Goal: Task Accomplishment & Management: Manage account settings

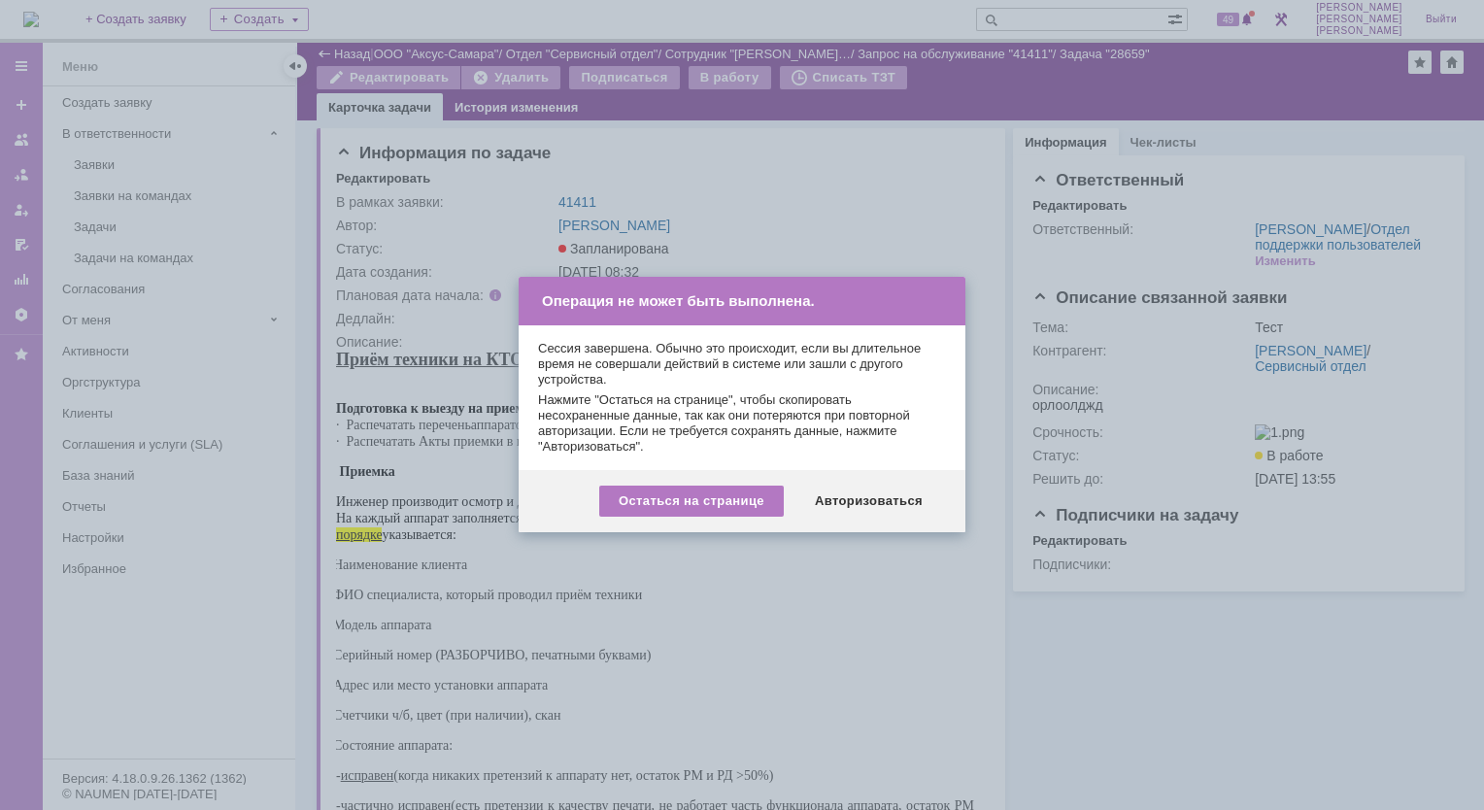
scroll to position [743, 0]
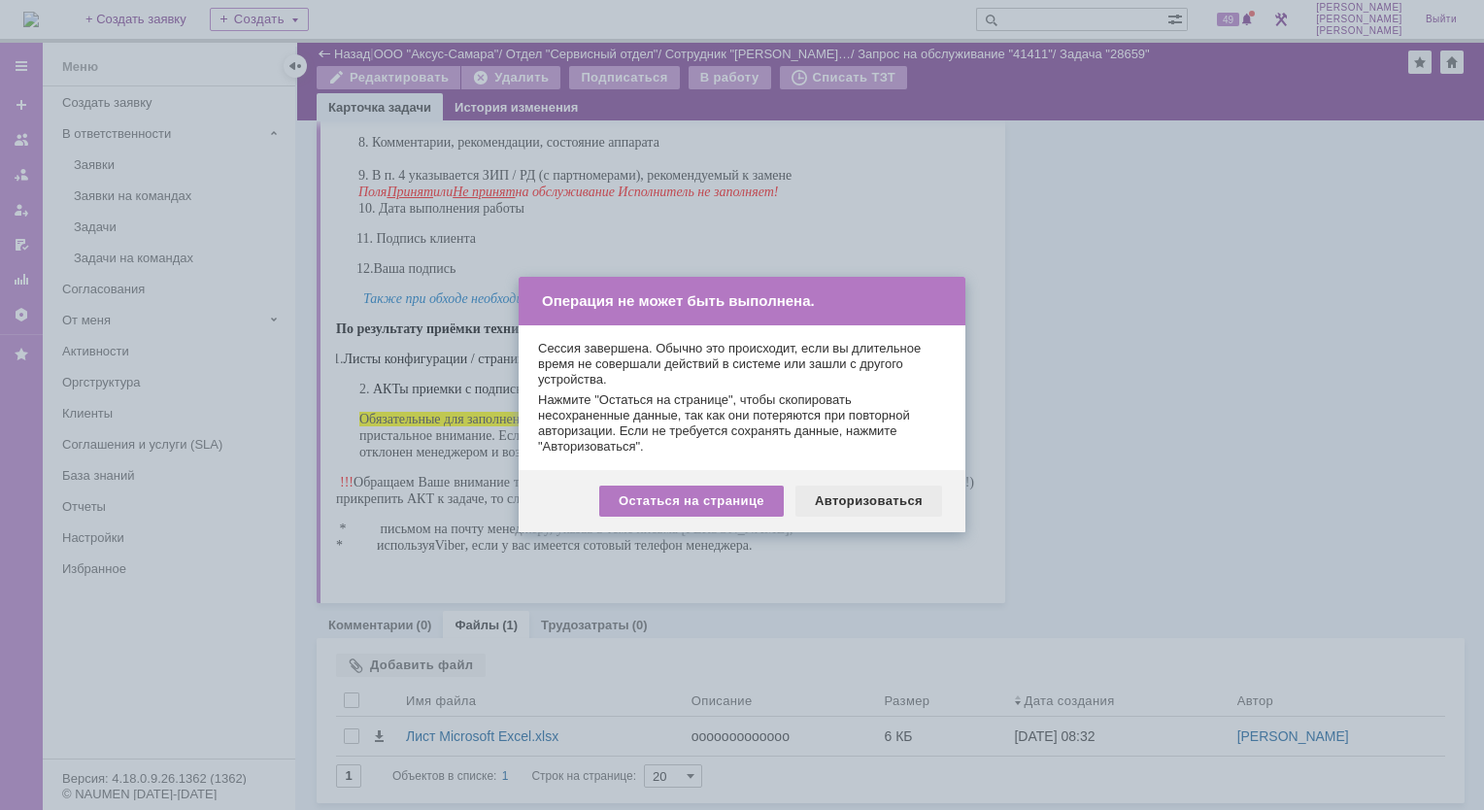
click at [867, 501] on div "Авторизоваться" at bounding box center [868, 500] width 147 height 31
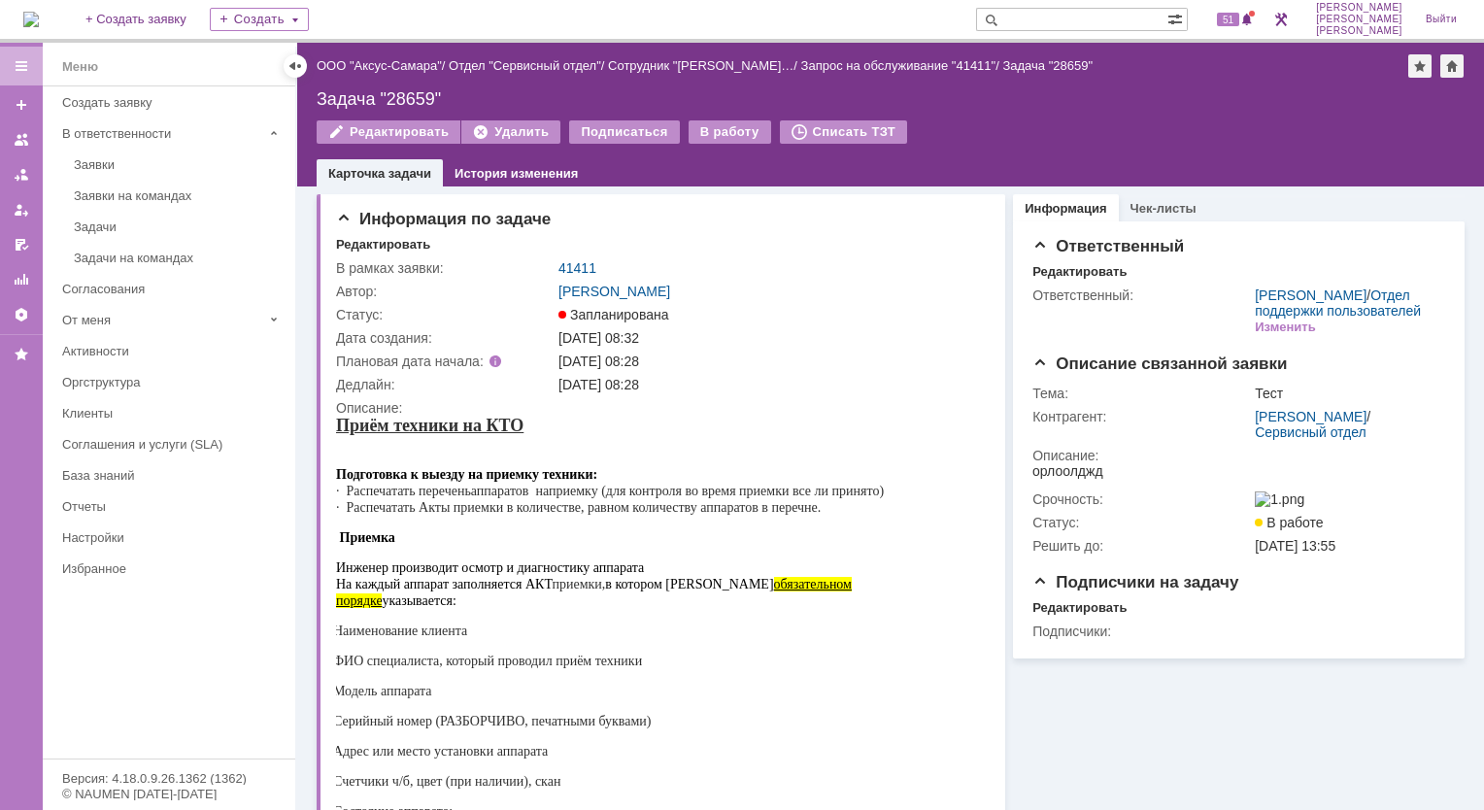
drag, startPoint x: 136, startPoint y: 168, endPoint x: 145, endPoint y: 178, distance: 13.1
click at [136, 169] on div "Заявки" at bounding box center [179, 164] width 210 height 15
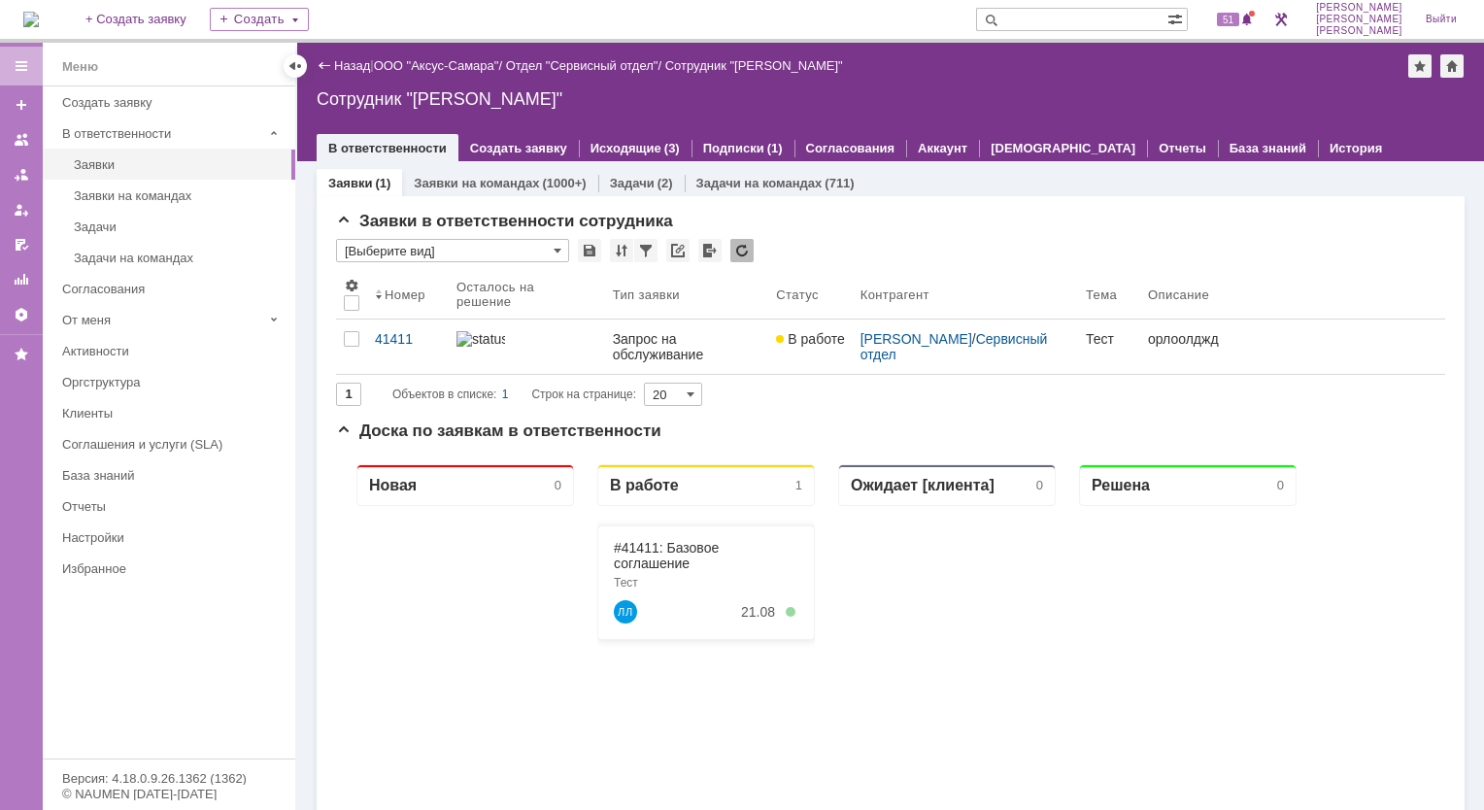
click at [361, 183] on link "Заявки" at bounding box center [350, 183] width 44 height 15
click at [522, 184] on link "Заявки на командах" at bounding box center [476, 183] width 125 height 15
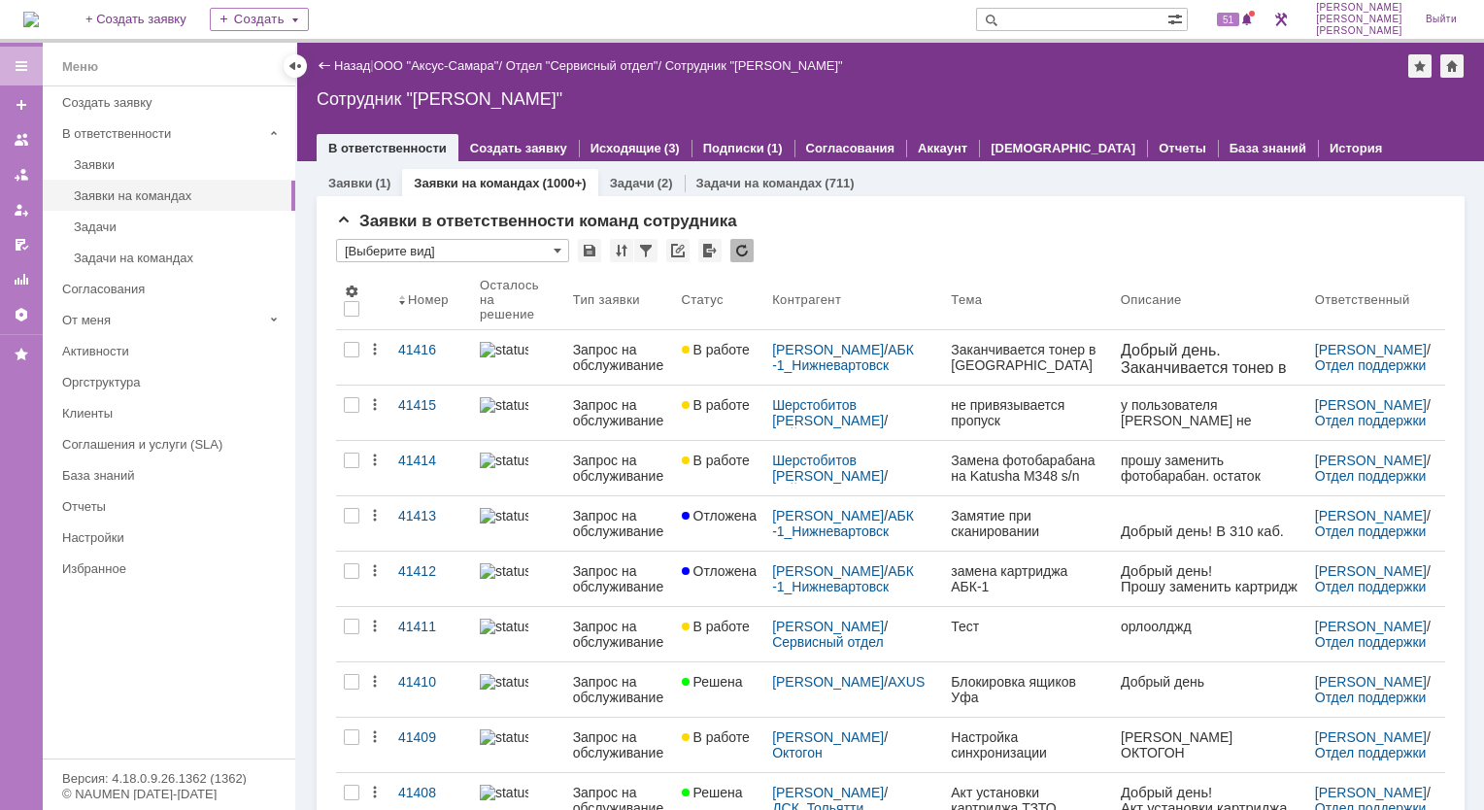
click at [409, 629] on div "41411" at bounding box center [431, 626] width 66 height 16
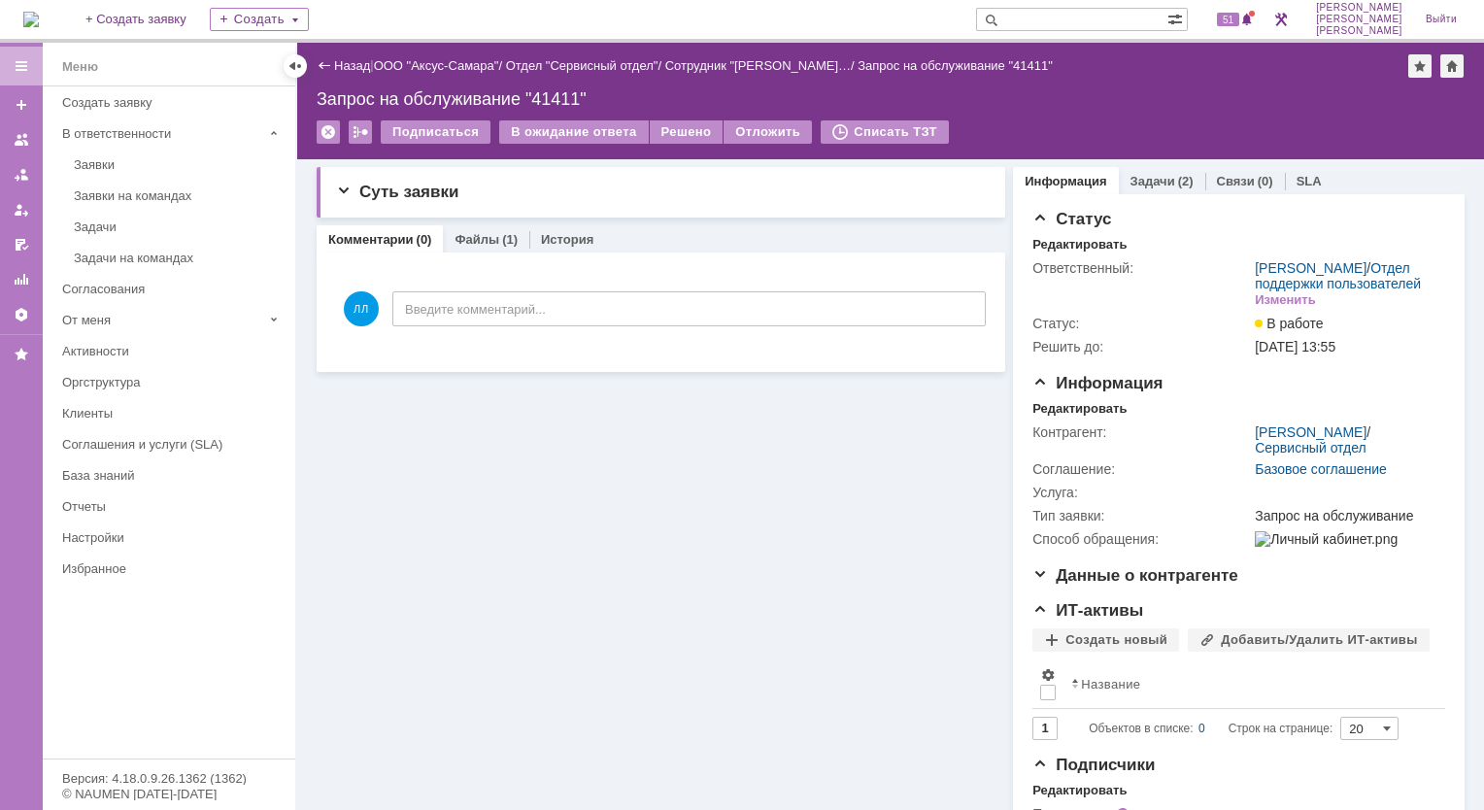
click at [1127, 17] on input "text" at bounding box center [1071, 19] width 191 height 23
click at [39, 14] on img at bounding box center [31, 20] width 16 height 16
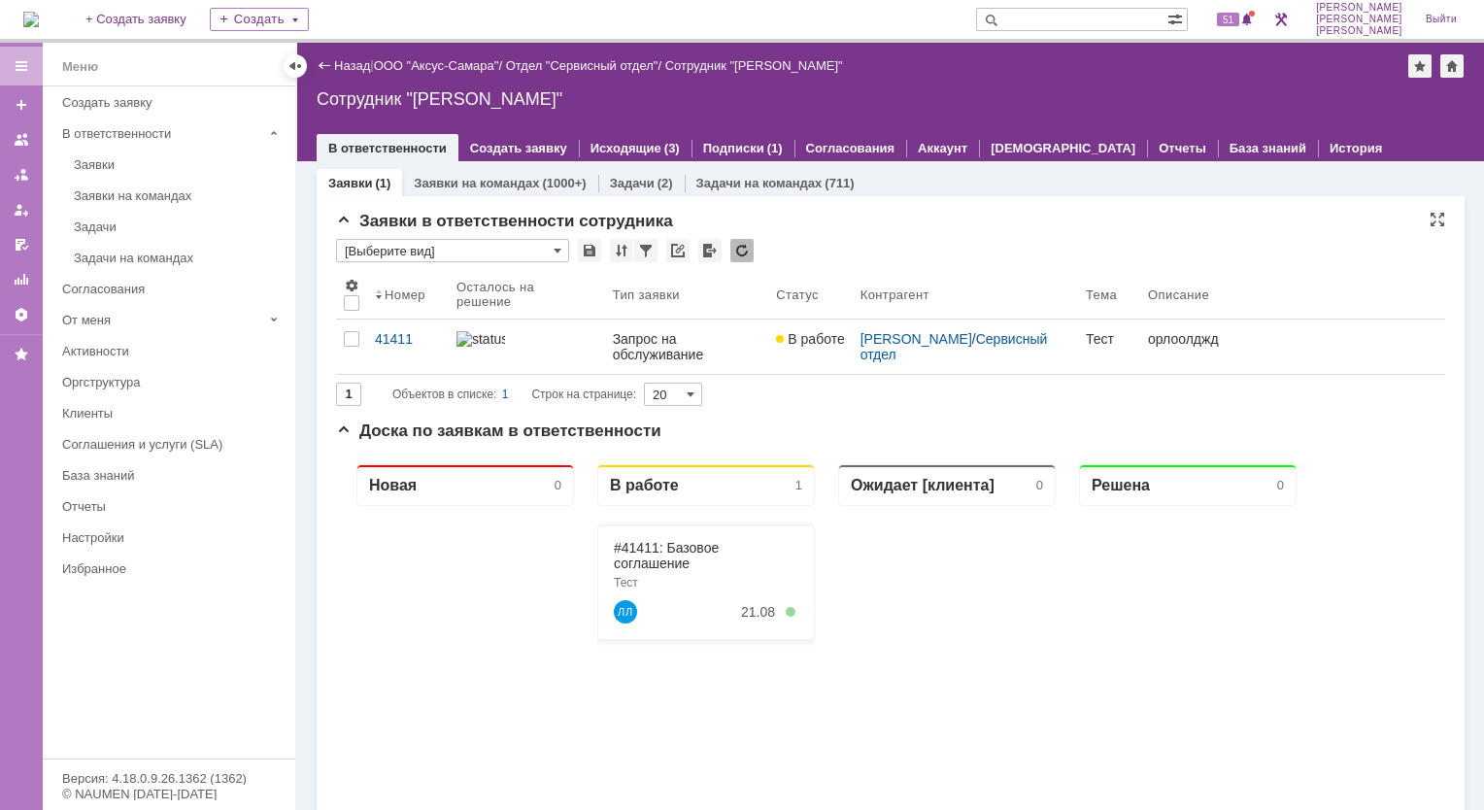
click at [563, 251] on input "[Выберите вид]" at bounding box center [452, 250] width 233 height 23
click at [465, 185] on link "Заявки на командах" at bounding box center [476, 183] width 125 height 15
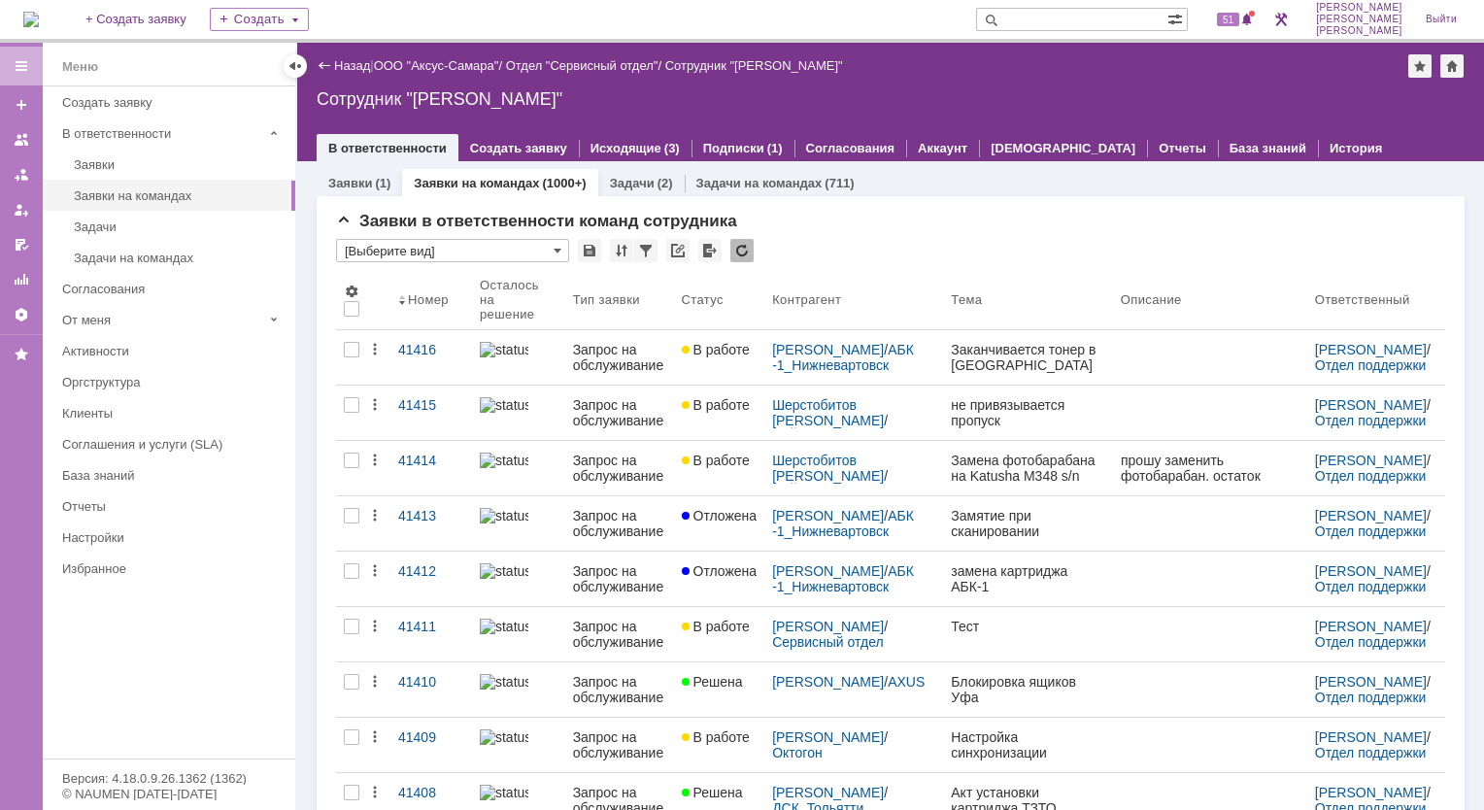
click at [1111, 17] on input "text" at bounding box center [1071, 19] width 191 height 23
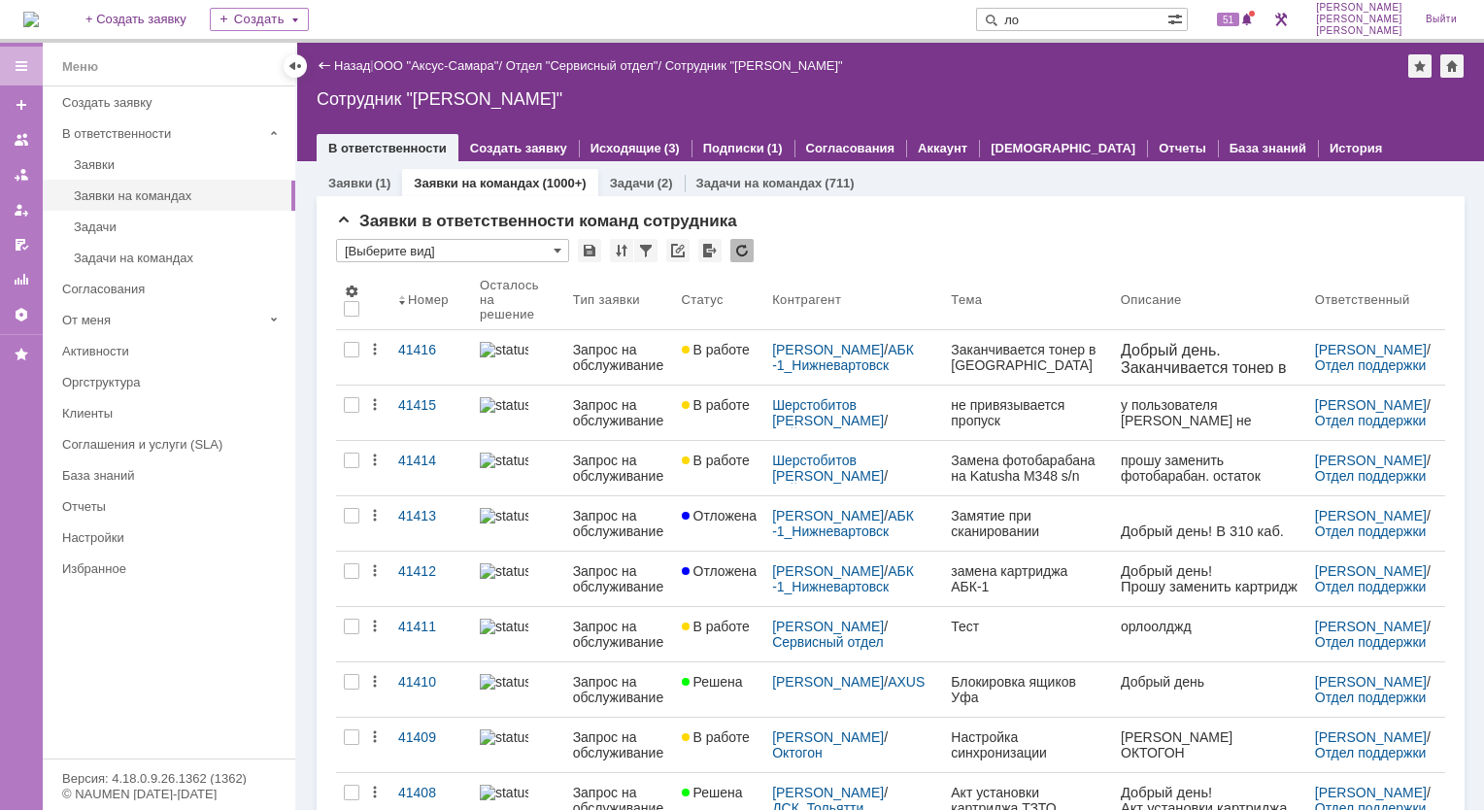
type input "л"
type input "41411"
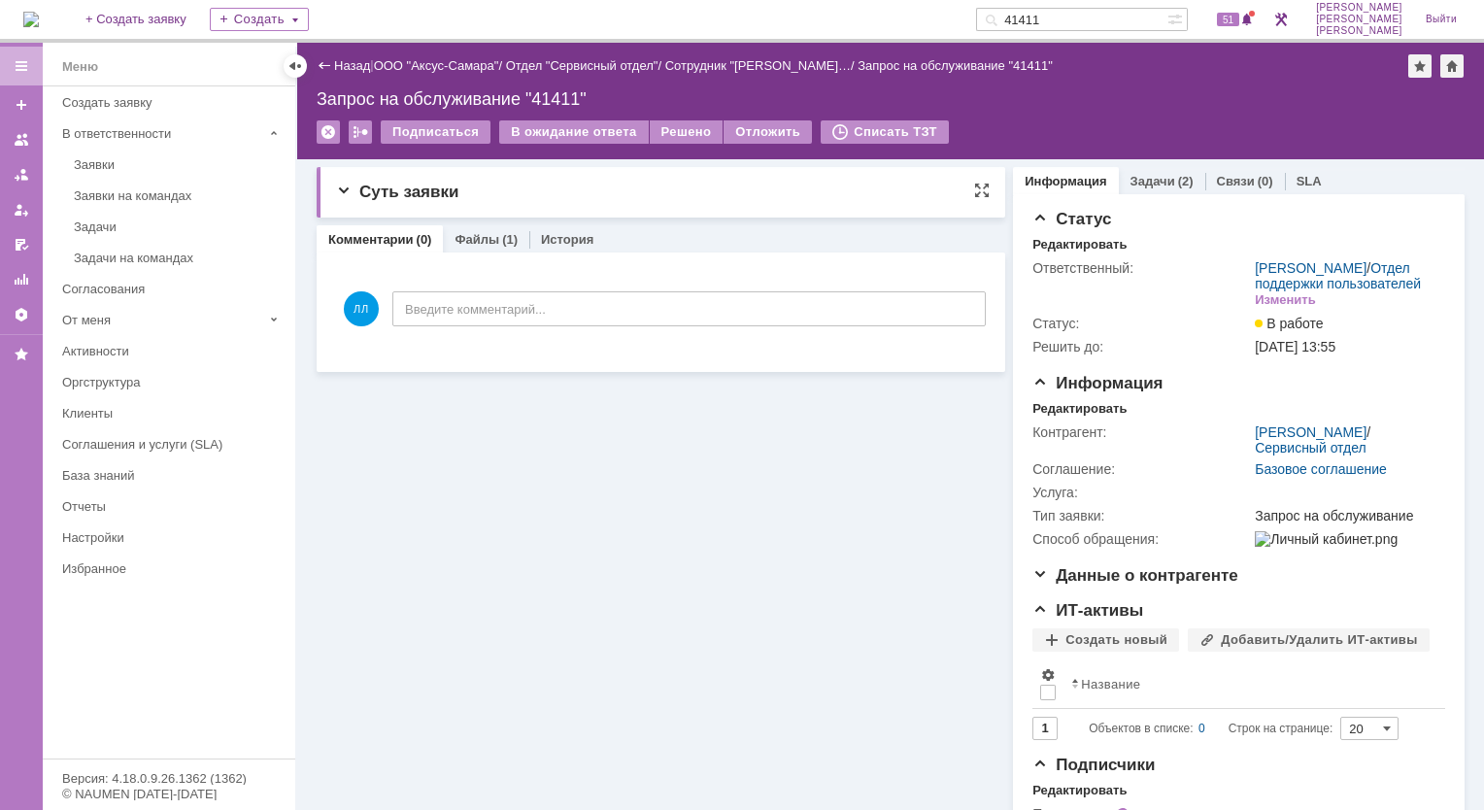
click at [344, 191] on span "Суть заявки" at bounding box center [397, 192] width 122 height 18
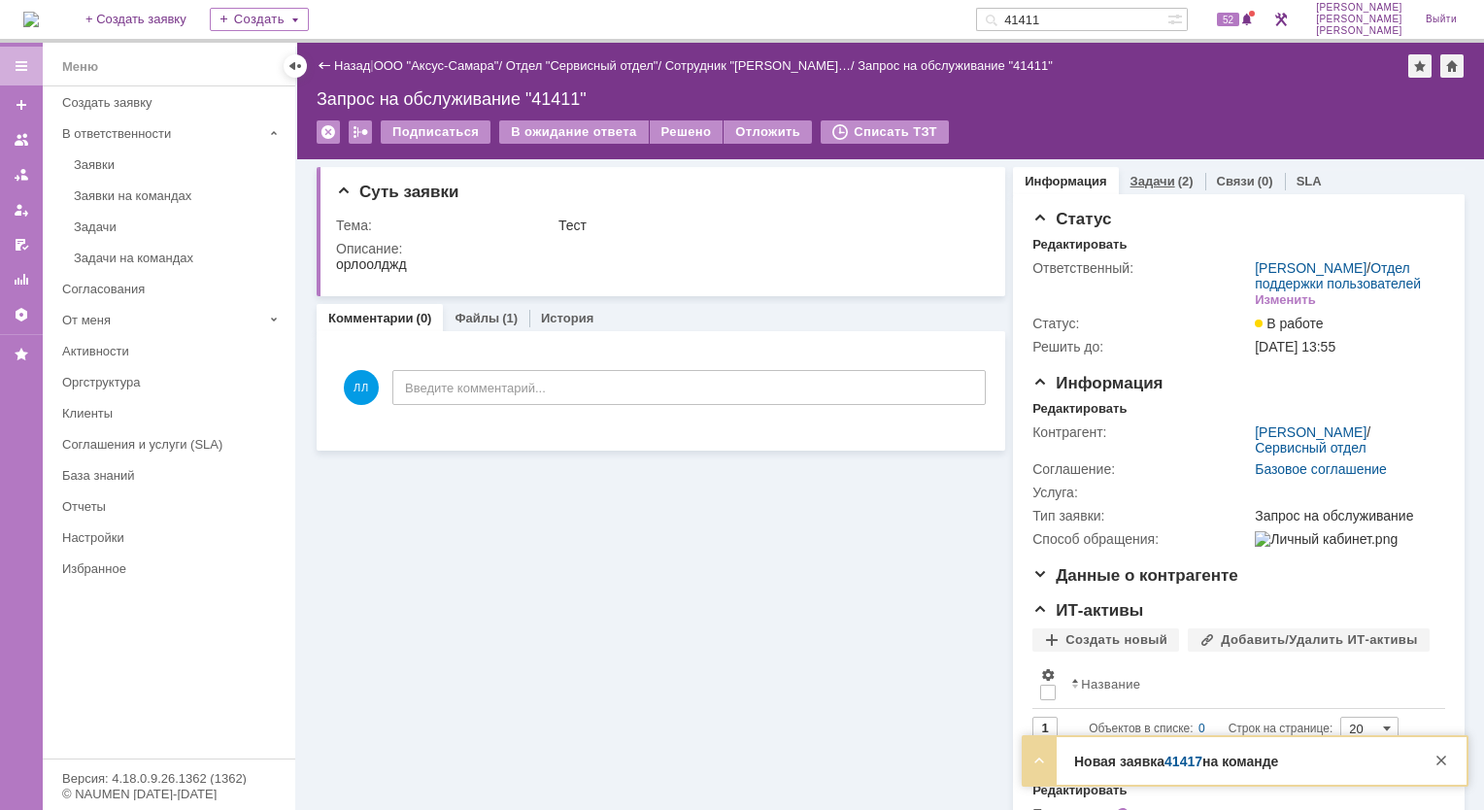
click at [1153, 181] on link "Задачи" at bounding box center [1152, 181] width 45 height 15
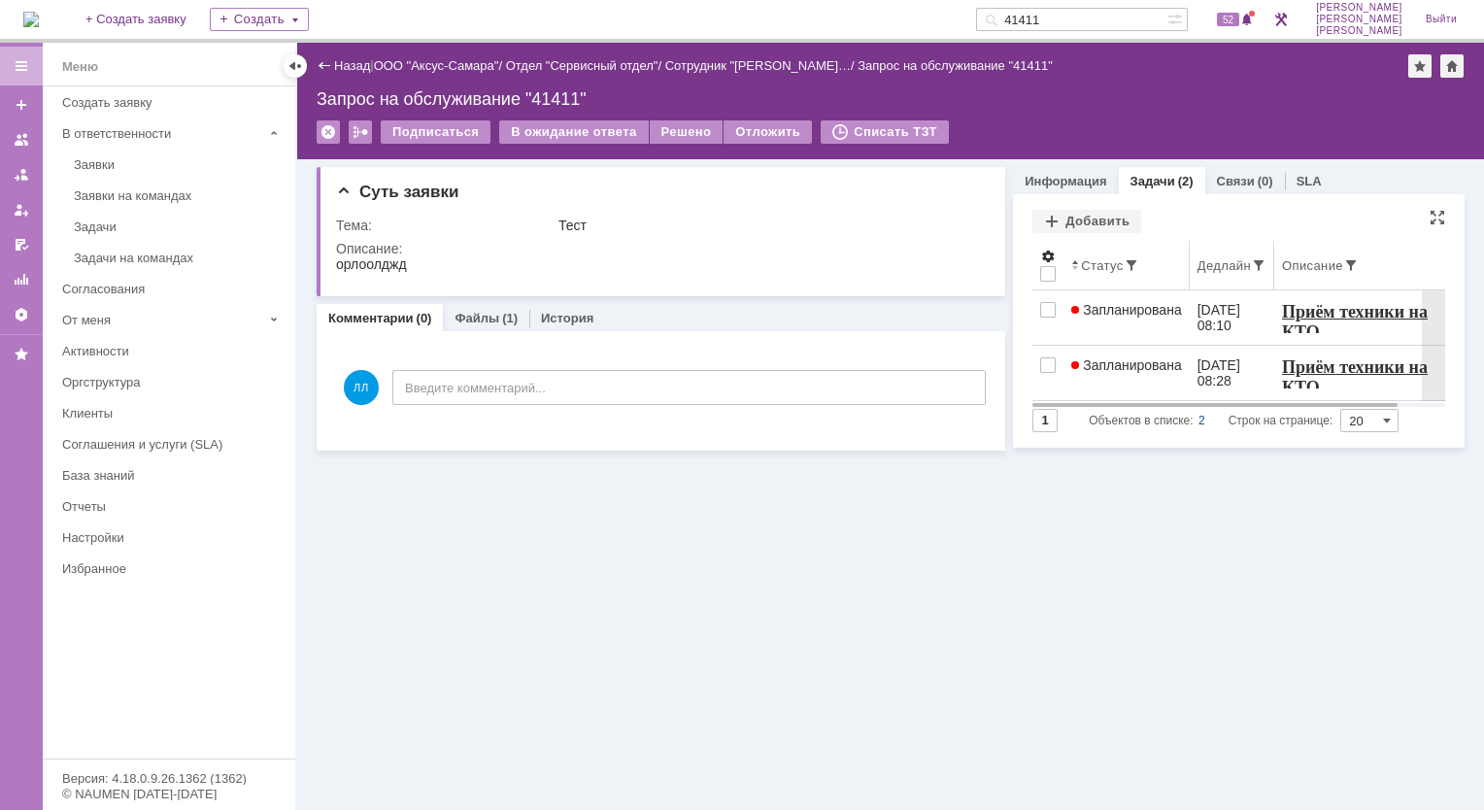
click at [1052, 253] on span at bounding box center [1048, 257] width 16 height 16
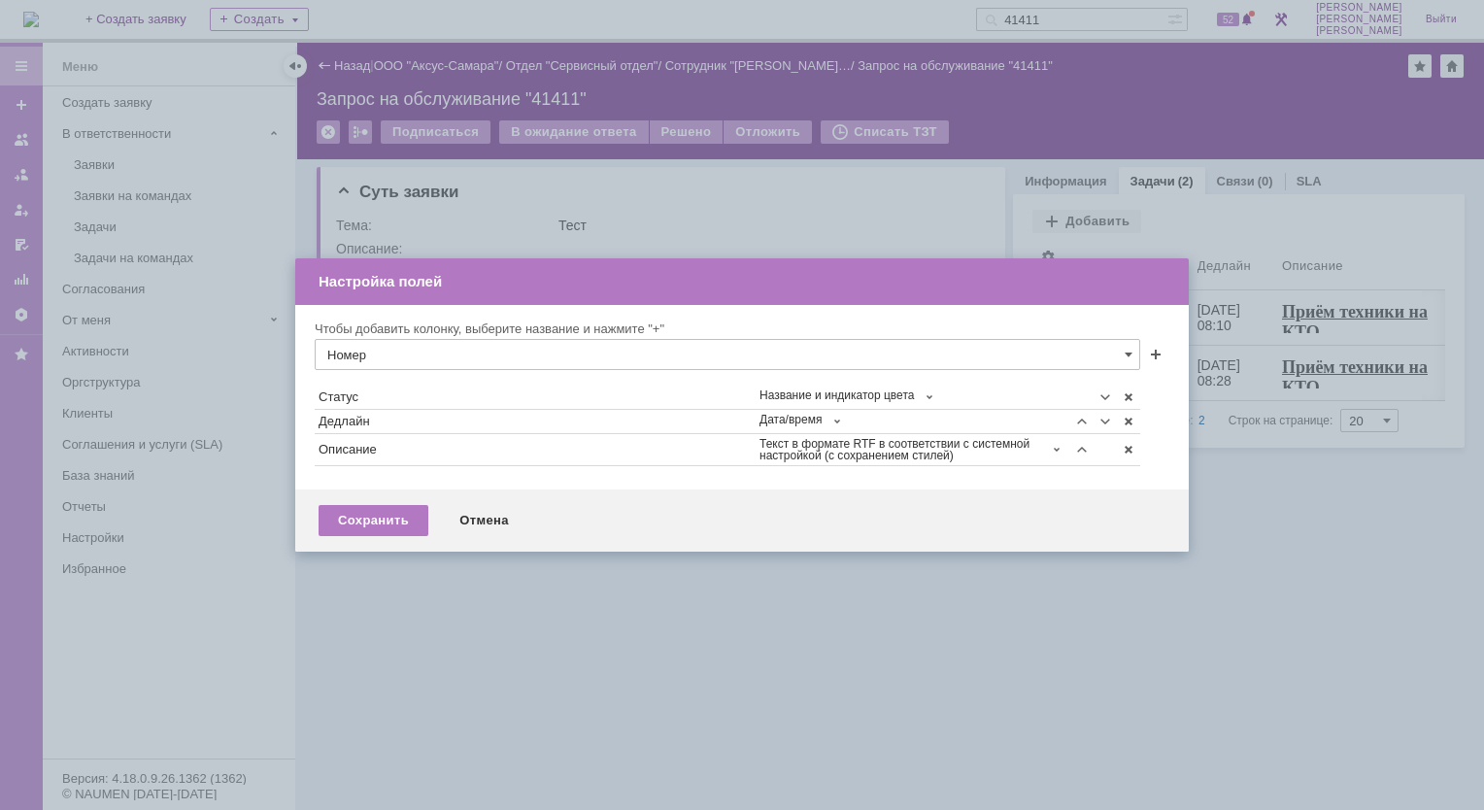
click at [472, 514] on div "Отмена" at bounding box center [484, 520] width 88 height 31
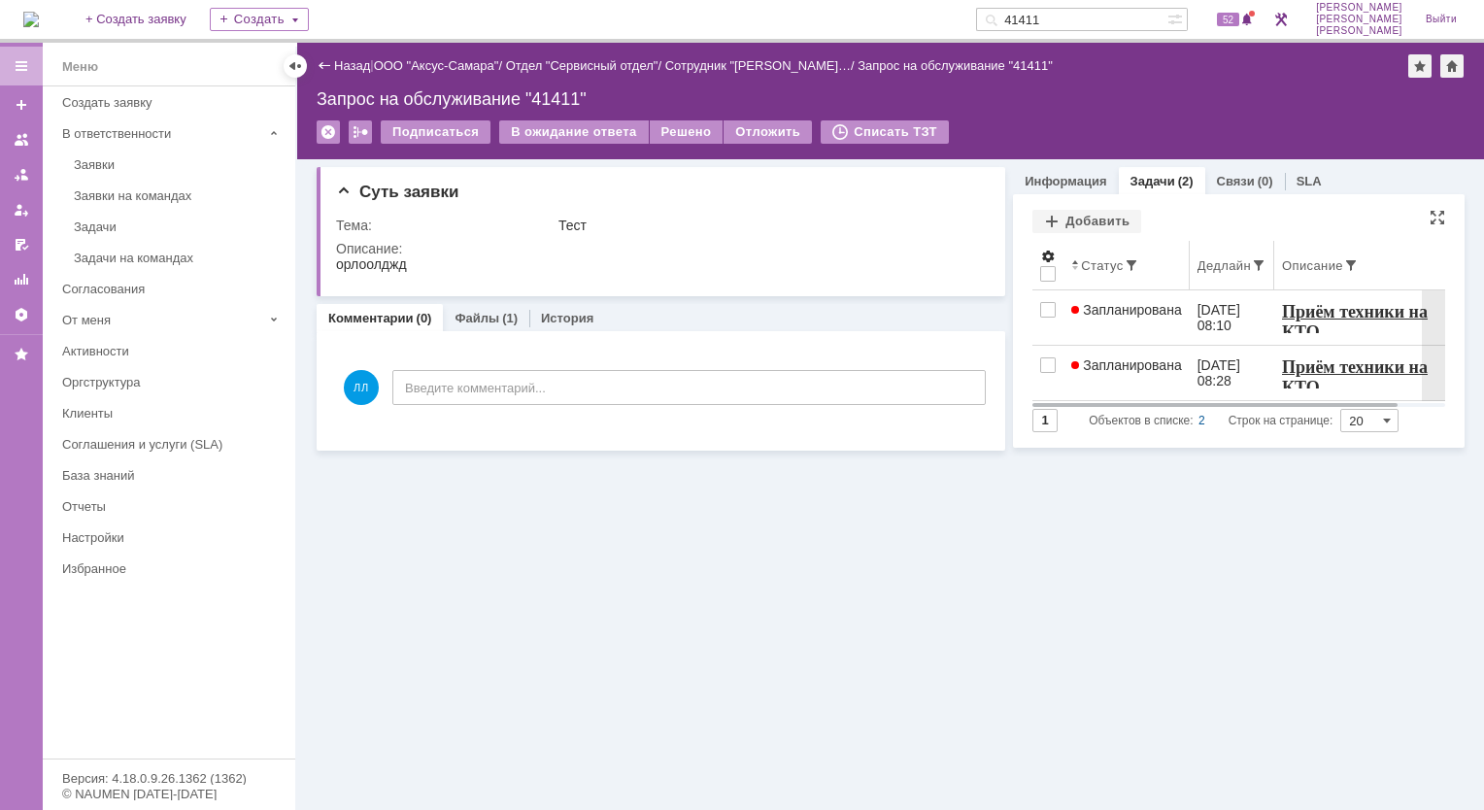
click at [1045, 251] on span at bounding box center [1048, 257] width 16 height 16
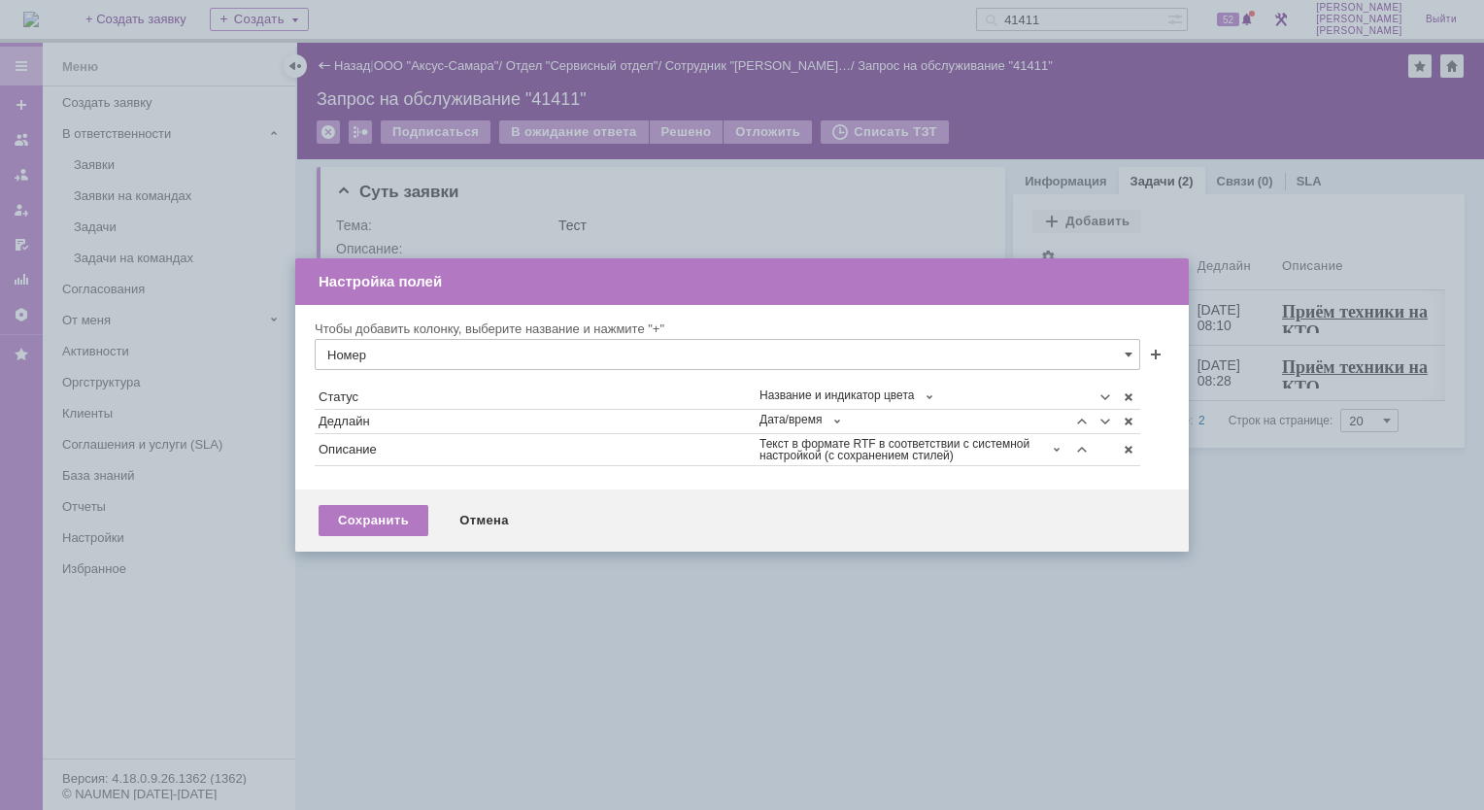
click at [1134, 351] on input "Номер" at bounding box center [727, 354] width 825 height 31
click at [381, 389] on span "Номер" at bounding box center [727, 391] width 800 height 16
click at [1157, 344] on div "Чтобы добавить колонку, выберите название и нажмите "+" Номер" at bounding box center [742, 345] width 854 height 50
click at [1151, 353] on span at bounding box center [1156, 357] width 16 height 16
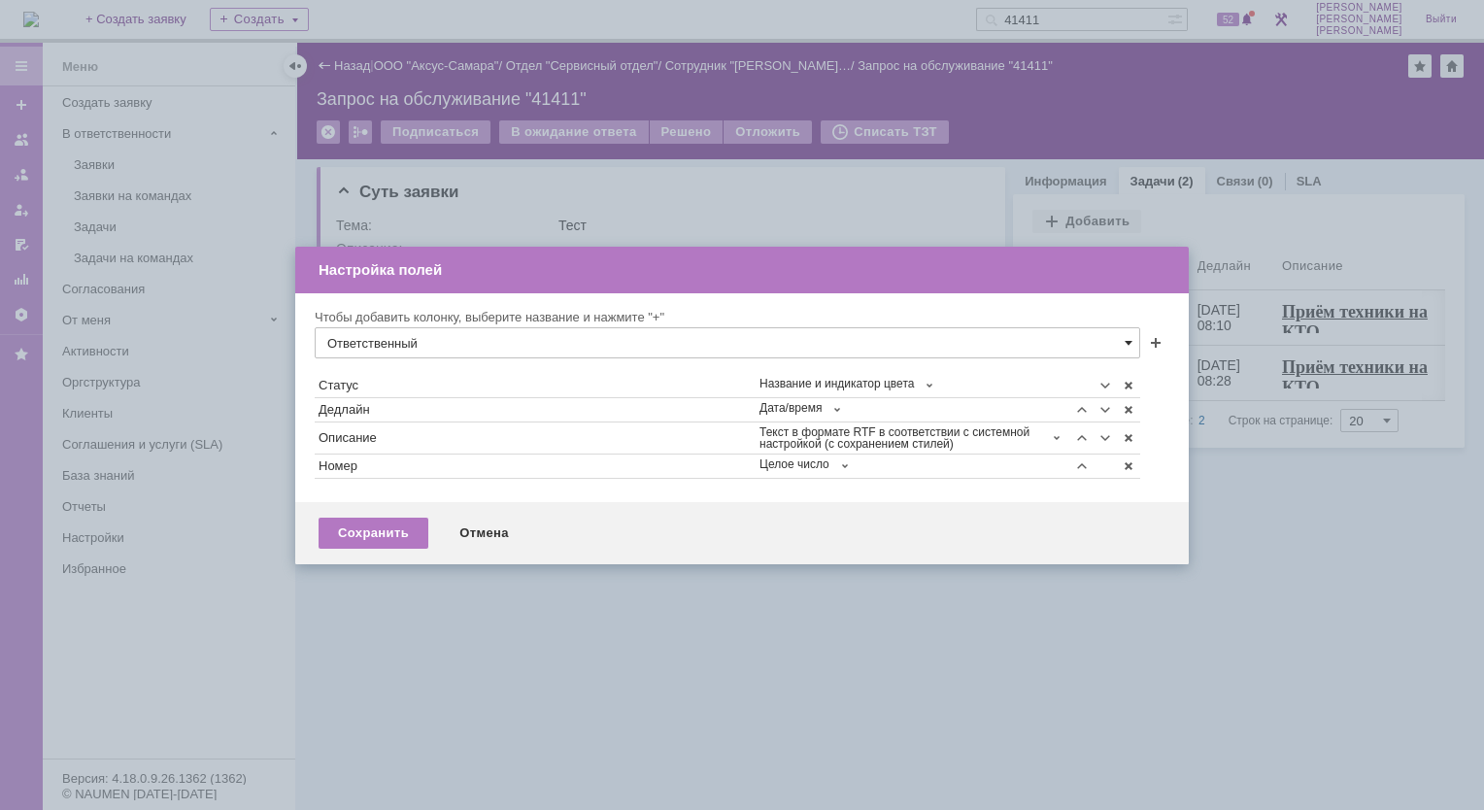
click at [1128, 341] on span at bounding box center [1128, 343] width 8 height 16
click at [428, 379] on span "Ответственный" at bounding box center [727, 379] width 800 height 16
click at [1155, 344] on span at bounding box center [1156, 345] width 16 height 16
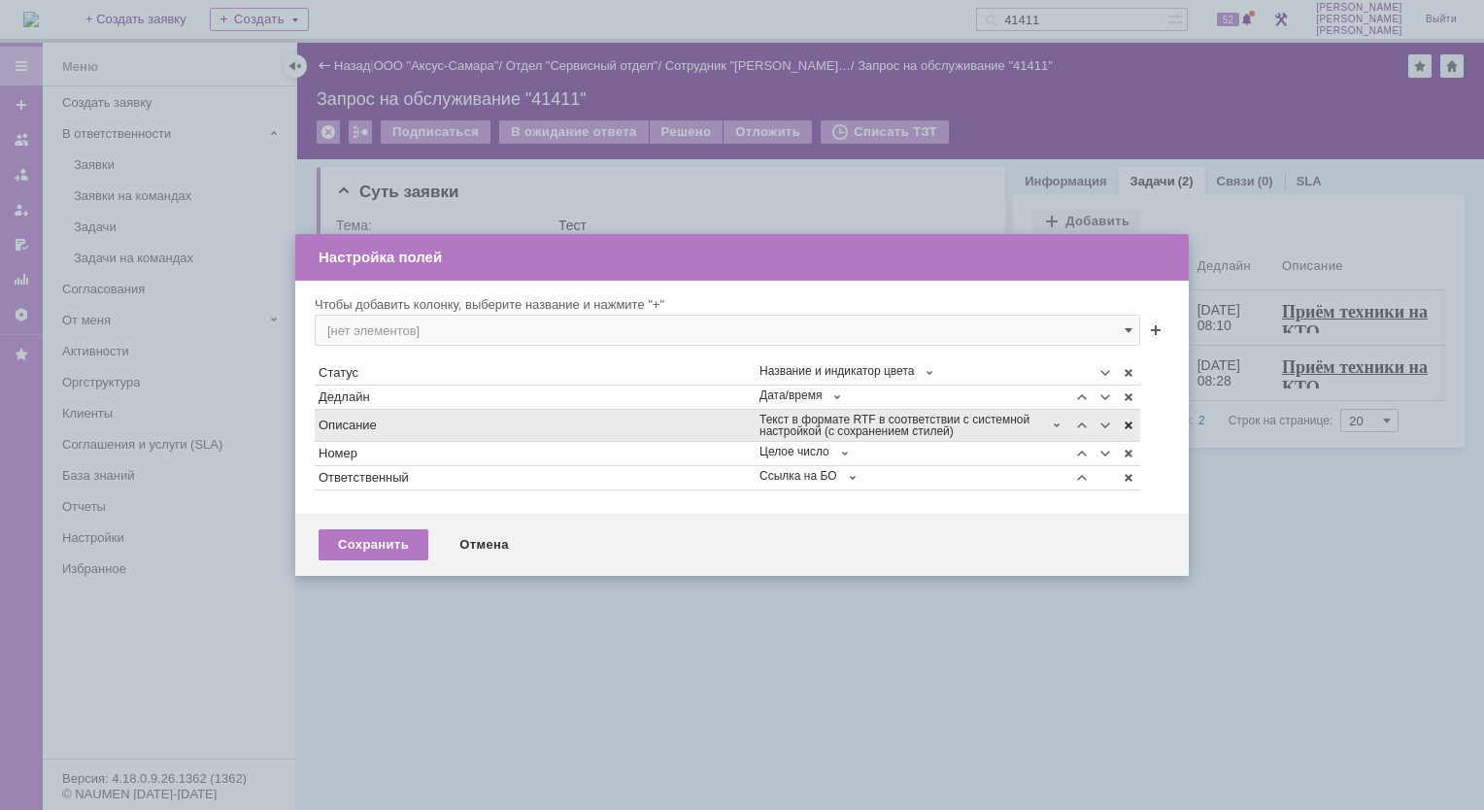
click at [1130, 423] on span at bounding box center [1128, 426] width 16 height 16
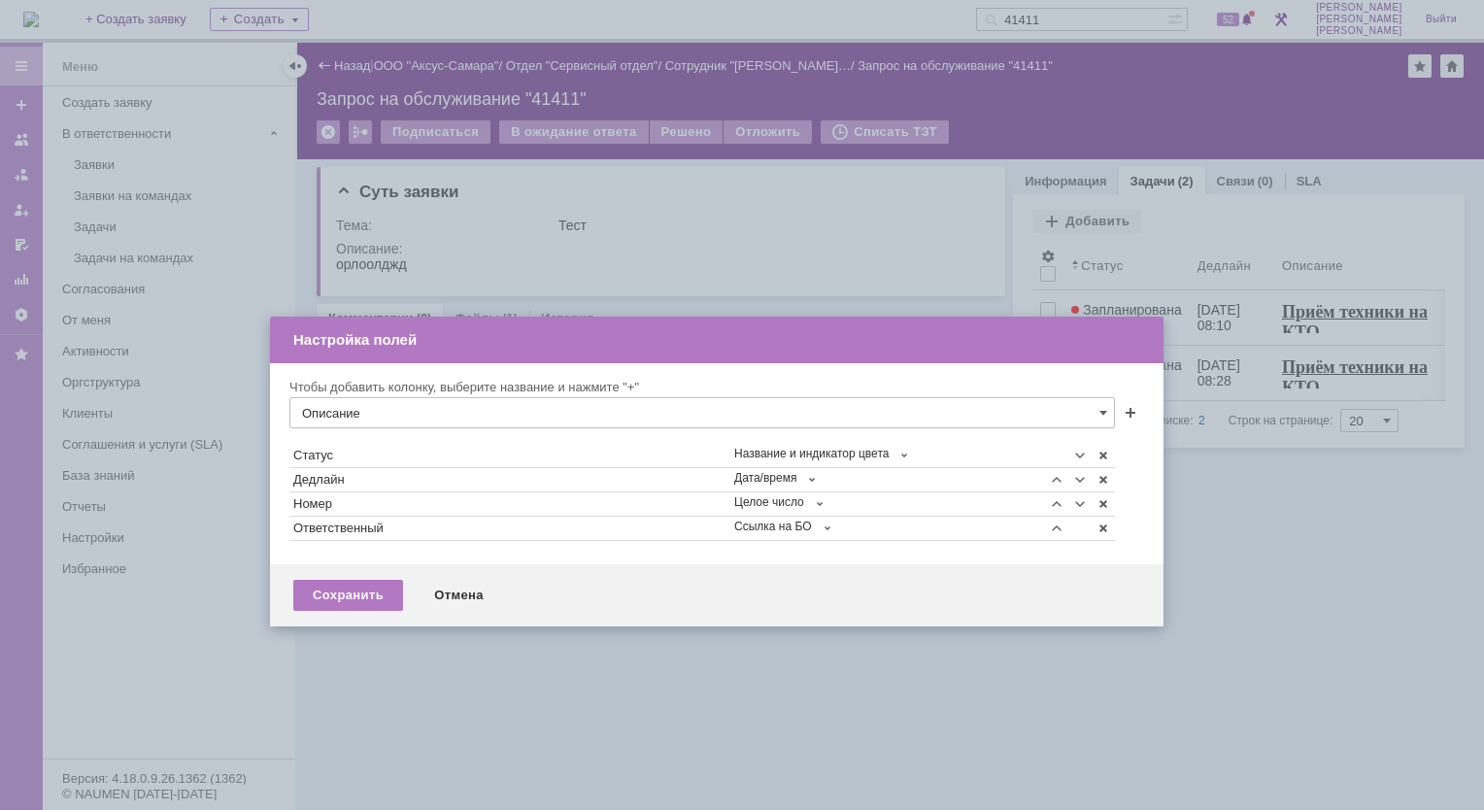
drag, startPoint x: 730, startPoint y: 275, endPoint x: 706, endPoint y: 341, distance: 70.3
click at [706, 341] on div "Настройка полей" at bounding box center [718, 339] width 851 height 21
click at [400, 507] on div "Номер" at bounding box center [510, 504] width 433 height 14
click at [1053, 499] on span at bounding box center [1058, 504] width 16 height 16
click at [1055, 499] on span at bounding box center [1058, 504] width 16 height 16
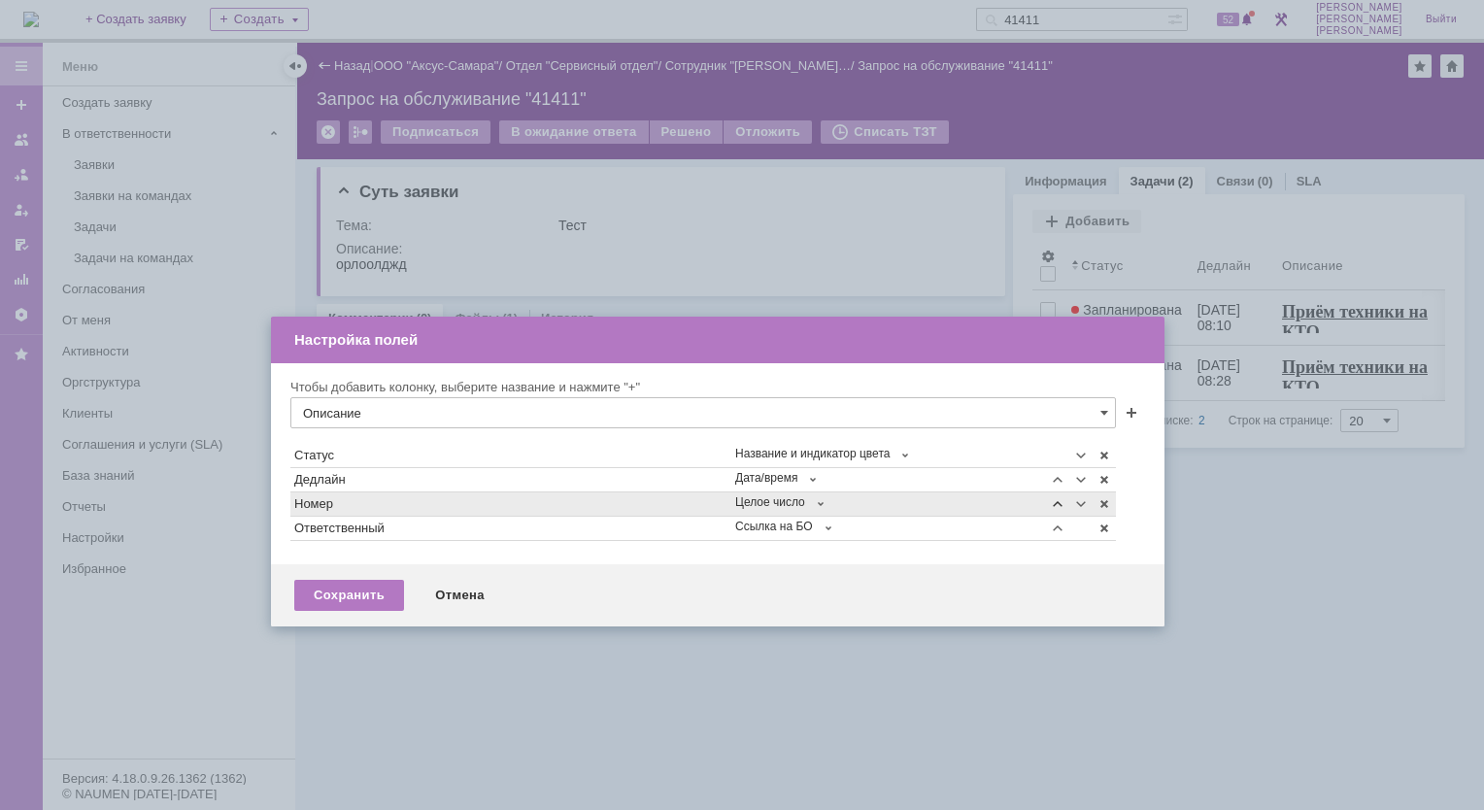
click at [1056, 501] on span at bounding box center [1058, 504] width 16 height 16
click at [1054, 499] on span at bounding box center [1058, 504] width 16 height 16
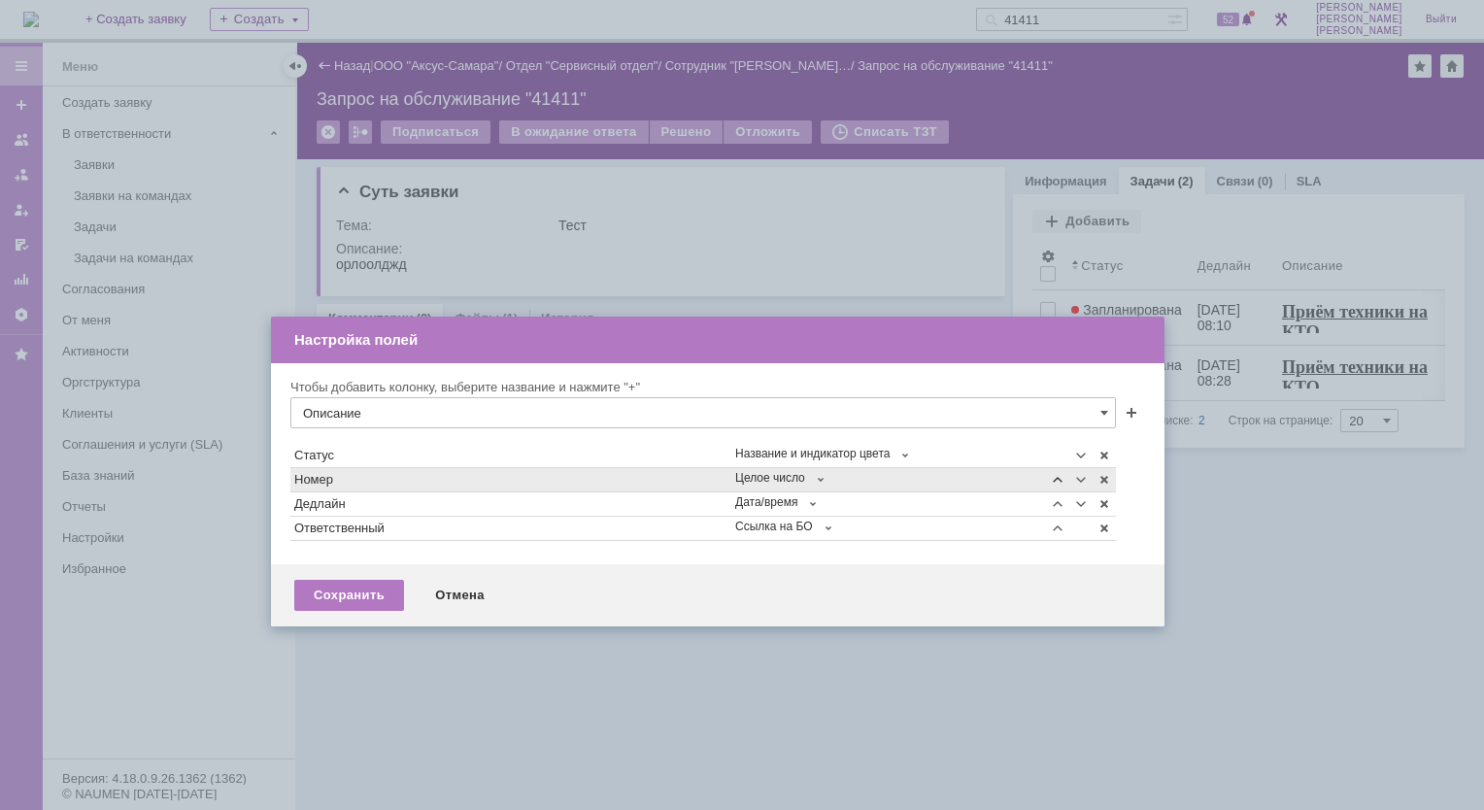
click at [1056, 476] on span at bounding box center [1058, 480] width 16 height 16
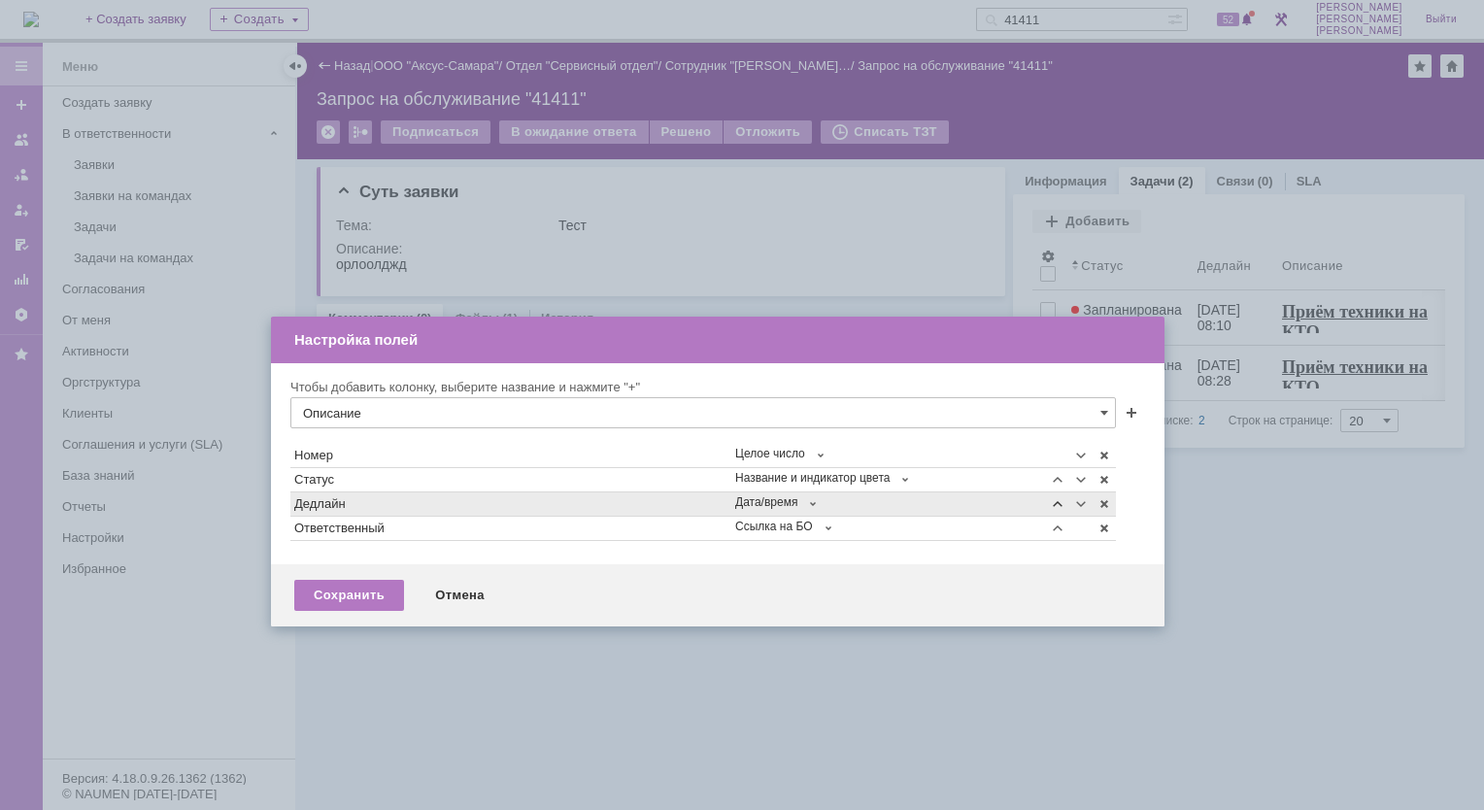
click at [1055, 504] on span at bounding box center [1058, 504] width 16 height 16
click at [1060, 504] on span at bounding box center [1058, 504] width 16 height 16
type input "Описание"
click at [354, 586] on div "Сохранить" at bounding box center [349, 595] width 110 height 31
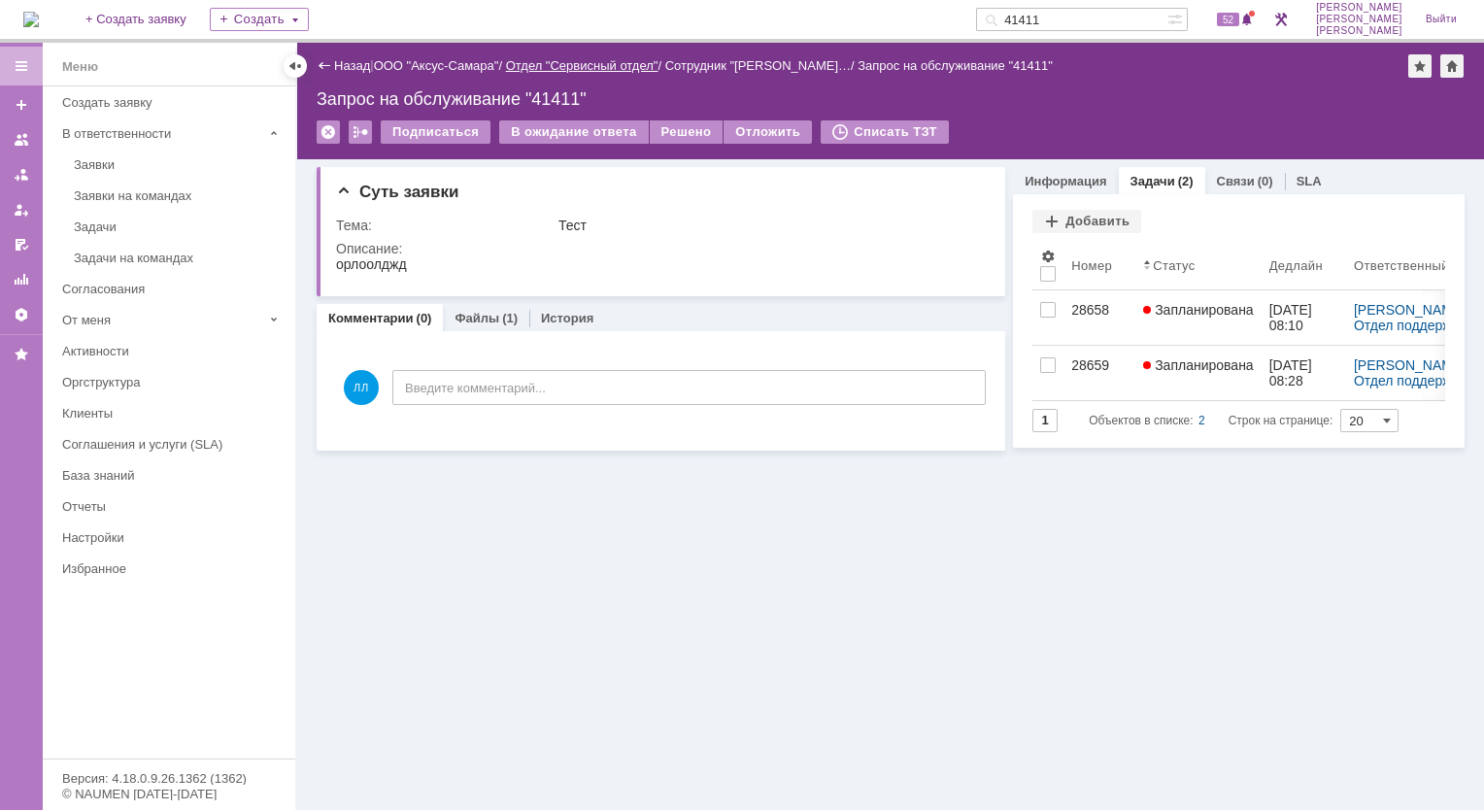
click at [296, 68] on div at bounding box center [295, 66] width 16 height 16
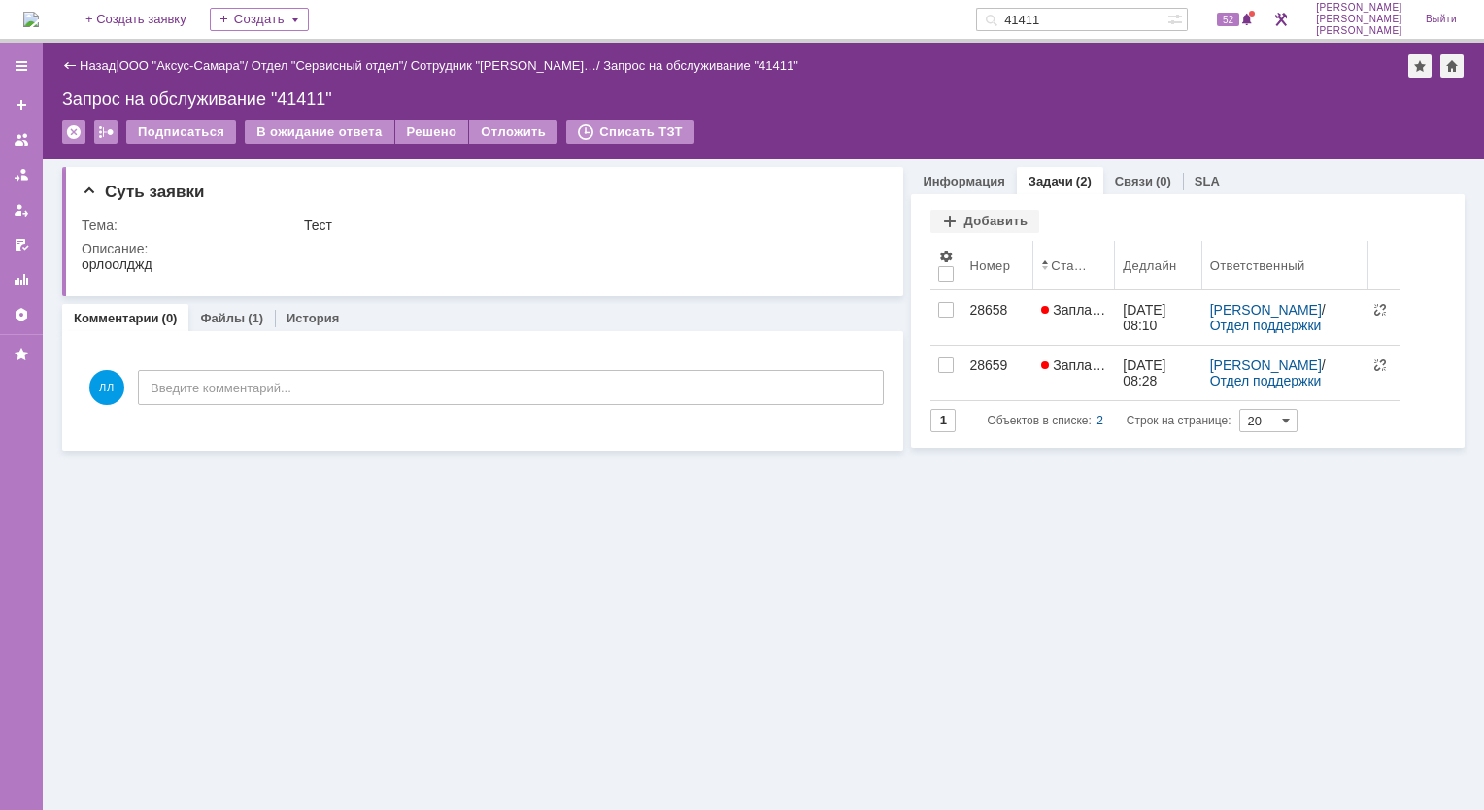
drag, startPoint x: 1158, startPoint y: 268, endPoint x: 1115, endPoint y: 262, distance: 44.1
click at [1115, 262] on body "Идет загрузка, пожалуйста, подождите. На домашнюю + Создать заявку Создать 4141…" at bounding box center [742, 405] width 1484 height 810
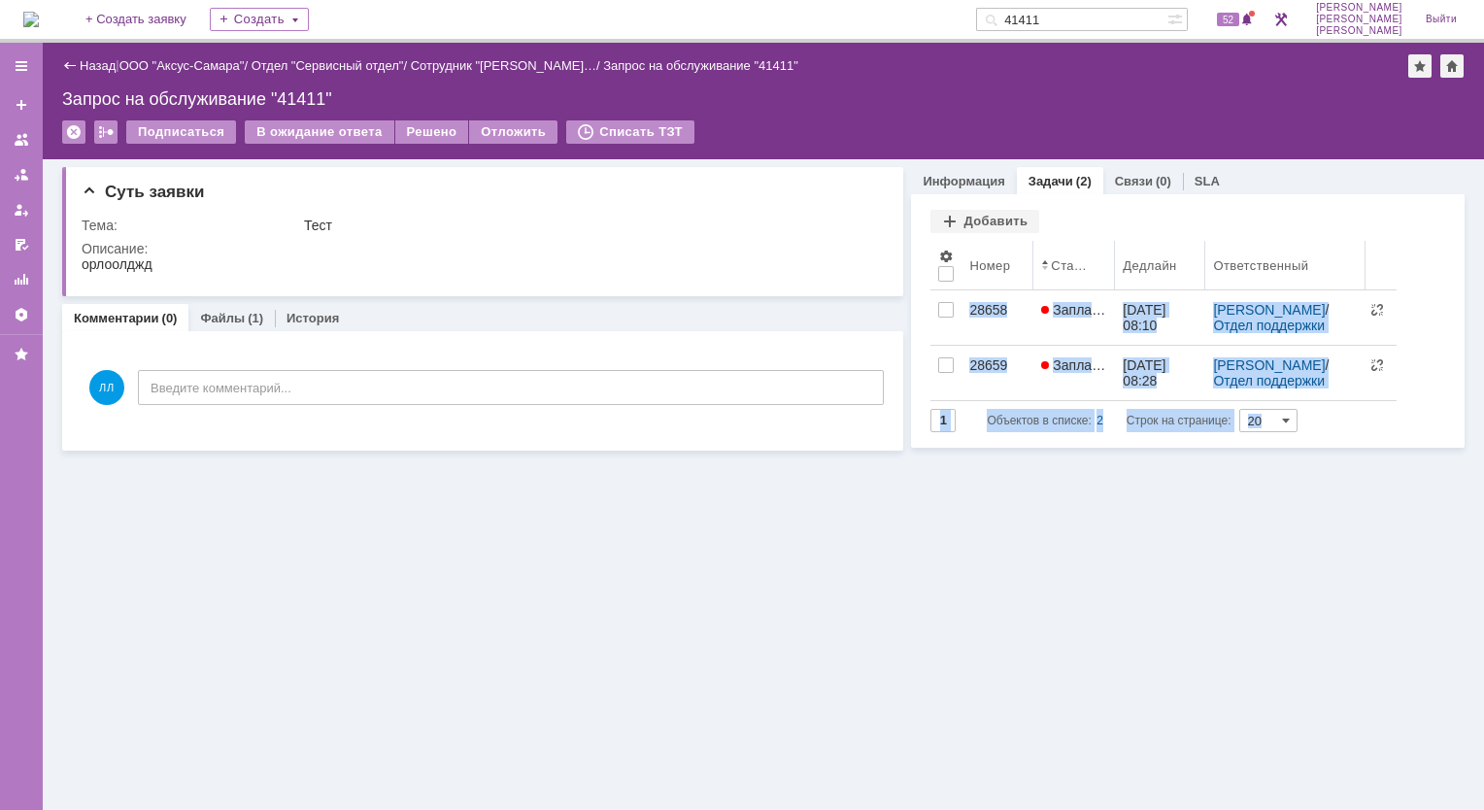
click at [1365, 262] on body "Идет загрузка, пожалуйста, подождите. На домашнюю + Создать заявку Создать 4141…" at bounding box center [742, 405] width 1484 height 810
click at [1361, 261] on body "Идет загрузка, пожалуйста, подождите. На домашнюю + Создать заявку Создать 4141…" at bounding box center [742, 405] width 1484 height 810
click at [1220, 620] on div at bounding box center [742, 405] width 1484 height 810
drag, startPoint x: 1259, startPoint y: 264, endPoint x: 1305, endPoint y: 281, distance: 48.5
click at [1305, 281] on body "Идет загрузка, пожалуйста, подождите. На домашнюю + Создать заявку Создать 4141…" at bounding box center [742, 405] width 1484 height 810
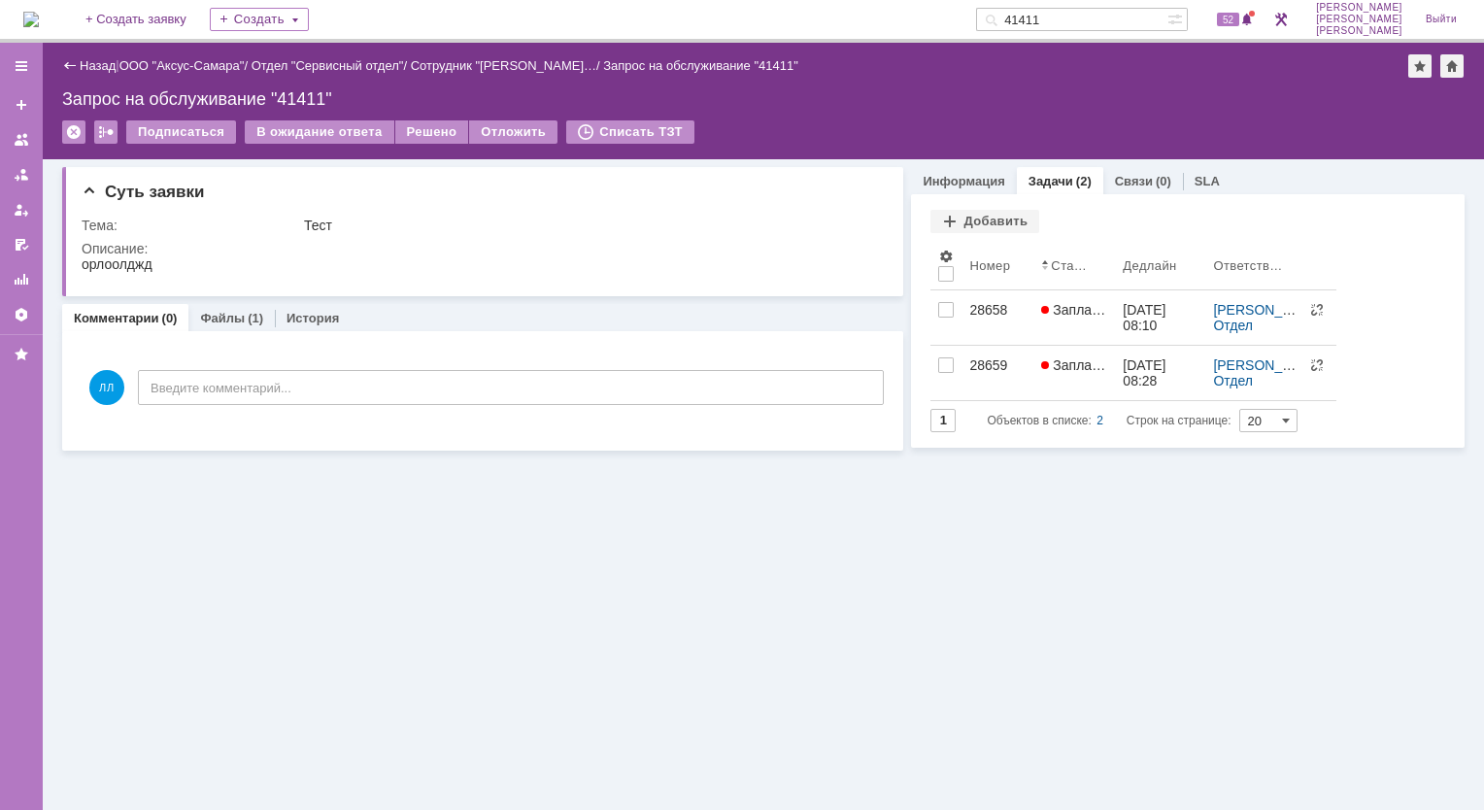
click at [947, 655] on div "Суть заявки Тема: Тест Описание: Комментарии (0) Файлы (1) История Комментарии …" at bounding box center [763, 484] width 1441 height 651
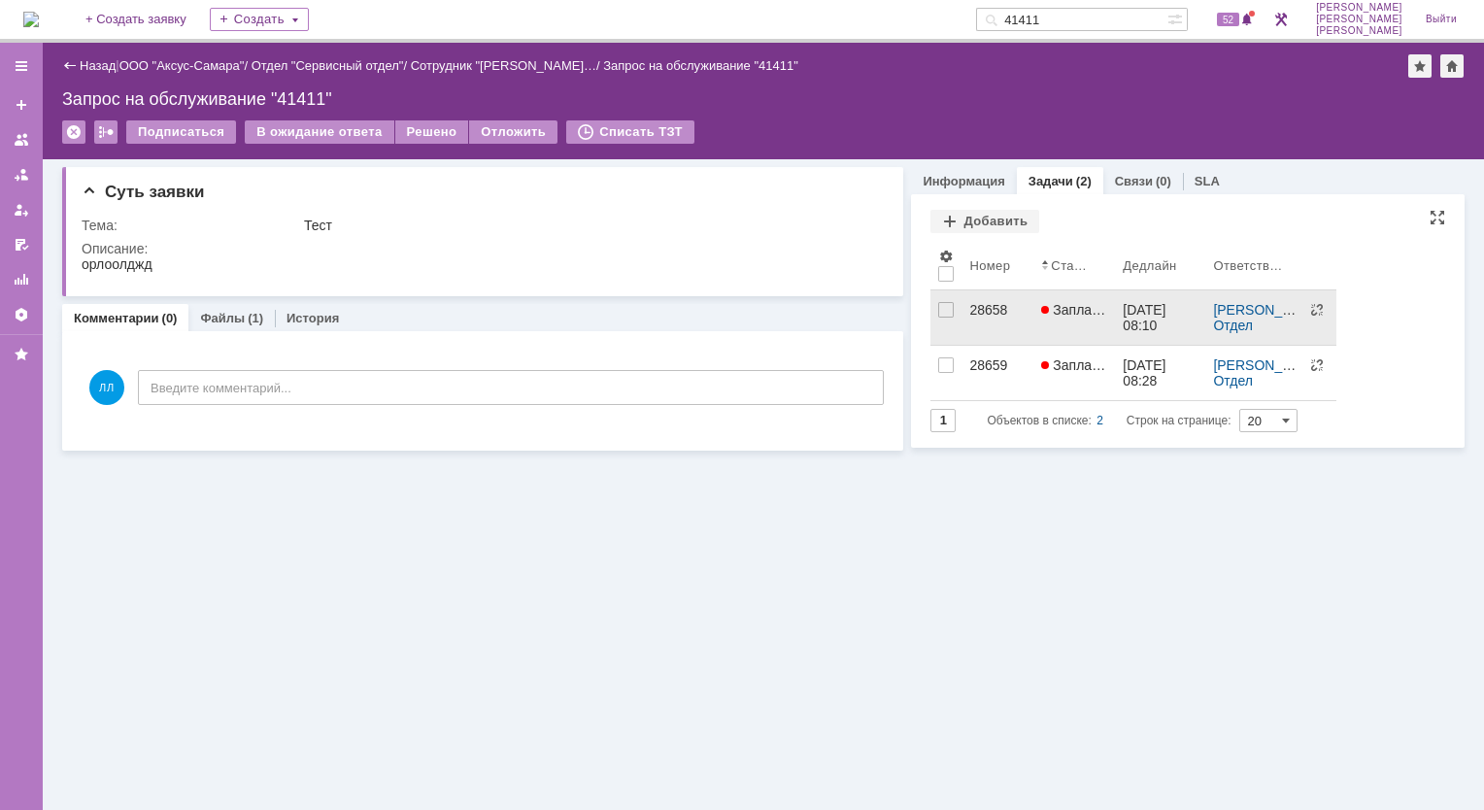
click at [991, 311] on div "28658" at bounding box center [997, 310] width 56 height 16
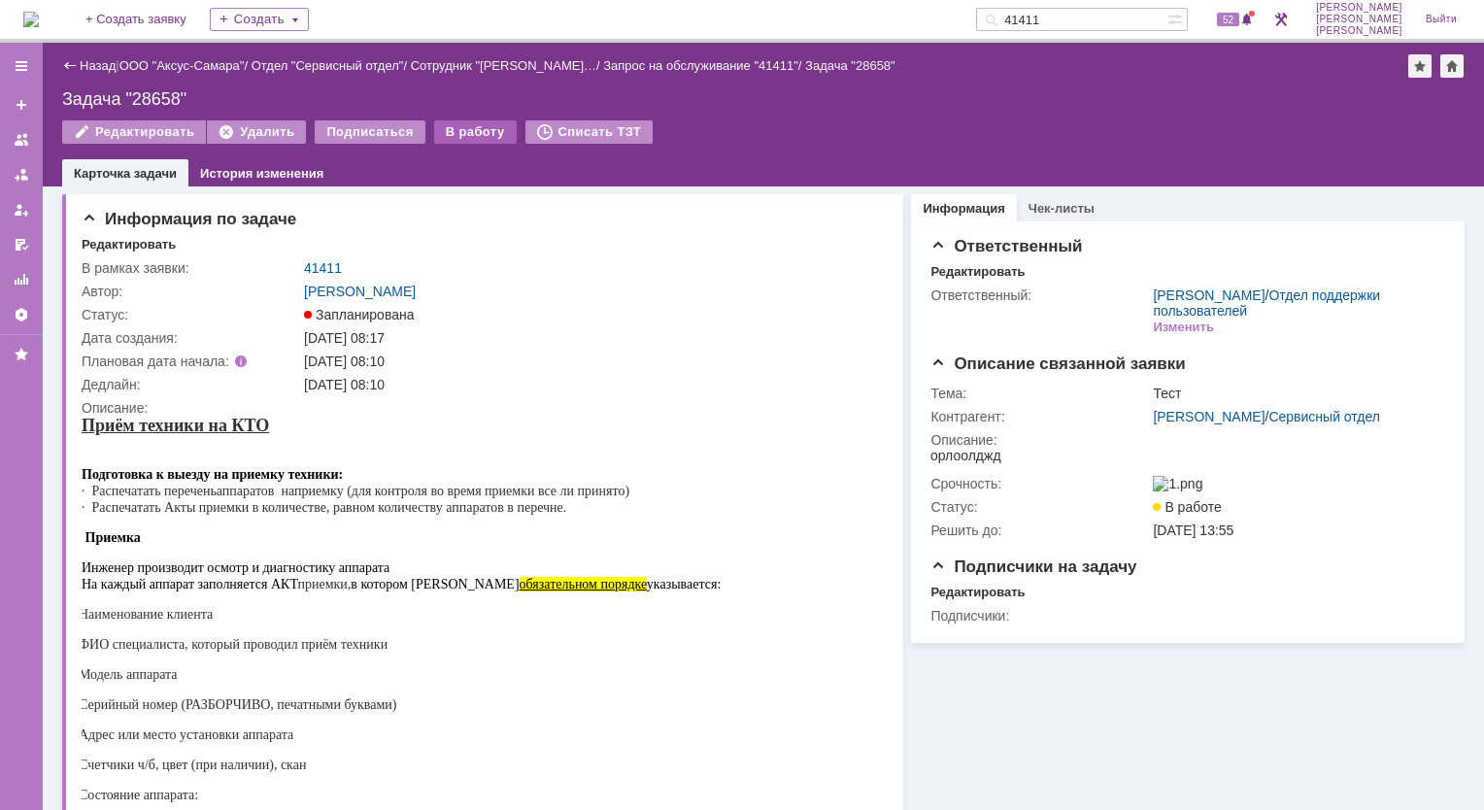
click at [466, 127] on div "В работу" at bounding box center [475, 131] width 83 height 23
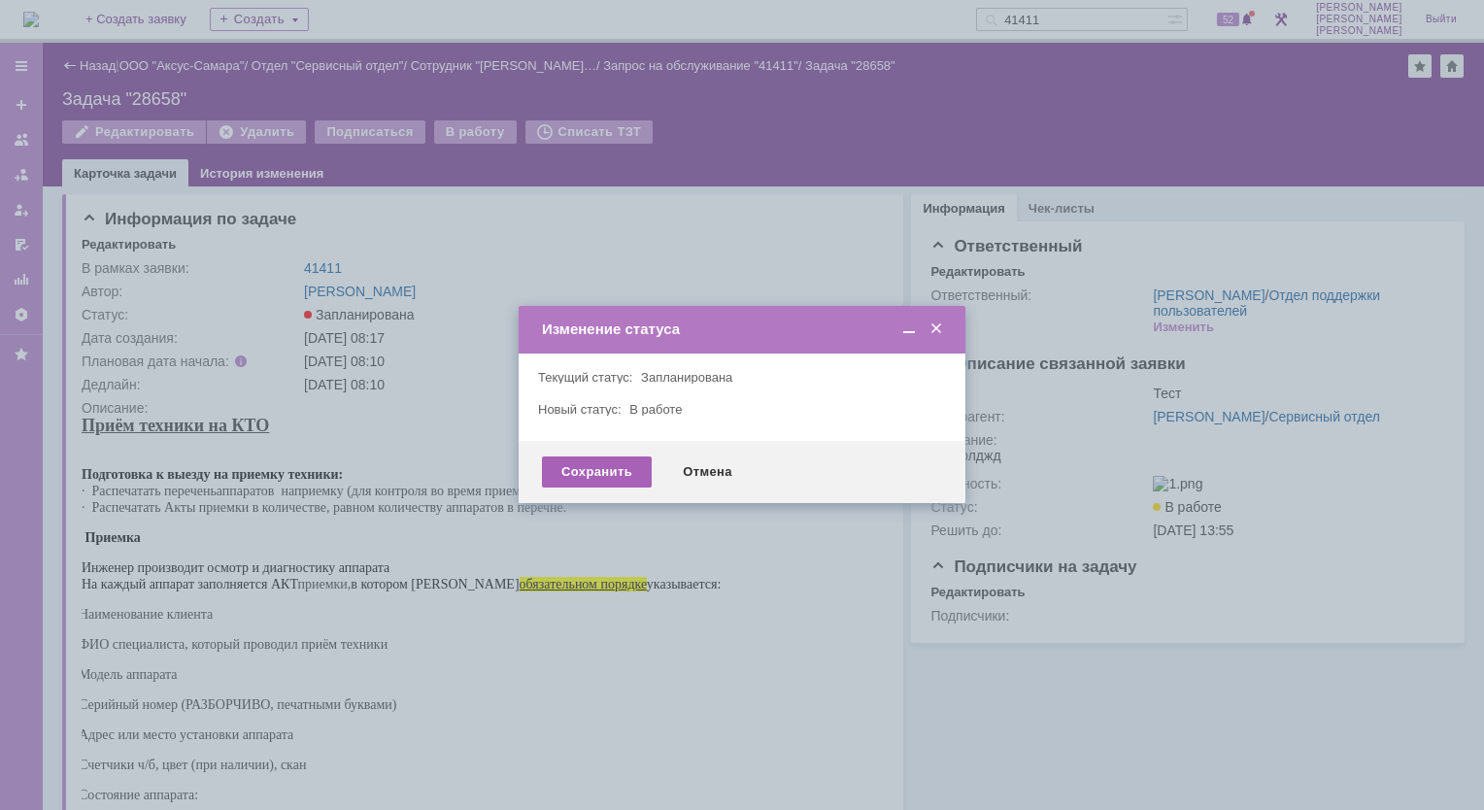
click at [590, 464] on div "Сохранить" at bounding box center [597, 471] width 110 height 31
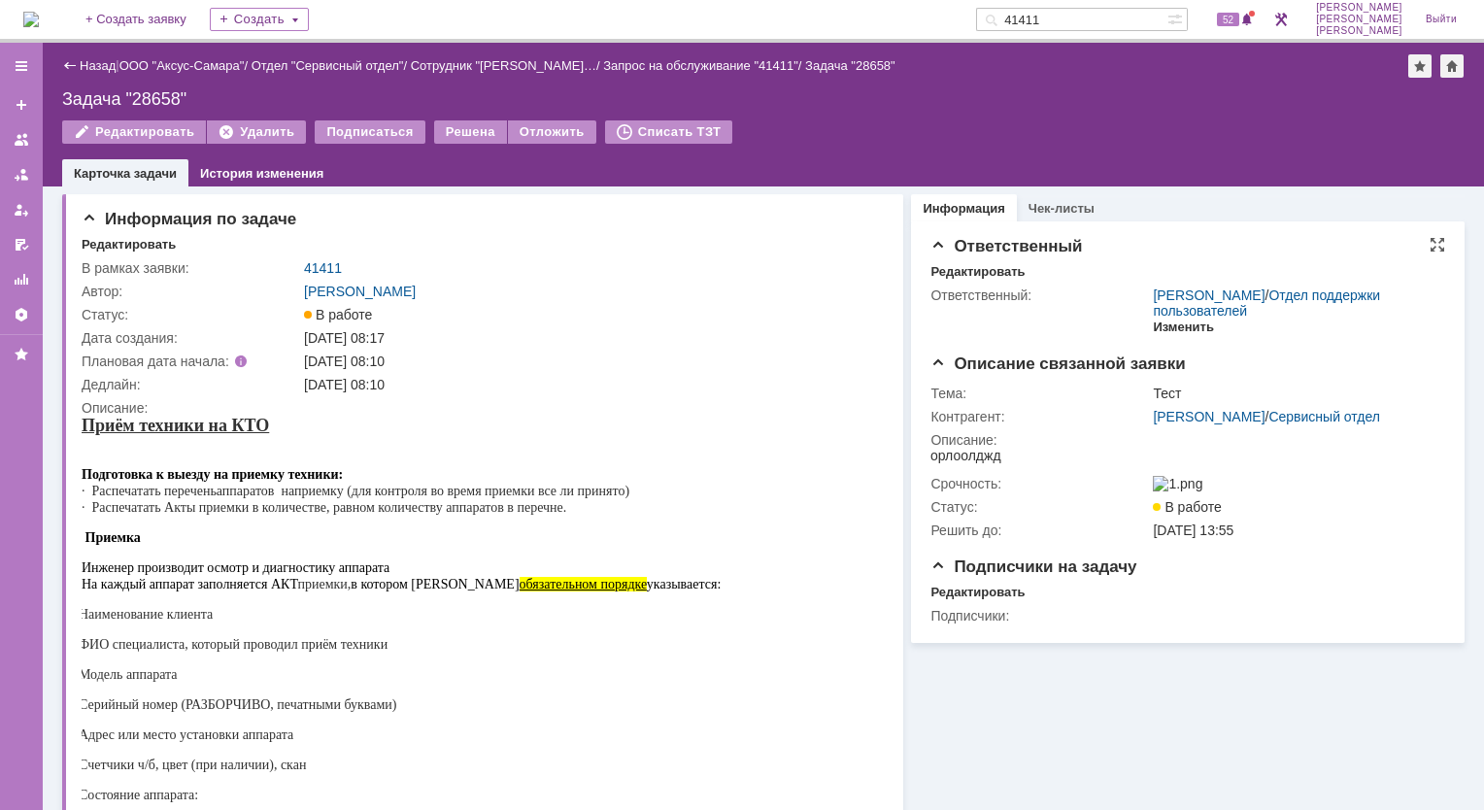
click at [1179, 333] on div "Изменить" at bounding box center [1183, 327] width 61 height 16
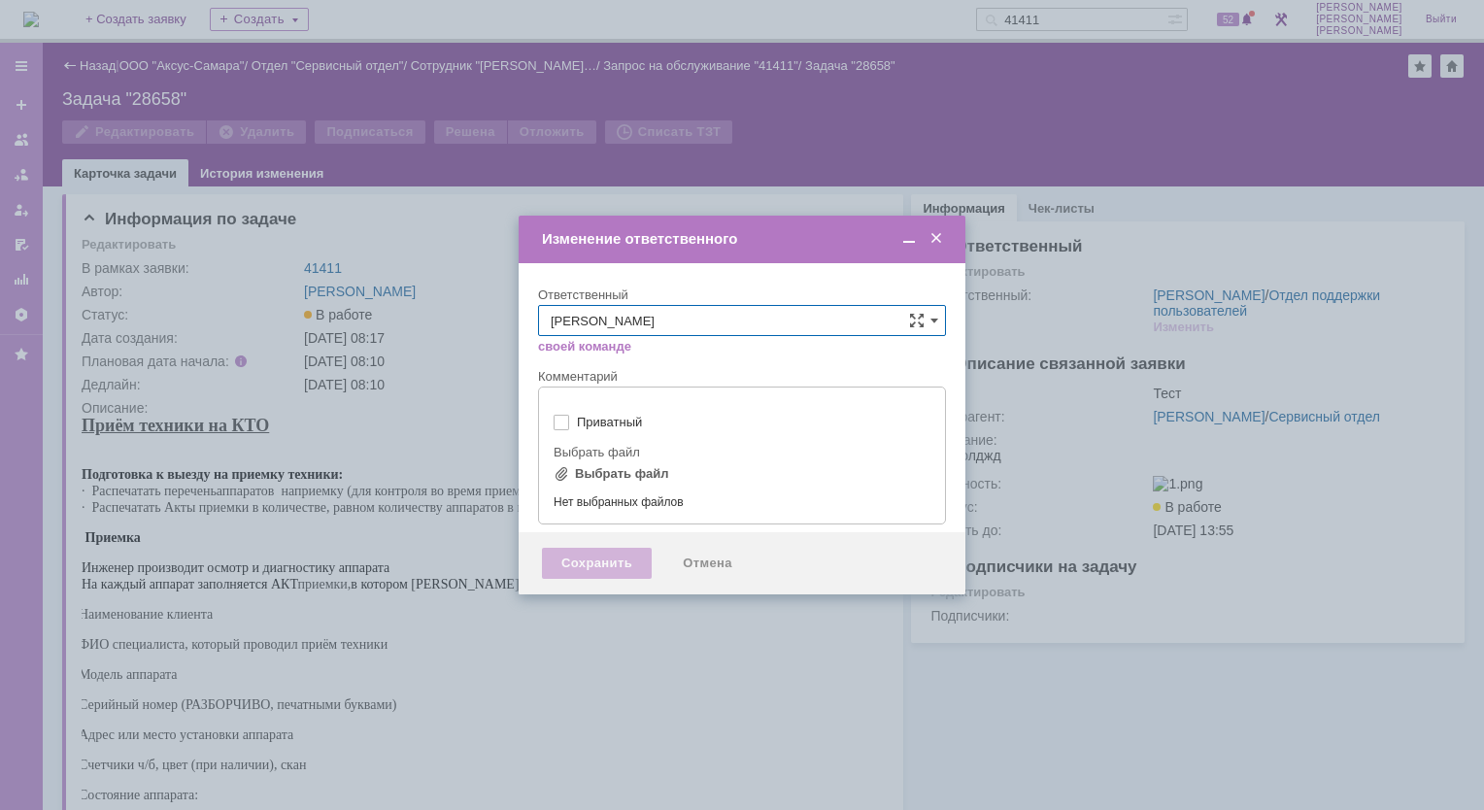
type input "[не указано]"
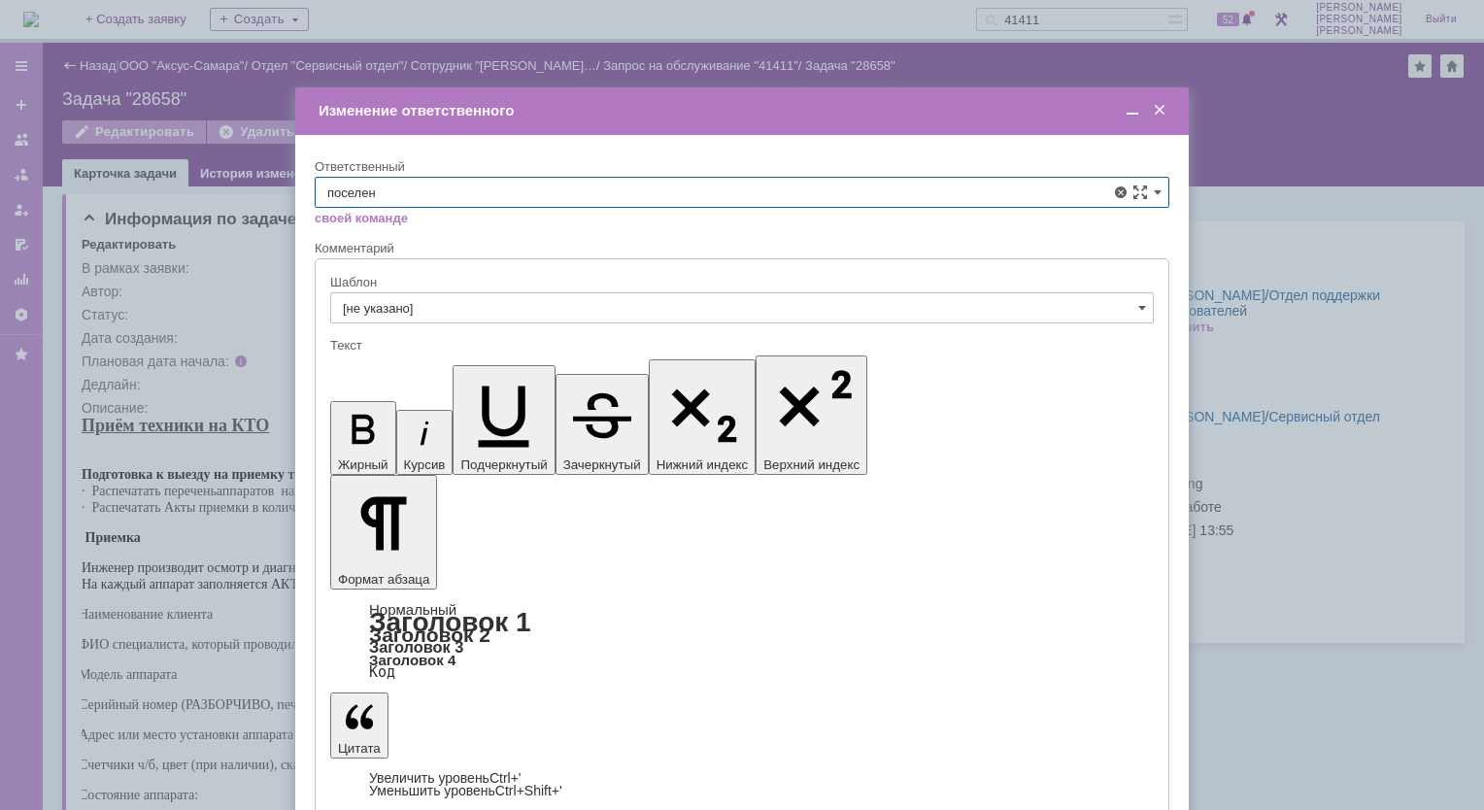
click at [483, 331] on div at bounding box center [741, 330] width 823 height 14
click at [544, 184] on input "[PERSON_NAME]" at bounding box center [742, 192] width 854 height 31
click at [527, 334] on span "[PERSON_NAME]" at bounding box center [741, 334] width 829 height 16
type input "[PERSON_NAME]"
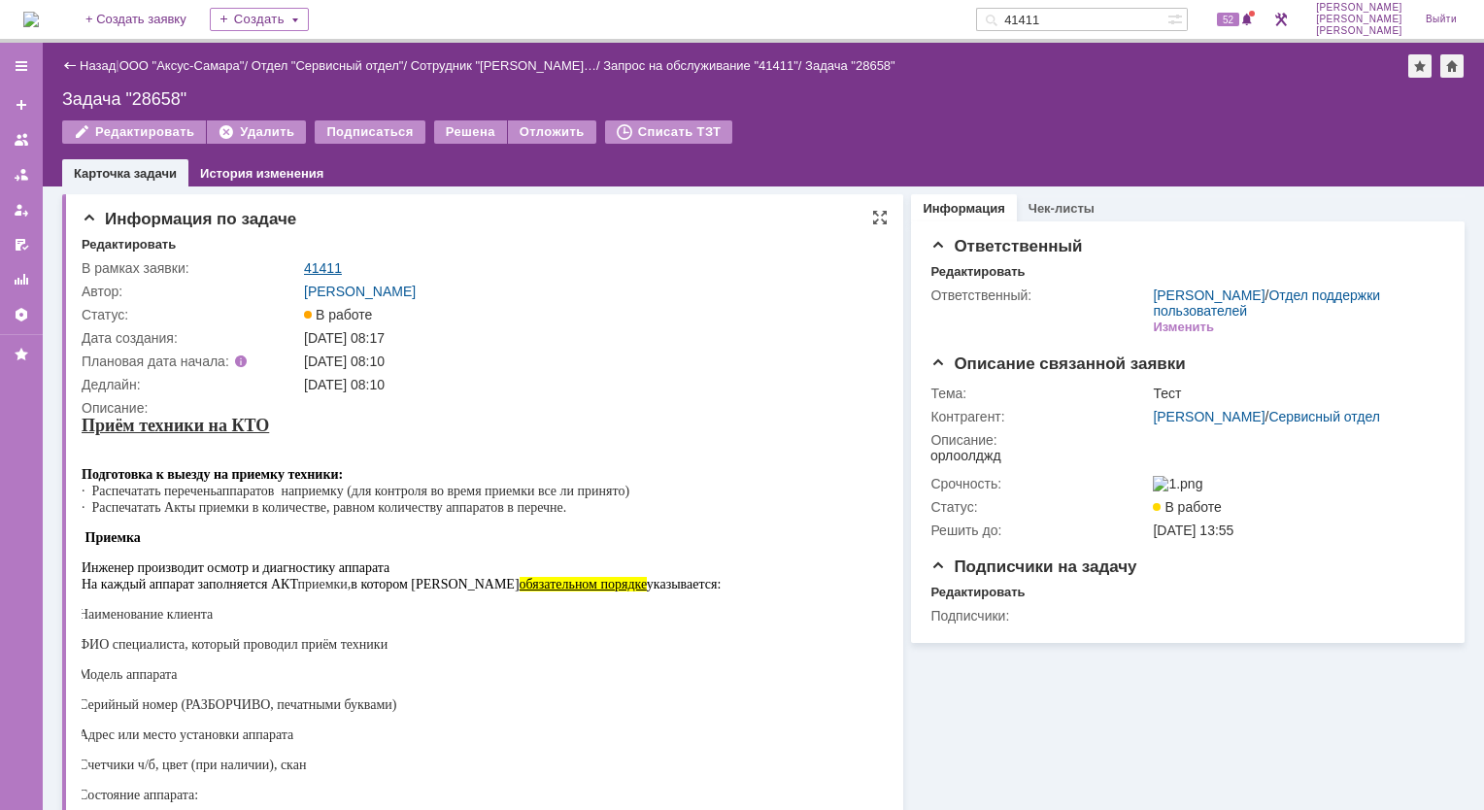
click at [326, 268] on link "41411" at bounding box center [323, 268] width 38 height 16
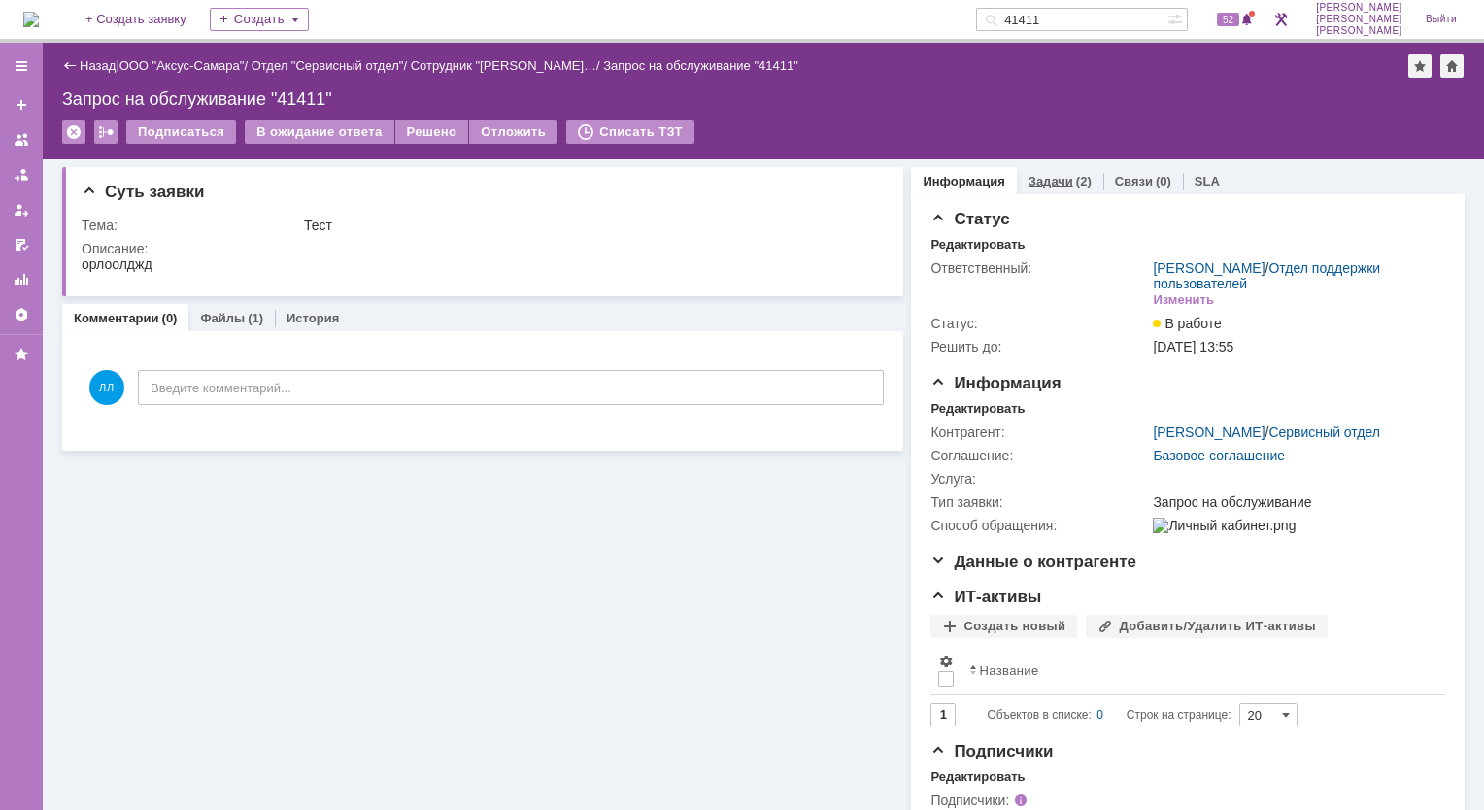
click at [1045, 182] on link "Задачи" at bounding box center [1050, 181] width 45 height 15
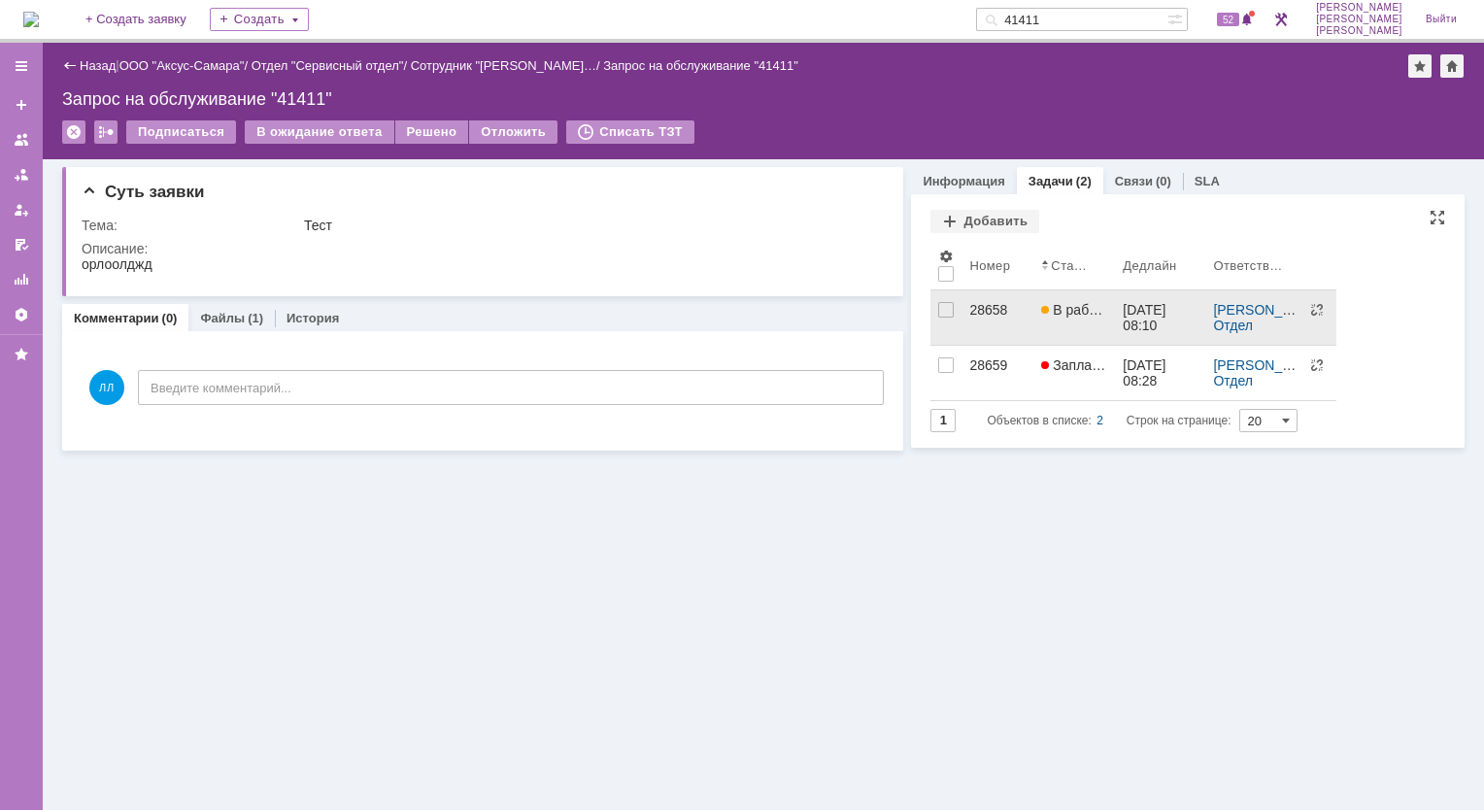
click at [985, 310] on div "28658" at bounding box center [997, 310] width 56 height 16
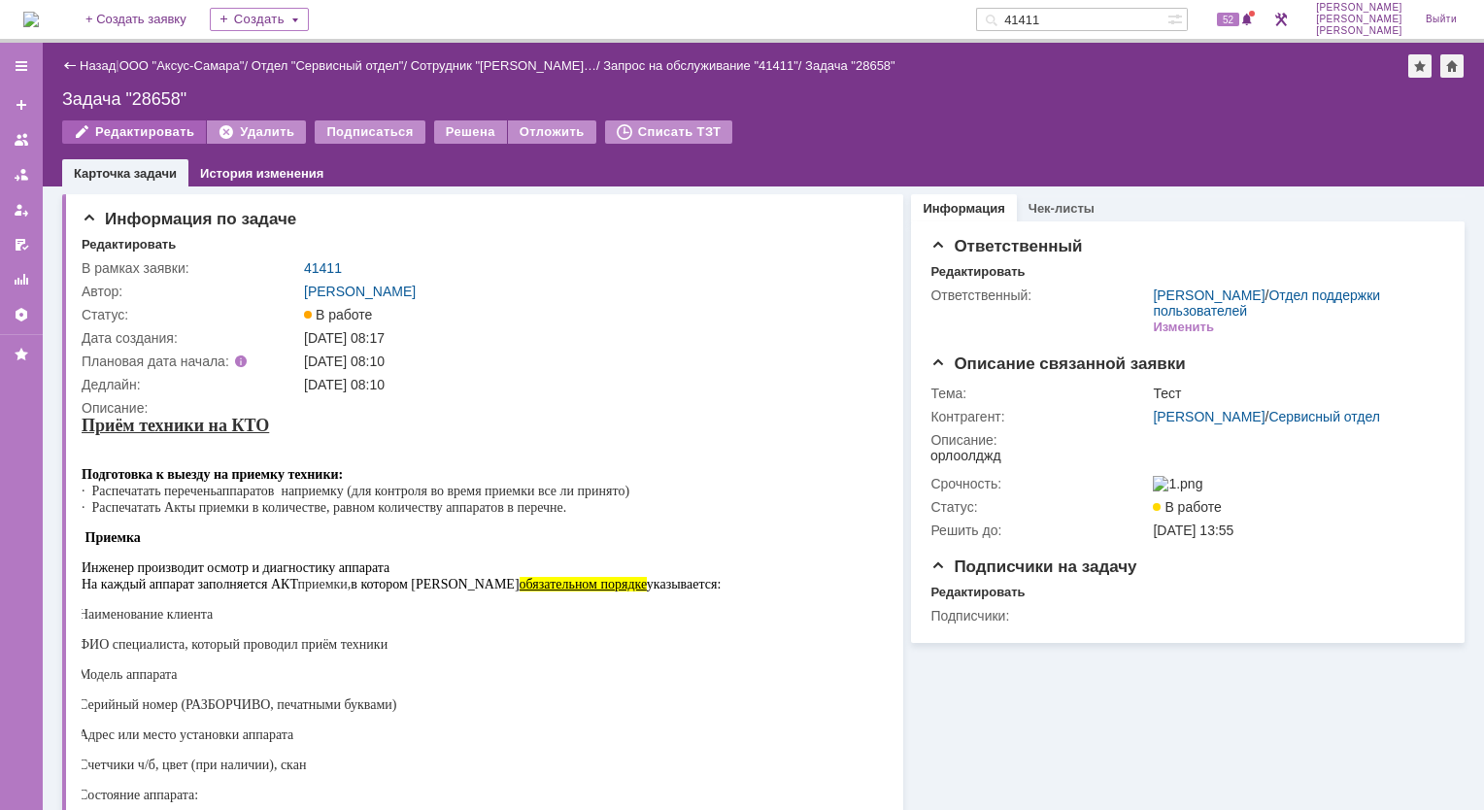
click at [141, 130] on div "Редактировать" at bounding box center [134, 131] width 144 height 23
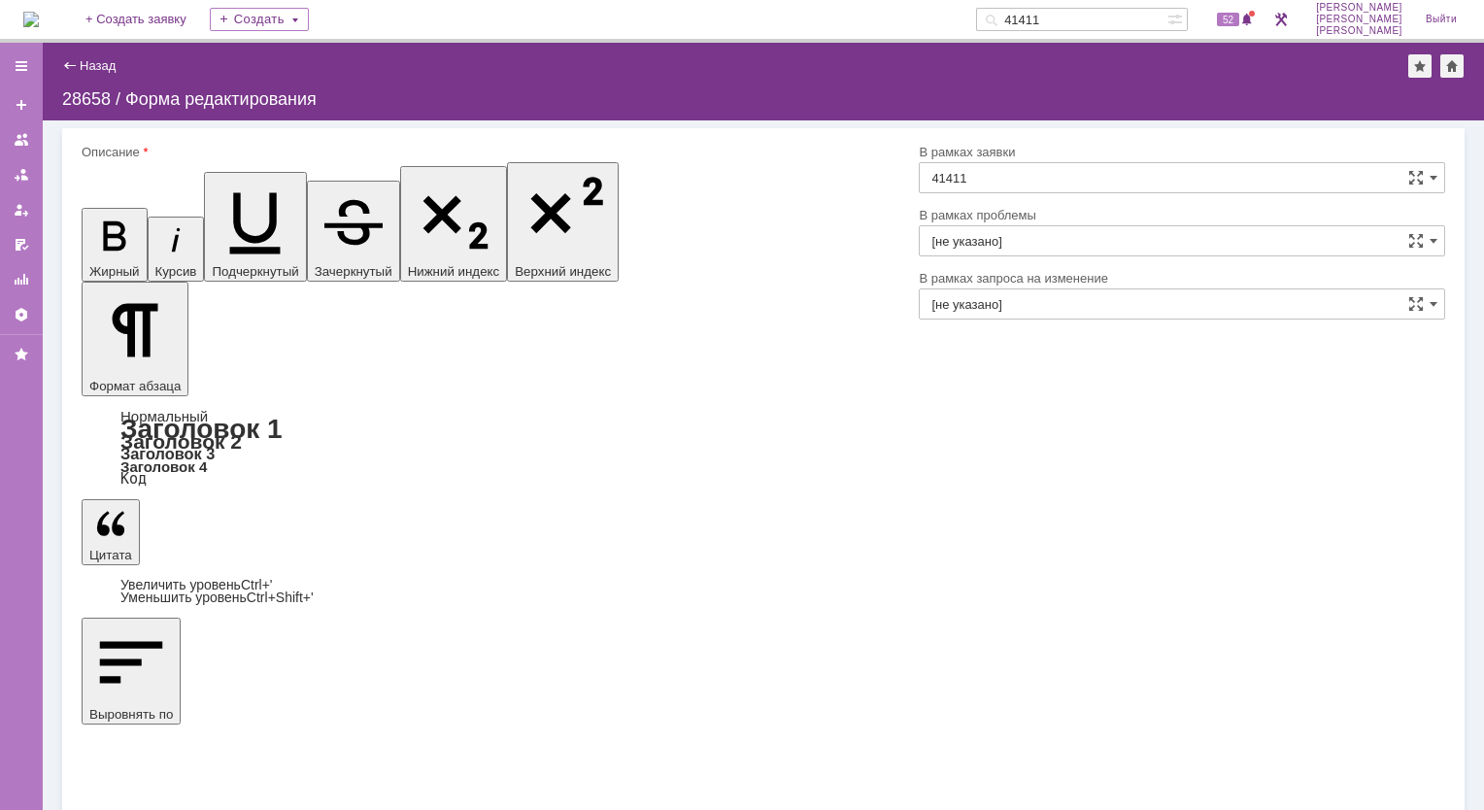
drag, startPoint x: 389, startPoint y: 5321, endPoint x: 396, endPoint y: 5303, distance: 18.8
drag, startPoint x: 426, startPoint y: 5293, endPoint x: 374, endPoint y: 5261, distance: 61.4
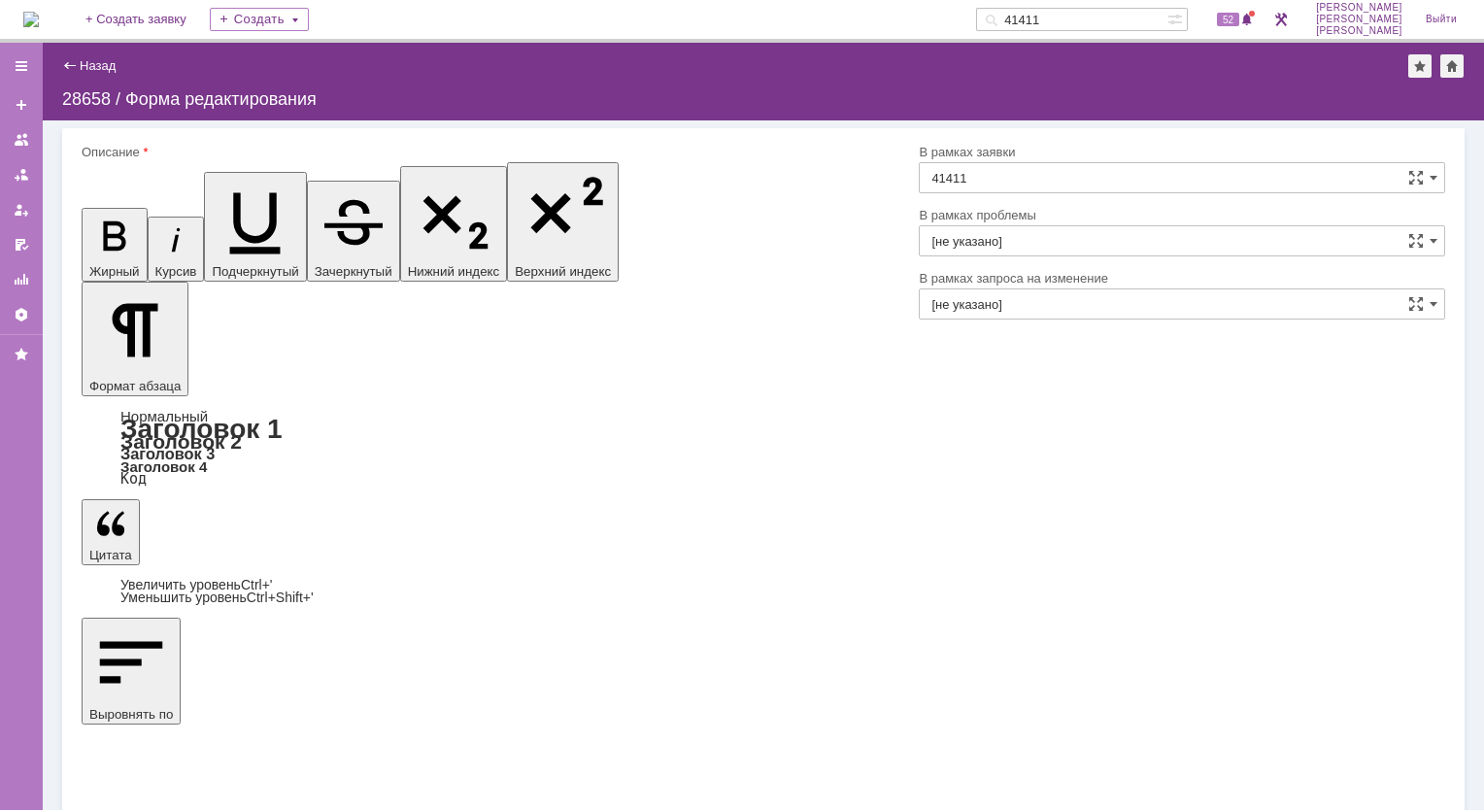
drag, startPoint x: 347, startPoint y: 5373, endPoint x: 324, endPoint y: 5342, distance: 38.3
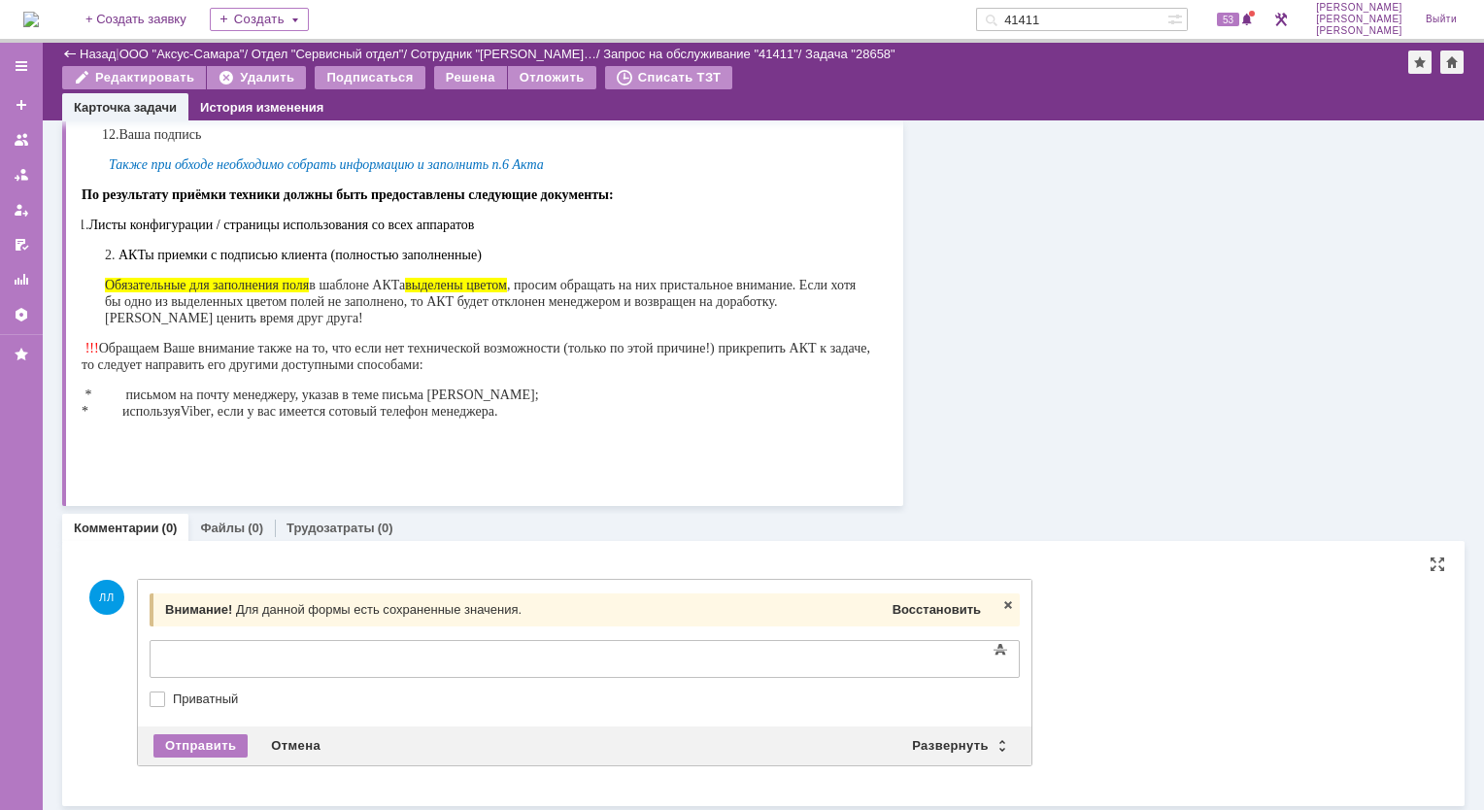
click at [936, 607] on span "Восстановить" at bounding box center [936, 609] width 88 height 15
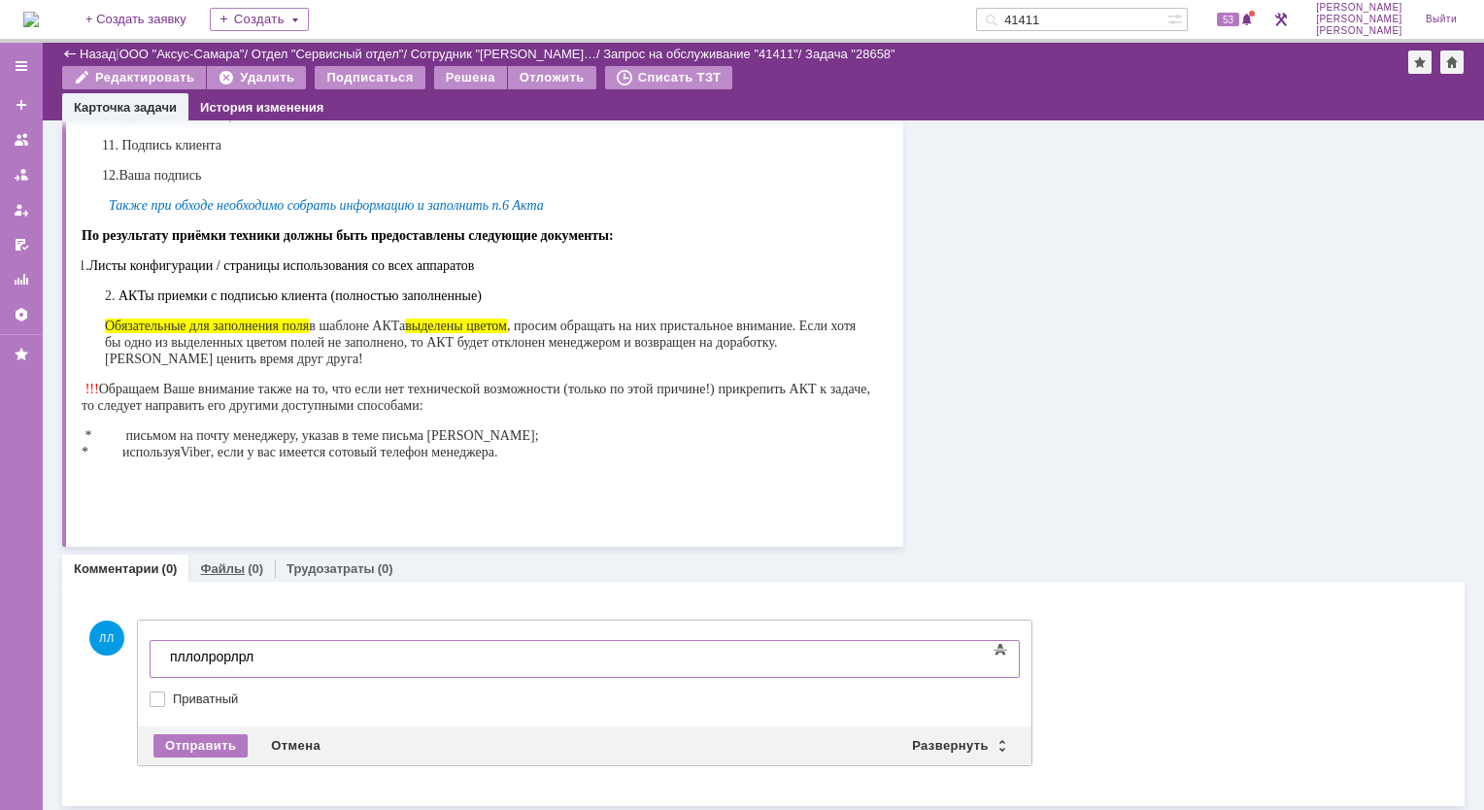
click at [225, 571] on link "Файлы" at bounding box center [222, 568] width 45 height 15
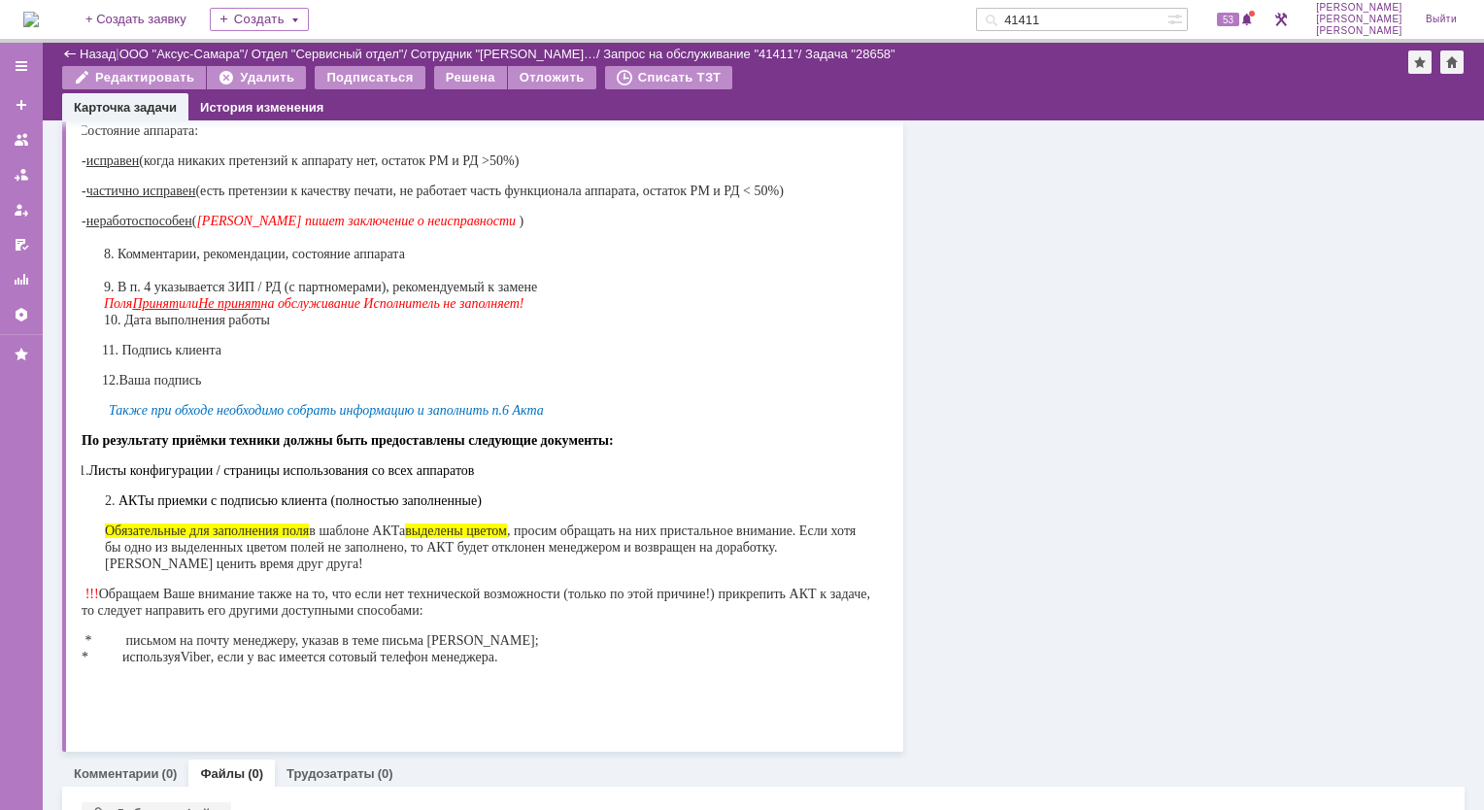
scroll to position [707, 0]
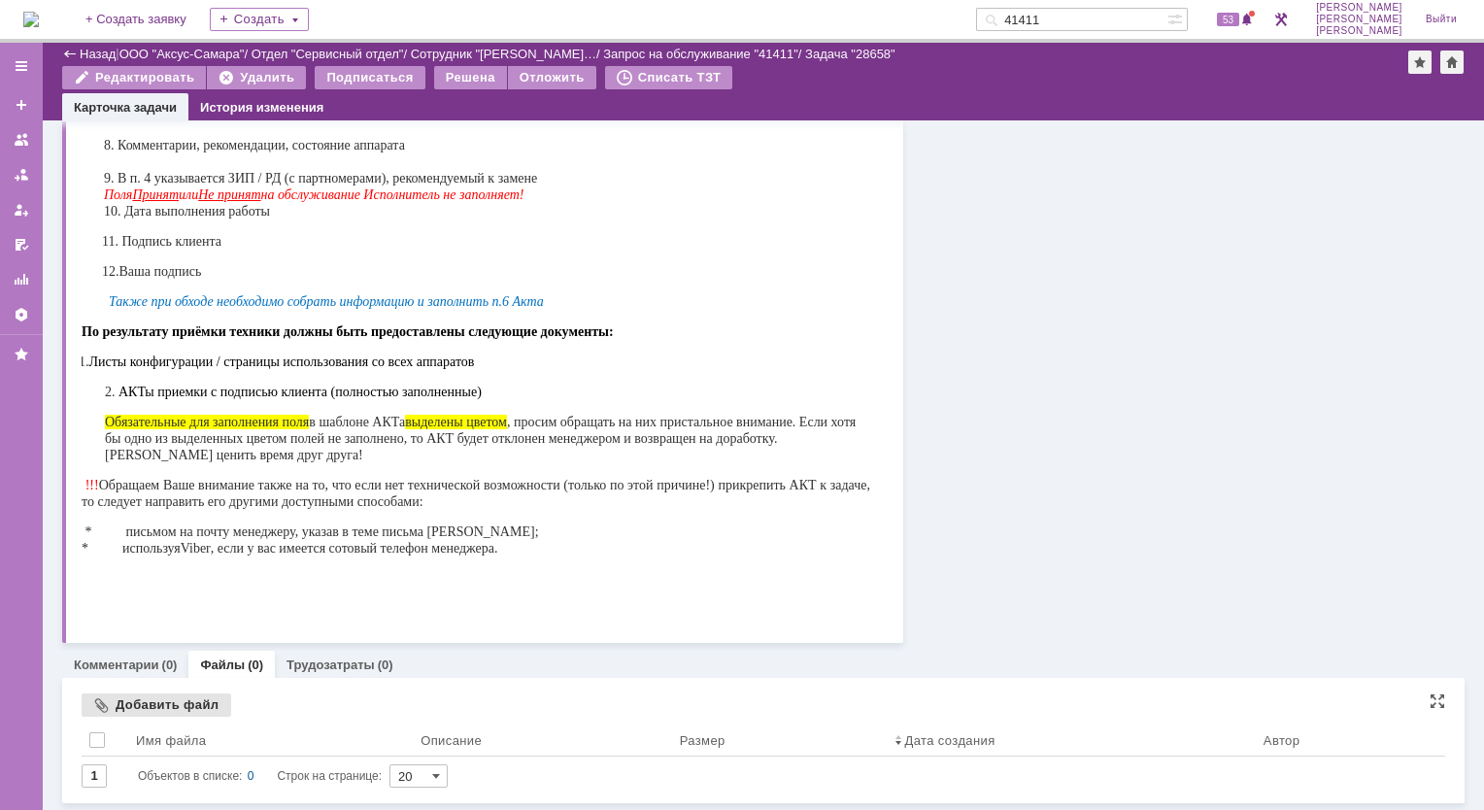
click at [114, 708] on div "Добавить файл" at bounding box center [157, 704] width 150 height 23
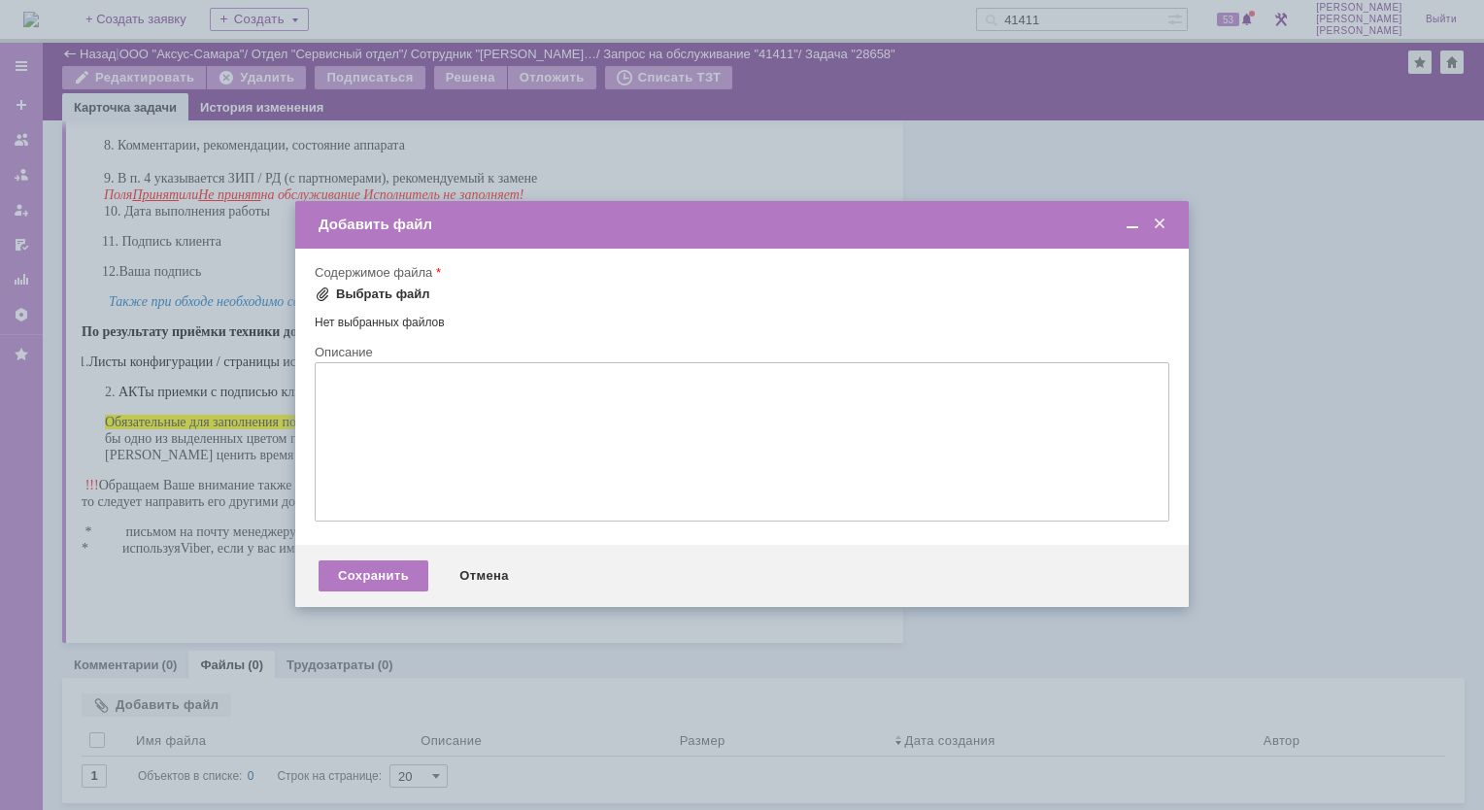
click at [408, 299] on div "Выбрать файл" at bounding box center [383, 294] width 94 height 16
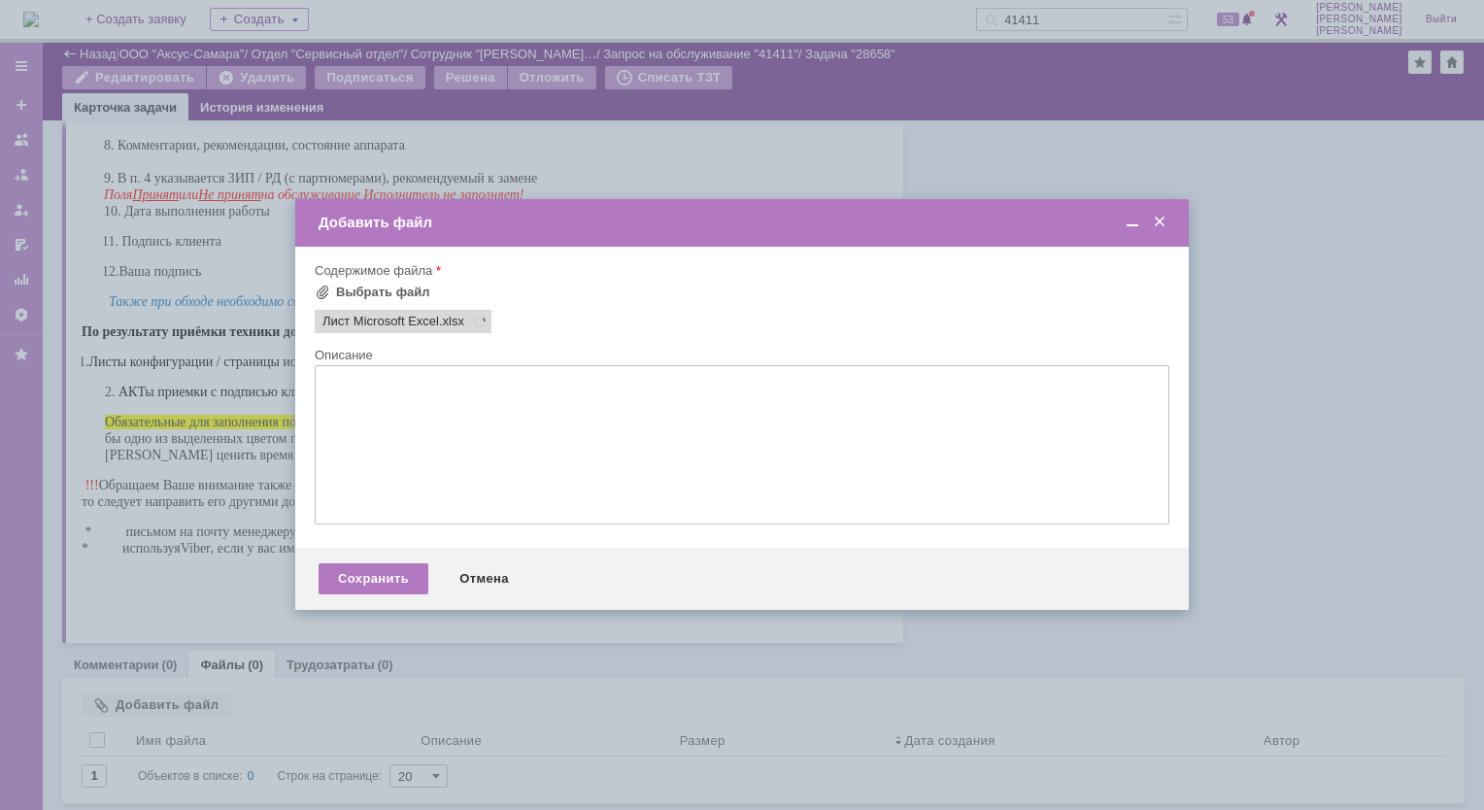
scroll to position [0, 0]
click at [385, 405] on textarea at bounding box center [742, 444] width 854 height 159
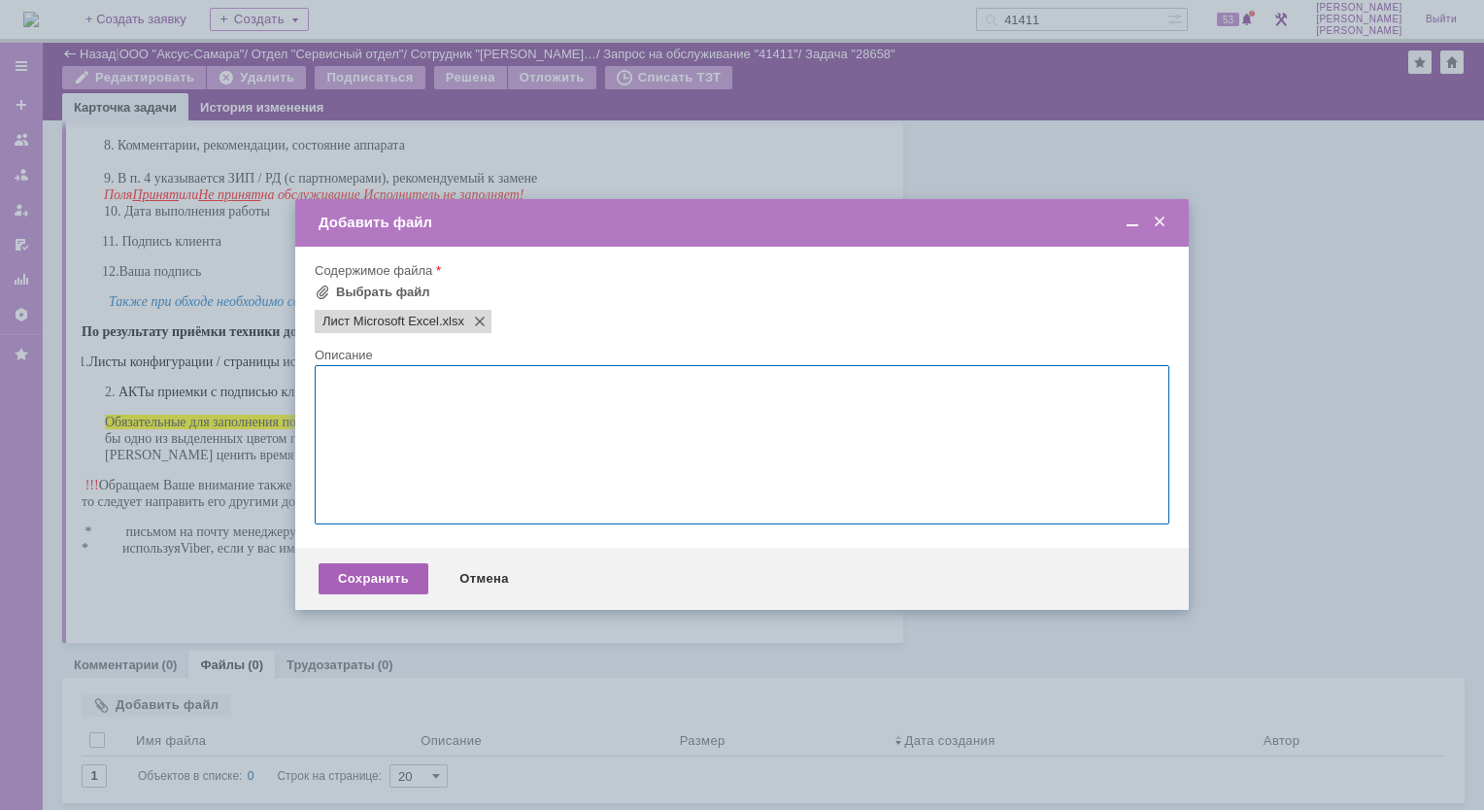
click at [381, 573] on div "Сохранить" at bounding box center [373, 578] width 110 height 31
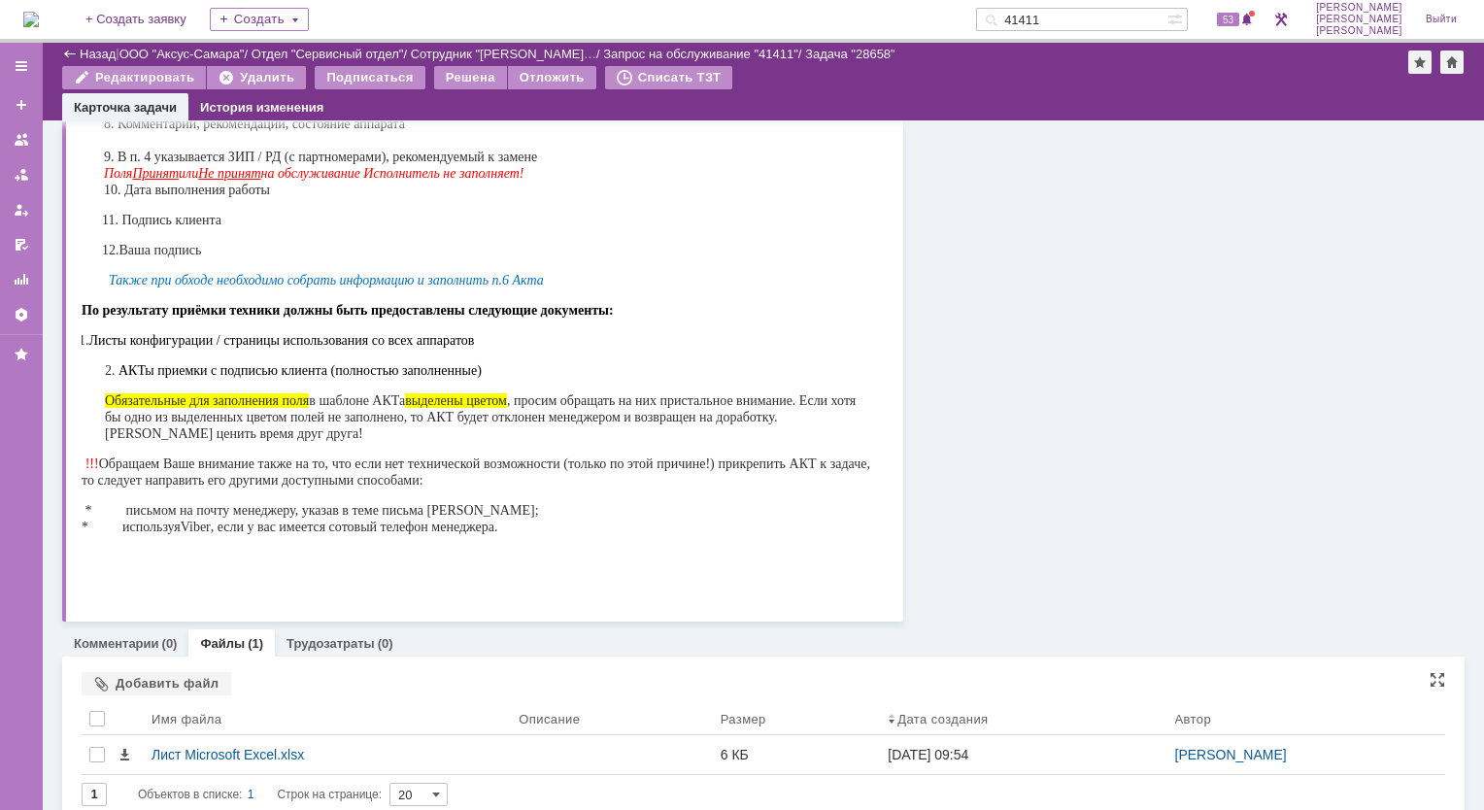
scroll to position [747, 0]
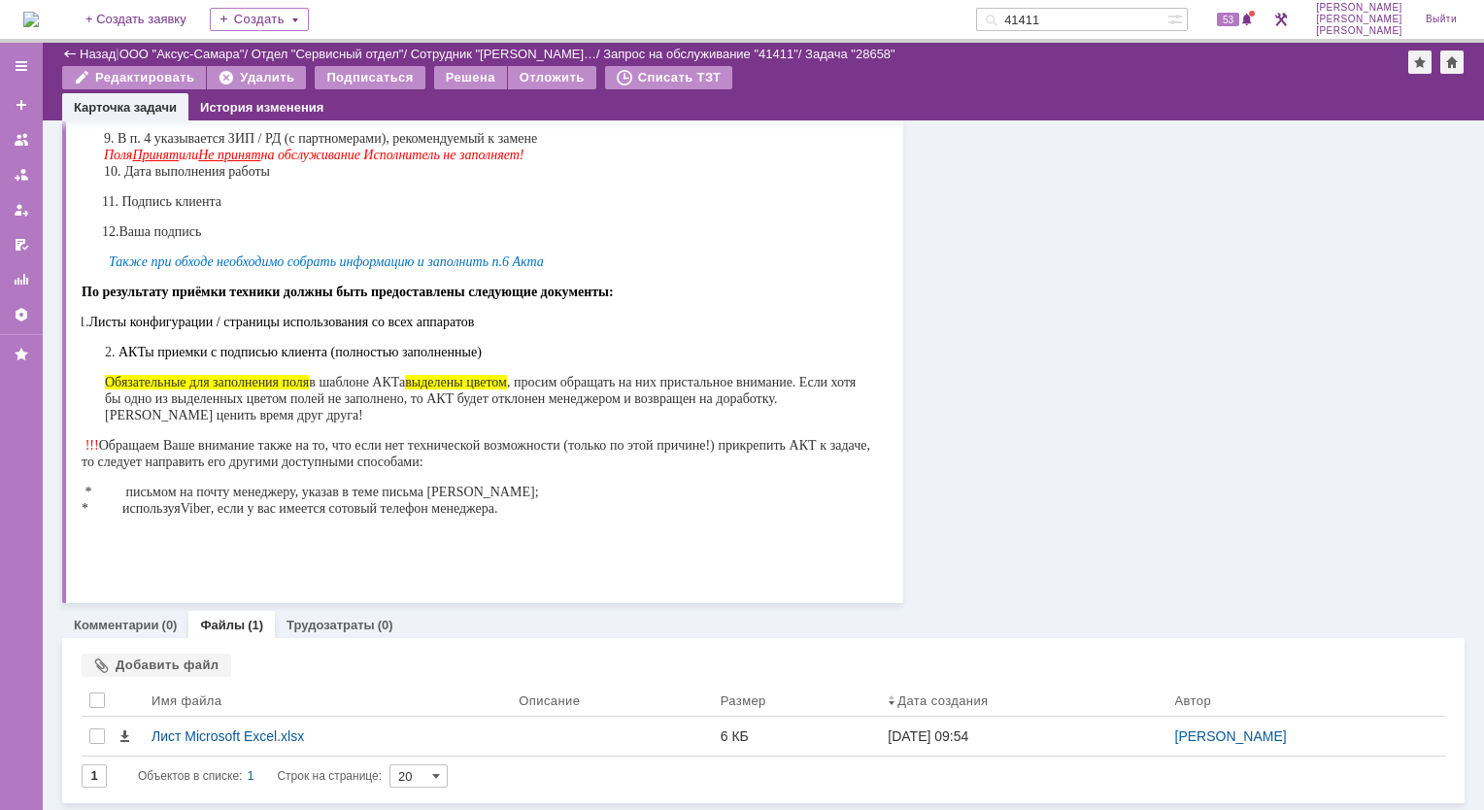
click at [123, 627] on link "Комментарии" at bounding box center [116, 625] width 85 height 15
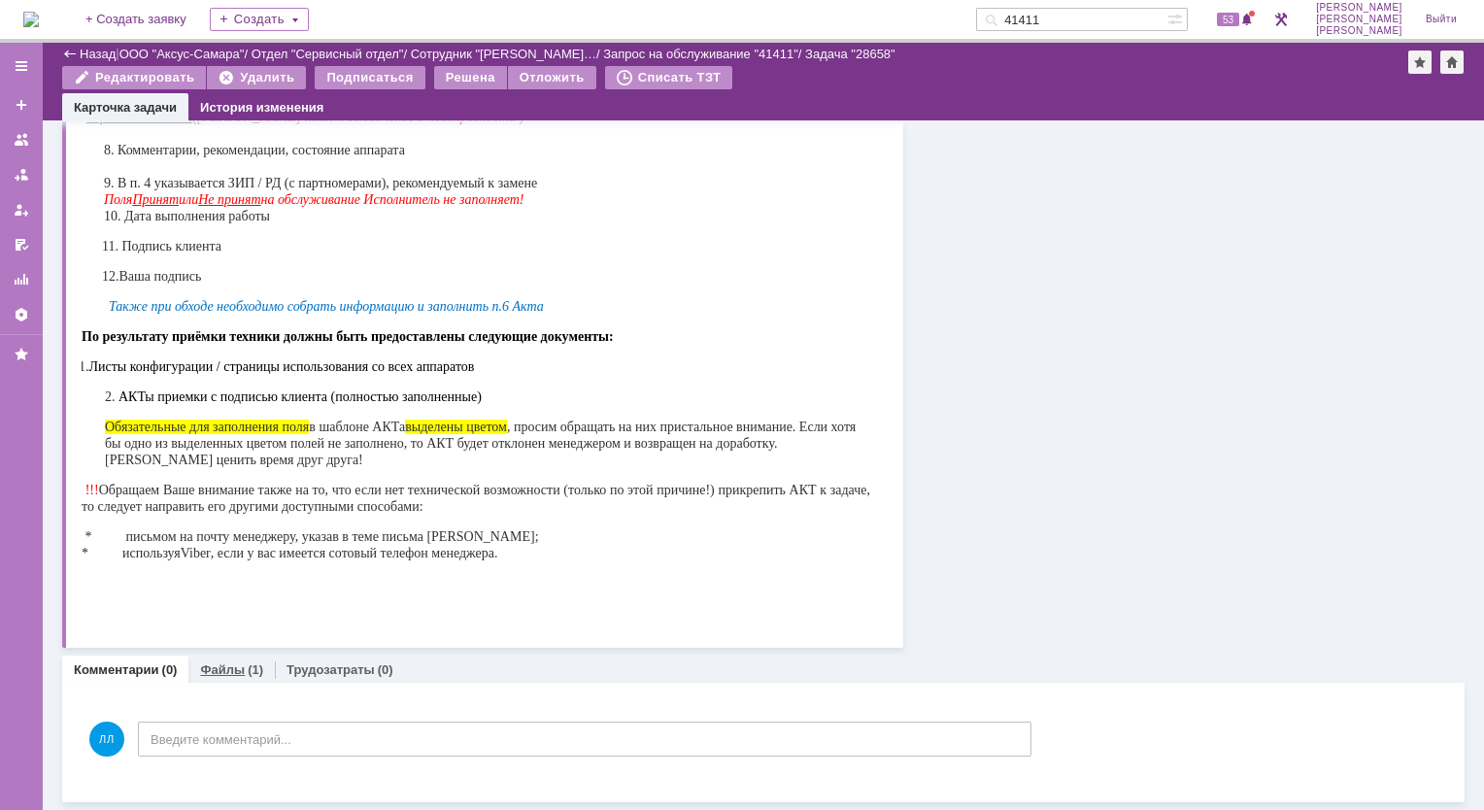
click at [229, 666] on link "Файлы" at bounding box center [222, 669] width 45 height 15
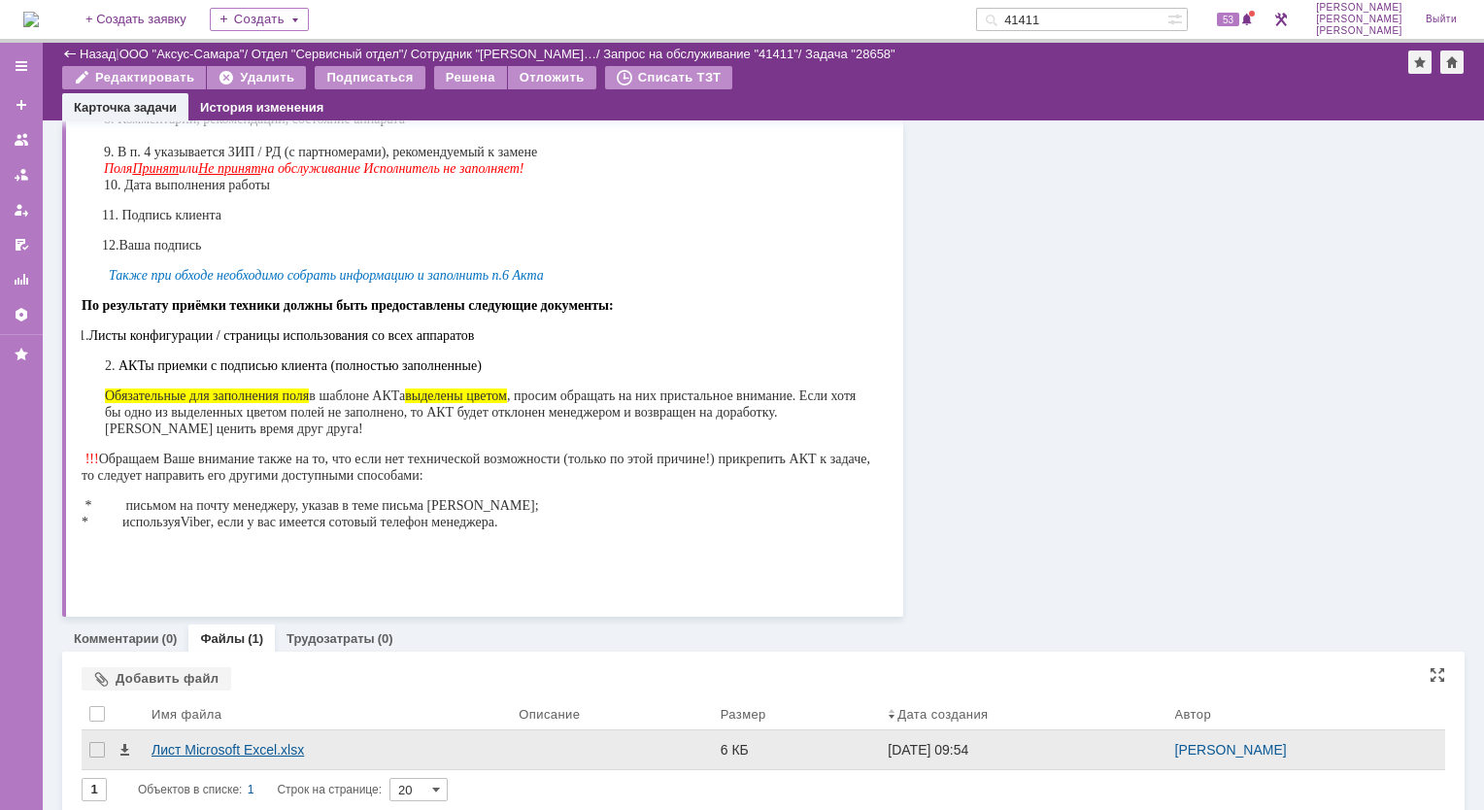
scroll to position [747, 0]
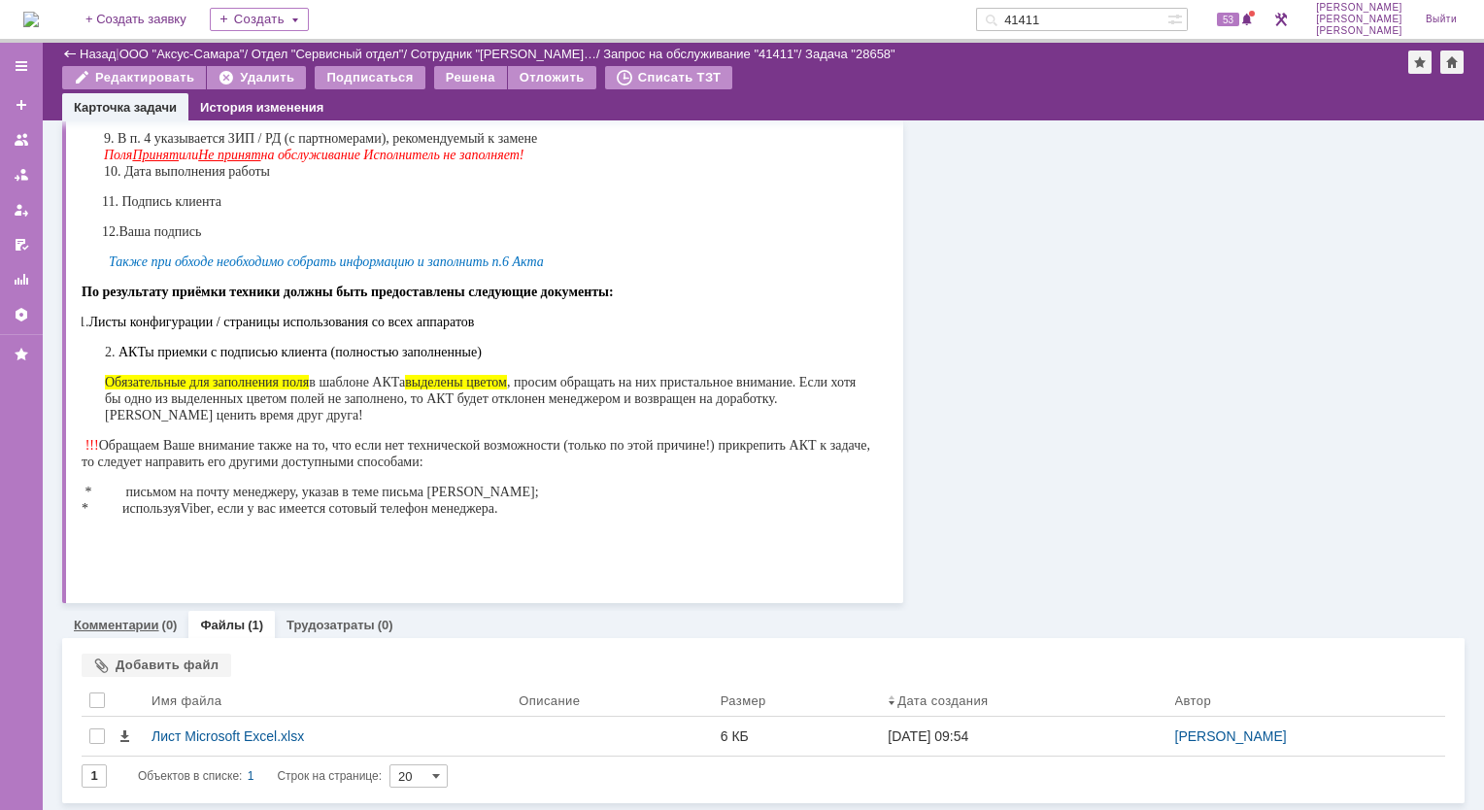
drag, startPoint x: 144, startPoint y: 617, endPoint x: 63, endPoint y: 971, distance: 363.4
click at [143, 618] on link "Комментарии" at bounding box center [116, 625] width 85 height 15
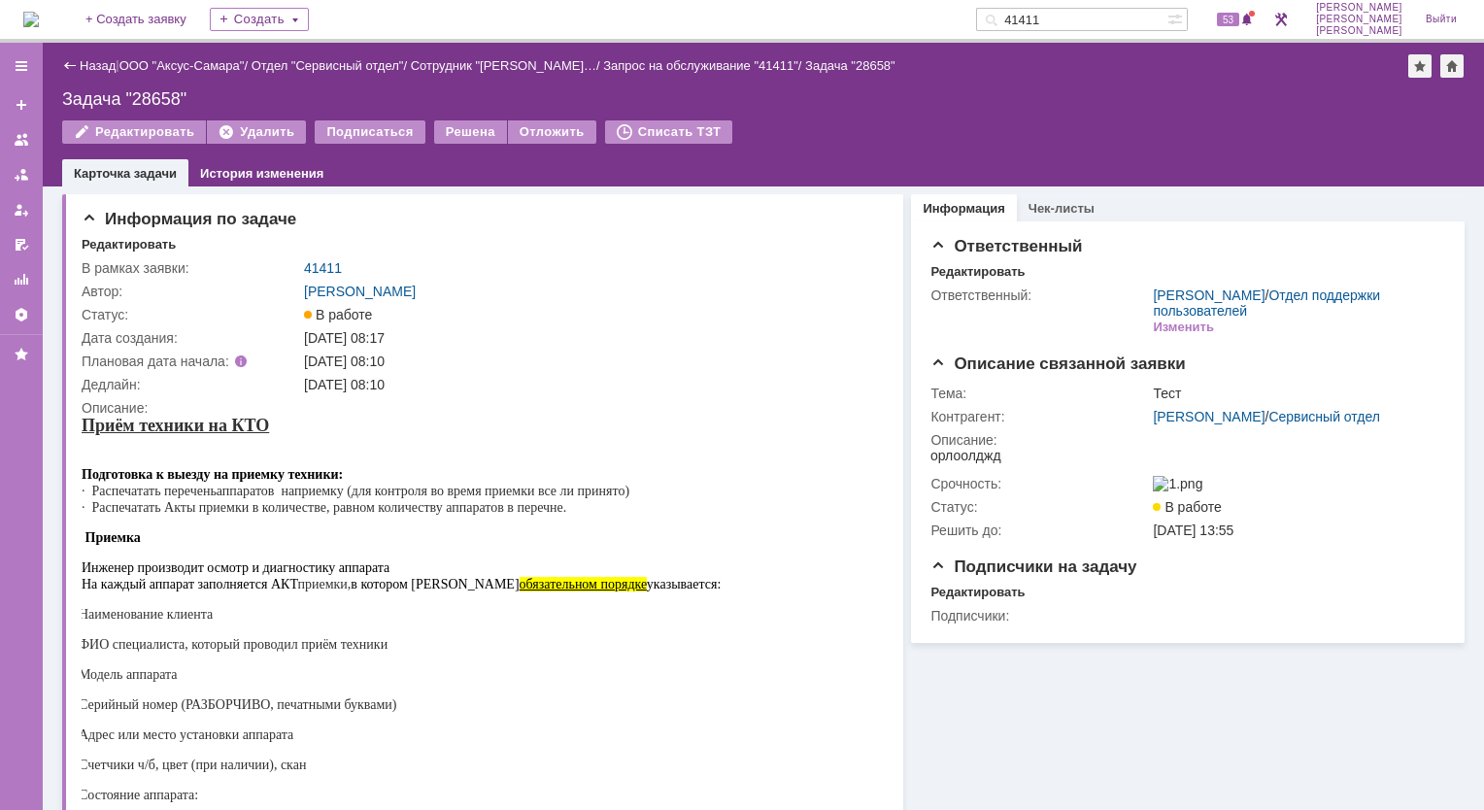
drag, startPoint x: 330, startPoint y: 269, endPoint x: 342, endPoint y: 251, distance: 21.0
click at [330, 269] on link "41411" at bounding box center [323, 268] width 38 height 16
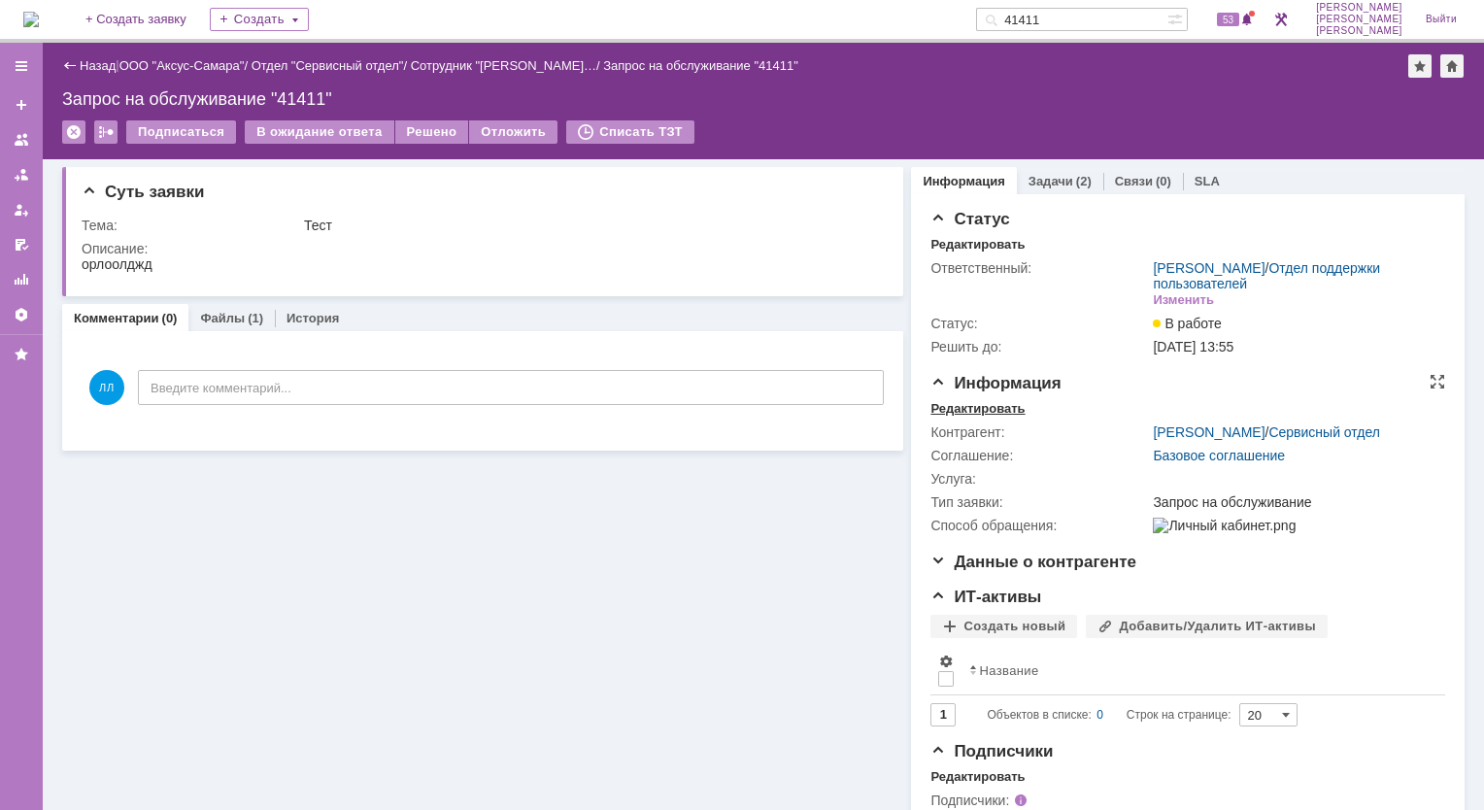
click at [967, 412] on div "Редактировать" at bounding box center [977, 409] width 94 height 16
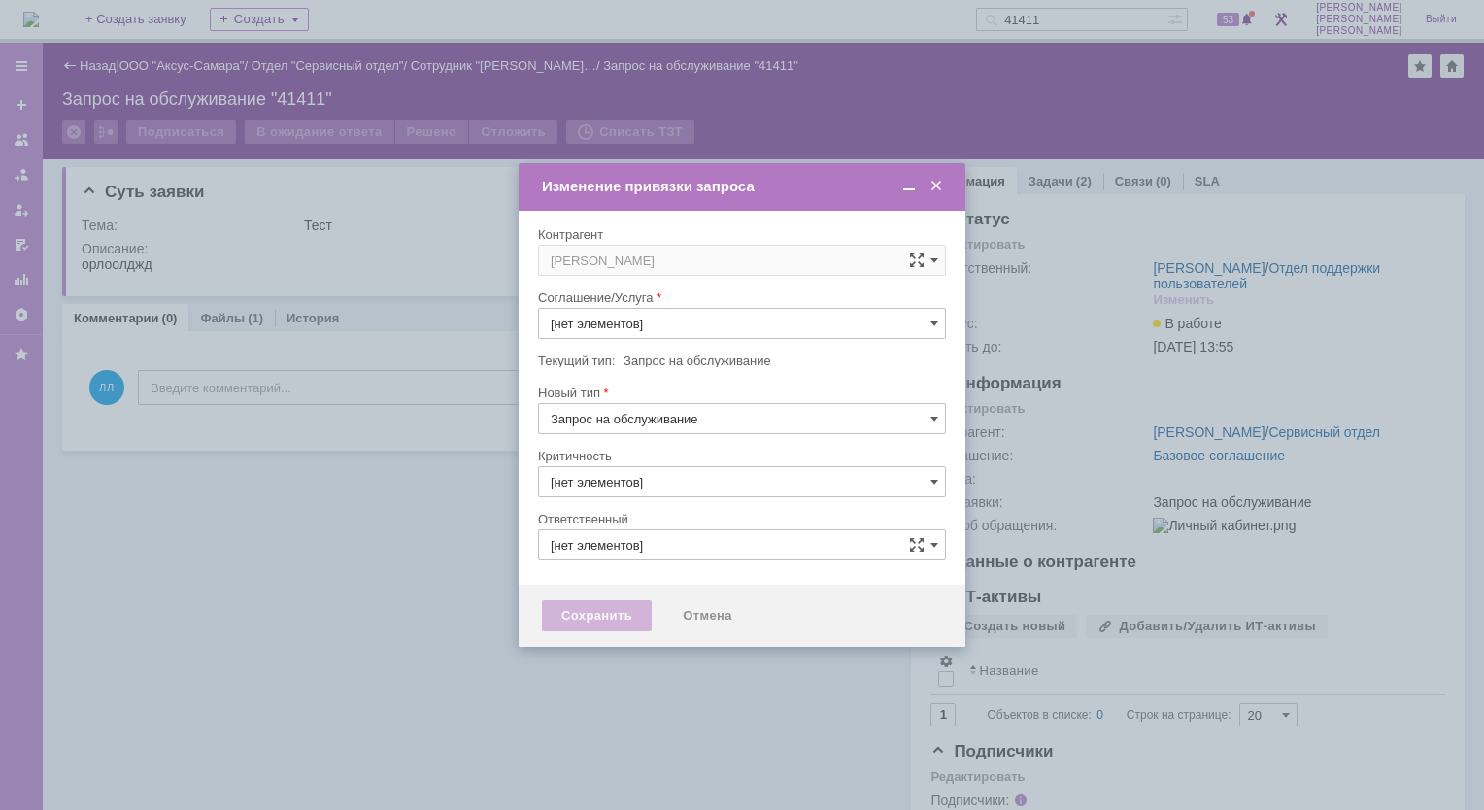
type input "Базовое соглашение"
type input "3. Низкая"
type input "[PERSON_NAME]"
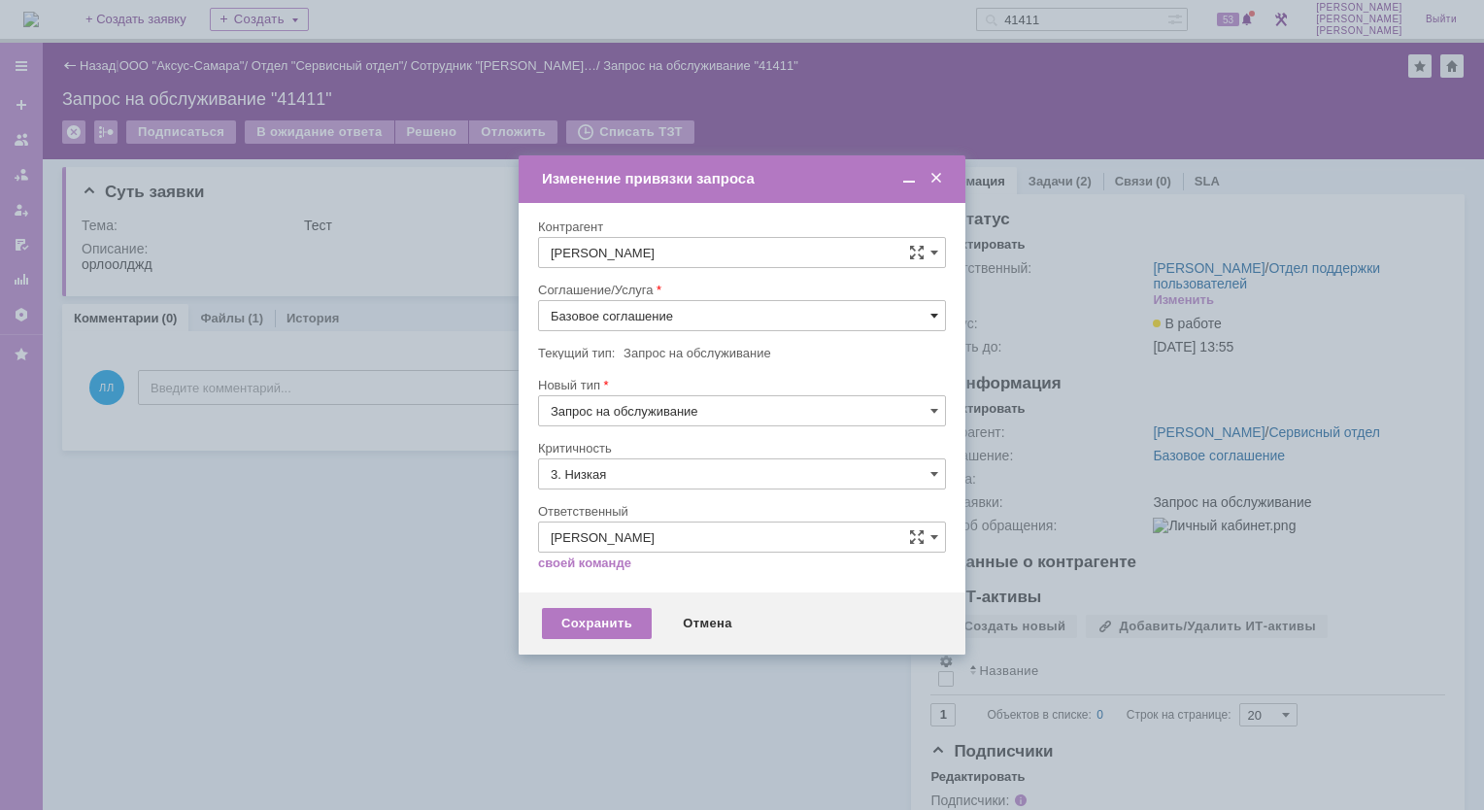
click at [936, 316] on span at bounding box center [934, 316] width 8 height 16
click at [699, 612] on div "Отмена" at bounding box center [707, 623] width 88 height 31
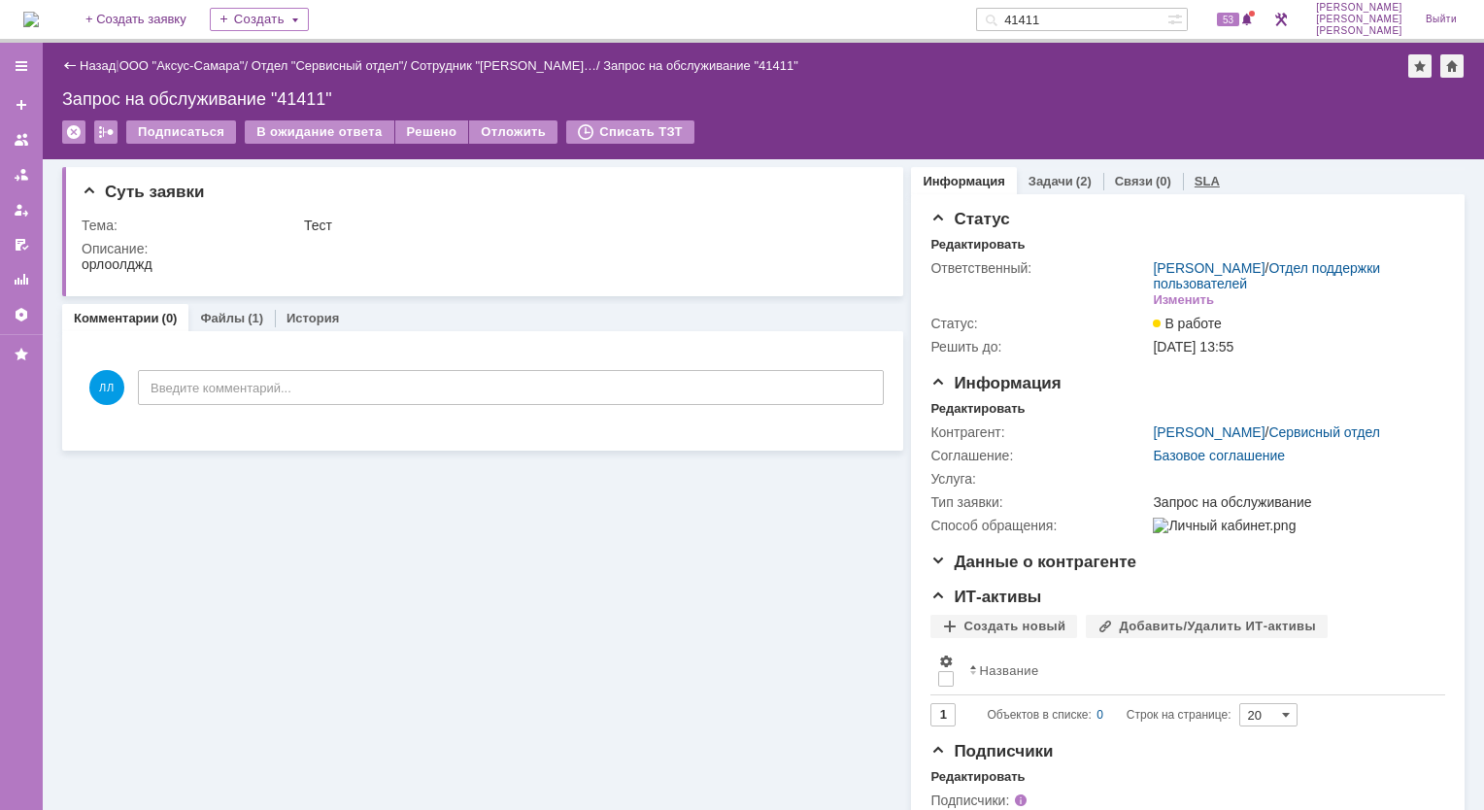
click at [1194, 183] on link "SLA" at bounding box center [1206, 181] width 25 height 15
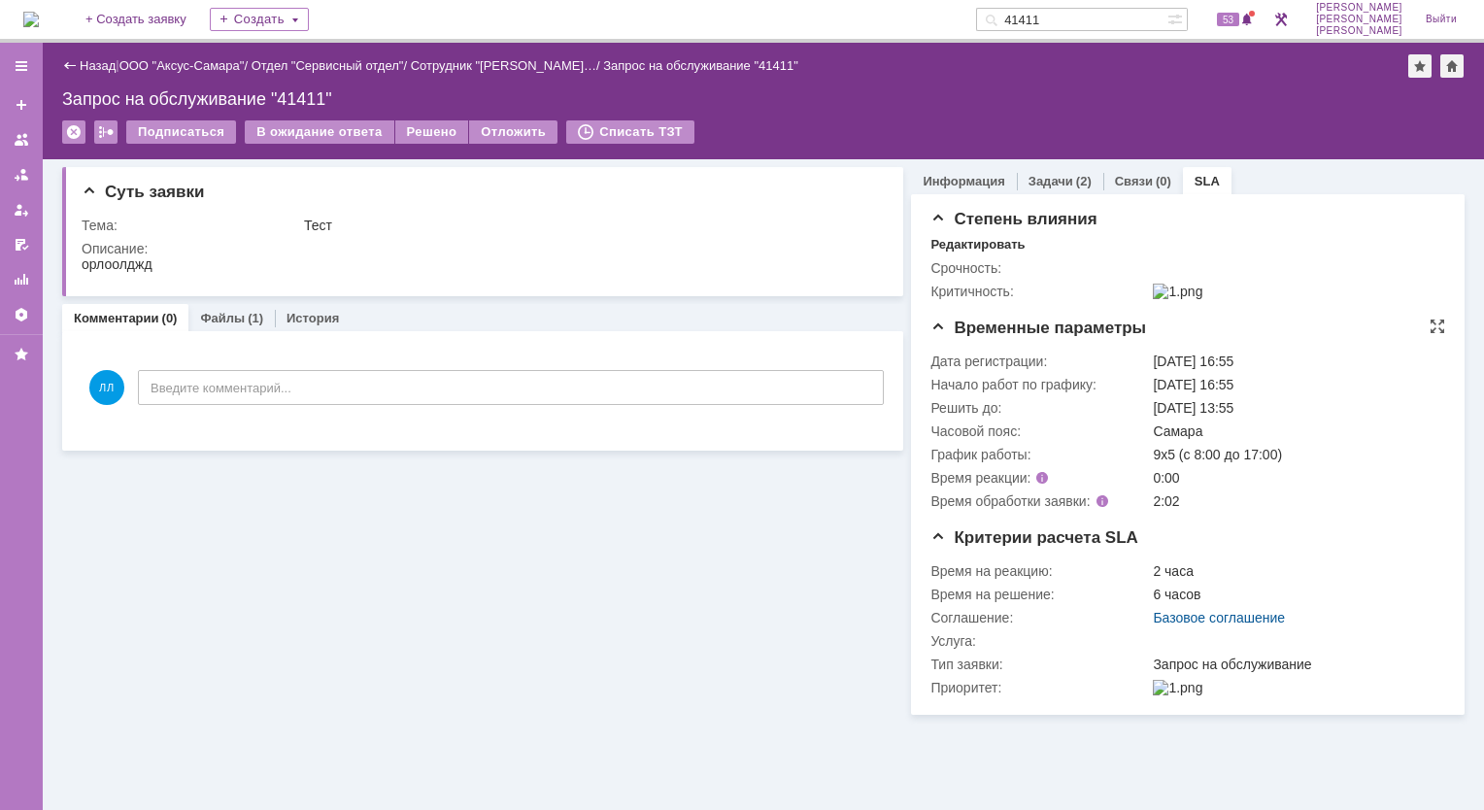
drag, startPoint x: 1151, startPoint y: 421, endPoint x: 1283, endPoint y: 423, distance: 132.1
click at [1283, 419] on td "[DATE] 13:55" at bounding box center [1294, 407] width 290 height 23
drag, startPoint x: 1283, startPoint y: 423, endPoint x: 1135, endPoint y: 410, distance: 148.2
click at [1131, 396] on td "Начало работ по графику:" at bounding box center [1039, 384] width 218 height 23
click at [949, 177] on link "Информация" at bounding box center [963, 181] width 82 height 15
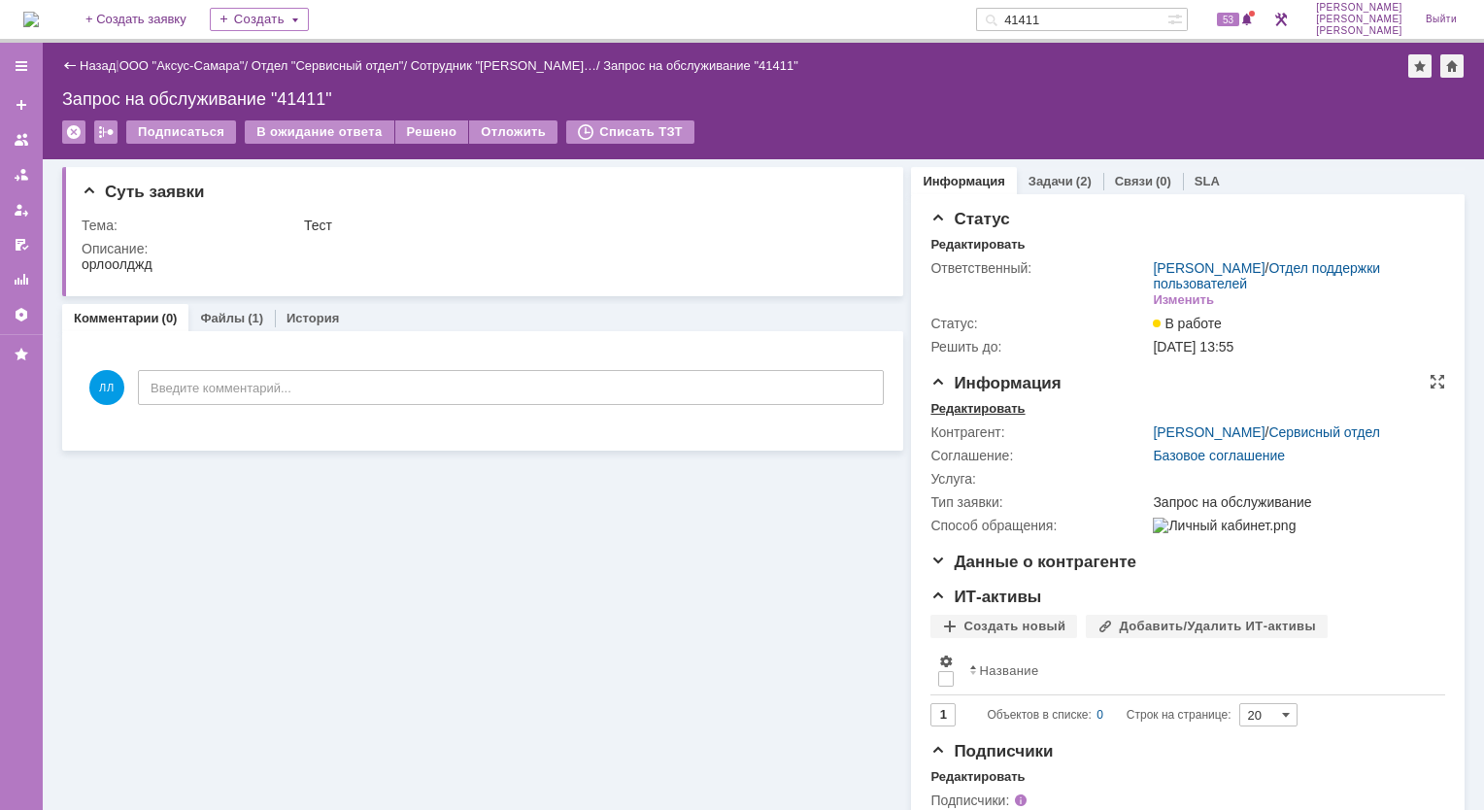
click at [967, 410] on div "Редактировать" at bounding box center [977, 409] width 94 height 16
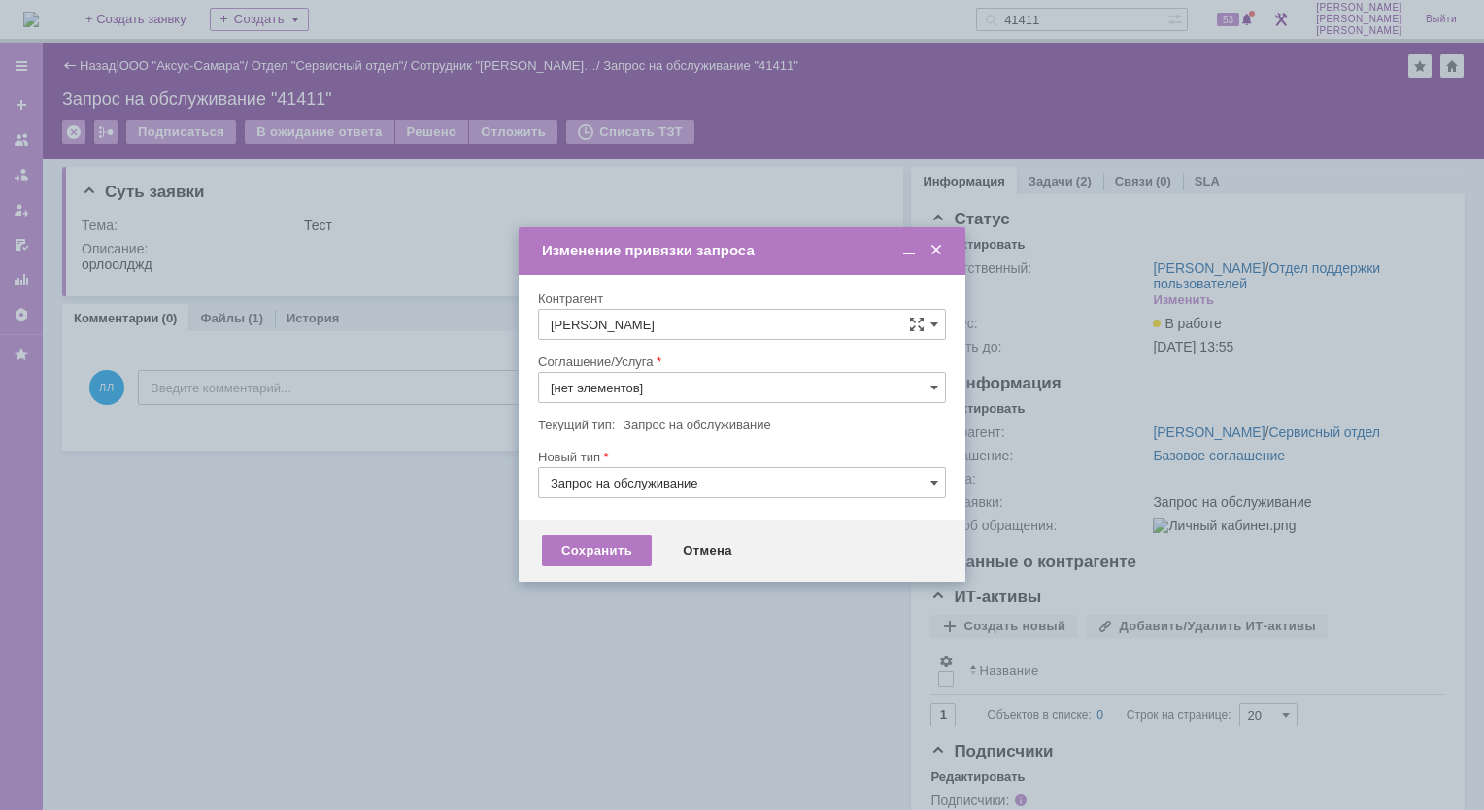
type input "Базовое соглашение"
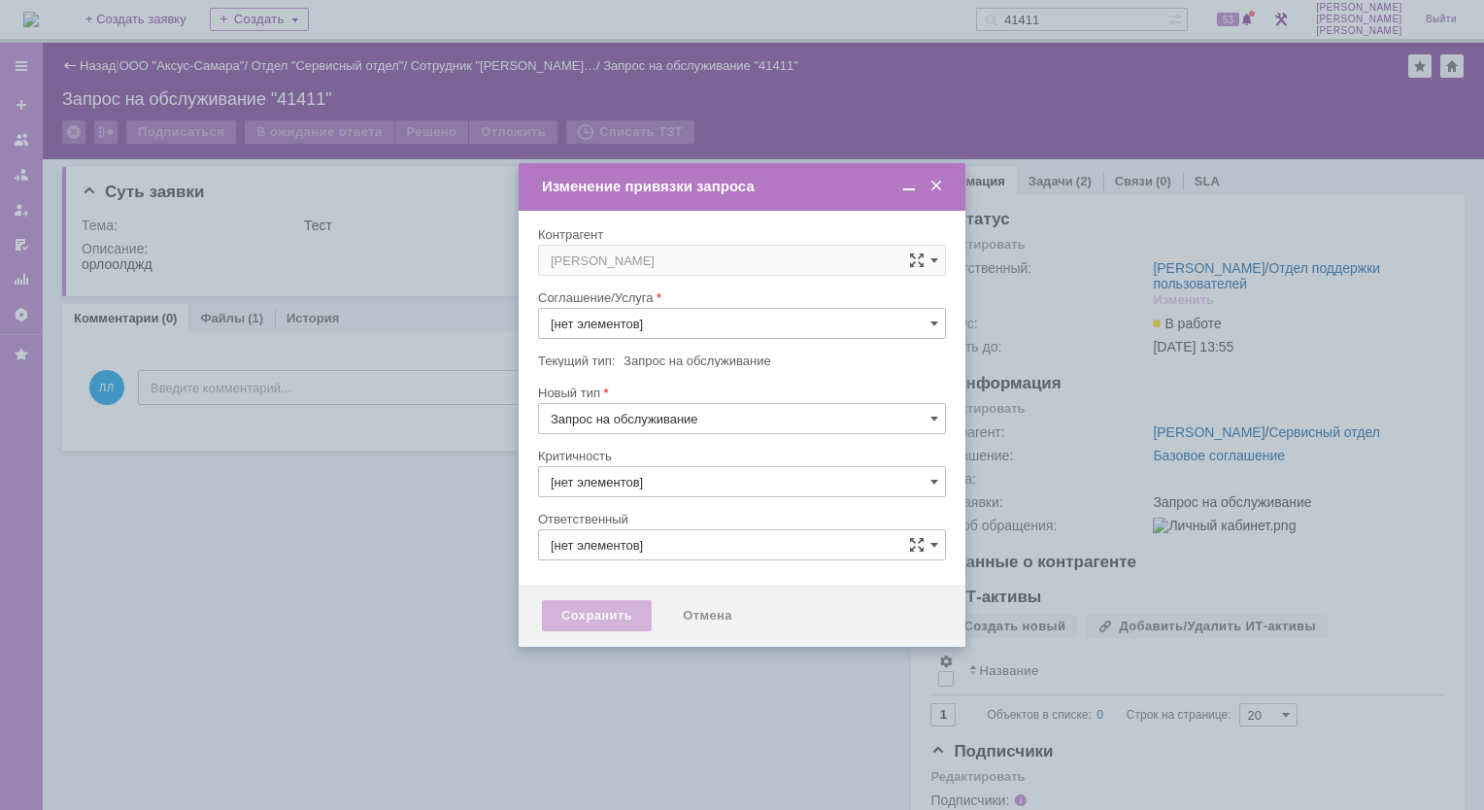
type input "3. Низкая"
type input "[PERSON_NAME]"
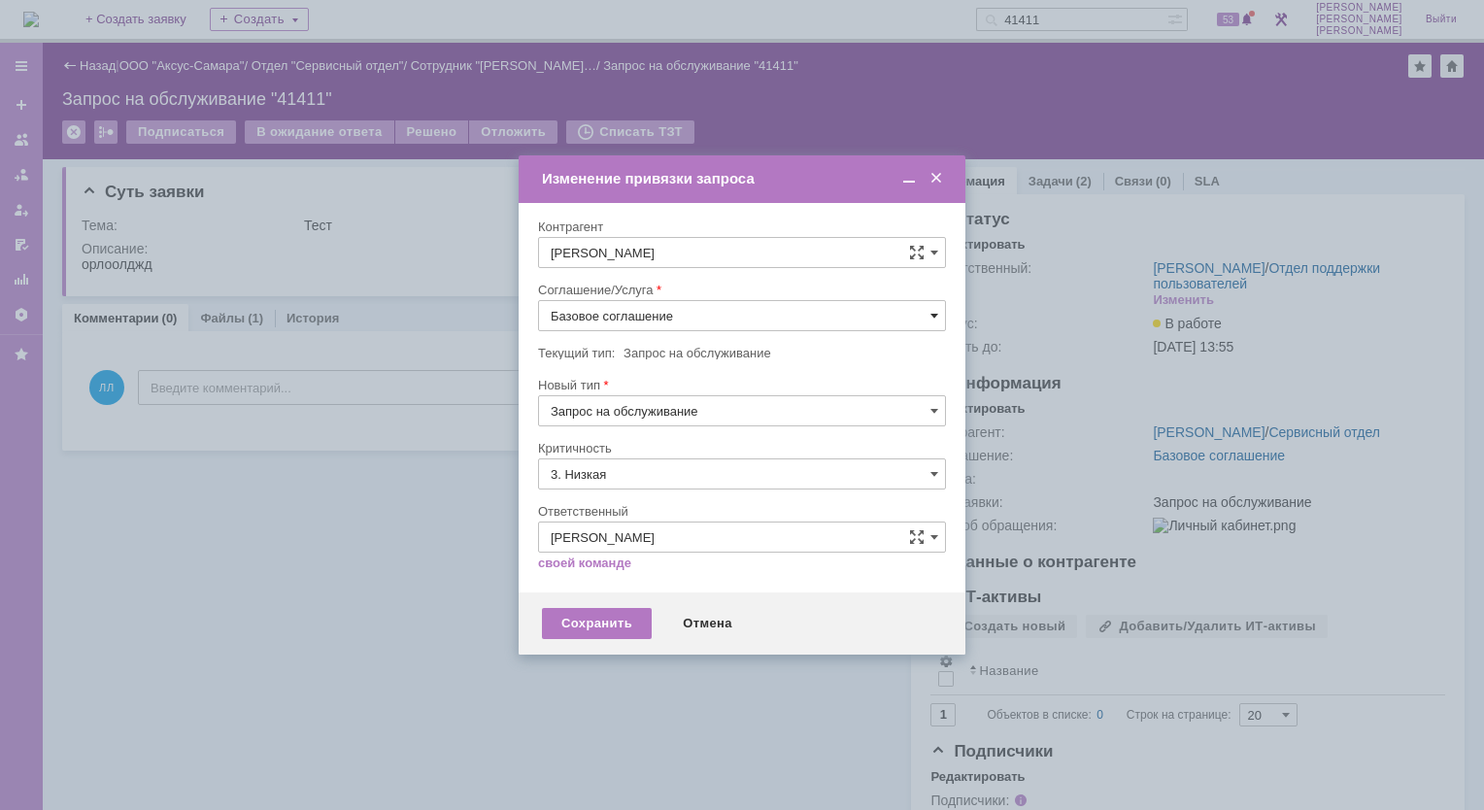
click at [936, 312] on span at bounding box center [934, 316] width 8 height 16
click at [715, 427] on span "ПТ_ диагностика/ ремонтно-восстановительные работы" at bounding box center [742, 420] width 383 height 16
type input "ПТ_ диагностика/ ремонтно-восстановительные работы"
click at [600, 624] on div "Сохранить" at bounding box center [597, 623] width 110 height 31
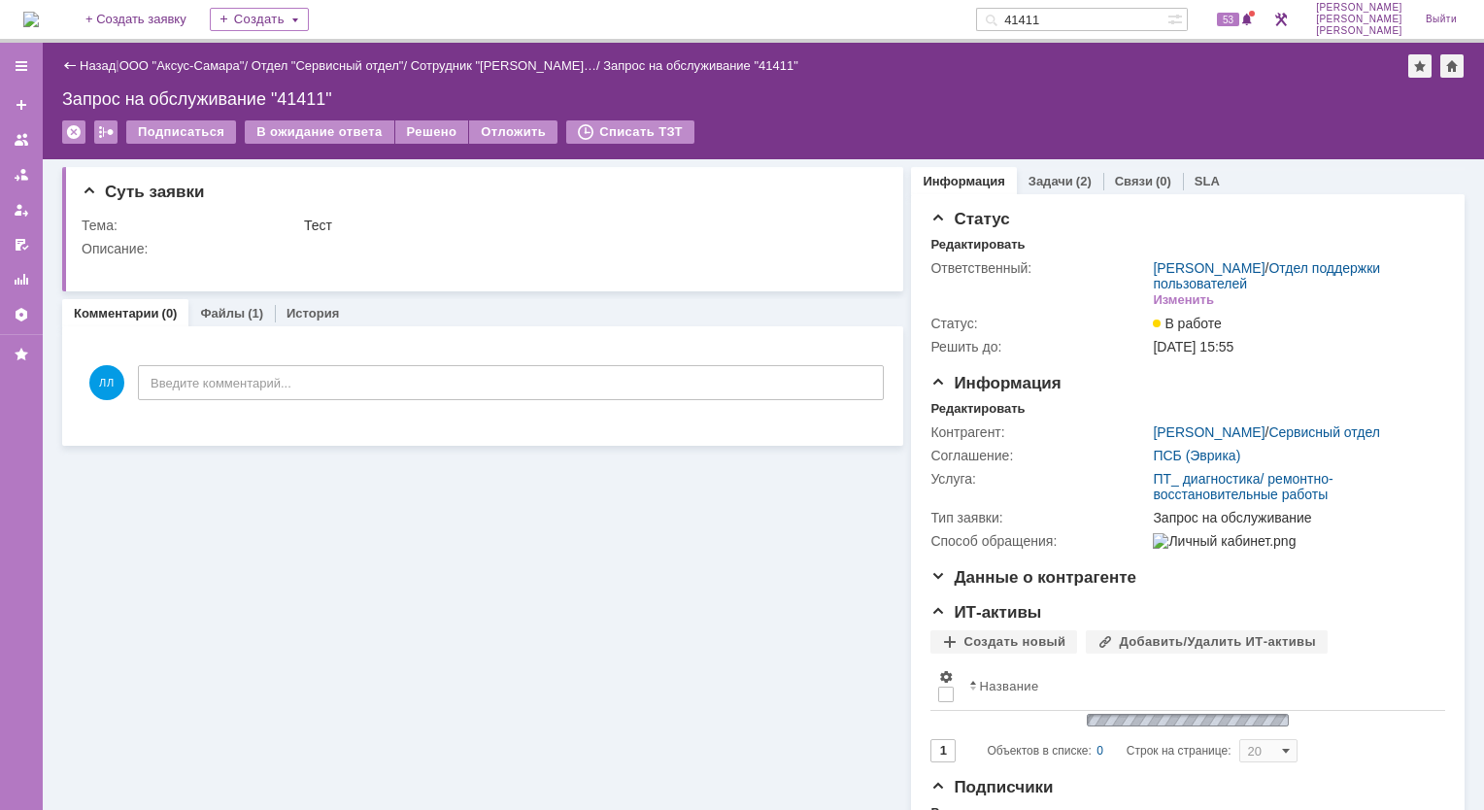
scroll to position [0, 0]
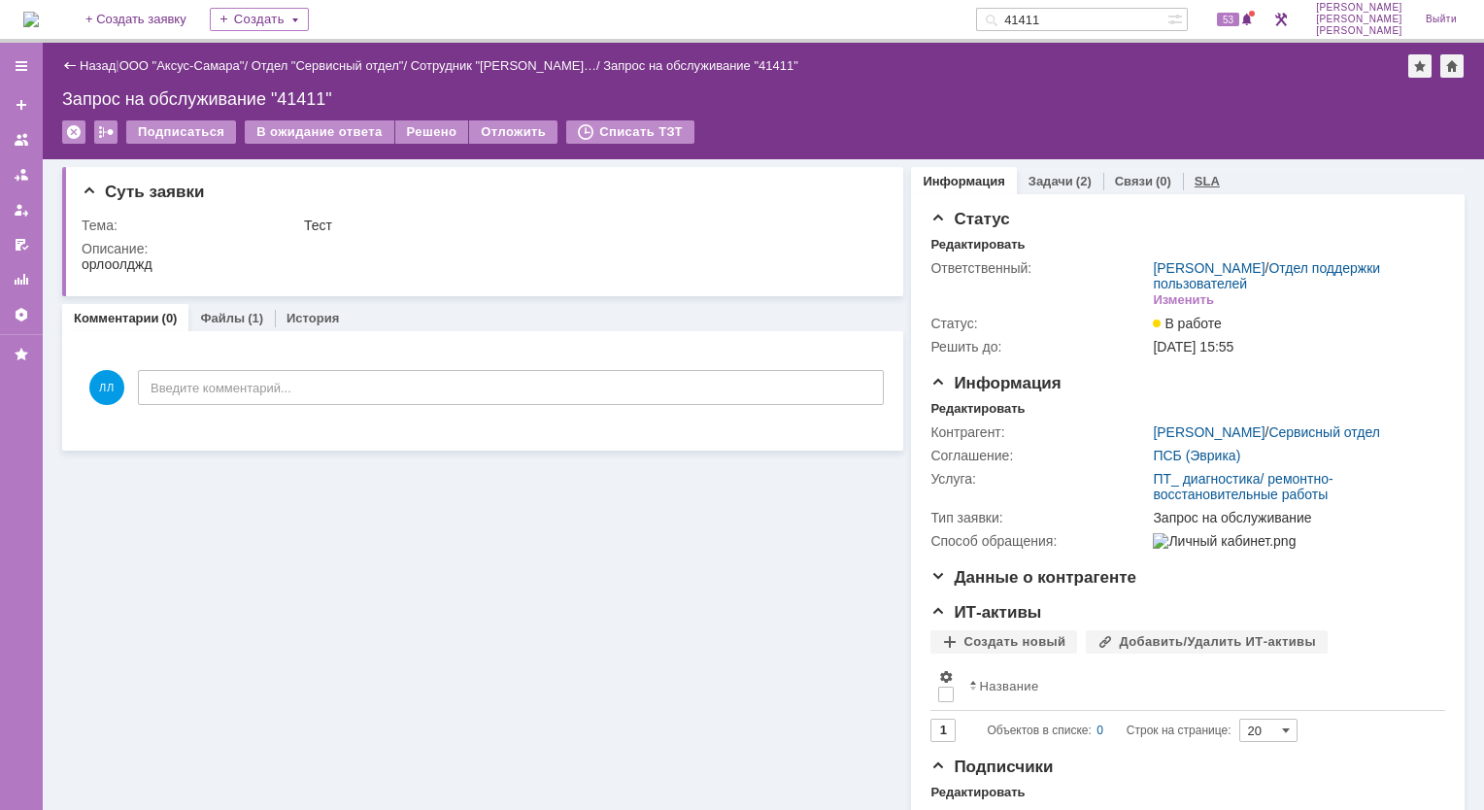
click at [1194, 181] on link "SLA" at bounding box center [1206, 181] width 25 height 15
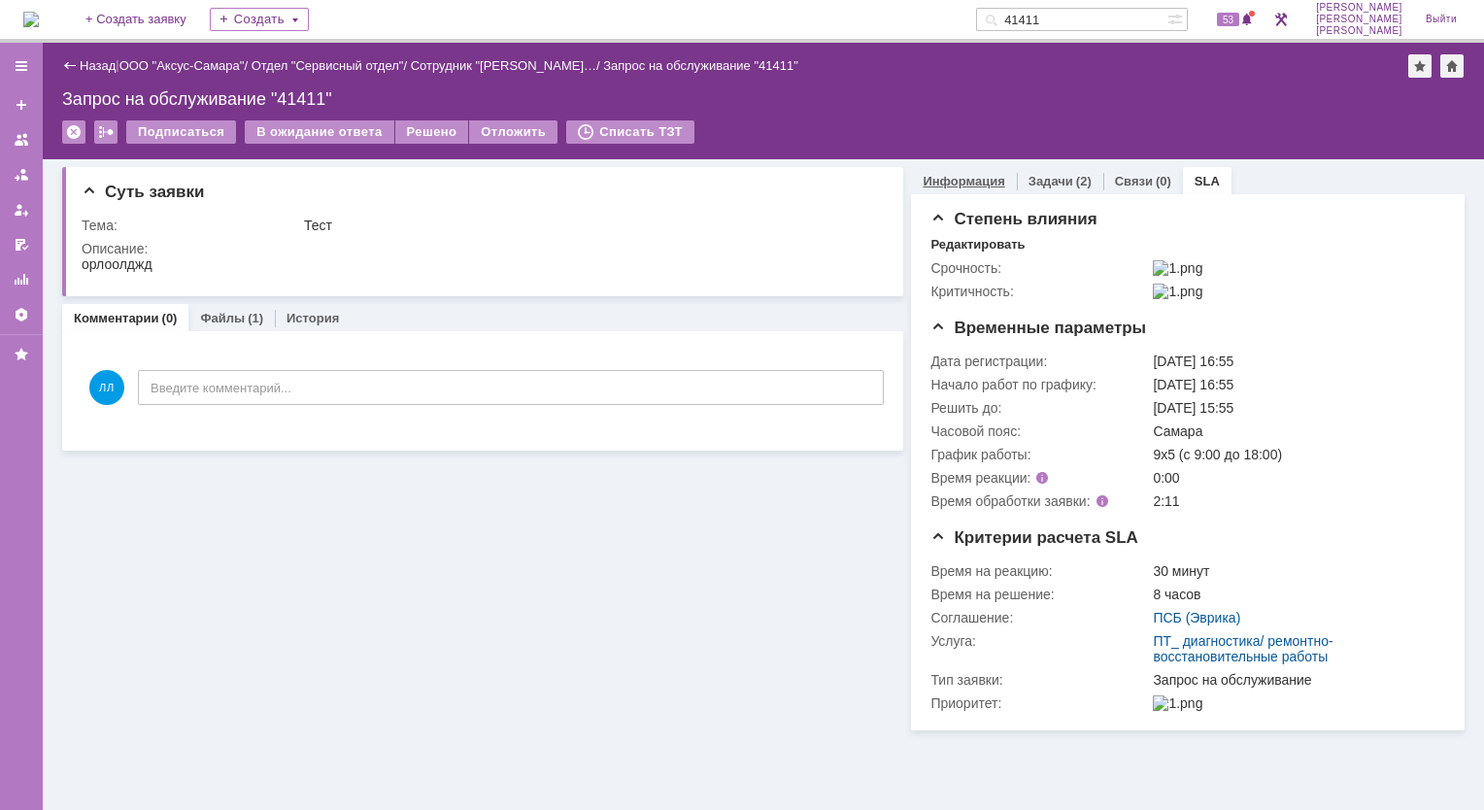
click at [963, 186] on link "Информация" at bounding box center [963, 181] width 82 height 15
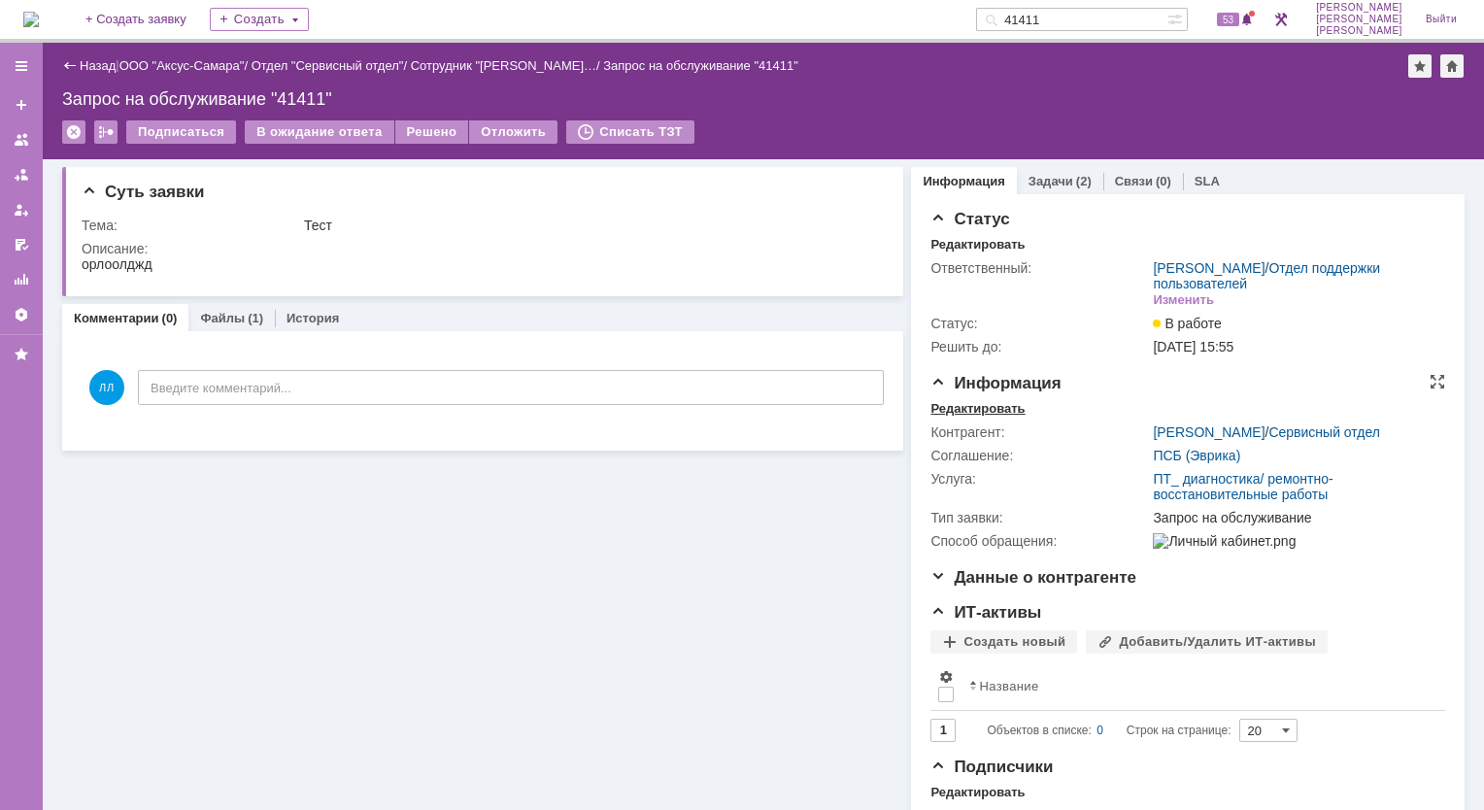
click at [989, 408] on div "Редактировать" at bounding box center [977, 409] width 94 height 16
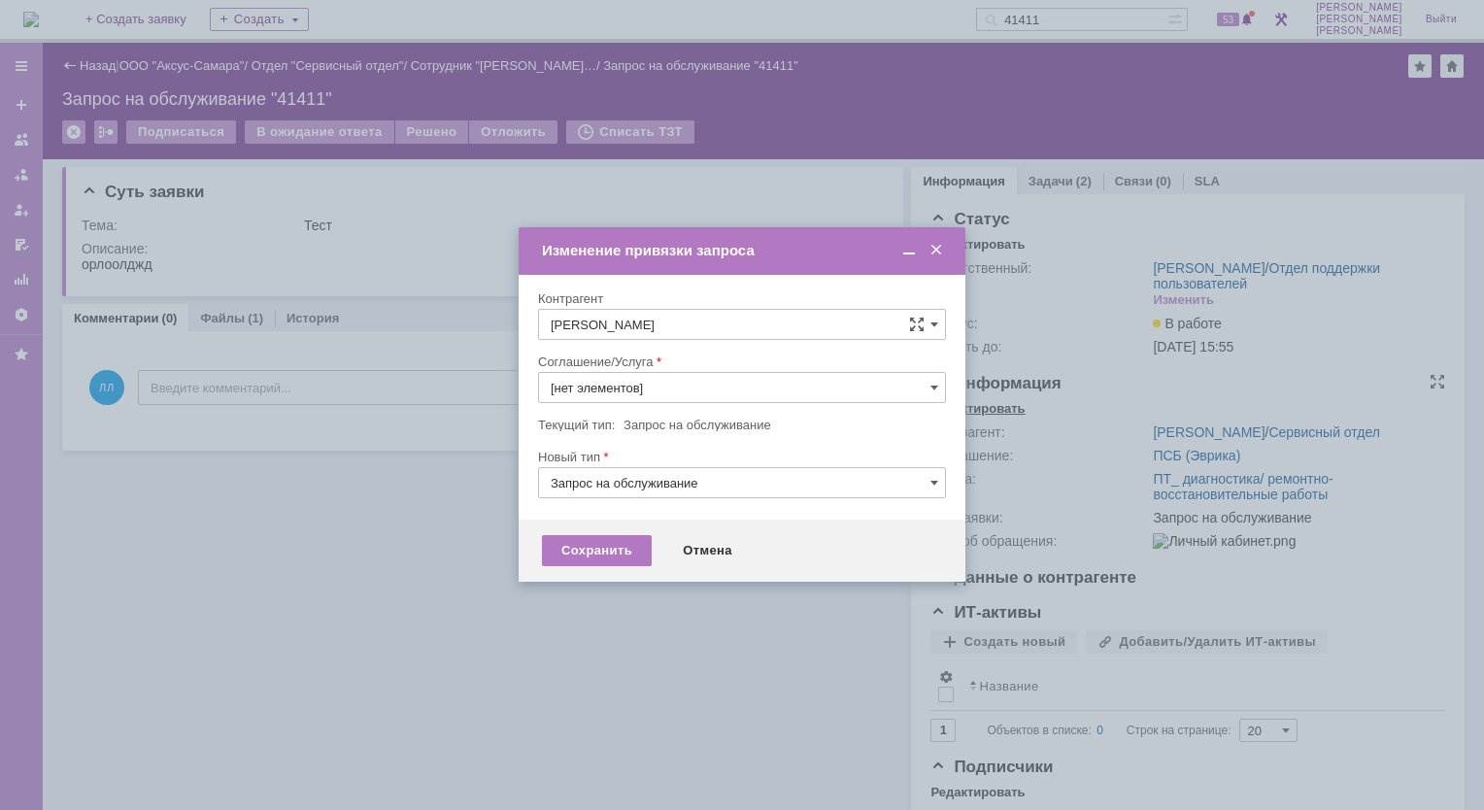
type input "ПТ_ диагностика/ ремонтно-восстановительные работы"
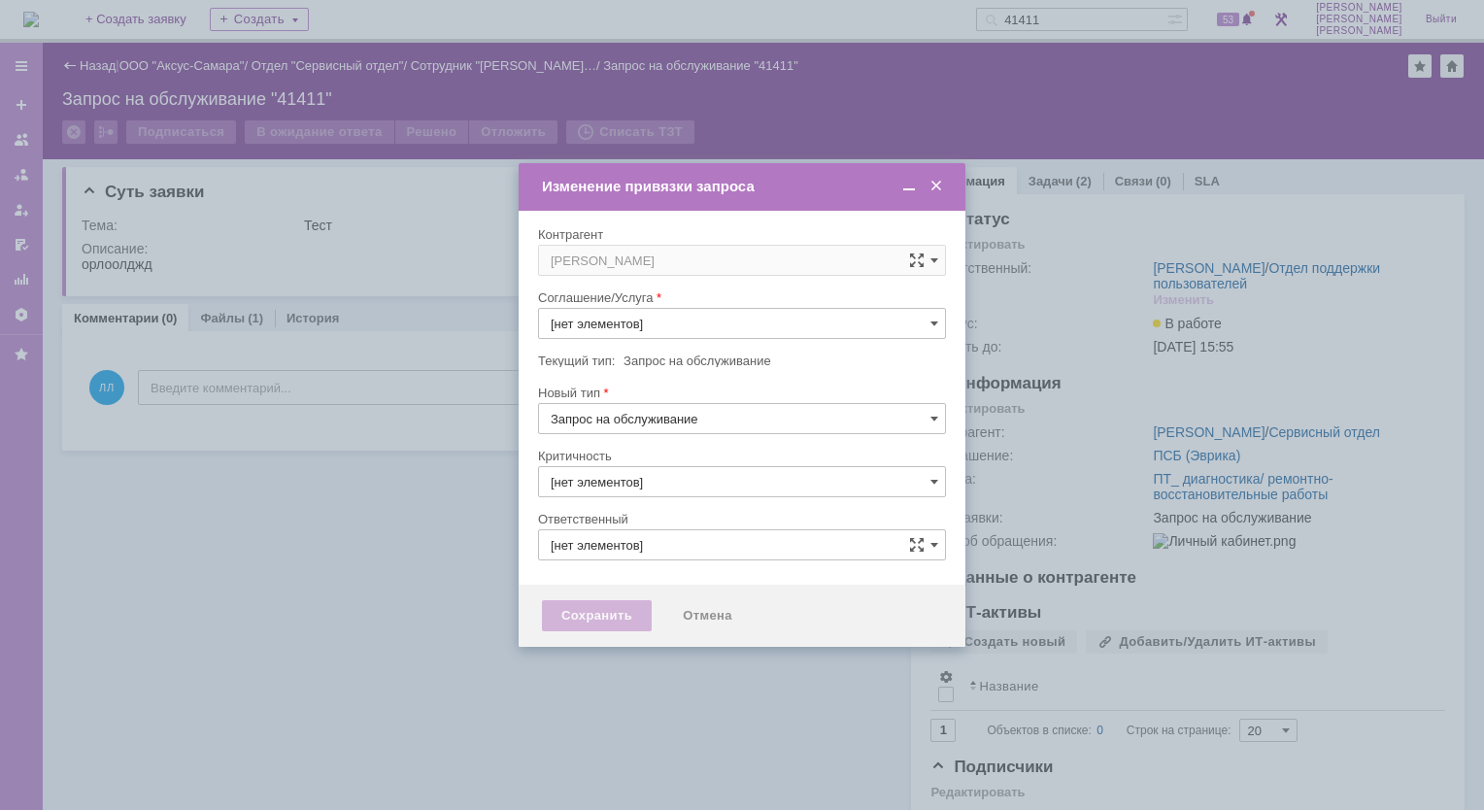
type input "3. Низкая"
type input "ПТ_ диагностика/ ремонтно-восстановительные работы"
type input "[PERSON_NAME]"
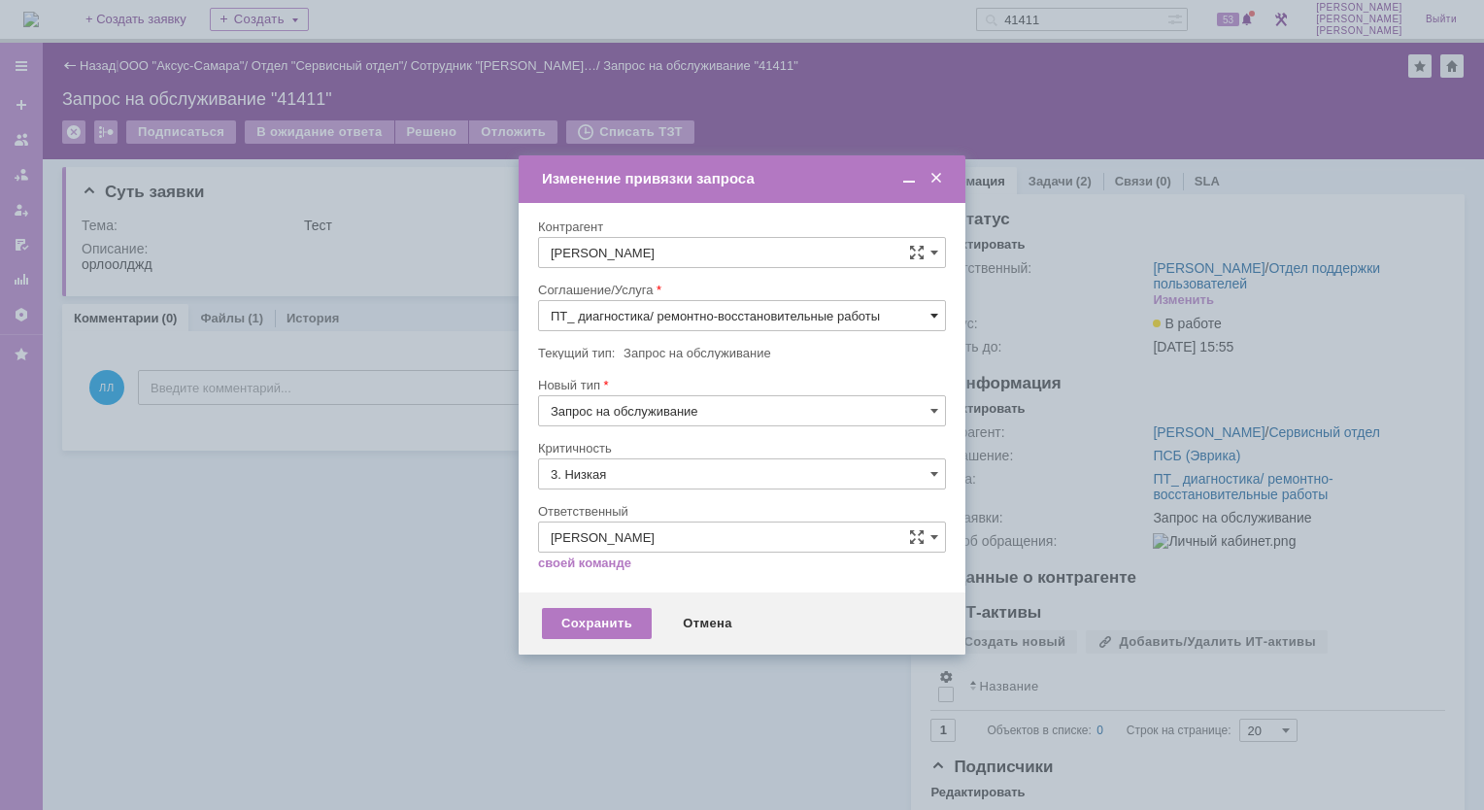
click at [933, 314] on span at bounding box center [934, 316] width 8 height 16
click at [705, 618] on div "Отмена" at bounding box center [707, 623] width 88 height 31
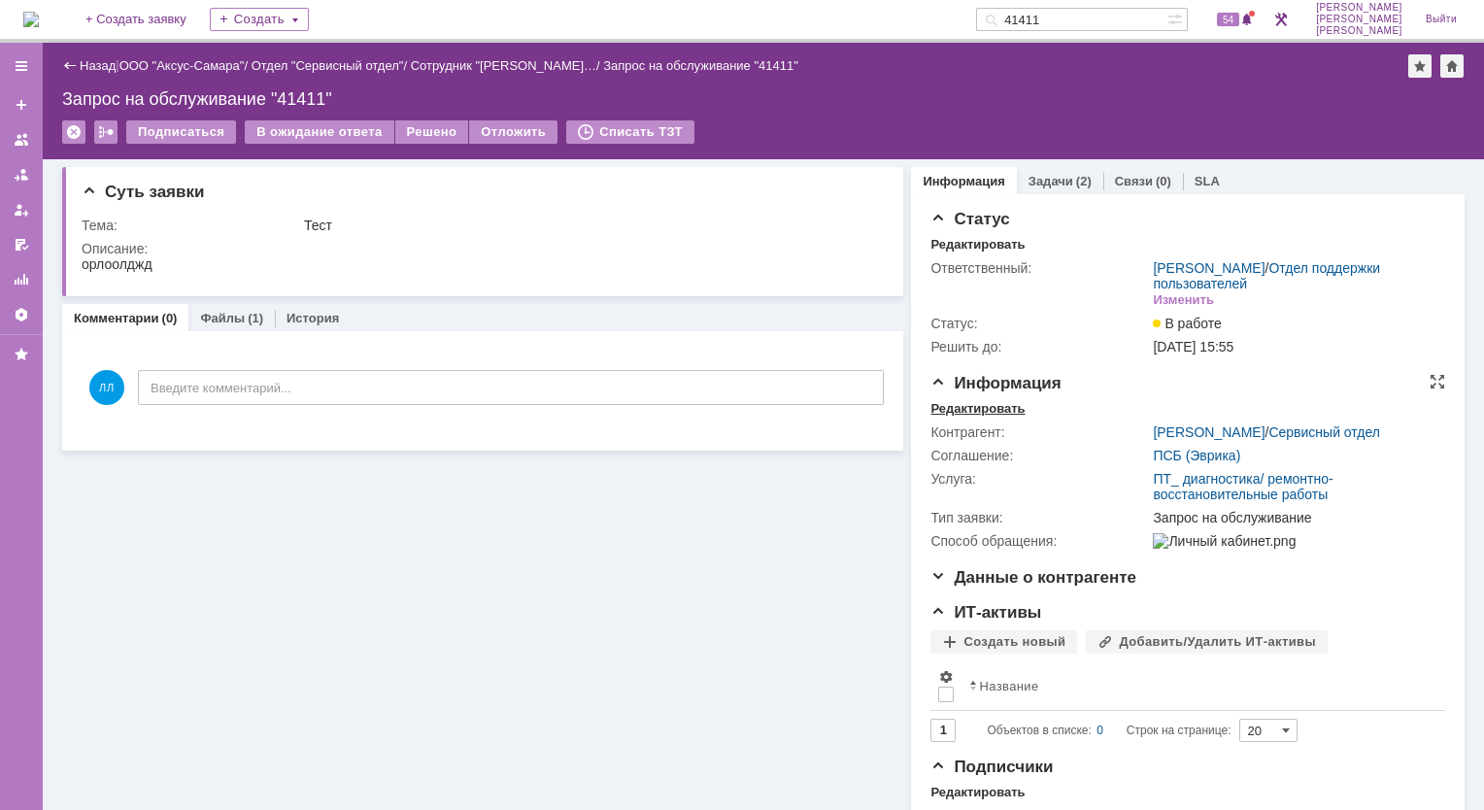
click at [985, 410] on div "Редактировать" at bounding box center [977, 409] width 94 height 16
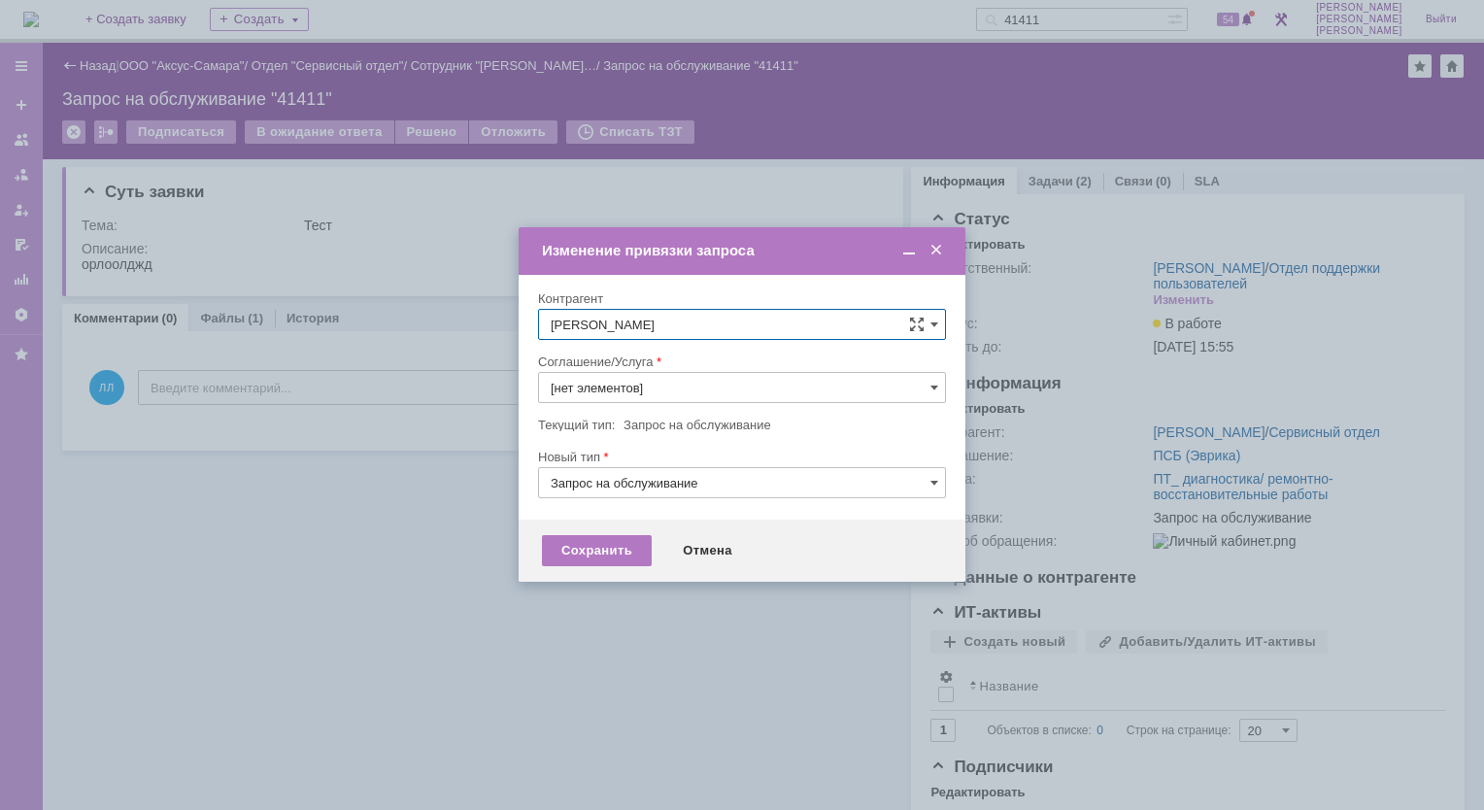
type input "ПТ_ диагностика/ ремонтно-восстановительные работы"
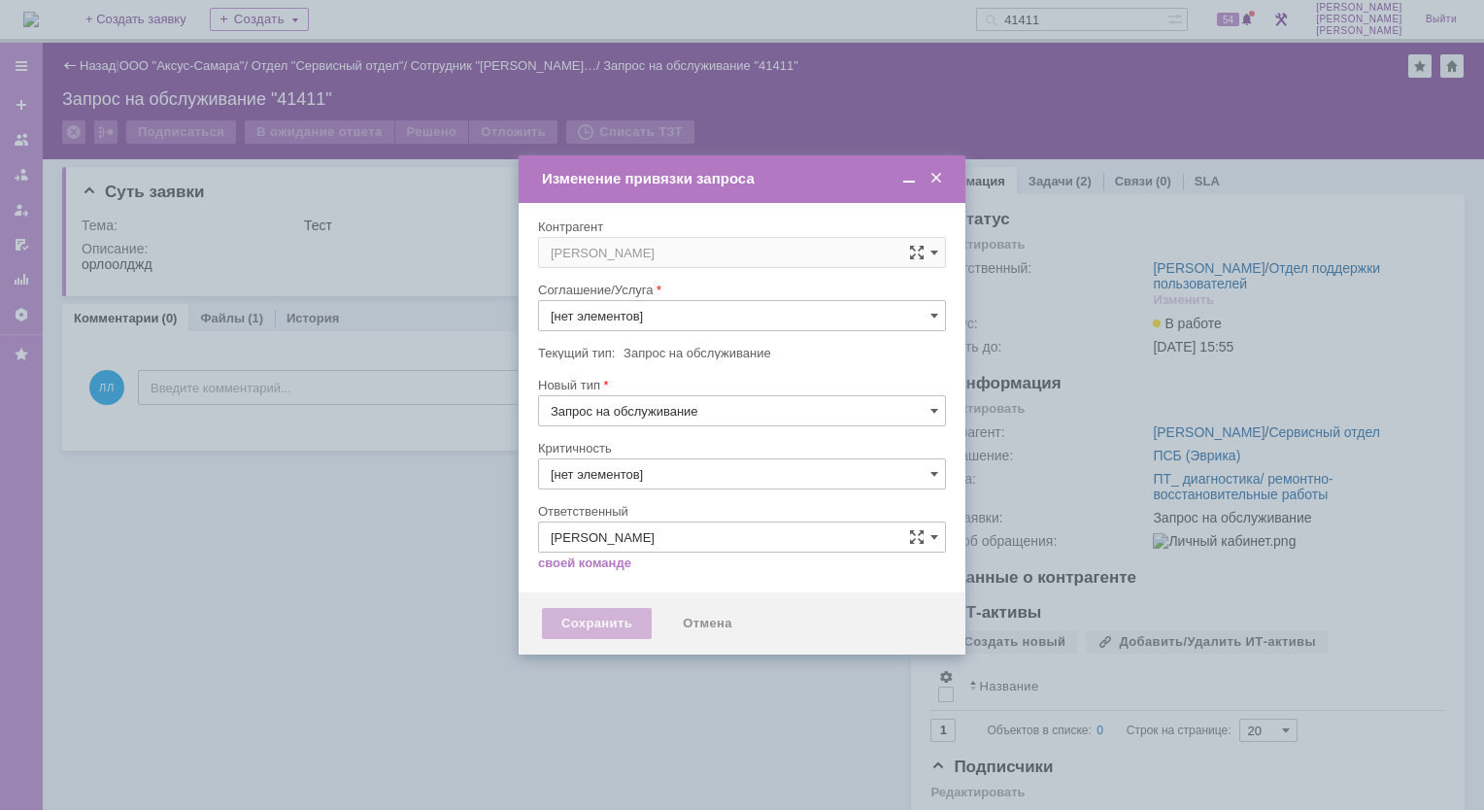
type input "3. Низкая"
type input "ПТ_ диагностика/ ремонтно-восстановительные работы"
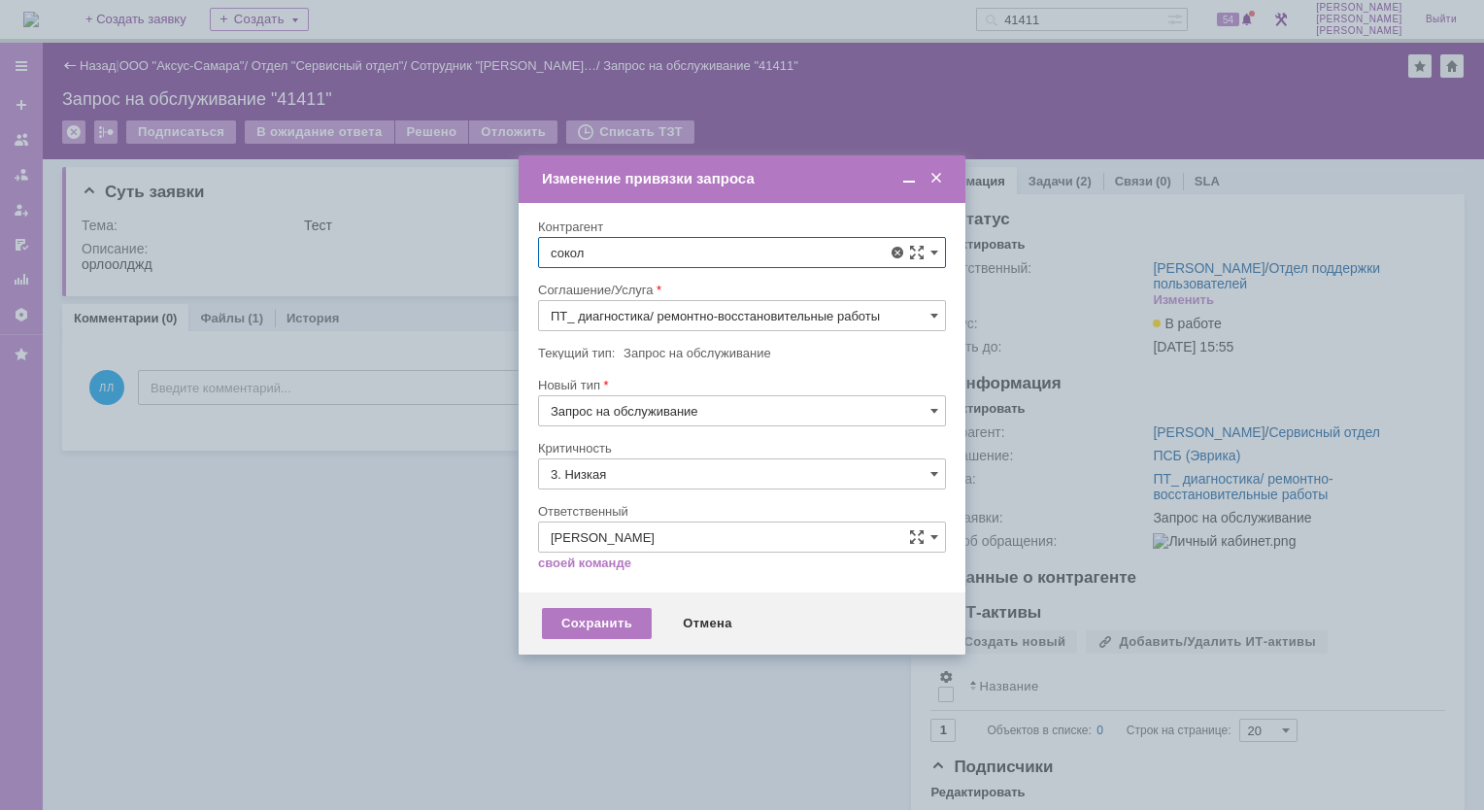
click at [701, 550] on span "[PERSON_NAME]" at bounding box center [649, 557] width 104 height 15
type input "[PERSON_NAME]"
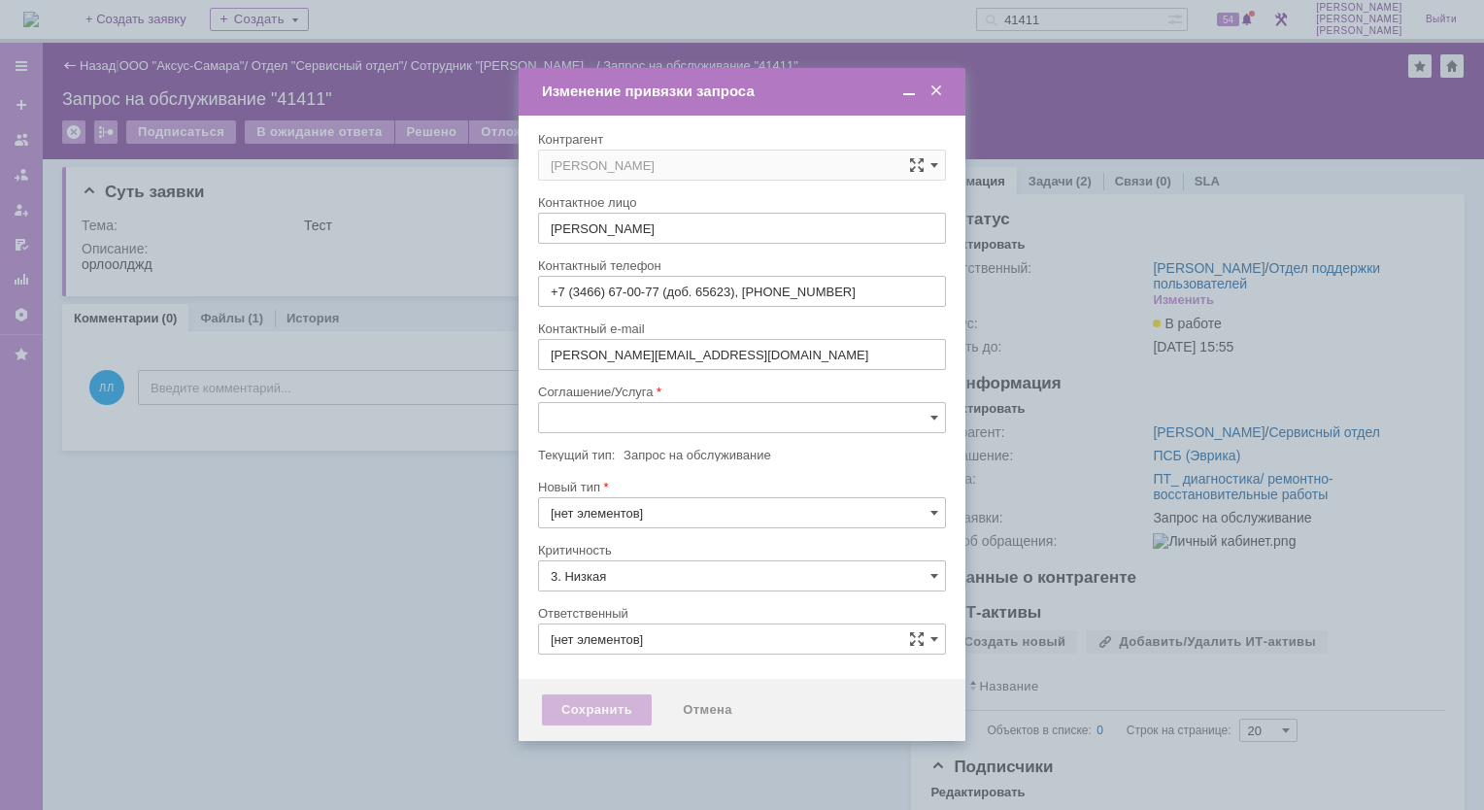
type input "[не указано]"
type input "3. Низкая"
type input "[PERSON_NAME]"
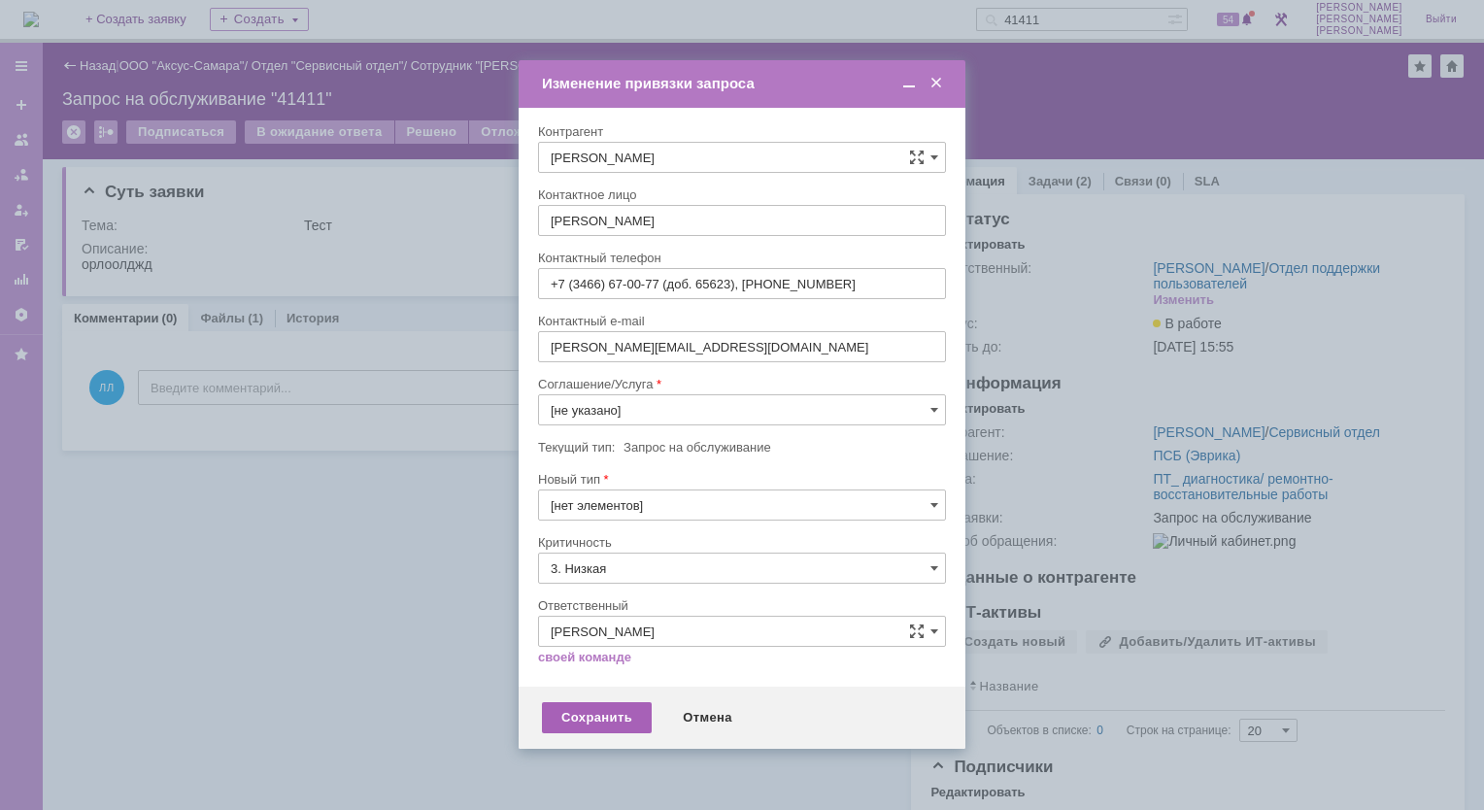
click at [604, 718] on div "Сохранить" at bounding box center [597, 717] width 110 height 31
click at [606, 723] on div "Сохранить" at bounding box center [597, 717] width 110 height 31
click at [940, 409] on input "[не указано]" at bounding box center [742, 409] width 408 height 31
click at [634, 643] on span "ПТ_Замена расходных материалов / ресурсных деталей" at bounding box center [742, 648] width 383 height 16
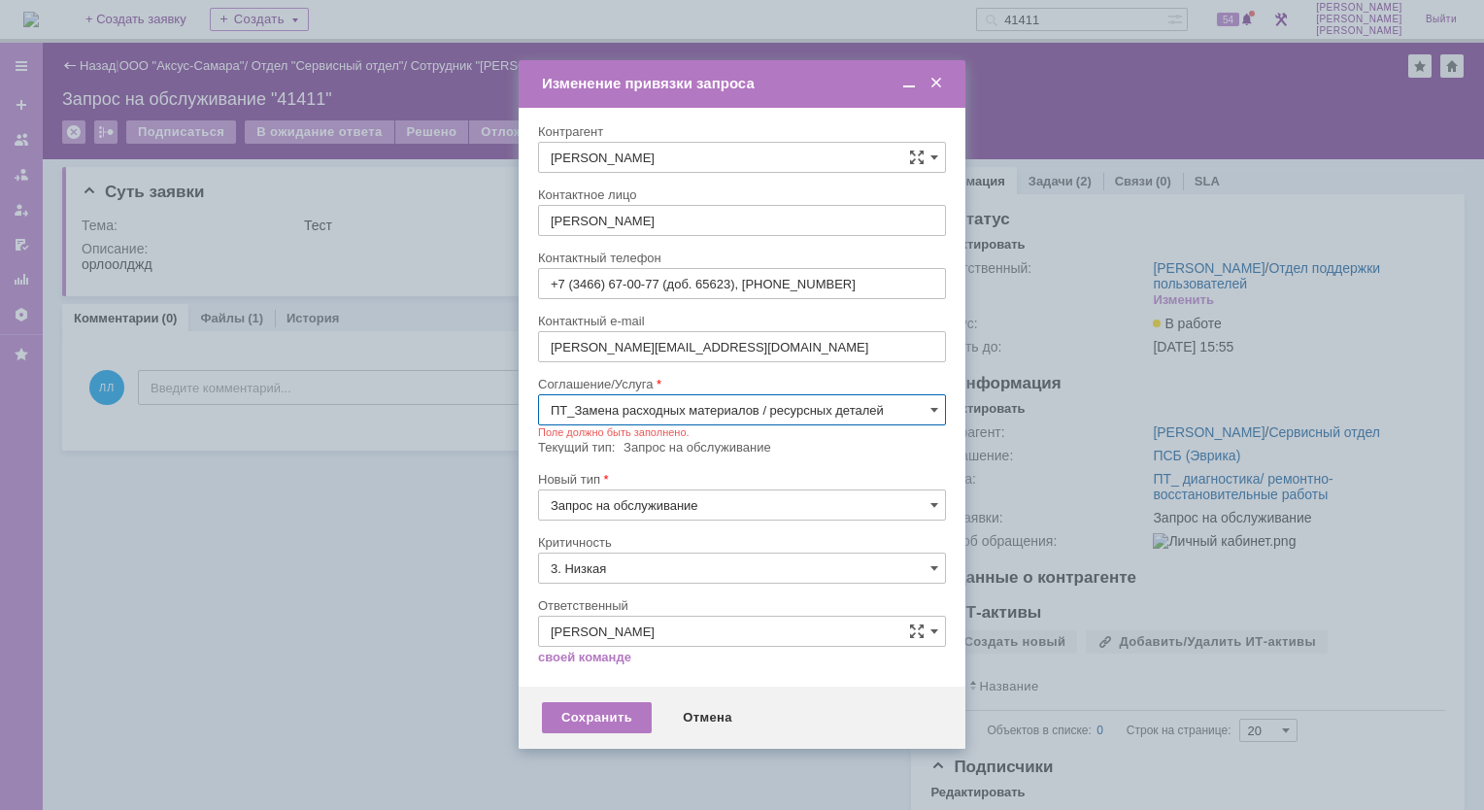
type input "ПТ_Замена расходных материалов / ресурсных деталей"
click at [930, 509] on span at bounding box center [934, 505] width 8 height 16
drag, startPoint x: 606, startPoint y: 607, endPoint x: 618, endPoint y: 598, distance: 14.6
click at [607, 607] on span "Инцидент" at bounding box center [742, 605] width 383 height 16
type input "Инцидент"
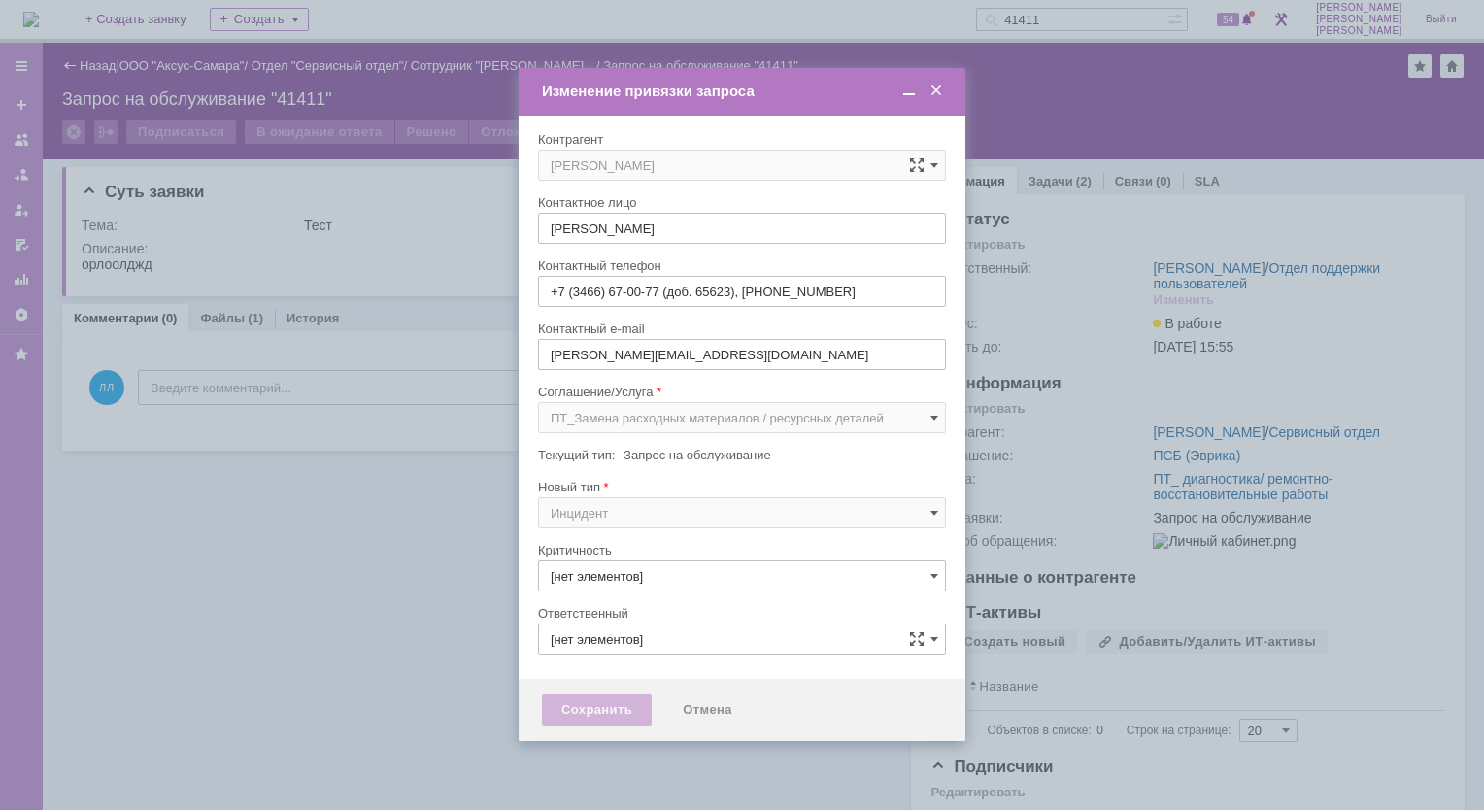
type input "3. Низкая"
type input "[PERSON_NAME]"
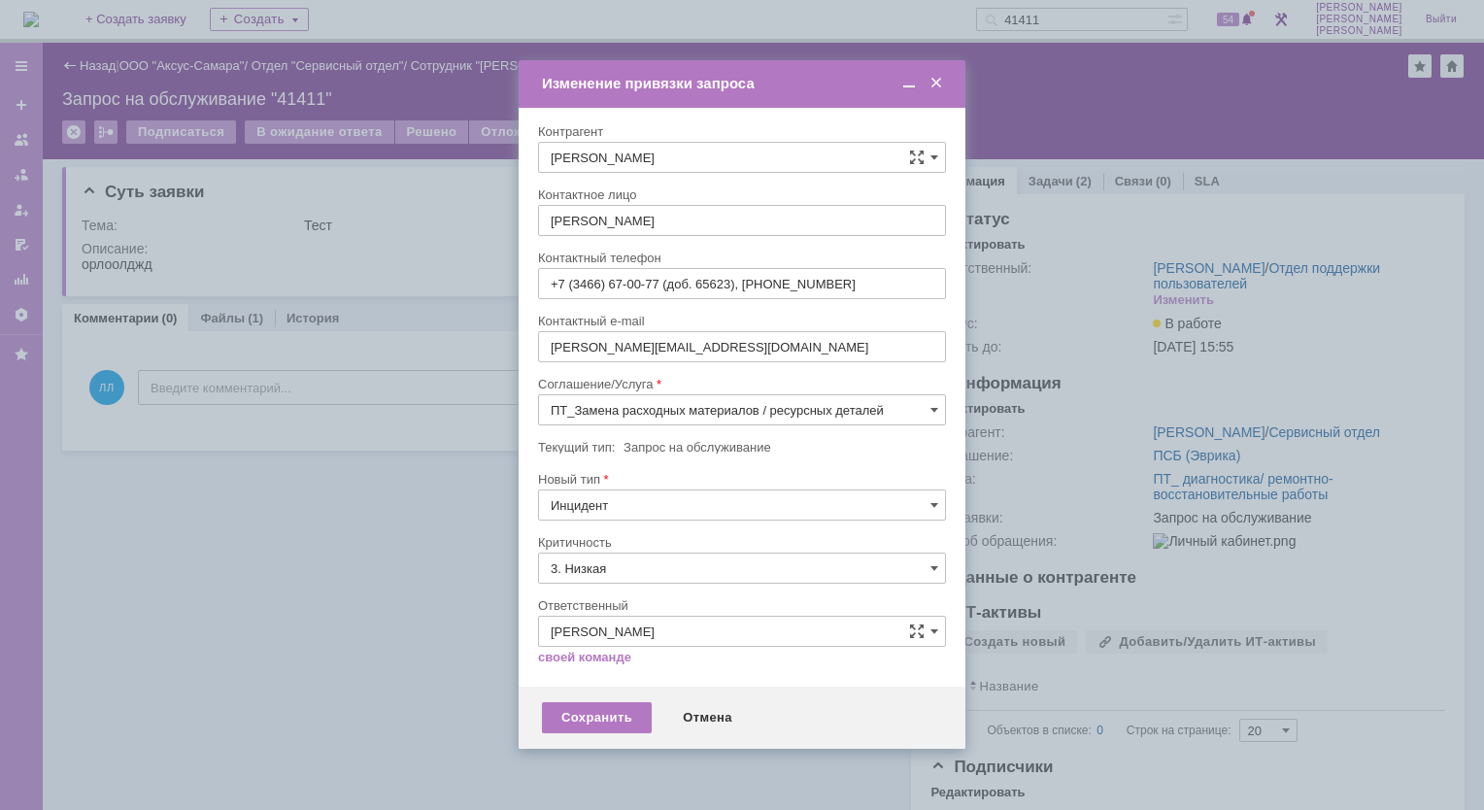
type input "Инцидент"
click at [940, 569] on input "3. Низкая" at bounding box center [742, 567] width 408 height 31
click at [634, 642] on span "1. Высокая" at bounding box center [742, 636] width 383 height 16
type input "1. Высокая"
click at [595, 719] on div "Сохранить" at bounding box center [597, 717] width 110 height 31
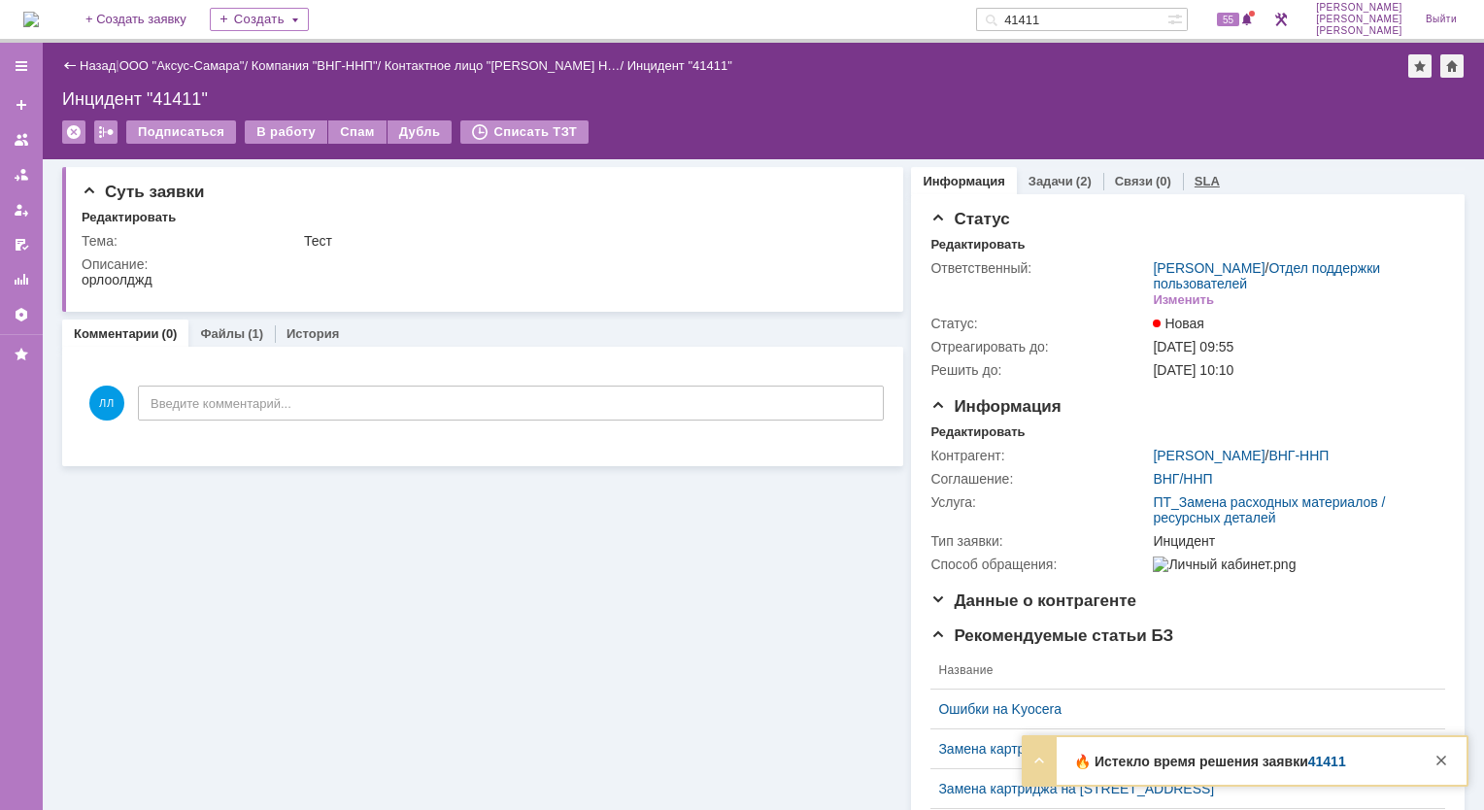
click at [1194, 182] on link "SLA" at bounding box center [1206, 181] width 25 height 15
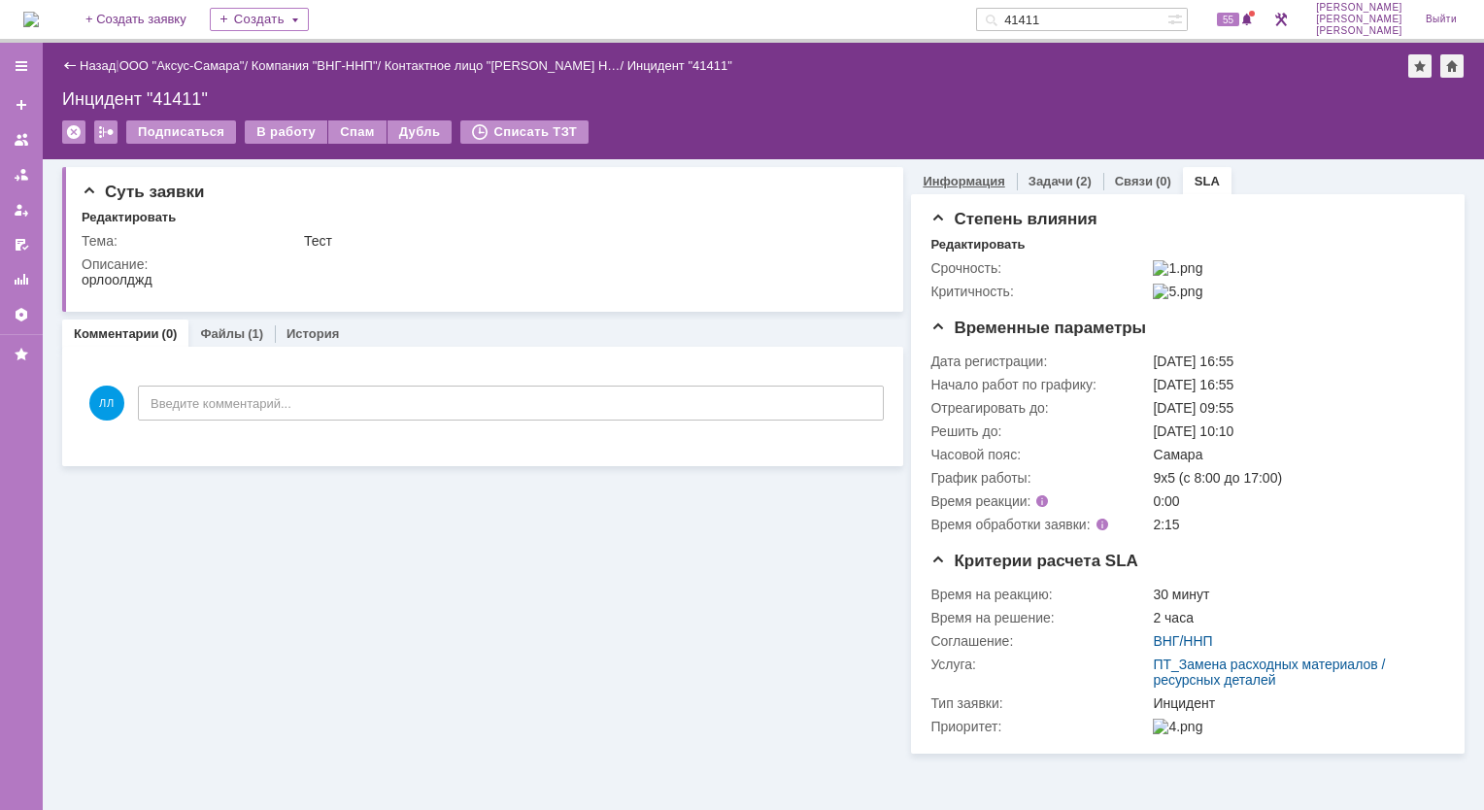
click at [959, 176] on link "Информация" at bounding box center [963, 181] width 82 height 15
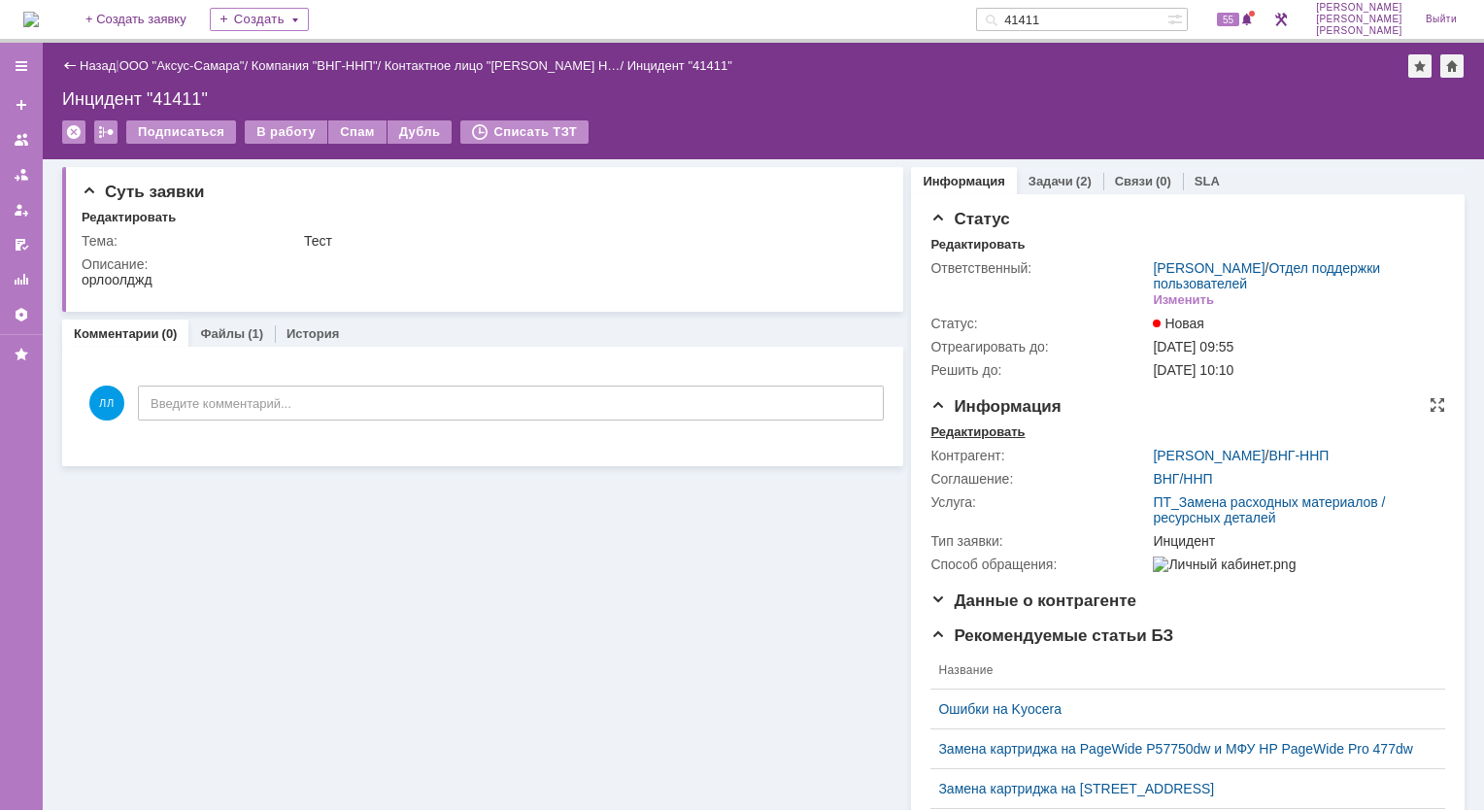
click at [968, 432] on div "Редактировать" at bounding box center [977, 432] width 94 height 16
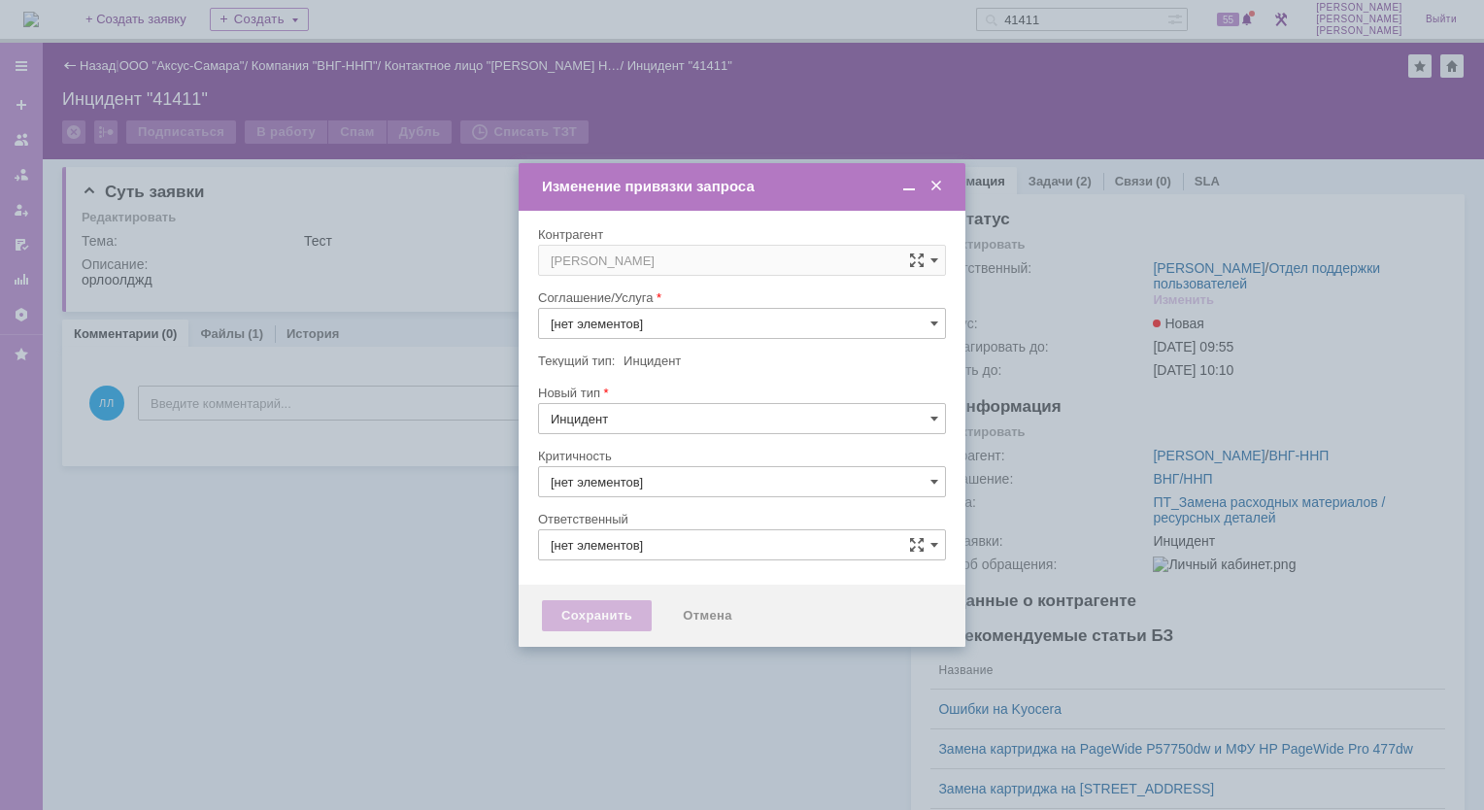
type input "ПТ_Замена расходных материалов / ресурсных деталей"
type input "1. Высокая"
type input "[PERSON_NAME]"
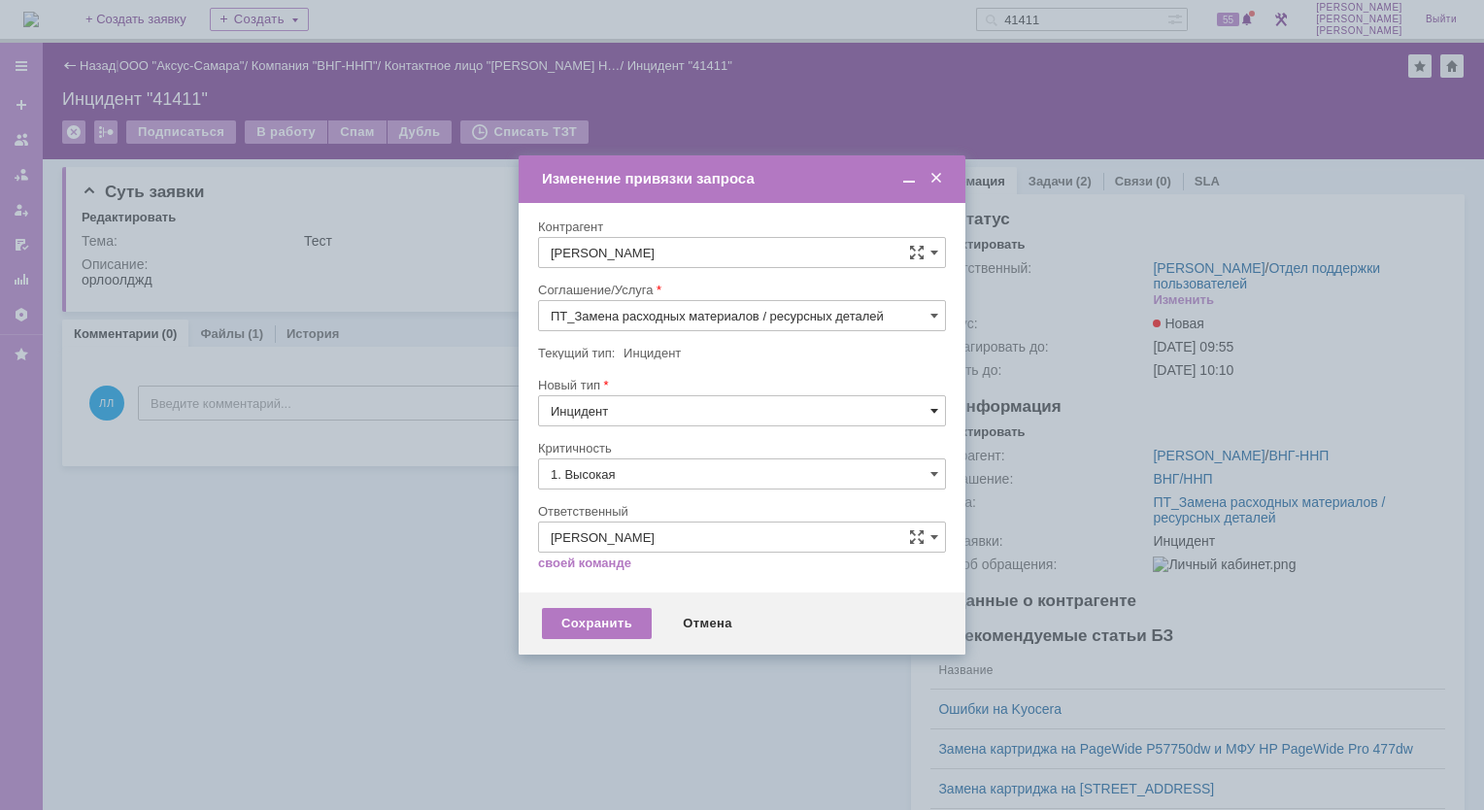
click at [936, 410] on span at bounding box center [934, 411] width 8 height 16
click at [682, 480] on span "Запрос на обслуживание" at bounding box center [742, 479] width 383 height 16
type input "Запрос на обслуживание"
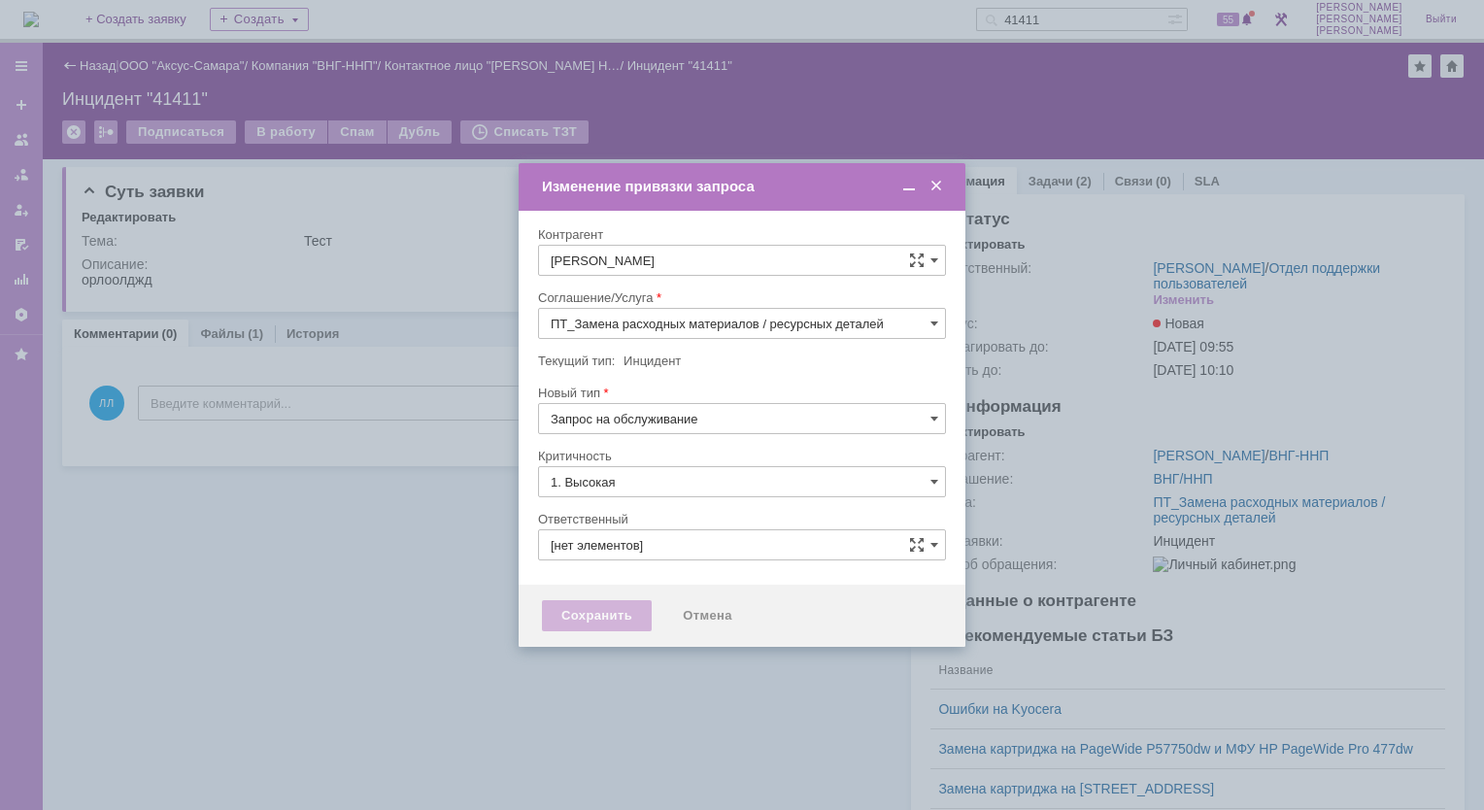
type input "[PERSON_NAME]"
type input "Запрос на обслуживание"
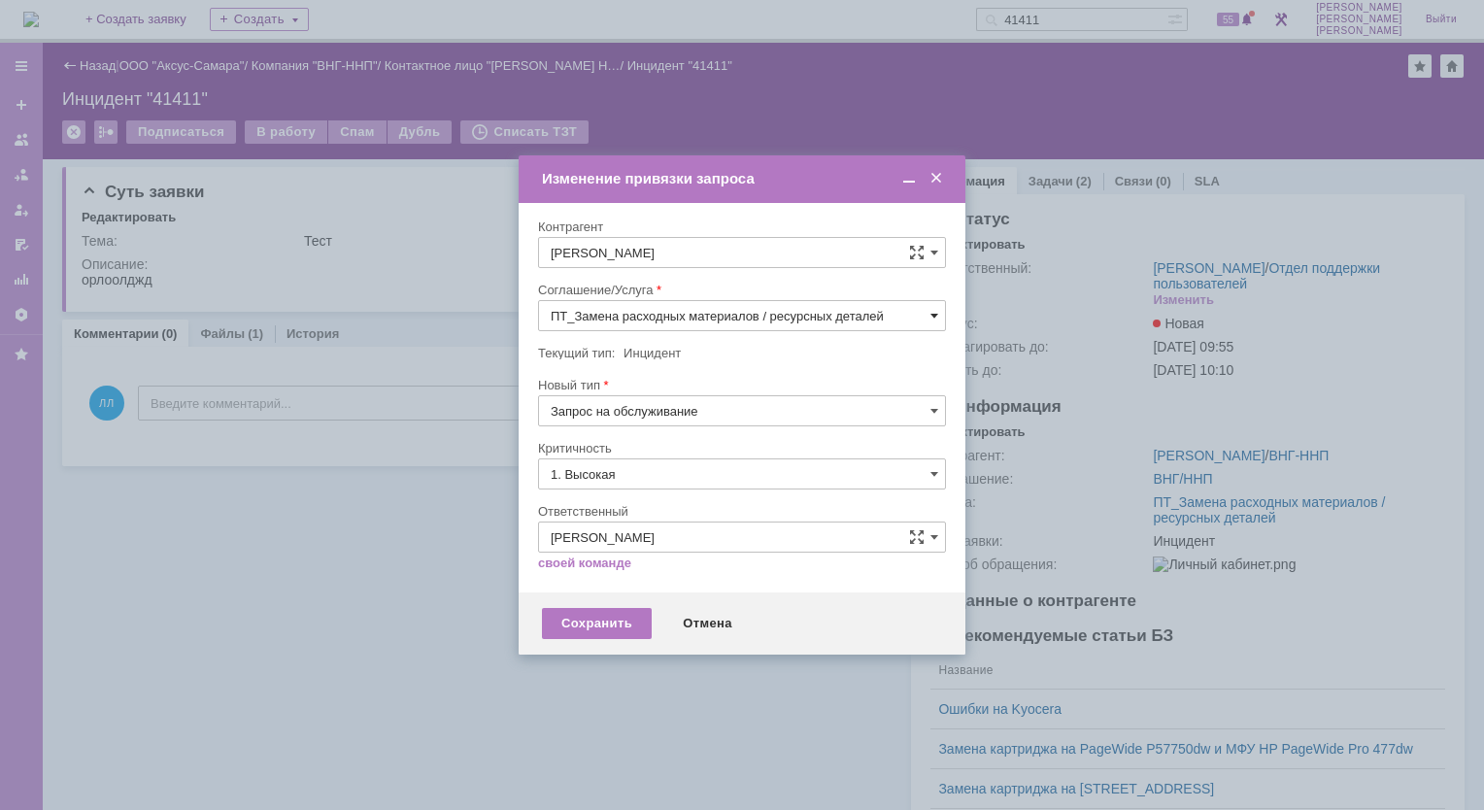
click at [930, 315] on span at bounding box center [934, 316] width 8 height 16
click at [727, 485] on span "ПТ_ диагностика/ ремонтно-восстановительные работы" at bounding box center [742, 490] width 383 height 16
type input "ПТ_ диагностика/ ремонтно-восстановительные работы"
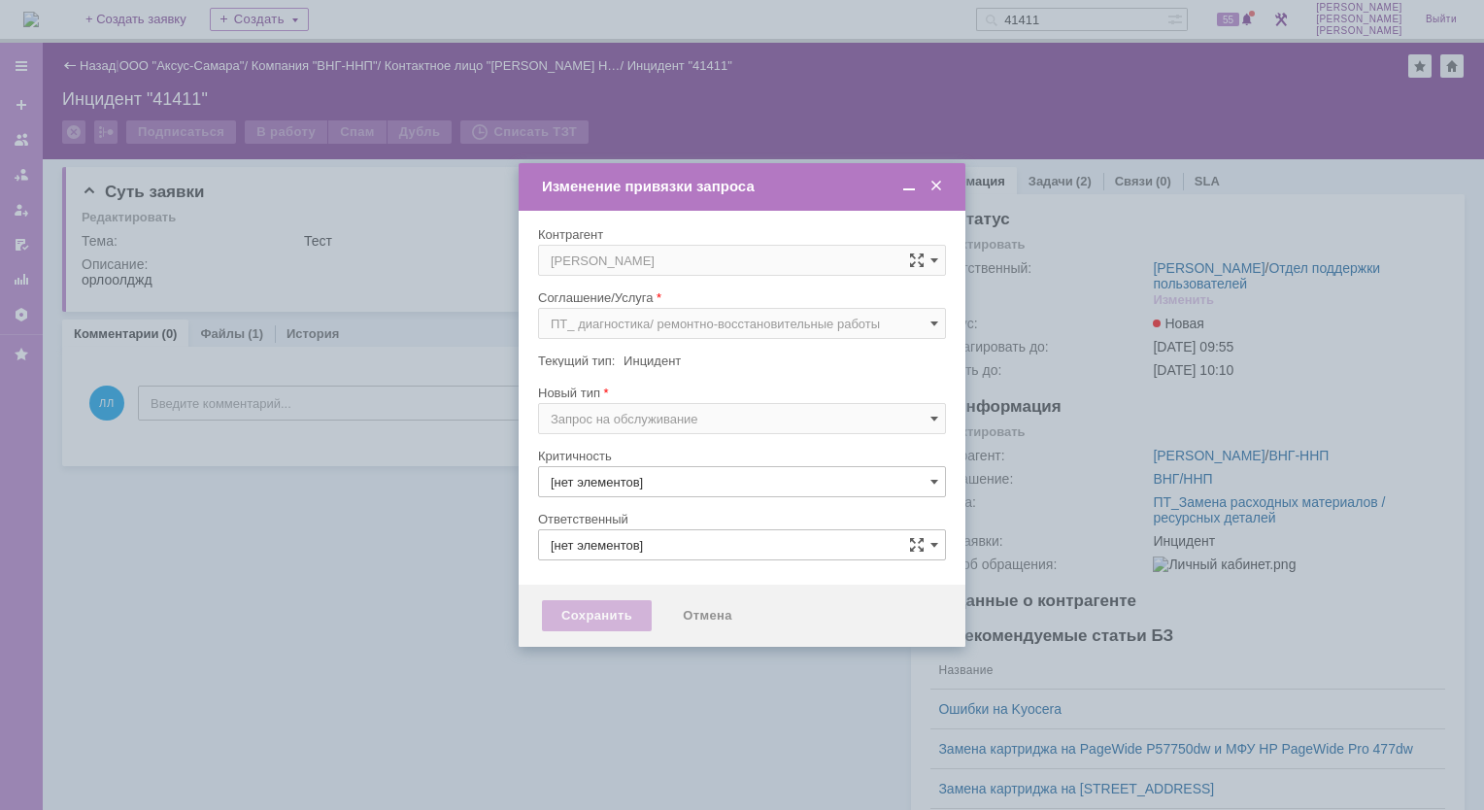
type input "1. Высокая"
type input "[PERSON_NAME]"
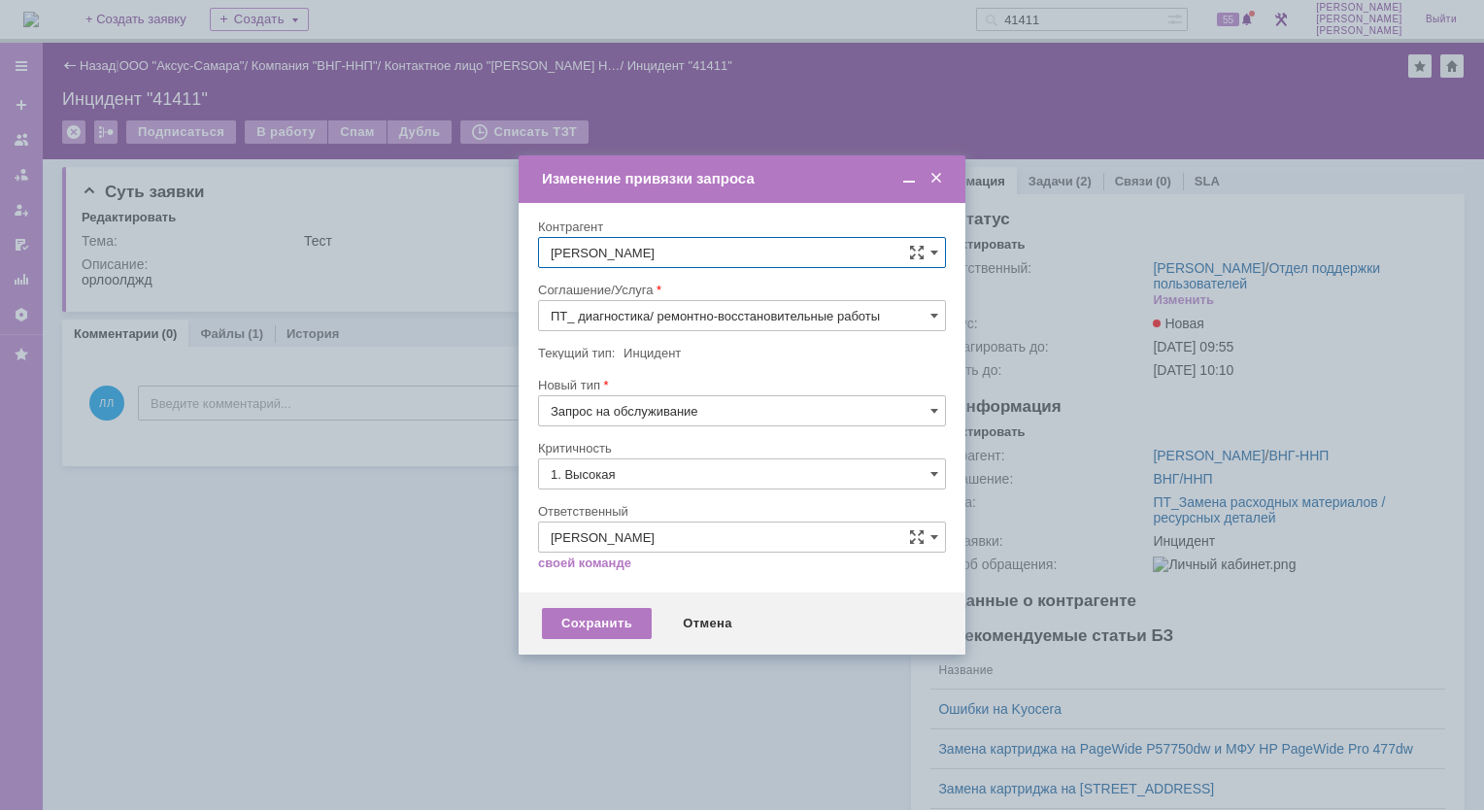
type input "ПТ_ диагностика/ ремонтно-восстановительные работы"
click at [601, 619] on div "Сохранить" at bounding box center [597, 623] width 110 height 31
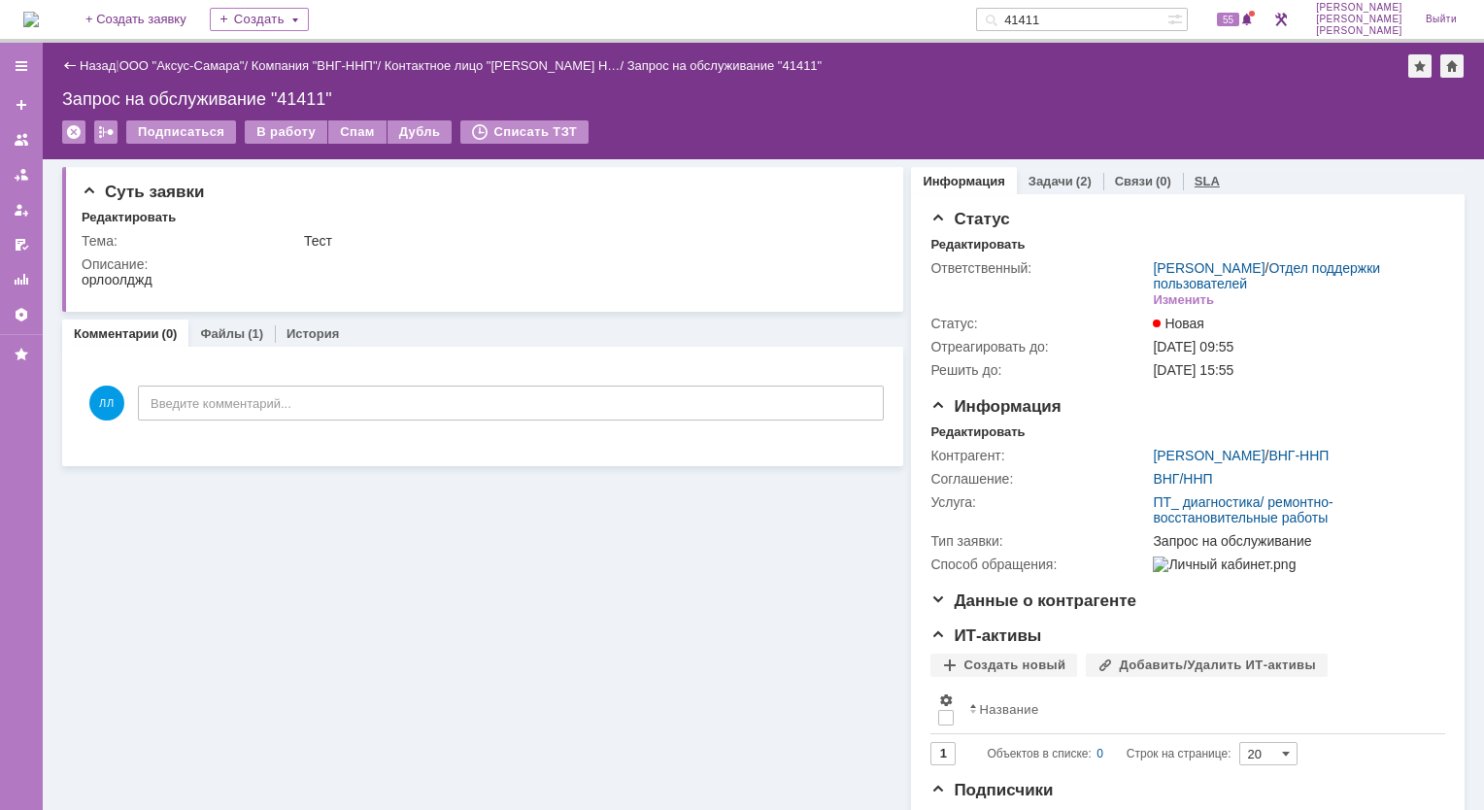
click at [1194, 184] on link "SLA" at bounding box center [1206, 181] width 25 height 15
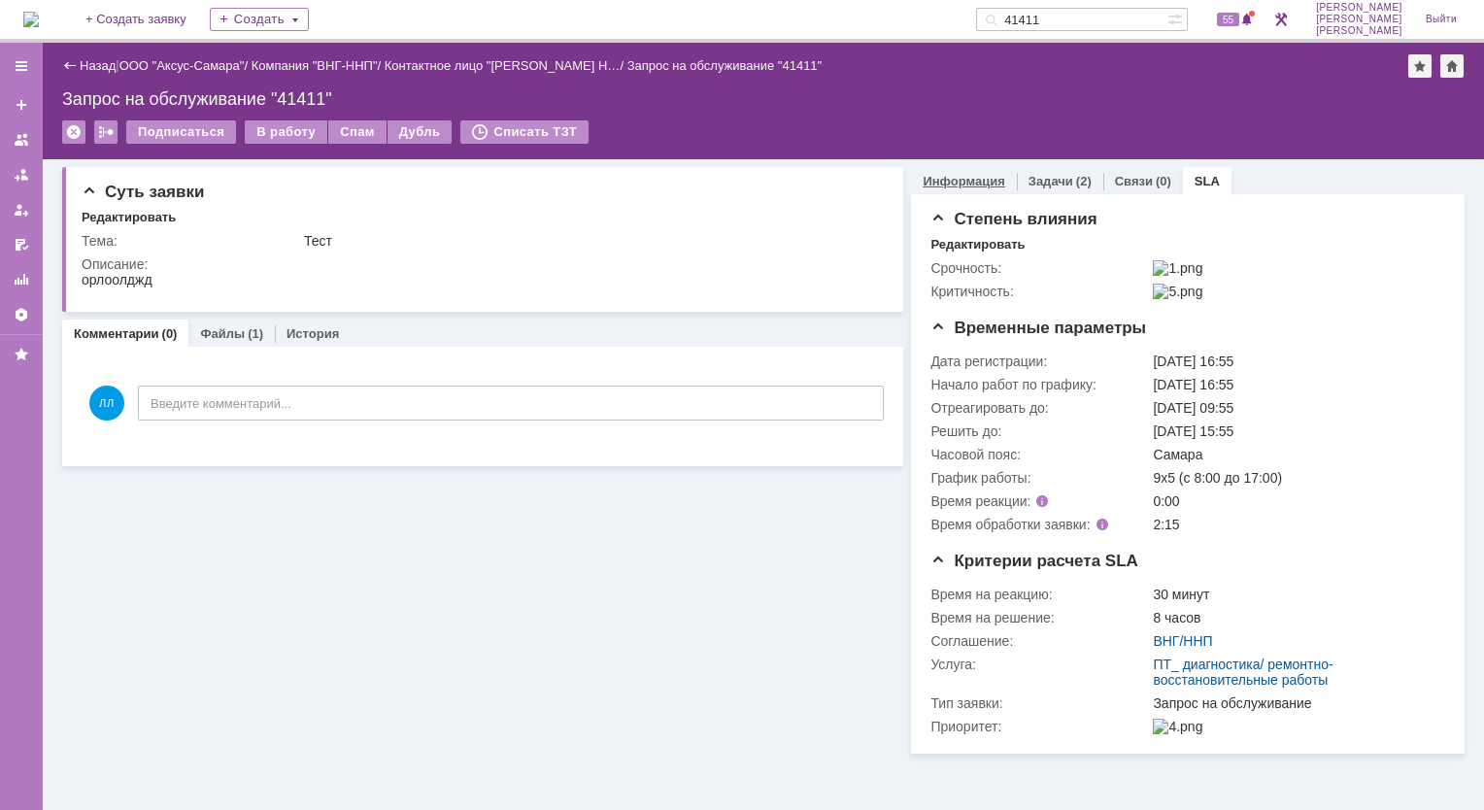
click at [953, 174] on link "Информация" at bounding box center [963, 181] width 82 height 15
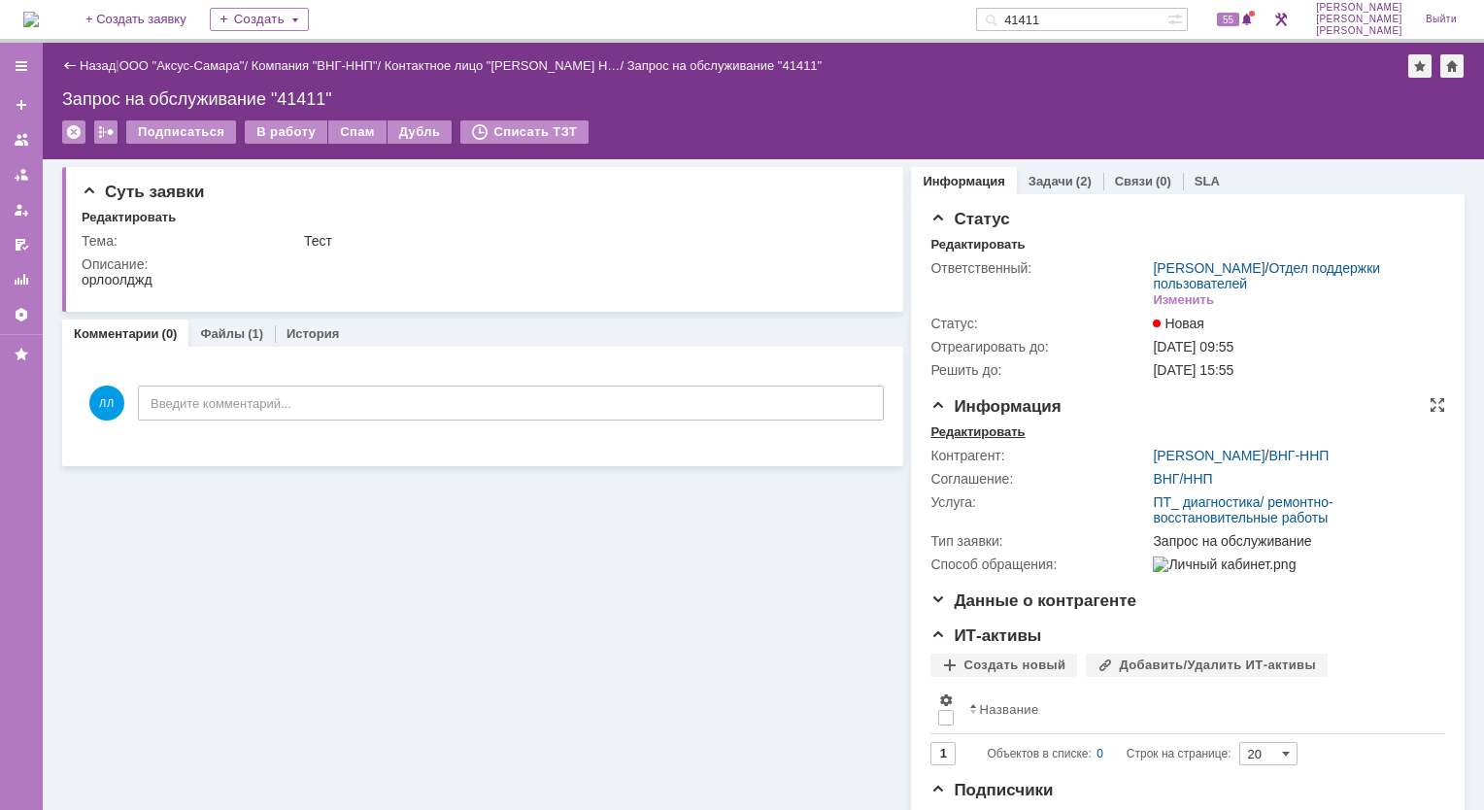
click at [973, 430] on div "Редактировать" at bounding box center [977, 432] width 94 height 16
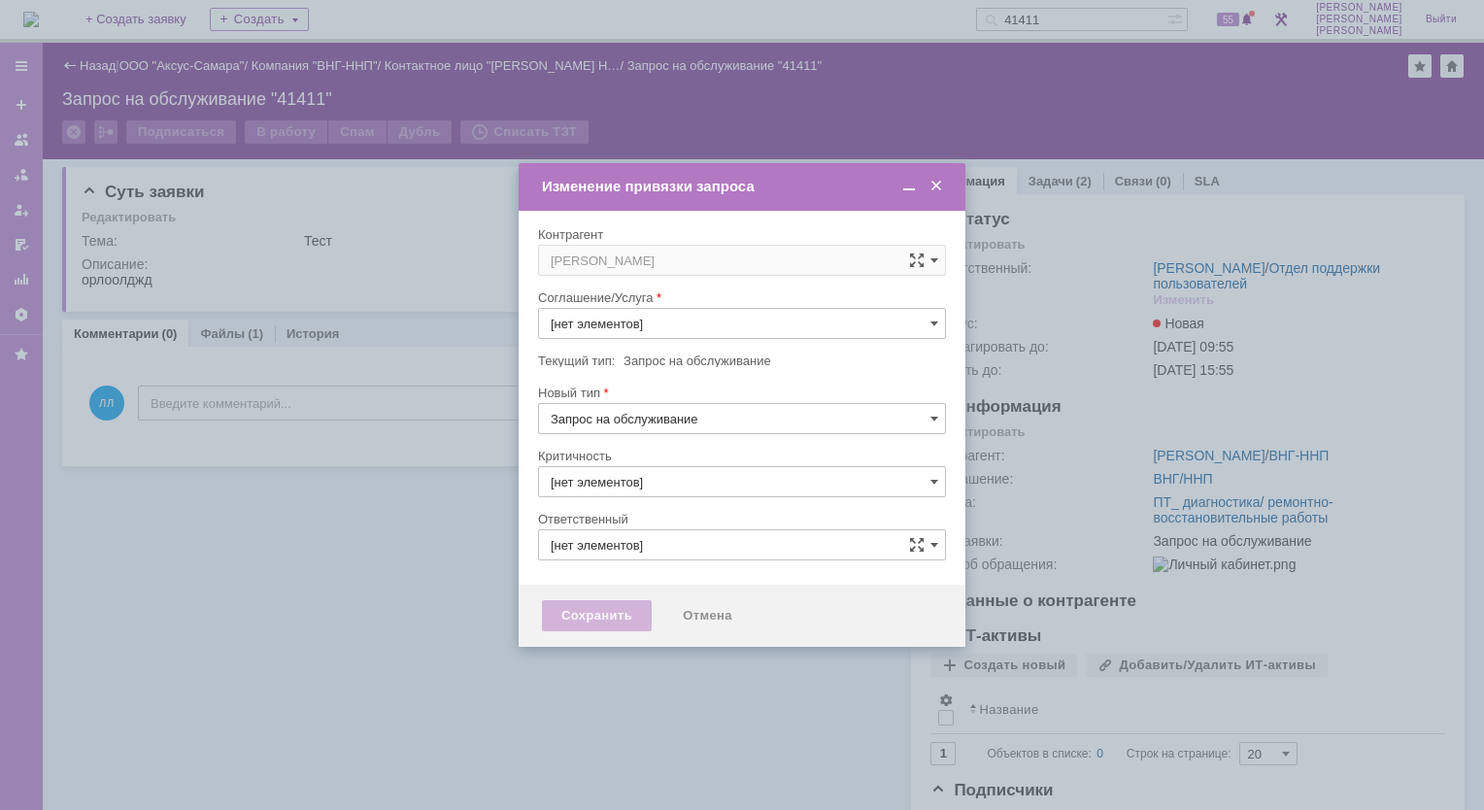
type input "ПТ_ диагностика/ ремонтно-восстановительные работы"
type input "1. Высокая"
type input "[PERSON_NAME]"
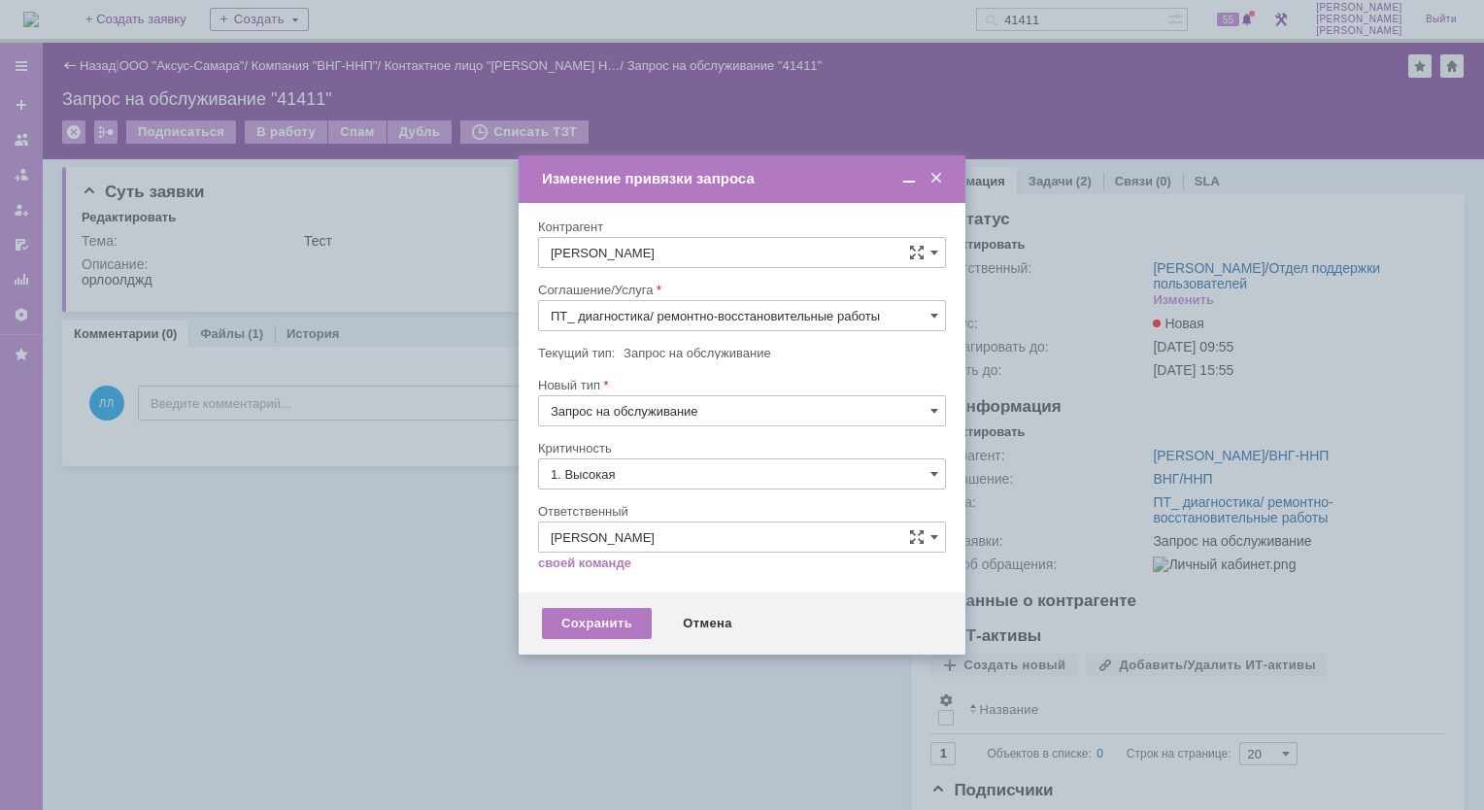
click at [792, 251] on input "[PERSON_NAME]" at bounding box center [742, 252] width 408 height 31
click at [676, 394] on span "[PERSON_NAME]" at bounding box center [649, 396] width 104 height 15
type input "[PERSON_NAME]"
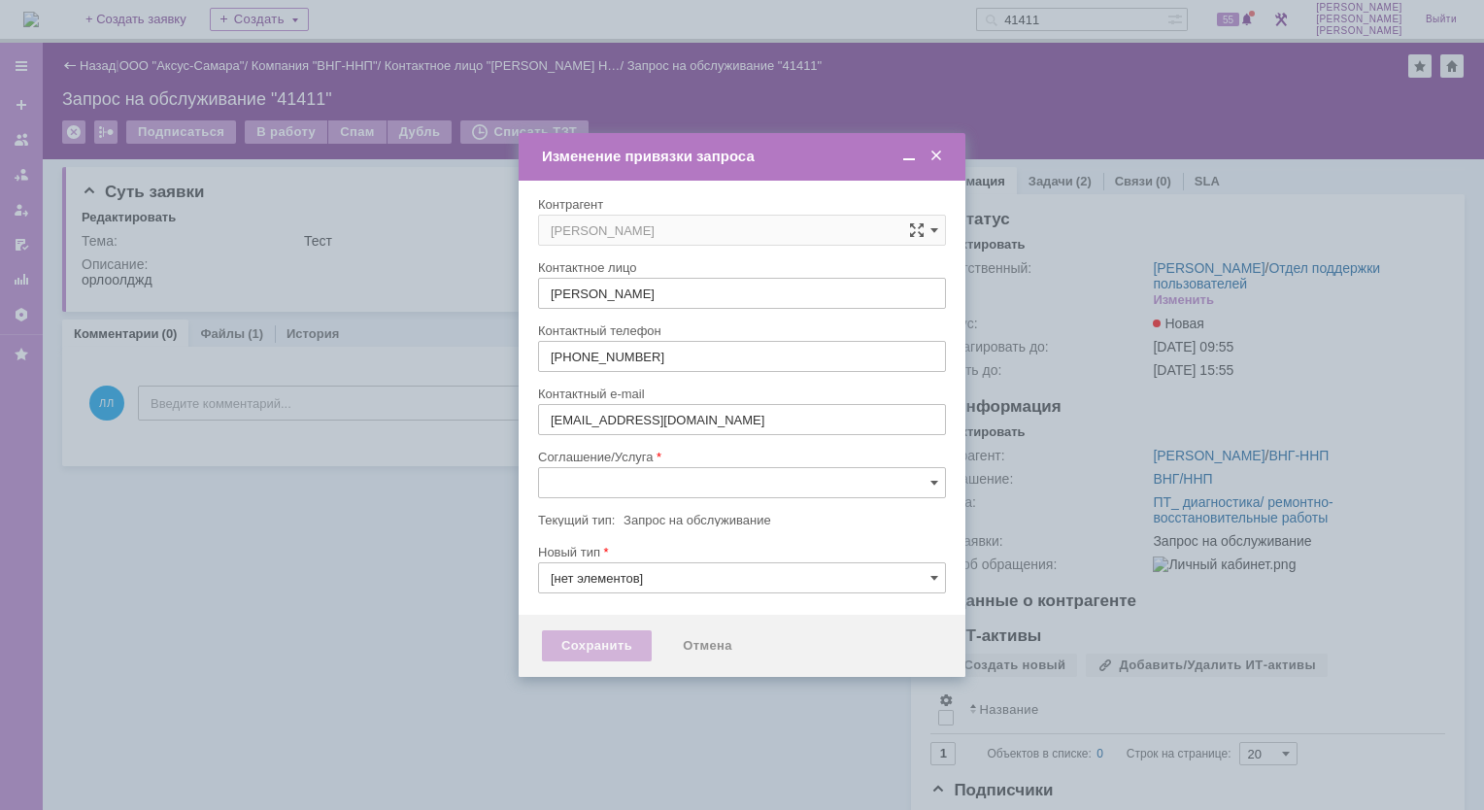
type input "[не указано]"
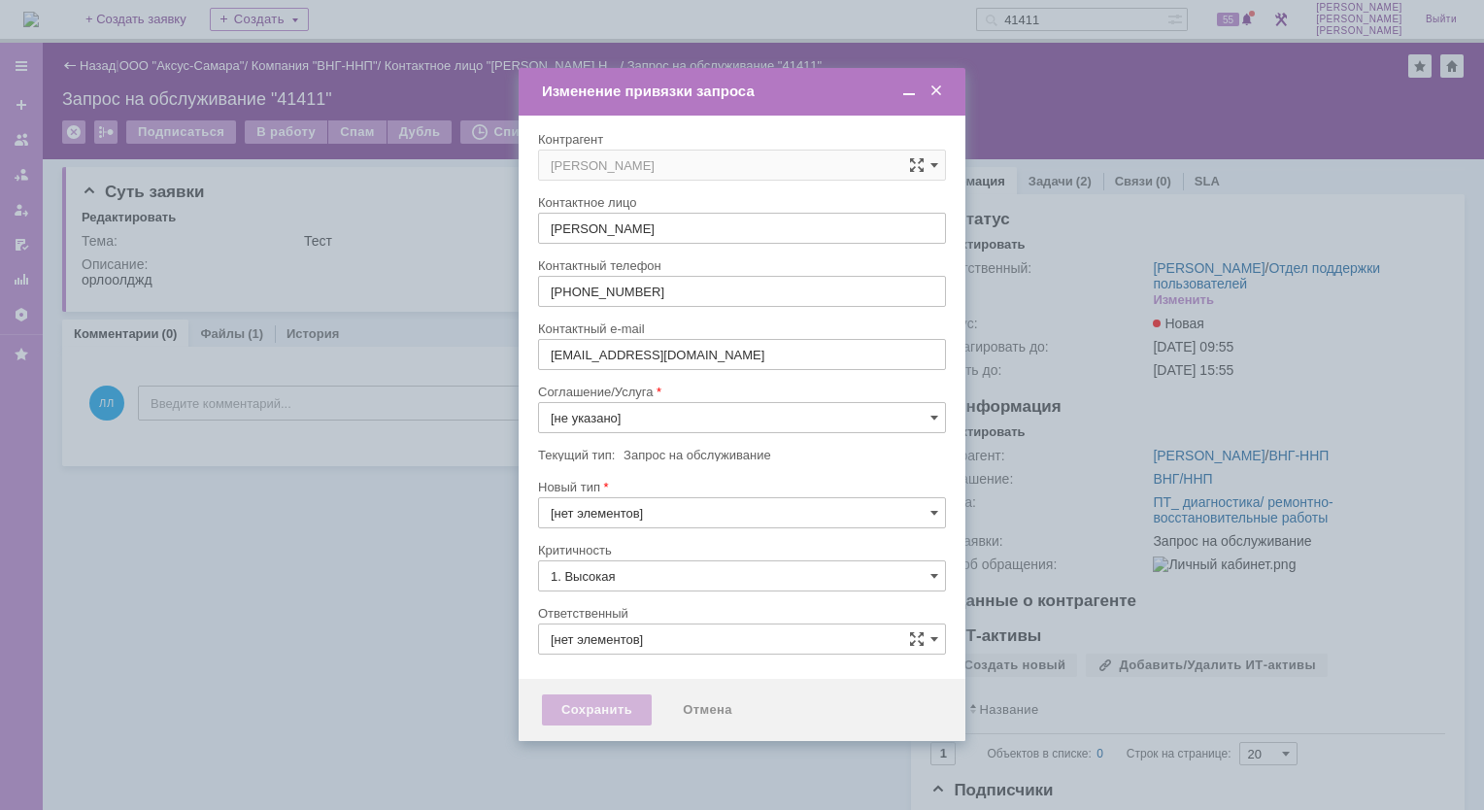
type input "[PERSON_NAME]"
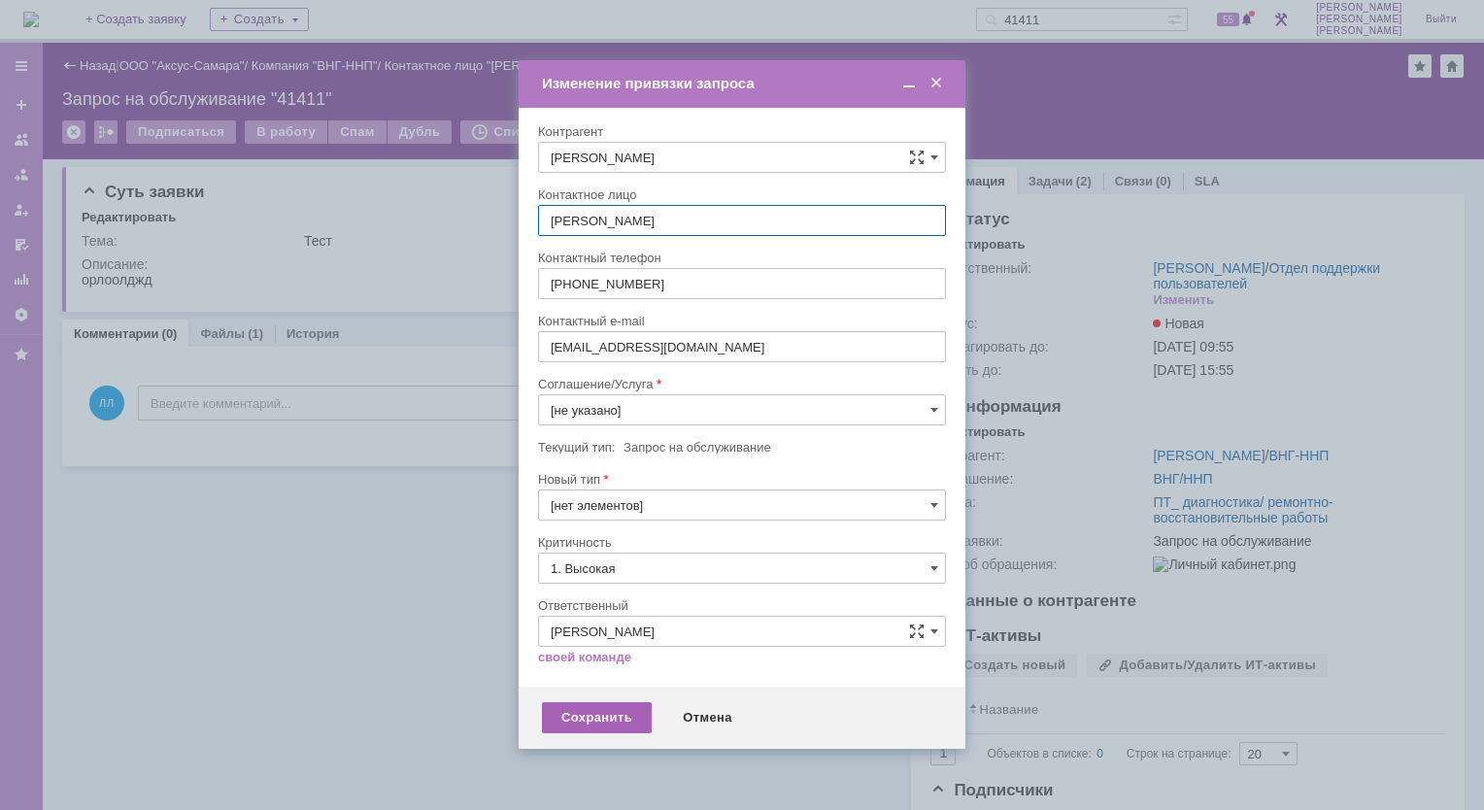
click at [600, 713] on div "Сохранить" at bounding box center [597, 717] width 110 height 31
click at [940, 414] on input "[не указано]" at bounding box center [742, 409] width 408 height 31
click at [652, 572] on span "Прочее" at bounding box center [742, 564] width 383 height 16
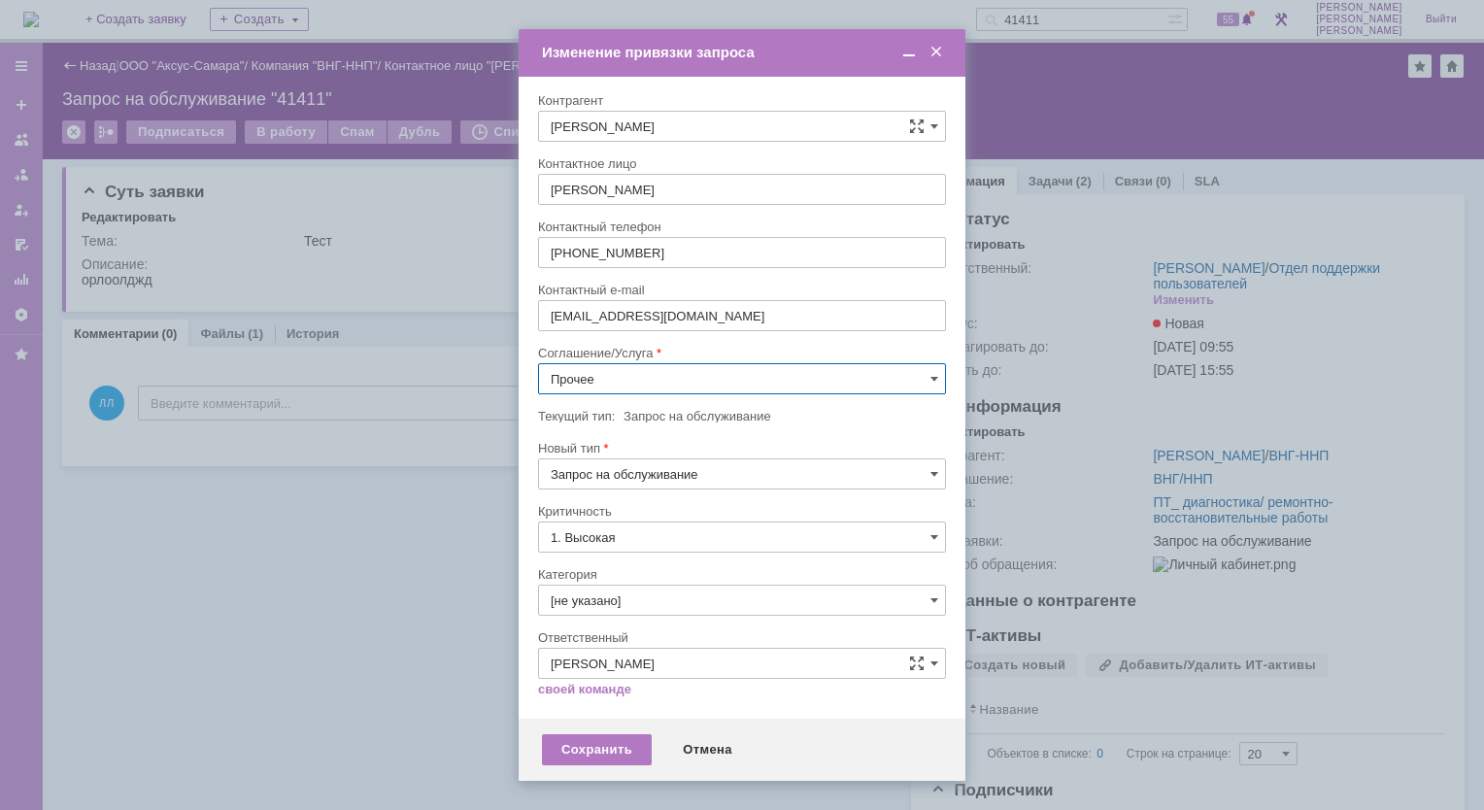
click at [939, 377] on input "Прочее" at bounding box center [742, 378] width 408 height 31
click at [711, 539] on span "ПТ_Аудит печатающей техники" at bounding box center [742, 531] width 383 height 16
type input "ПТ_Аудит печатающей техники"
click at [579, 759] on div "Сохранить" at bounding box center [597, 749] width 110 height 31
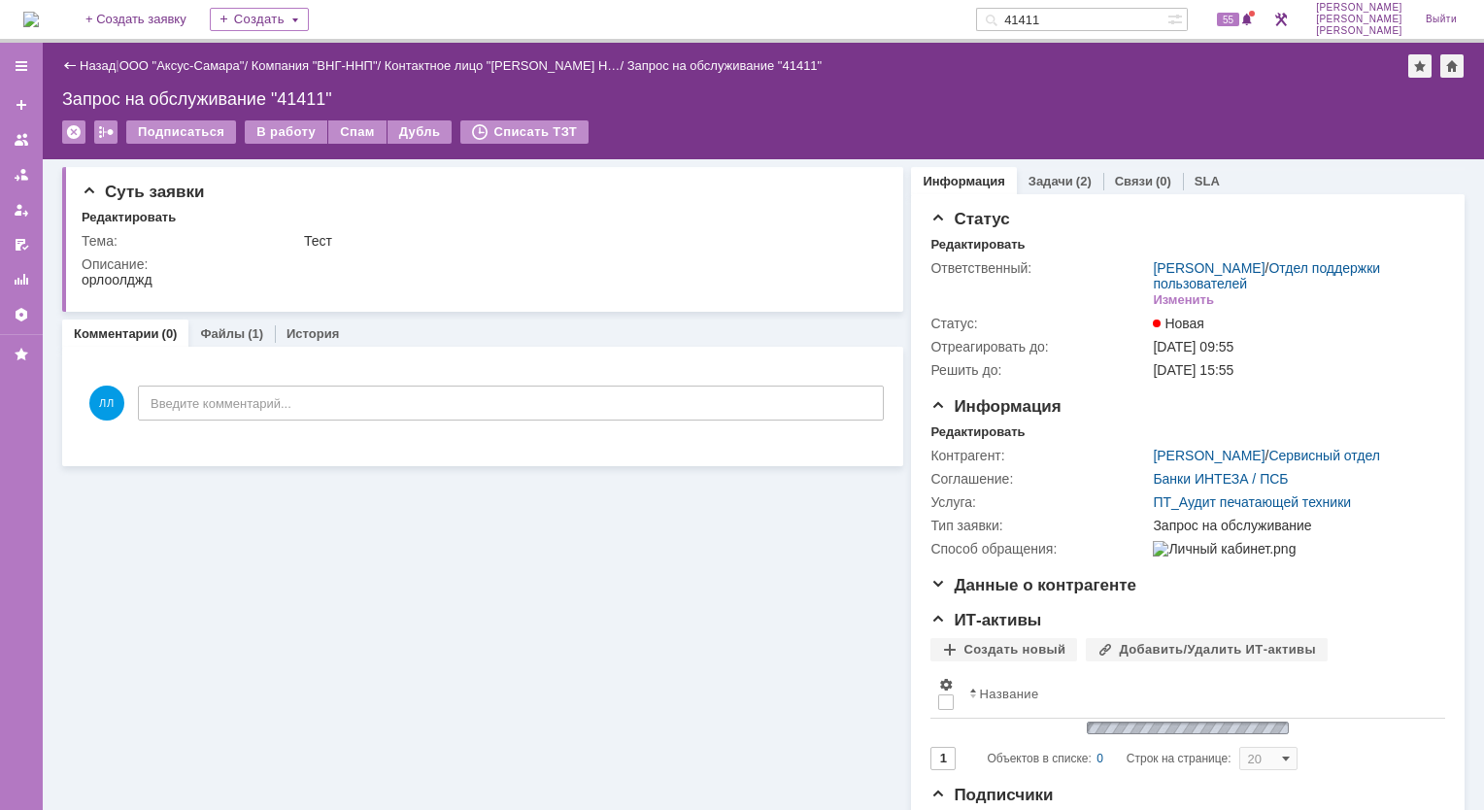
scroll to position [0, 0]
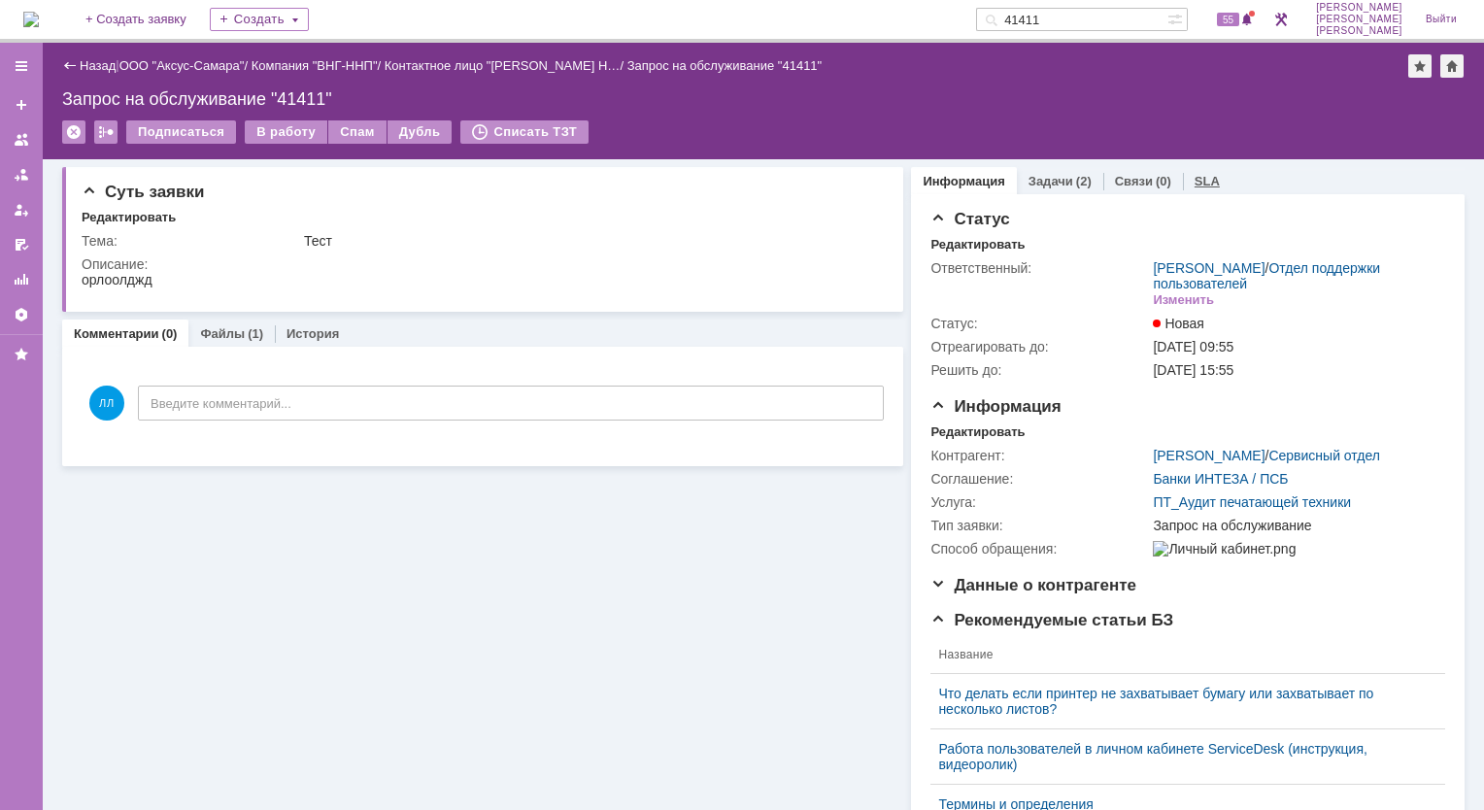
click at [1194, 176] on link "SLA" at bounding box center [1206, 181] width 25 height 15
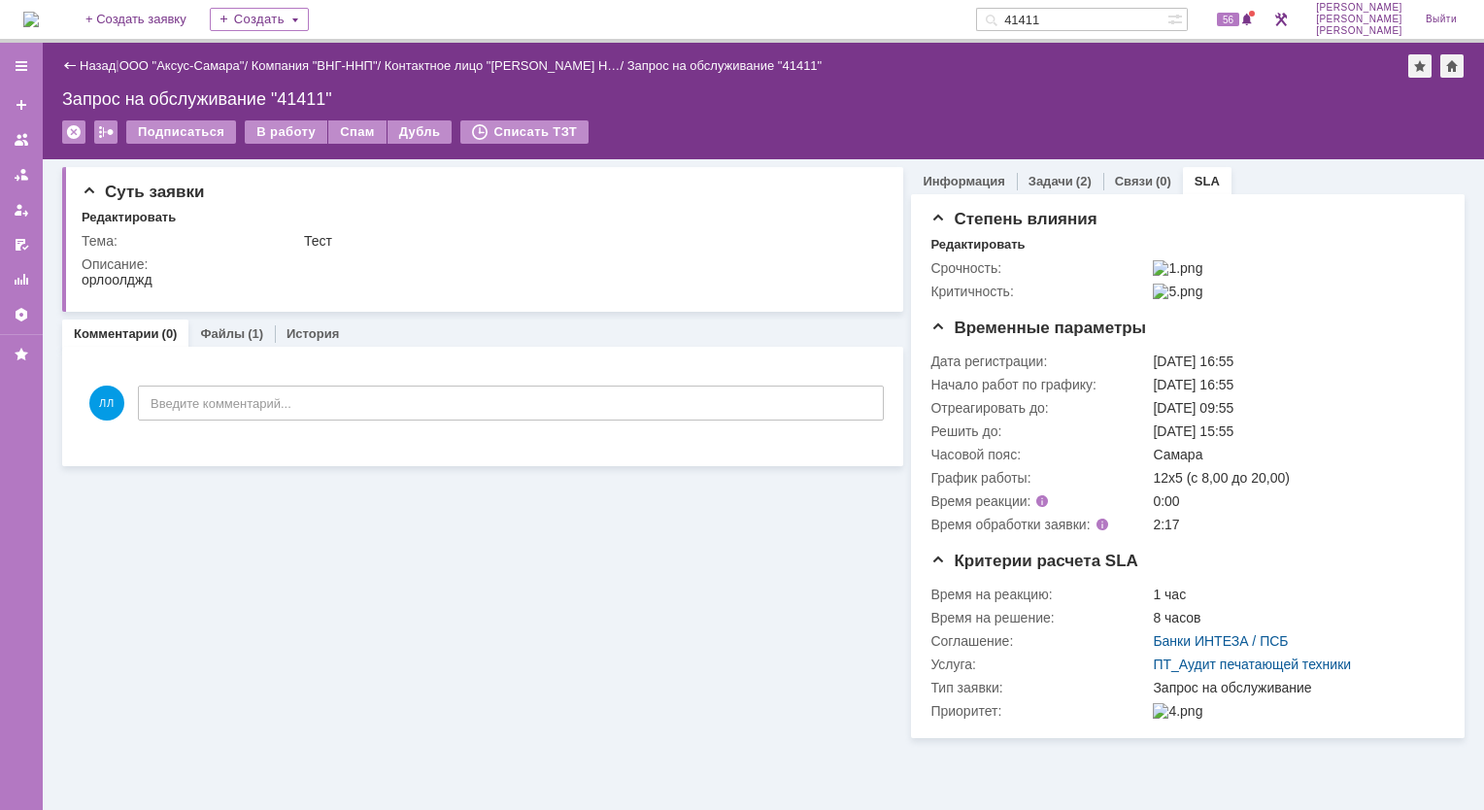
drag, startPoint x: 1115, startPoint y: 21, endPoint x: 1029, endPoint y: 36, distance: 86.7
click at [1029, 36] on div "На домашнюю + Создать заявку Создать 41411 56 [PERSON_NAME]" at bounding box center [742, 21] width 1484 height 43
type input "41413"
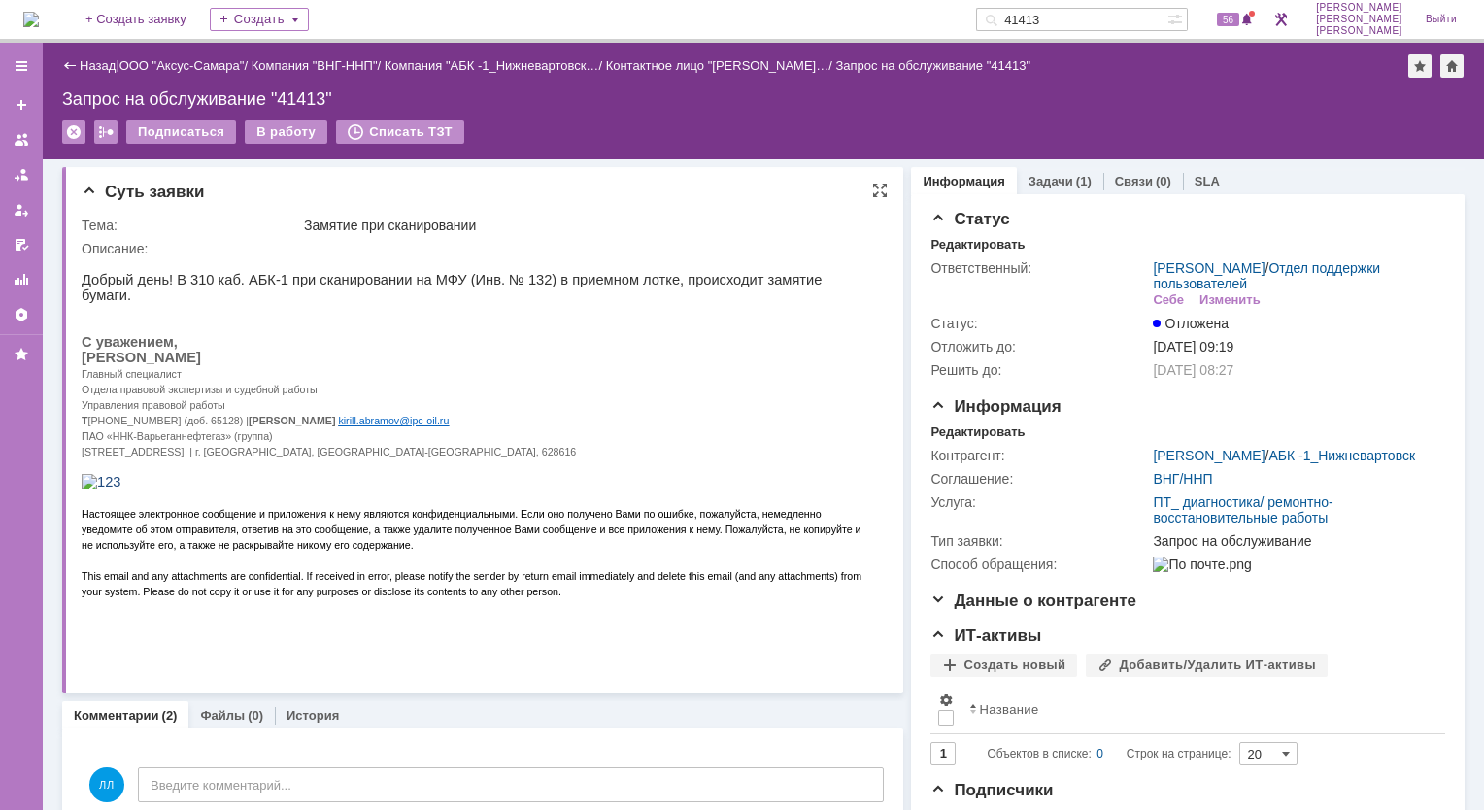
drag, startPoint x: 145, startPoint y: 262, endPoint x: 634, endPoint y: 360, distance: 499.1
click at [634, 365] on p "Главный специалист" at bounding box center [476, 373] width 788 height 16
click at [1047, 185] on link "Задачи" at bounding box center [1050, 181] width 45 height 15
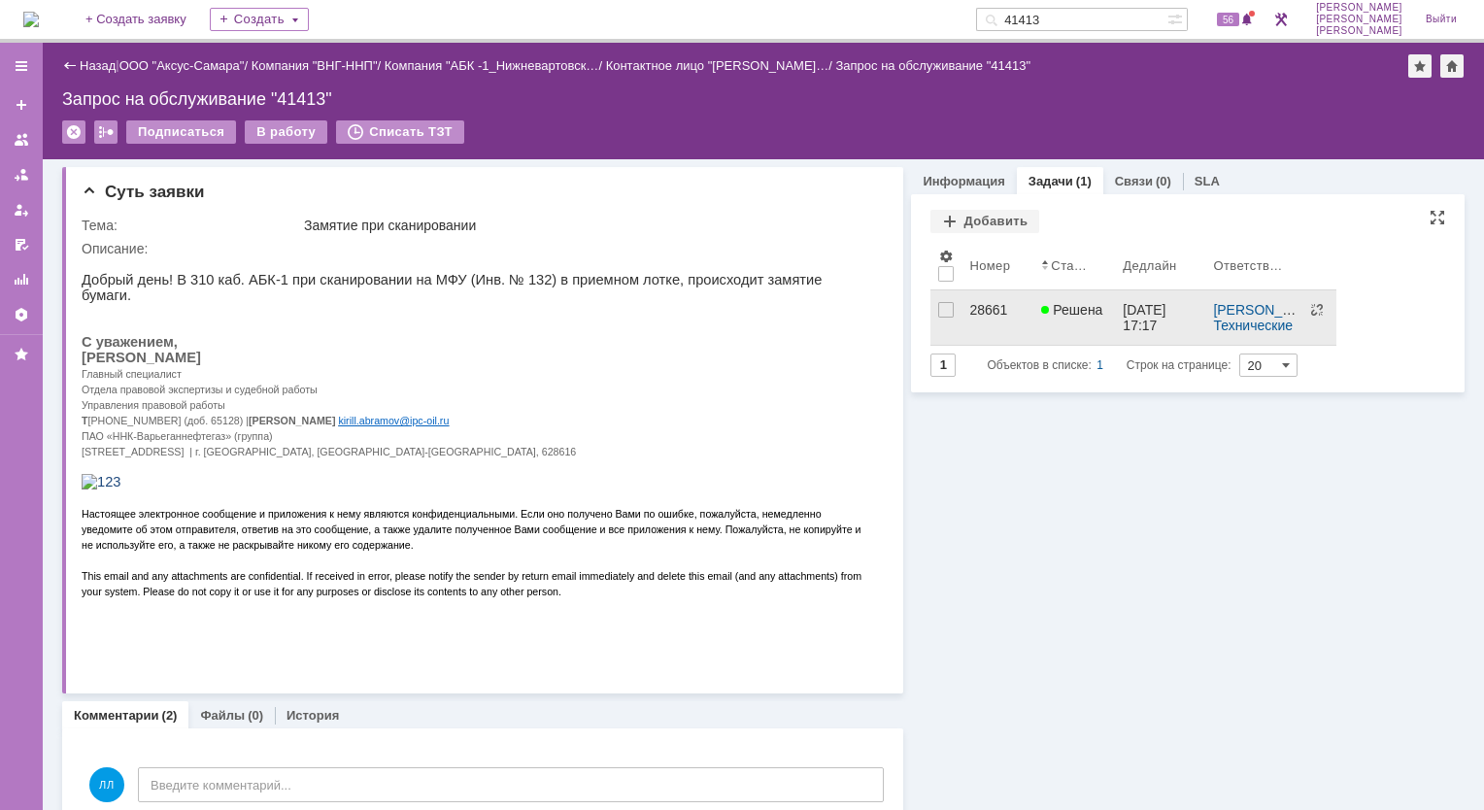
click at [1005, 318] on link "28661" at bounding box center [997, 317] width 72 height 54
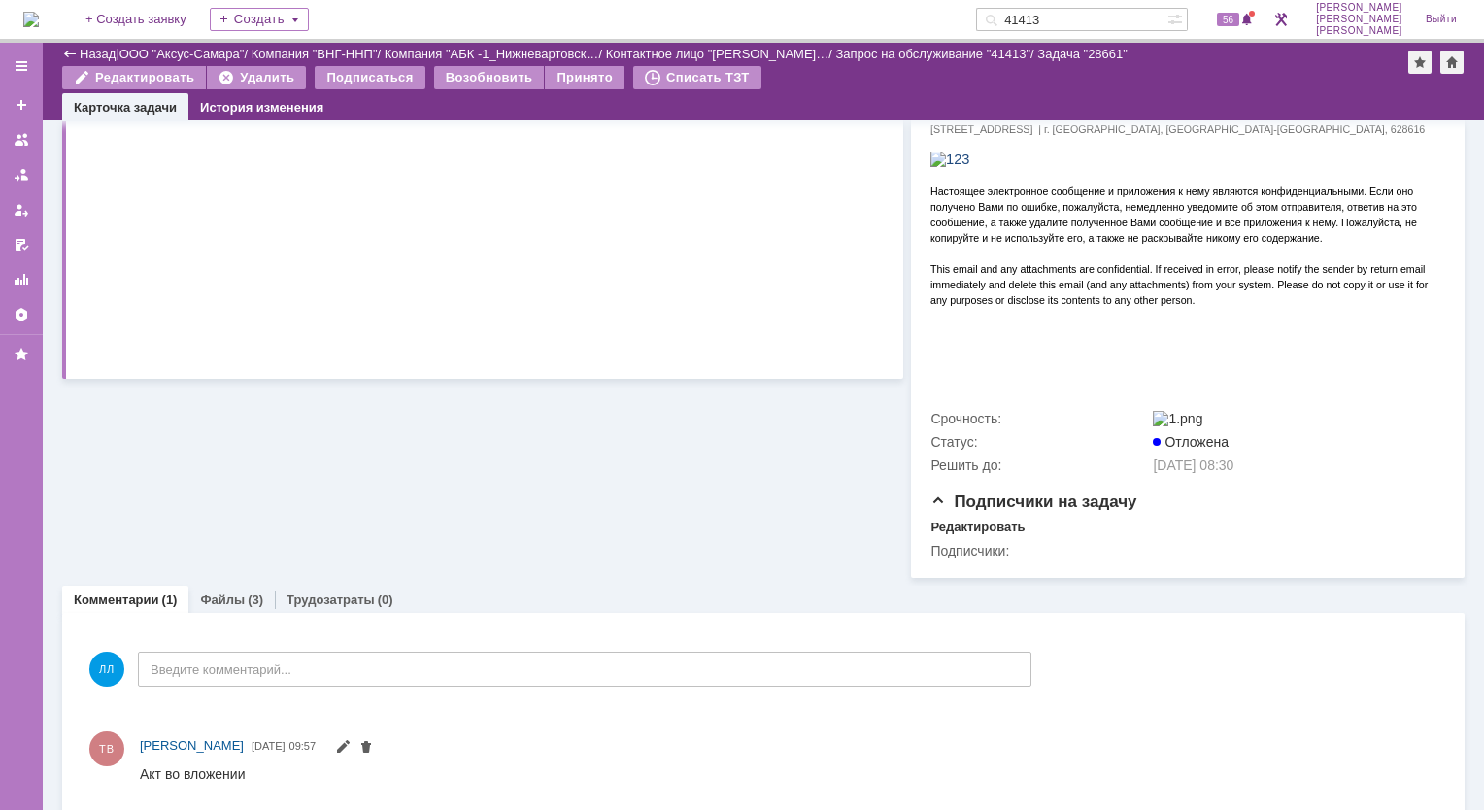
scroll to position [502, 0]
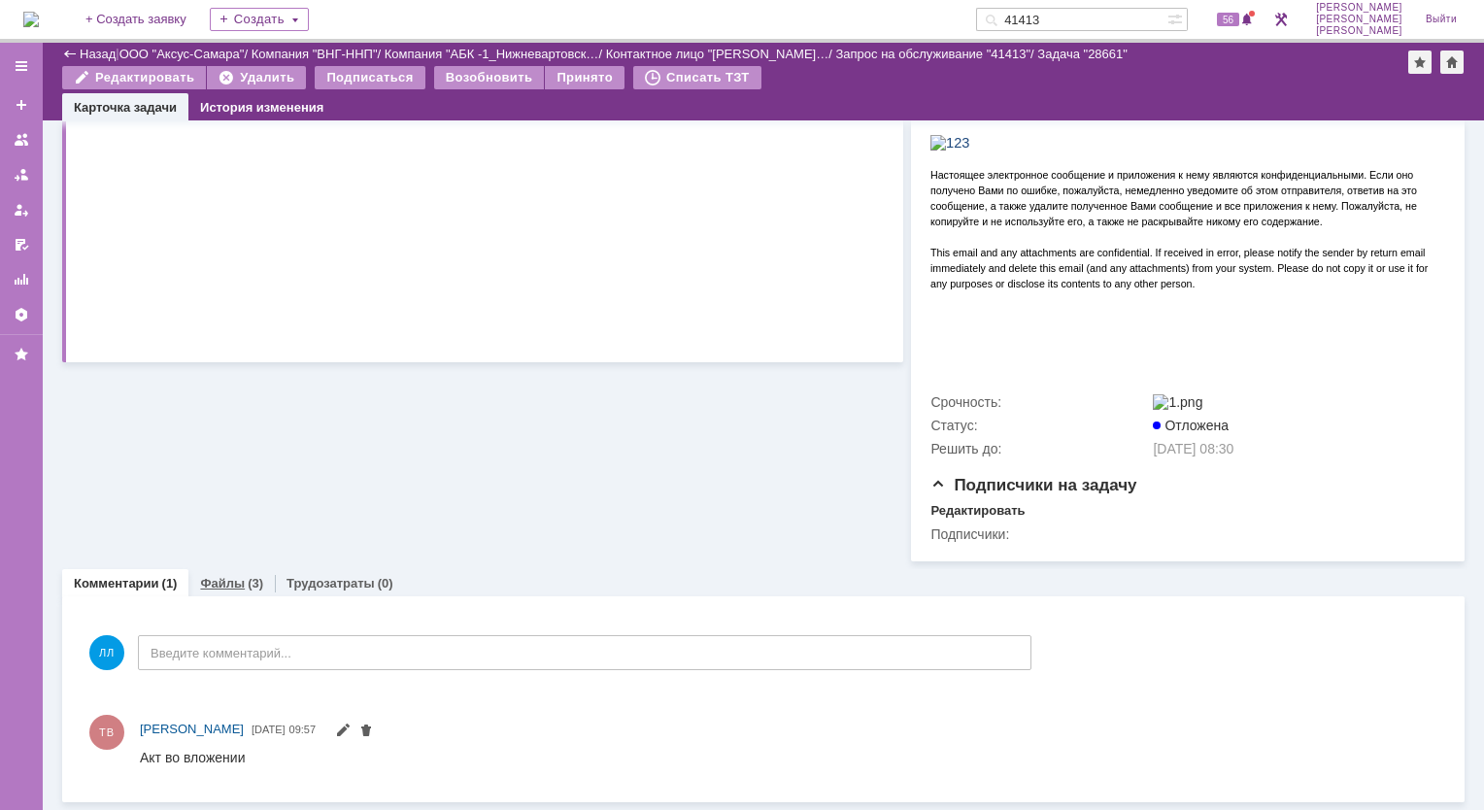
click at [225, 581] on link "Файлы" at bounding box center [222, 583] width 45 height 15
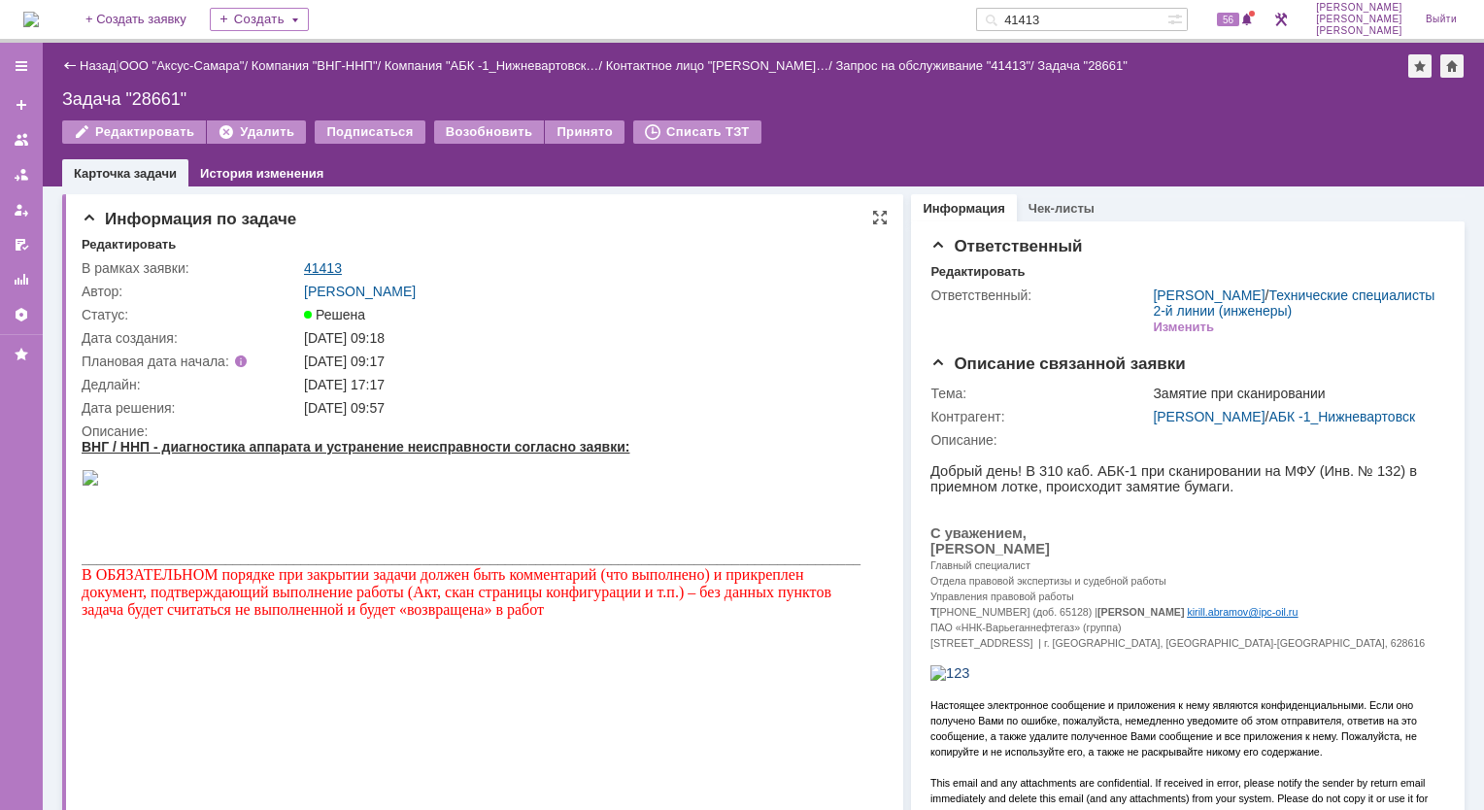
click at [322, 270] on link "41413" at bounding box center [323, 268] width 38 height 16
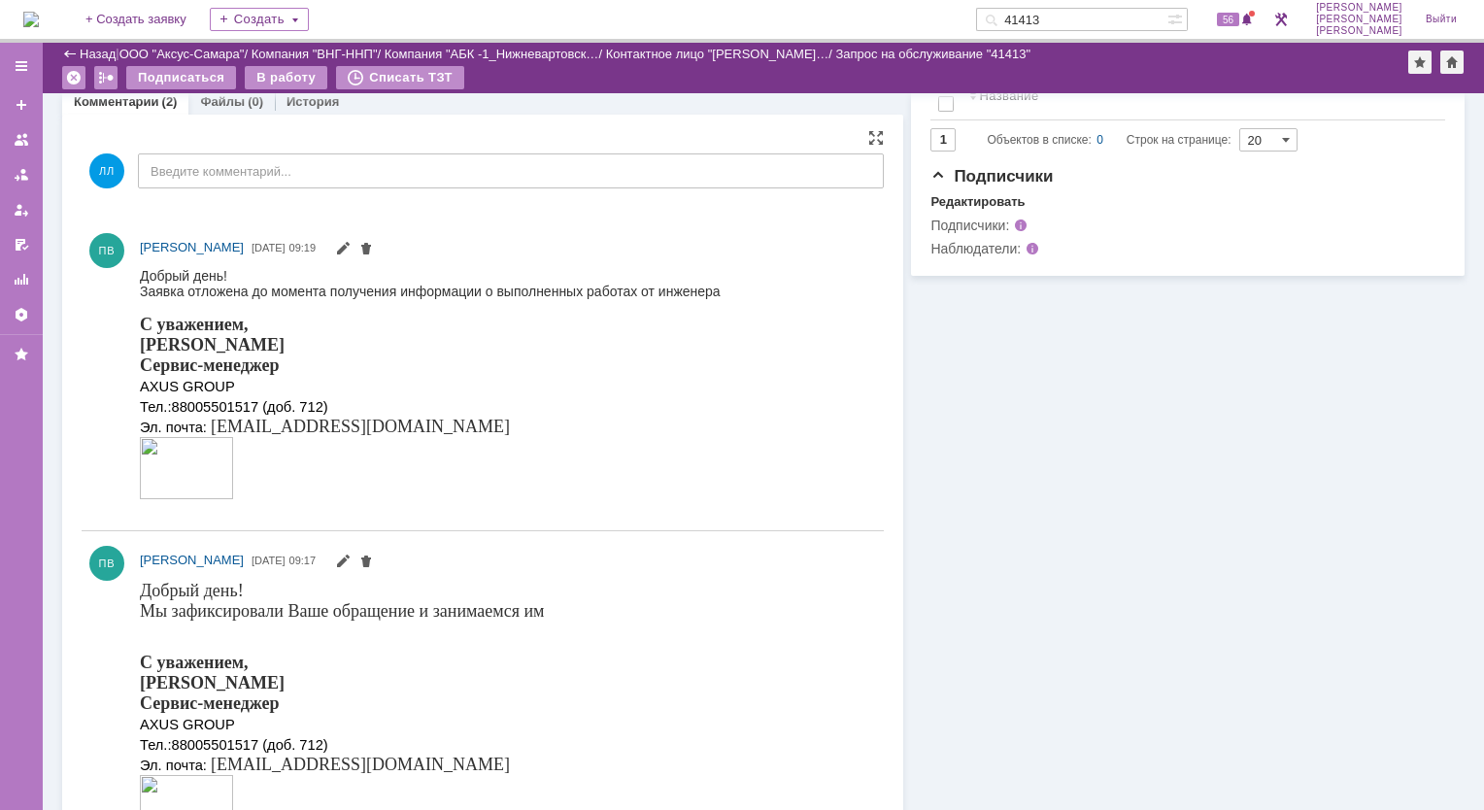
scroll to position [626, 0]
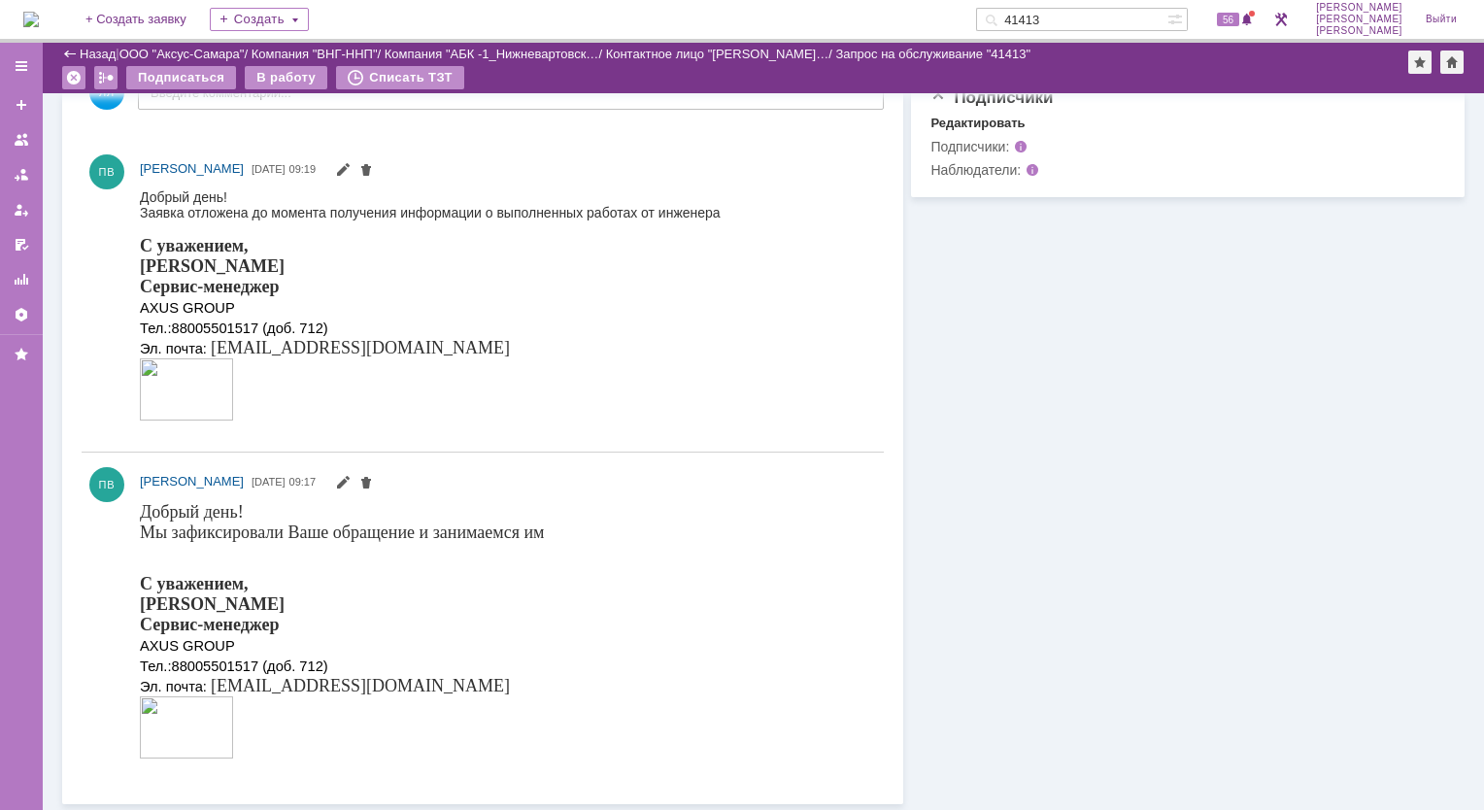
click at [210, 404] on img at bounding box center [186, 388] width 93 height 62
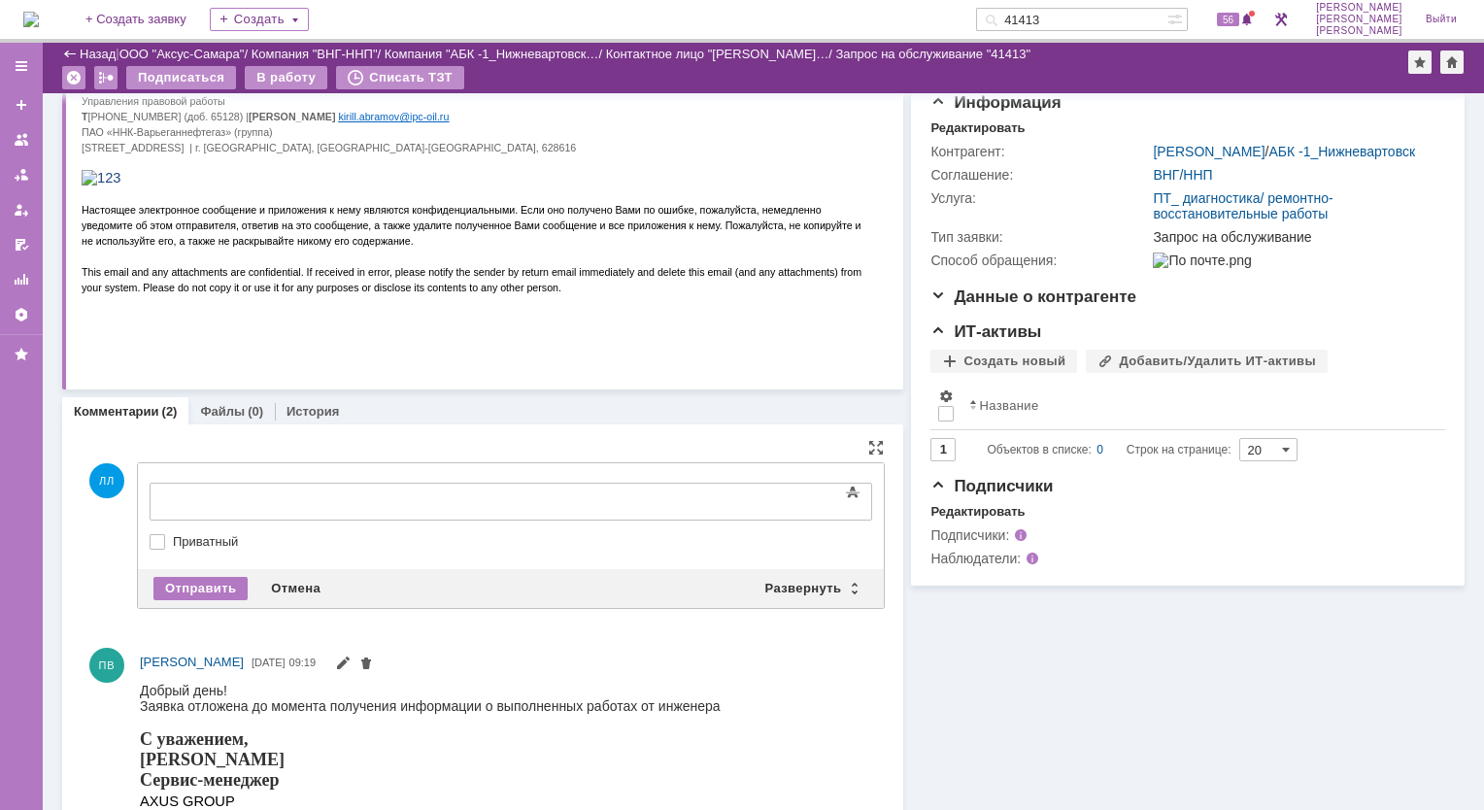
scroll to position [0, 0]
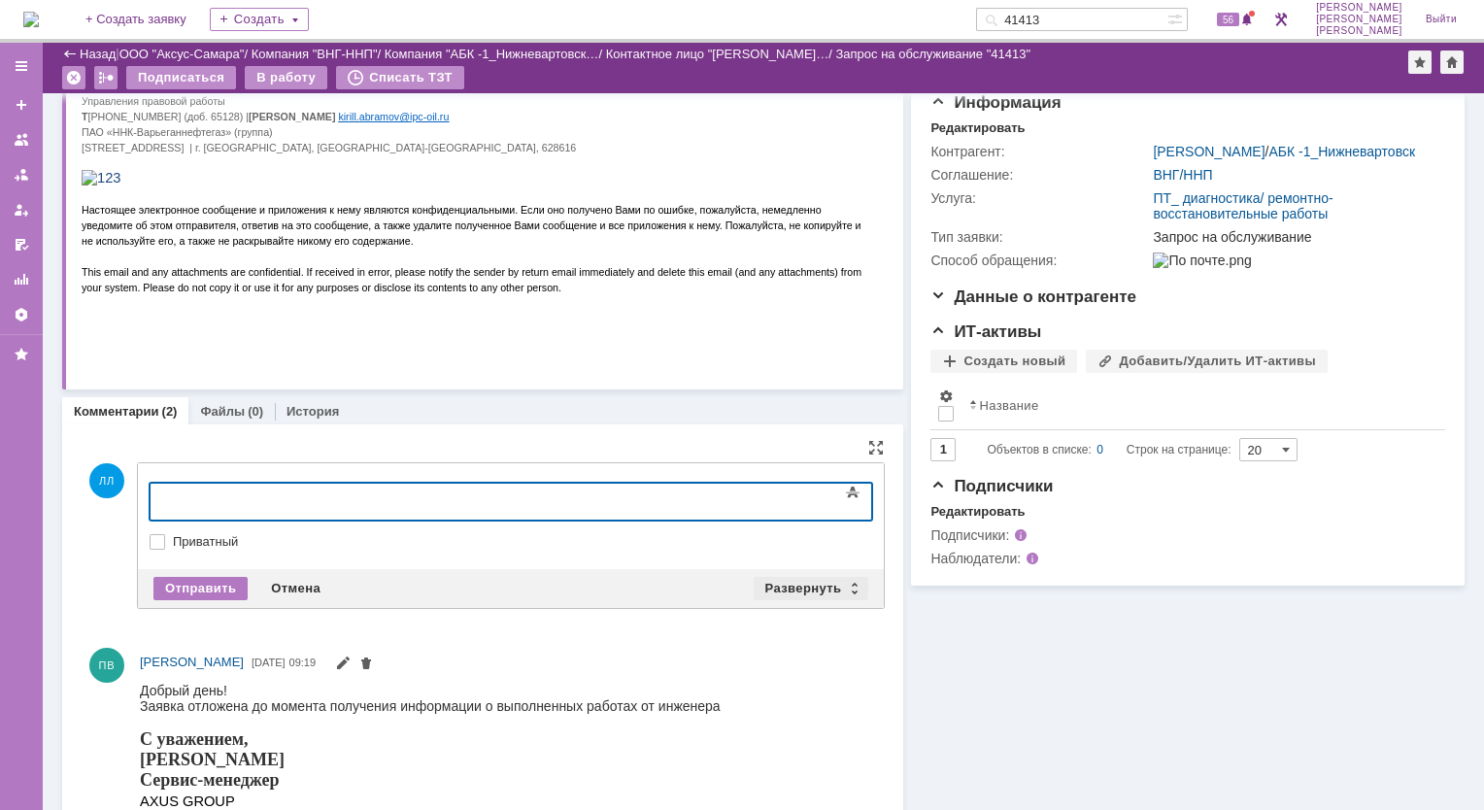
click at [845, 581] on div "Развернуть" at bounding box center [811, 588] width 116 height 23
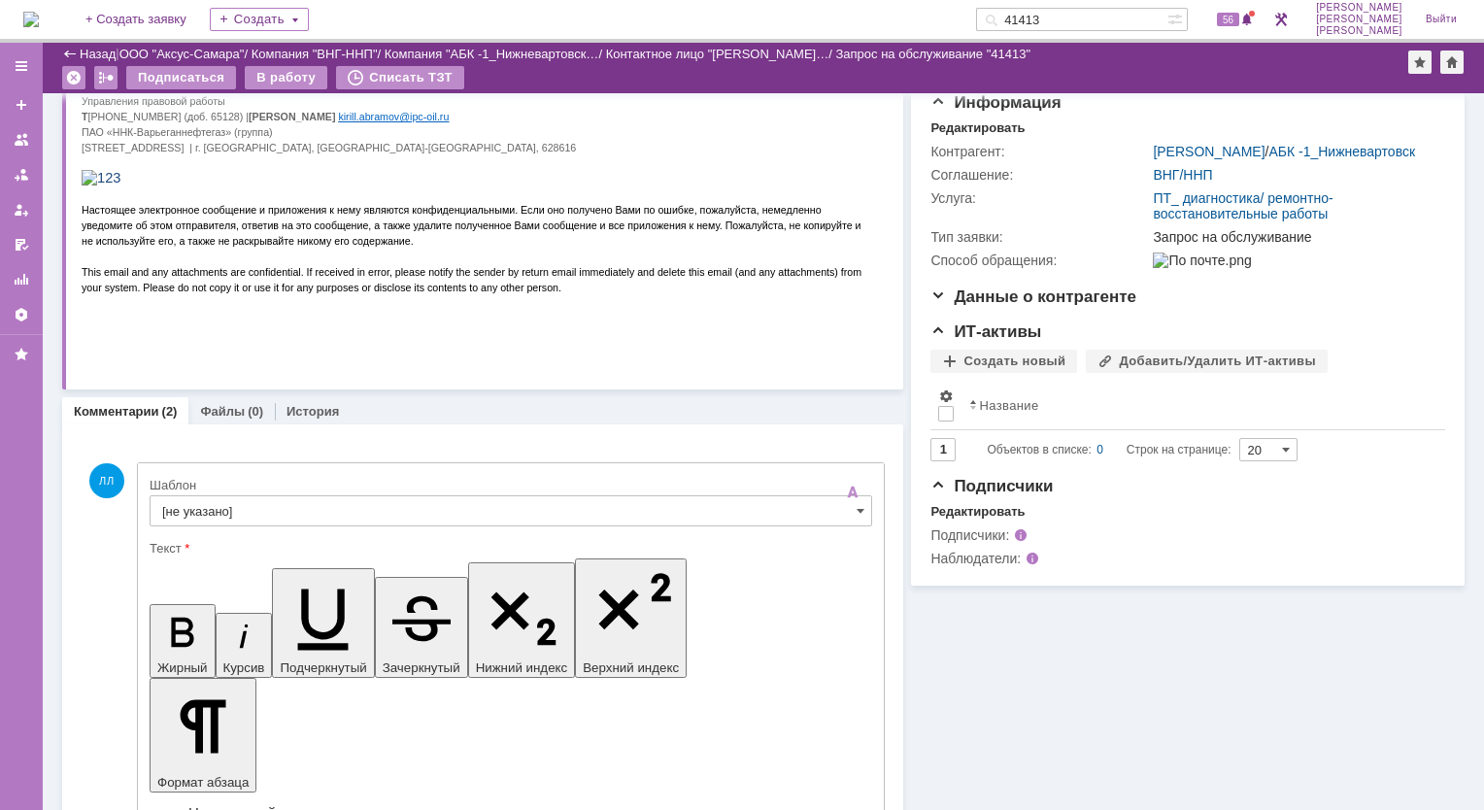
scroll to position [335, 0]
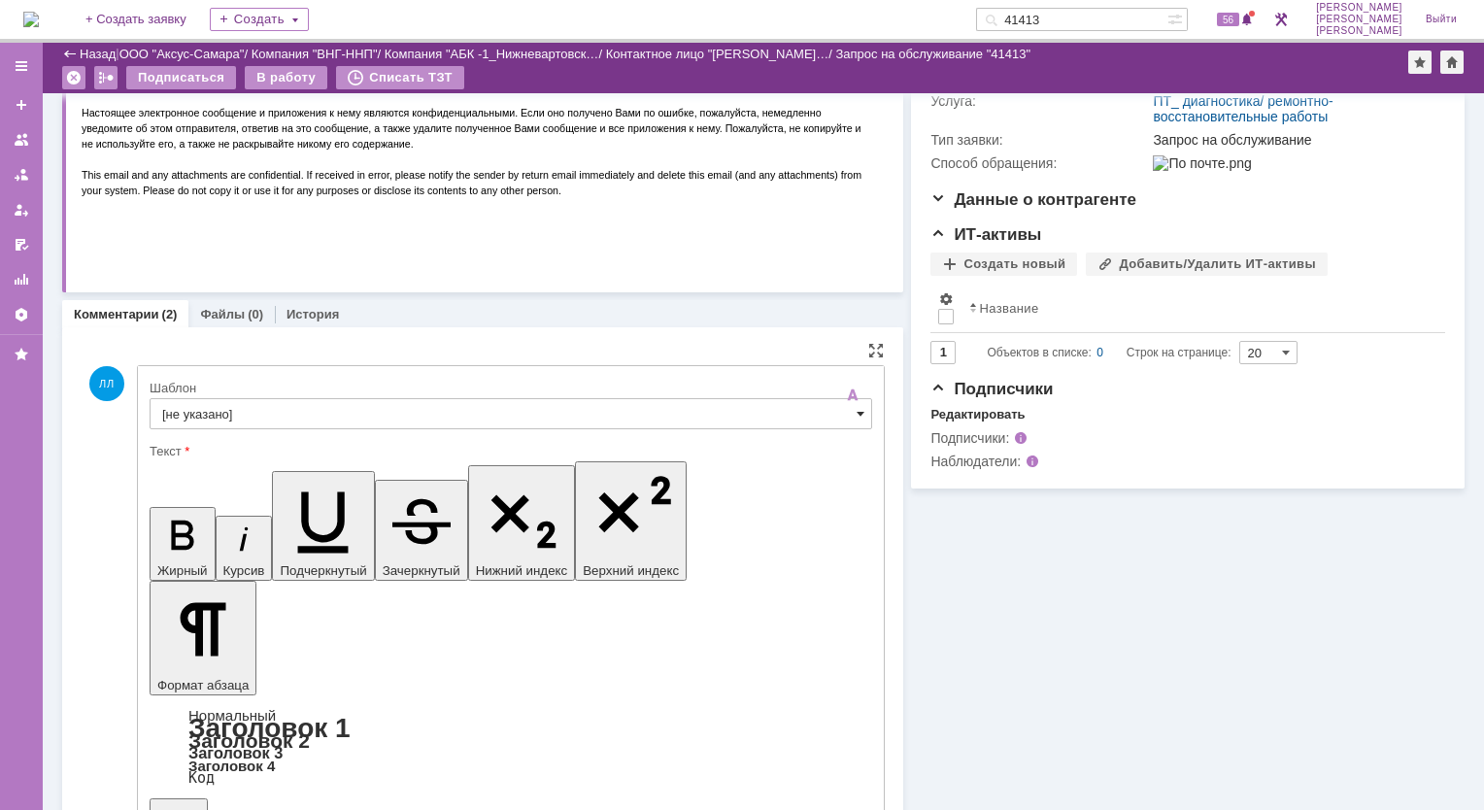
click at [856, 410] on span at bounding box center [860, 414] width 8 height 16
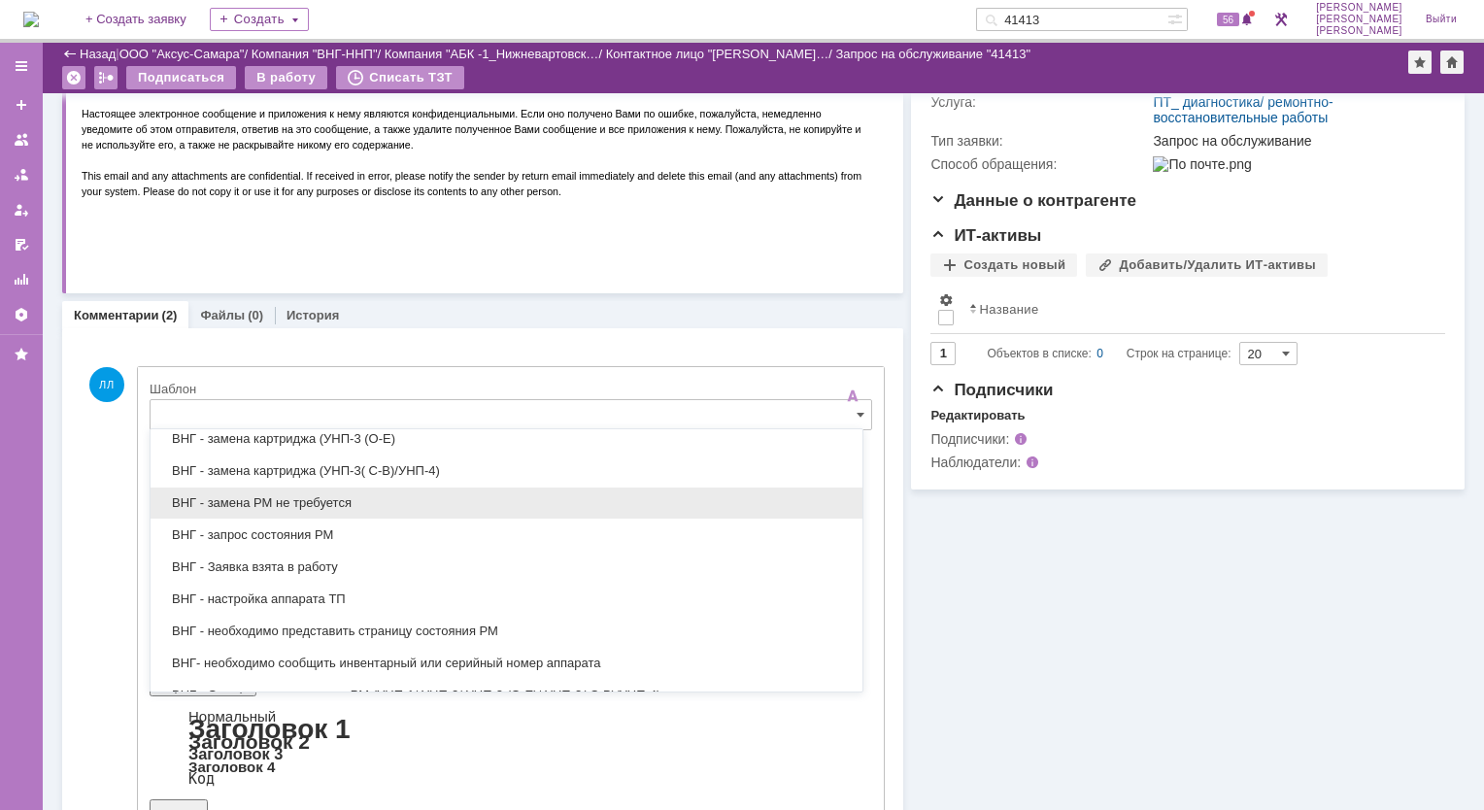
scroll to position [388, 0]
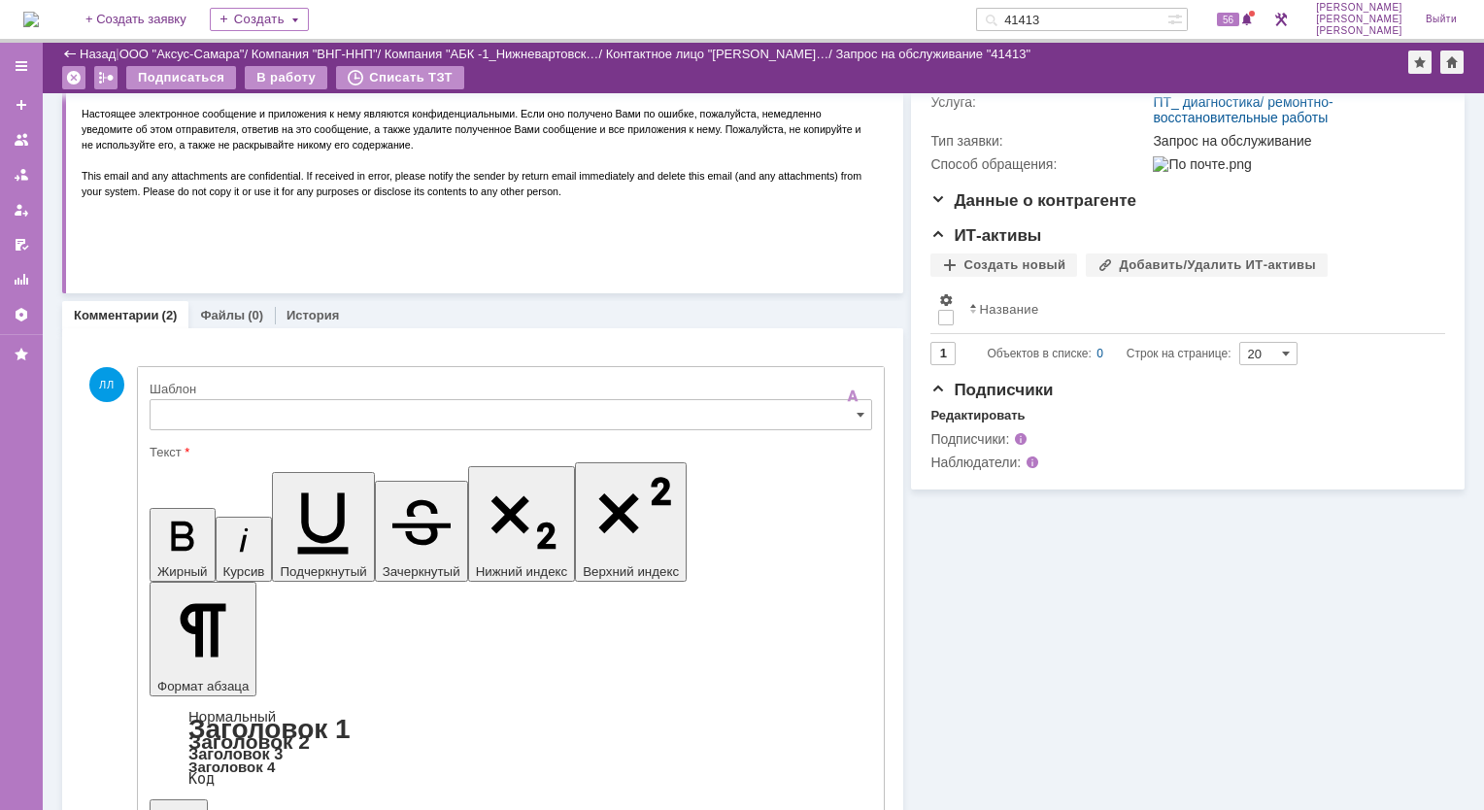
type input "[не указано]"
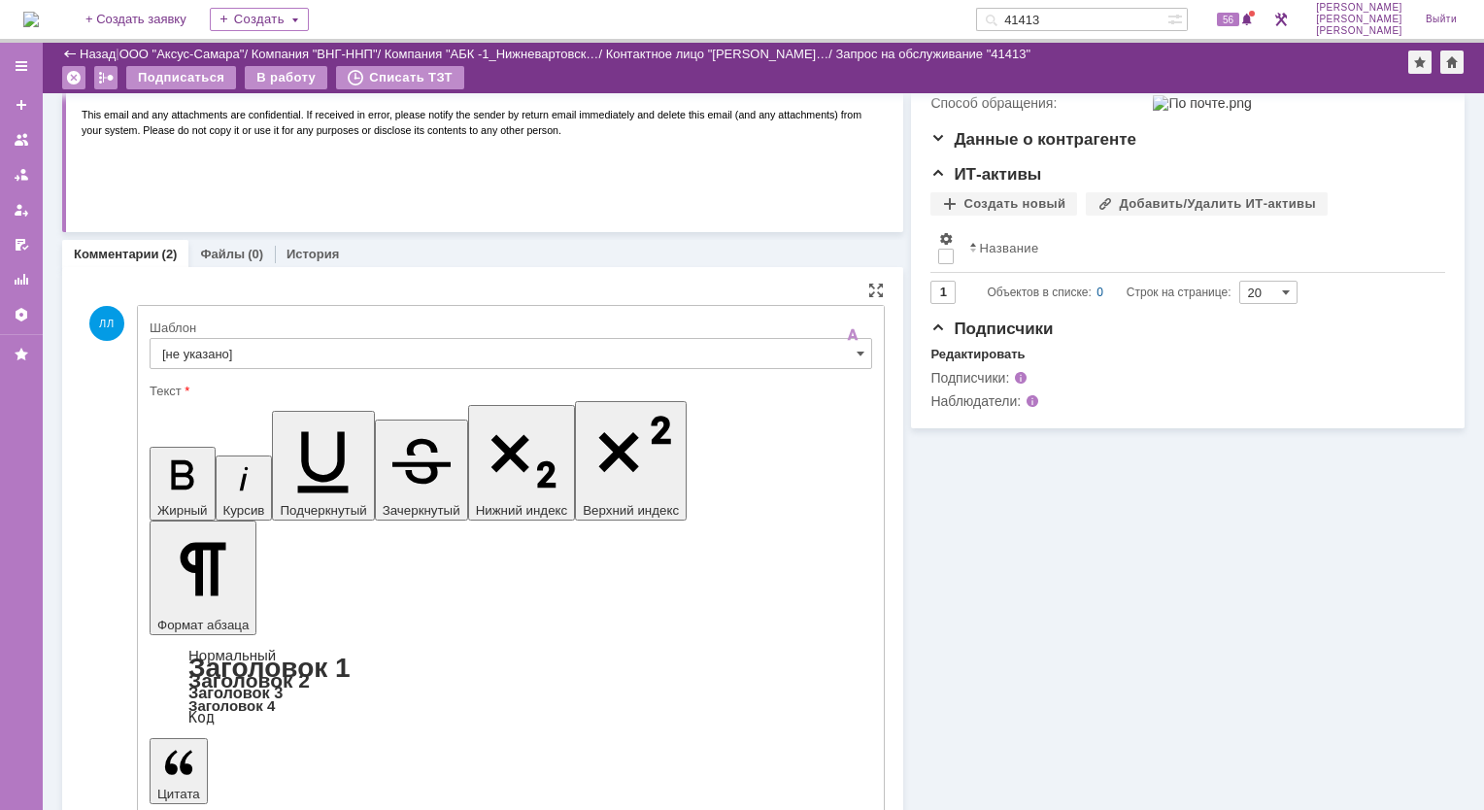
scroll to position [431, 0]
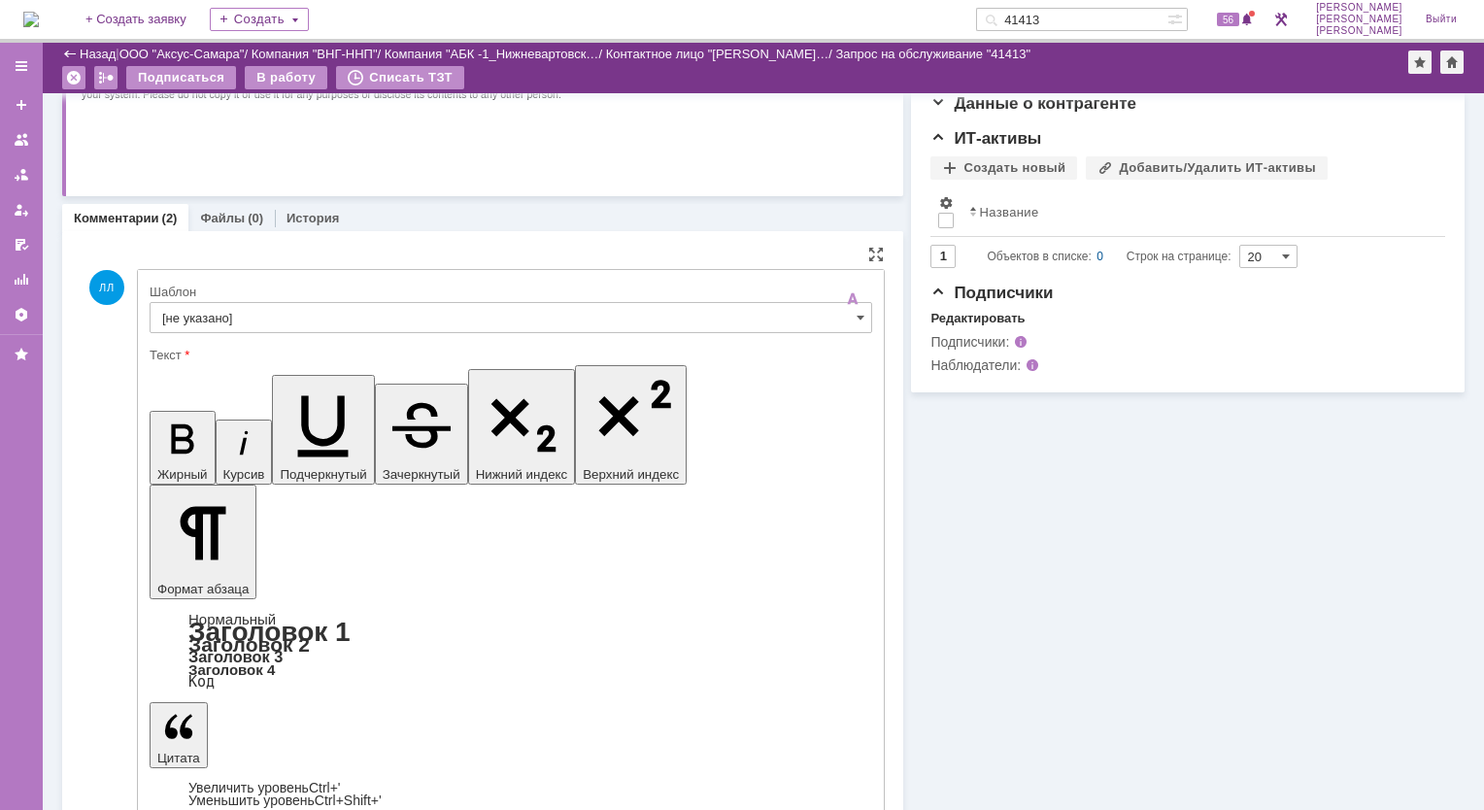
drag, startPoint x: 295, startPoint y: 709, endPoint x: 180, endPoint y: 0, distance: 718.2
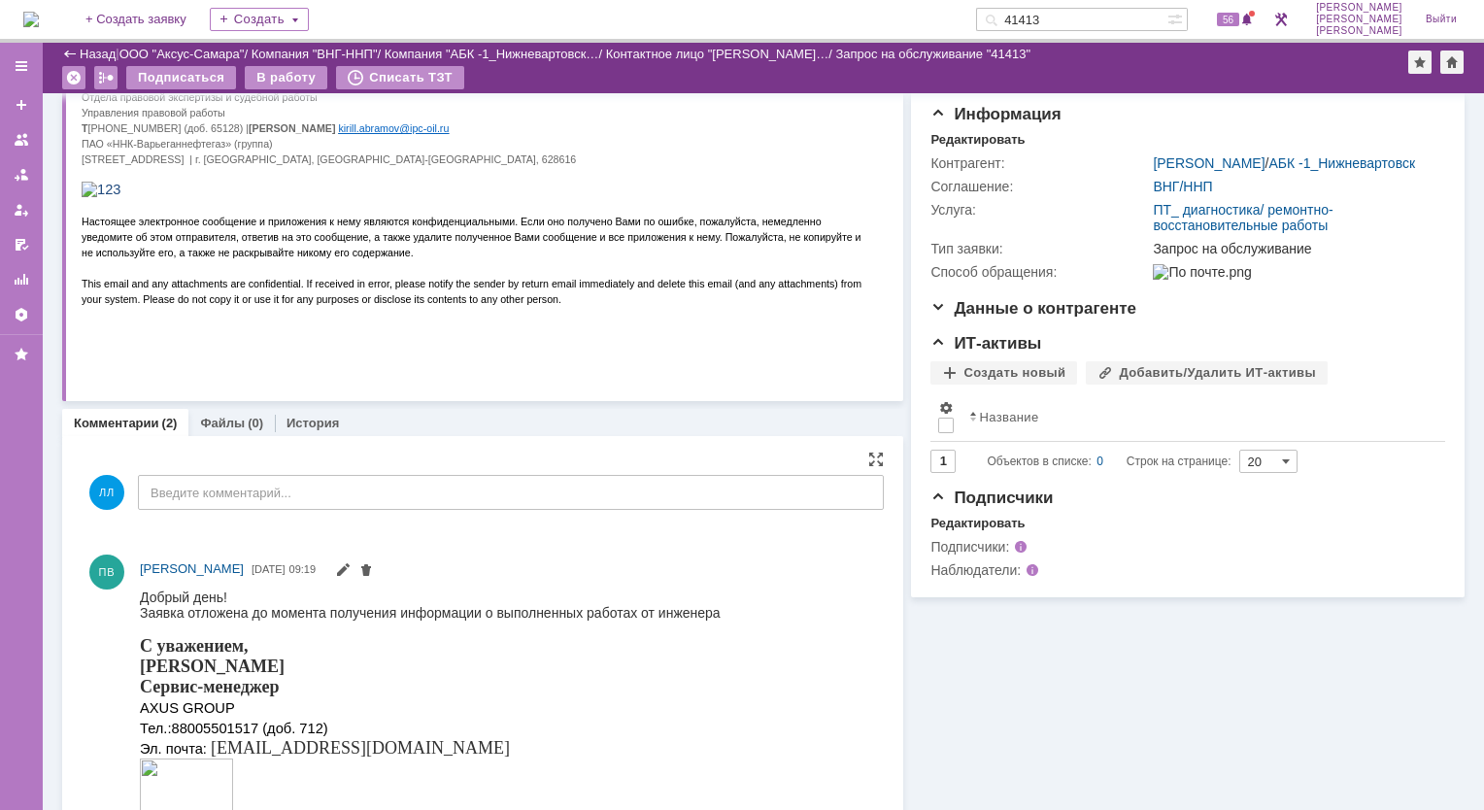
scroll to position [0, 0]
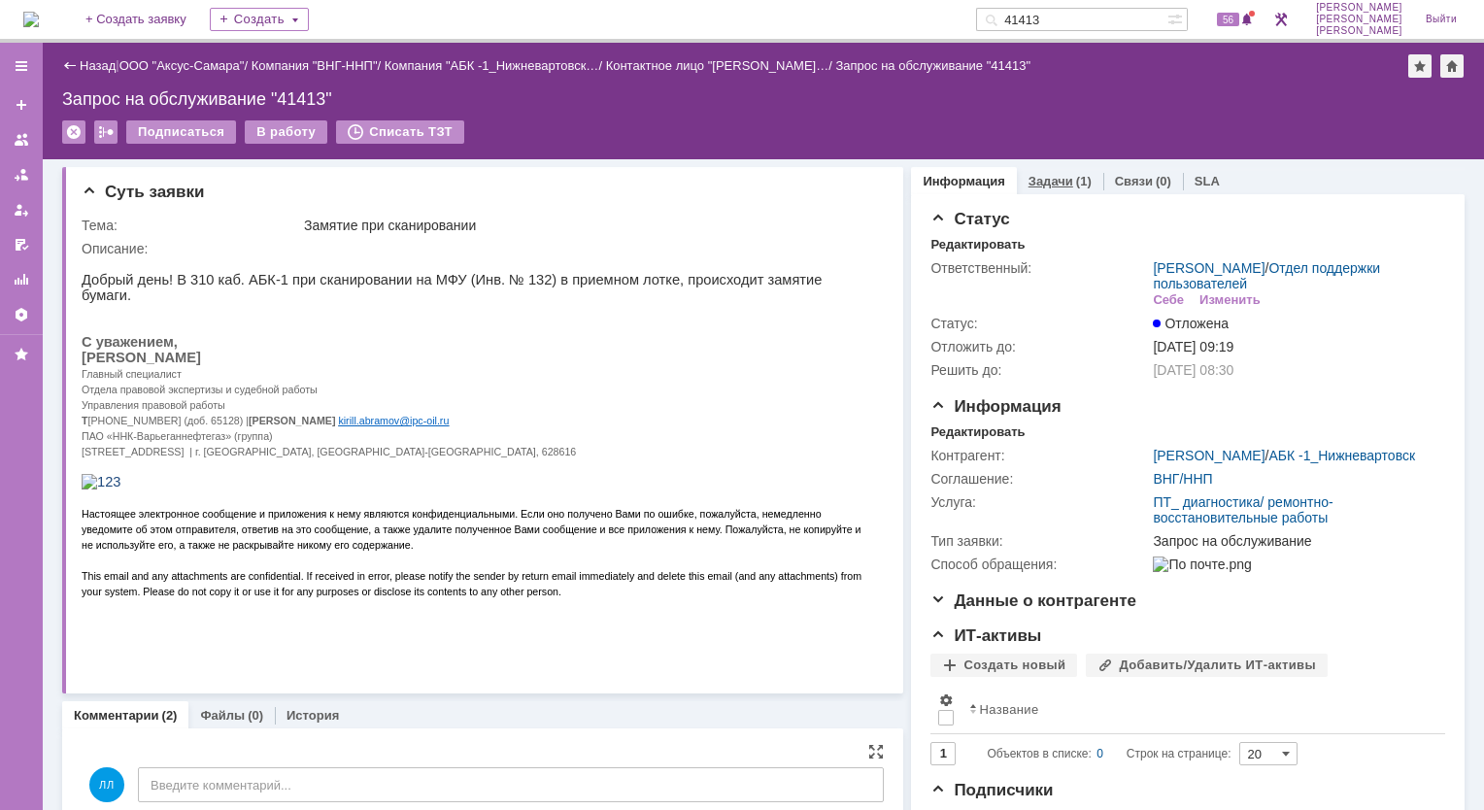
click at [1030, 184] on link "Задачи" at bounding box center [1050, 181] width 45 height 15
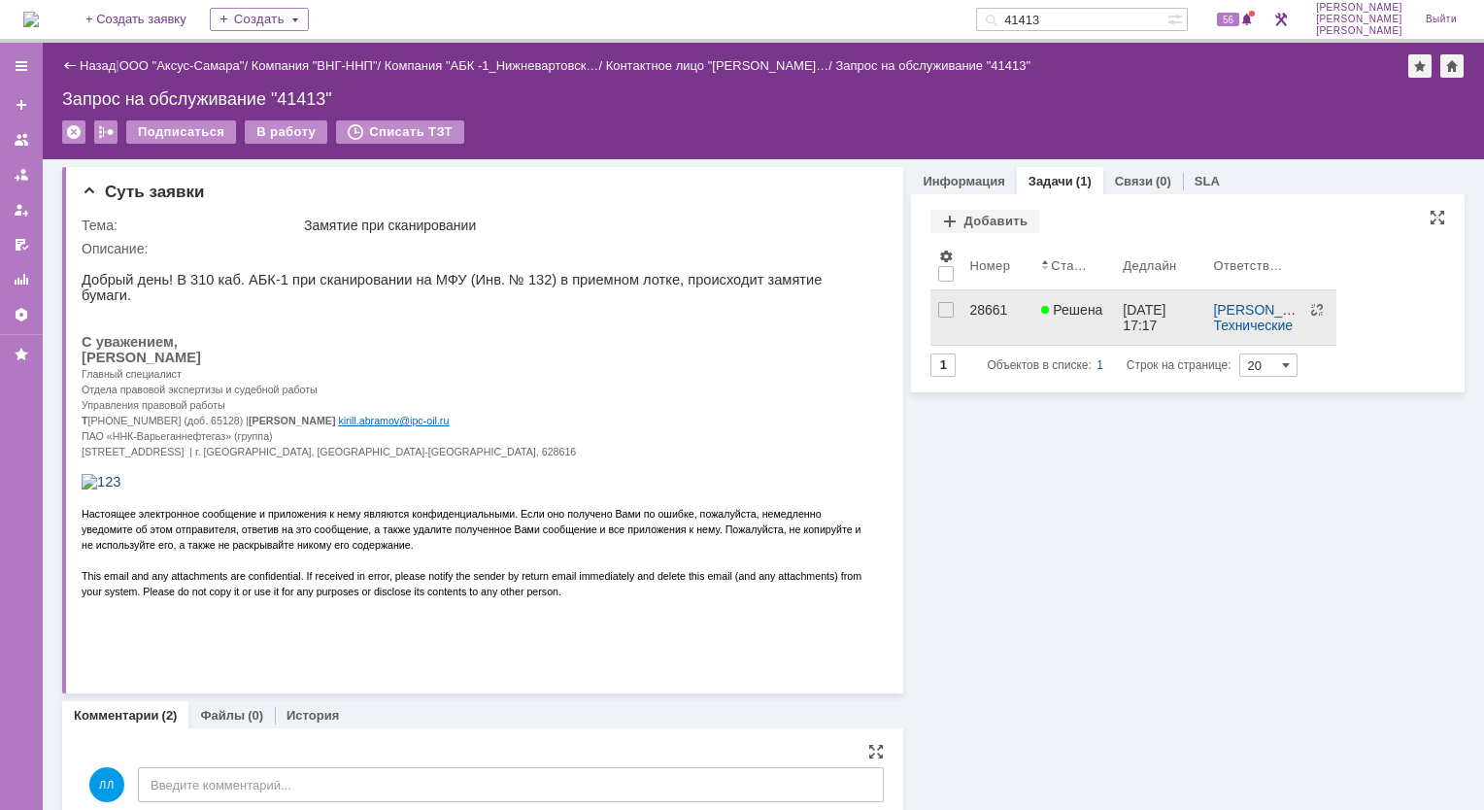
click at [971, 310] on div "28661" at bounding box center [997, 310] width 56 height 16
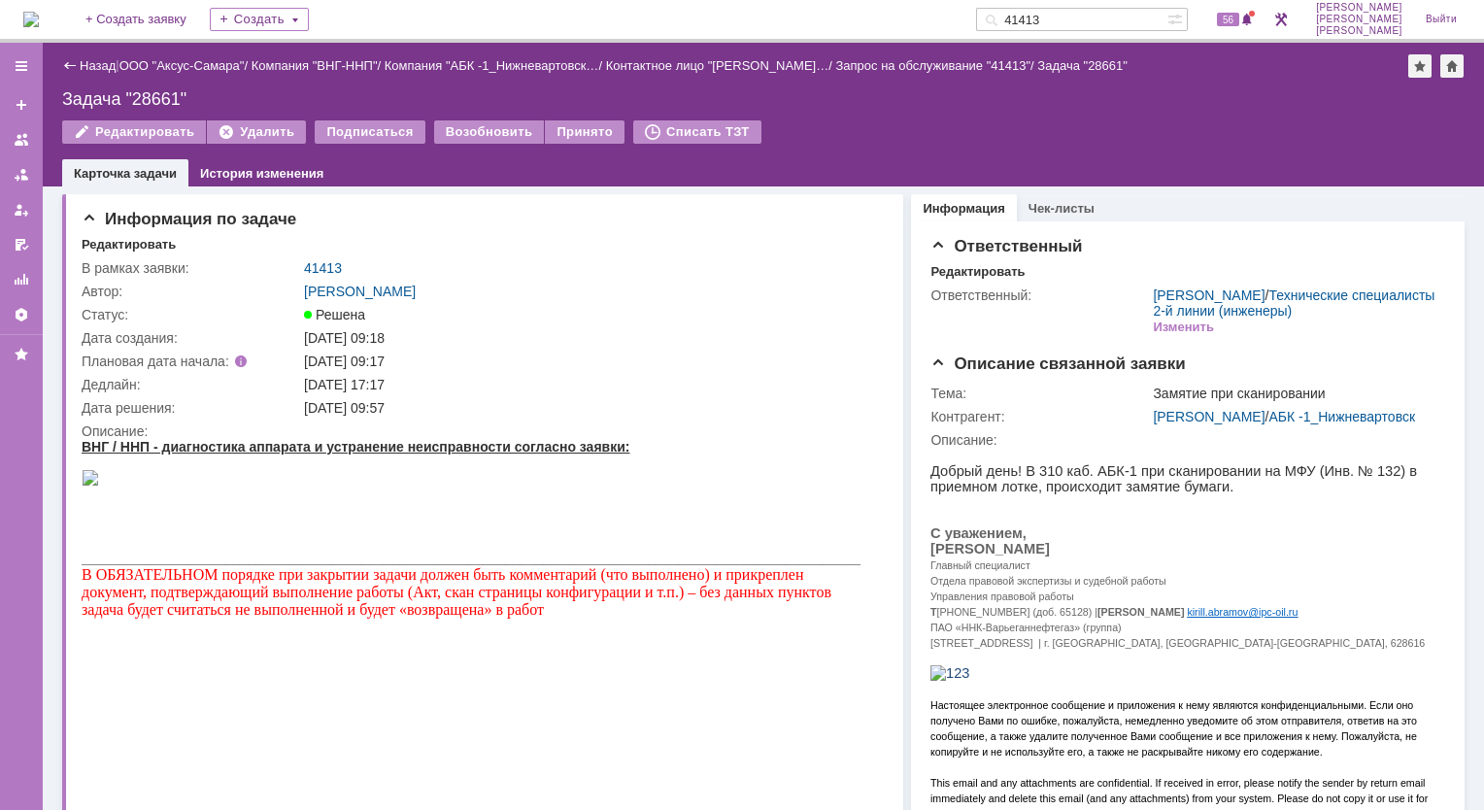
click at [94, 66] on link "Назад" at bounding box center [98, 65] width 36 height 15
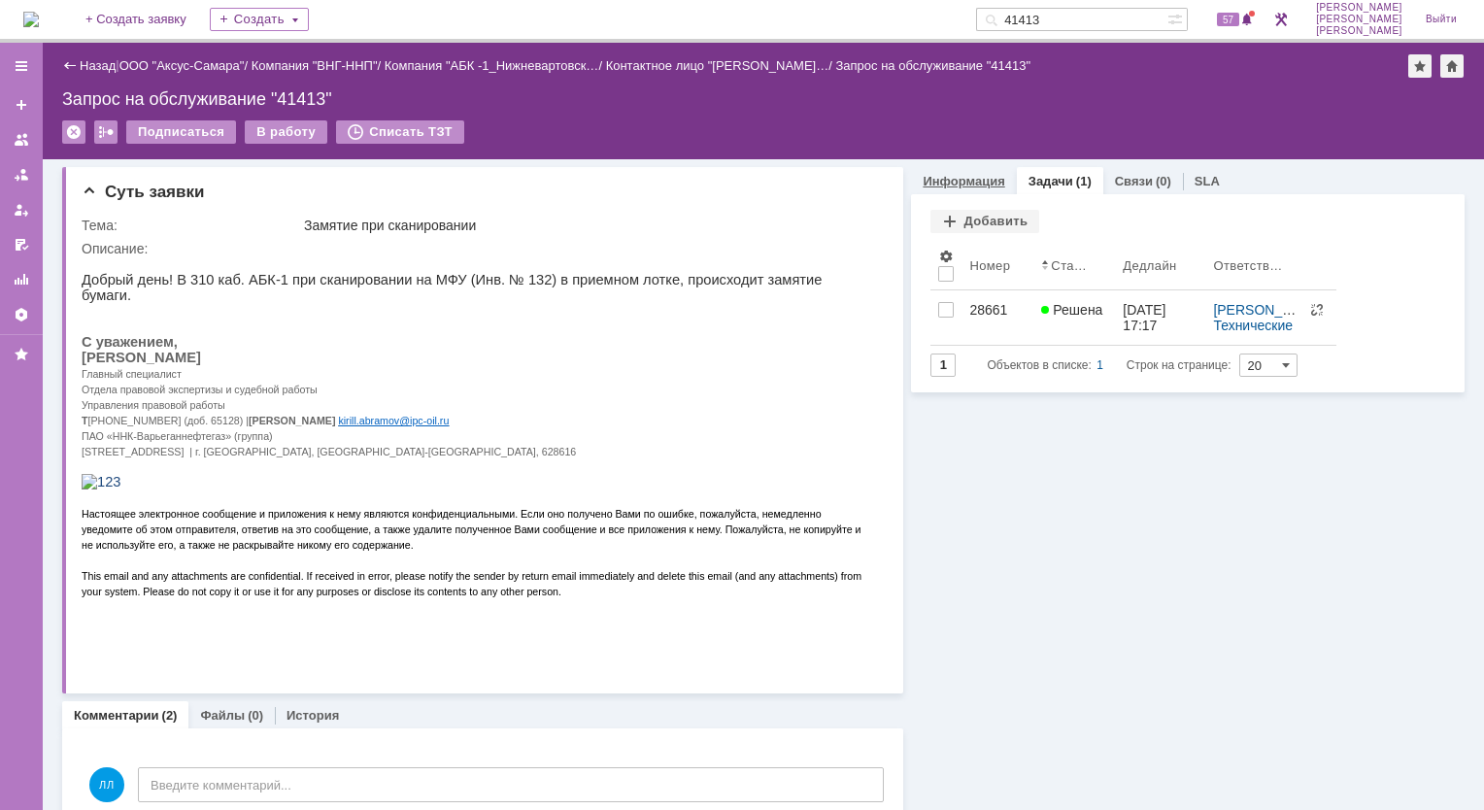
click at [957, 184] on link "Информация" at bounding box center [963, 181] width 82 height 15
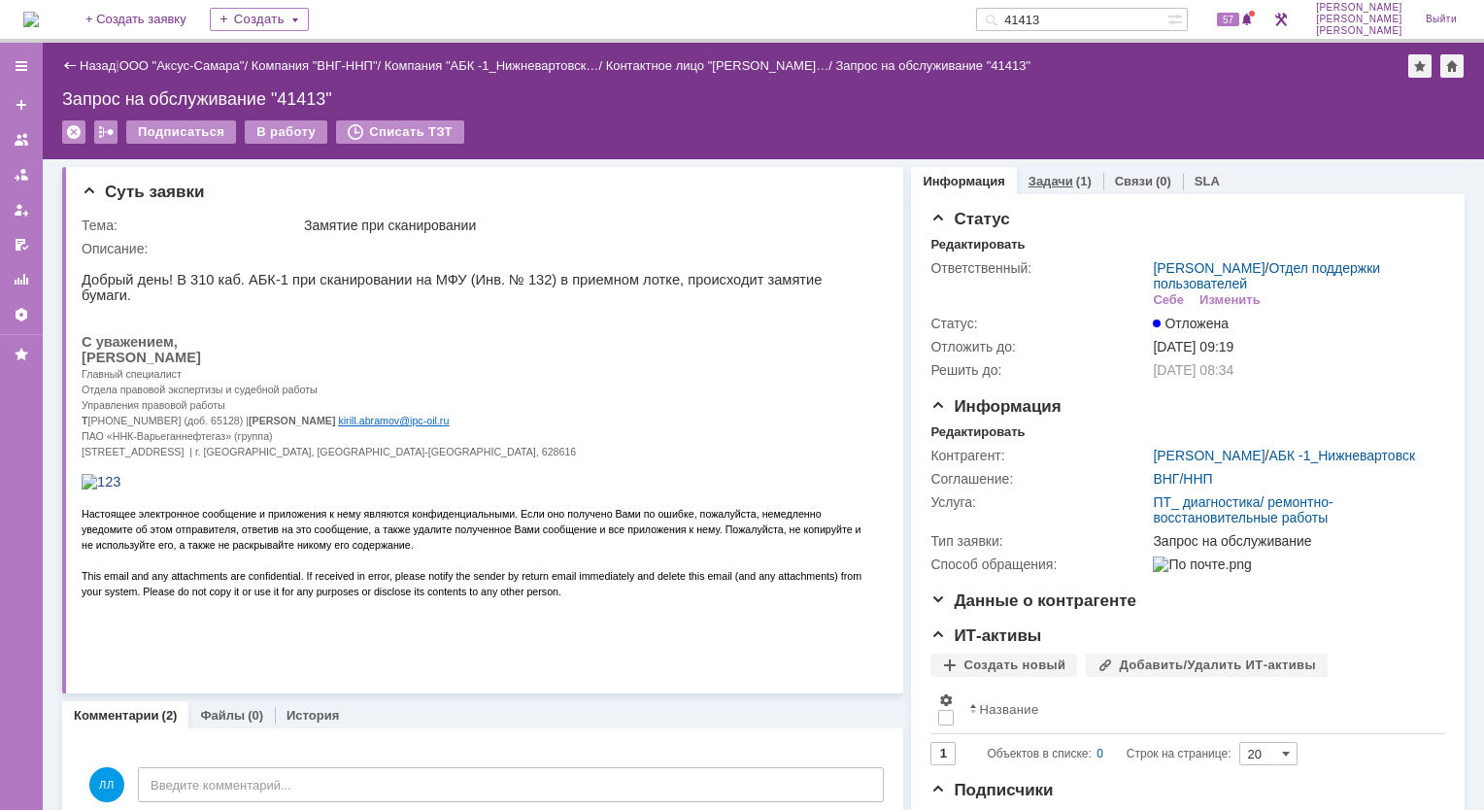
click at [1033, 183] on link "Задачи" at bounding box center [1050, 181] width 45 height 15
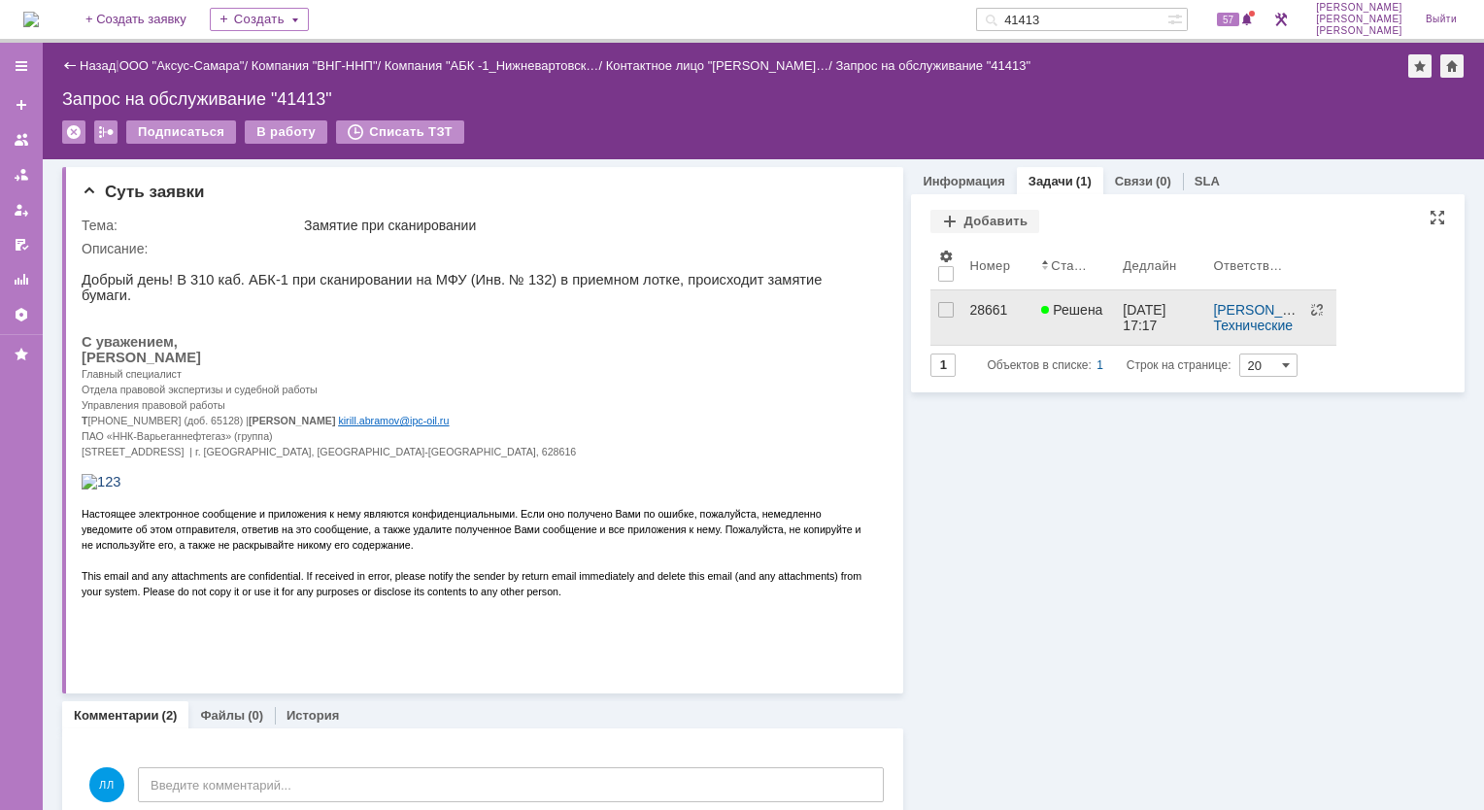
click at [990, 302] on div "28661" at bounding box center [997, 310] width 56 height 16
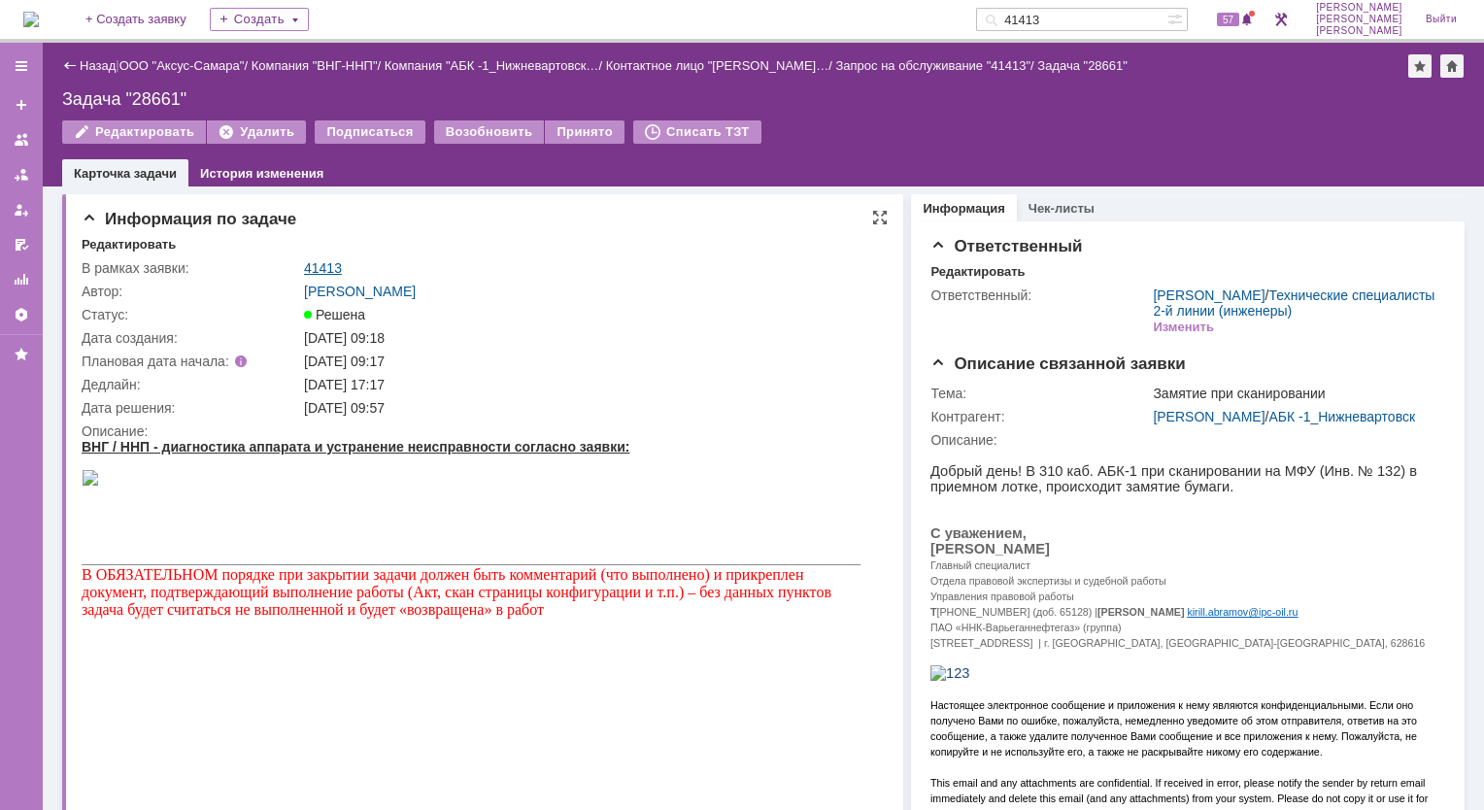
click at [336, 273] on link "41413" at bounding box center [323, 268] width 38 height 16
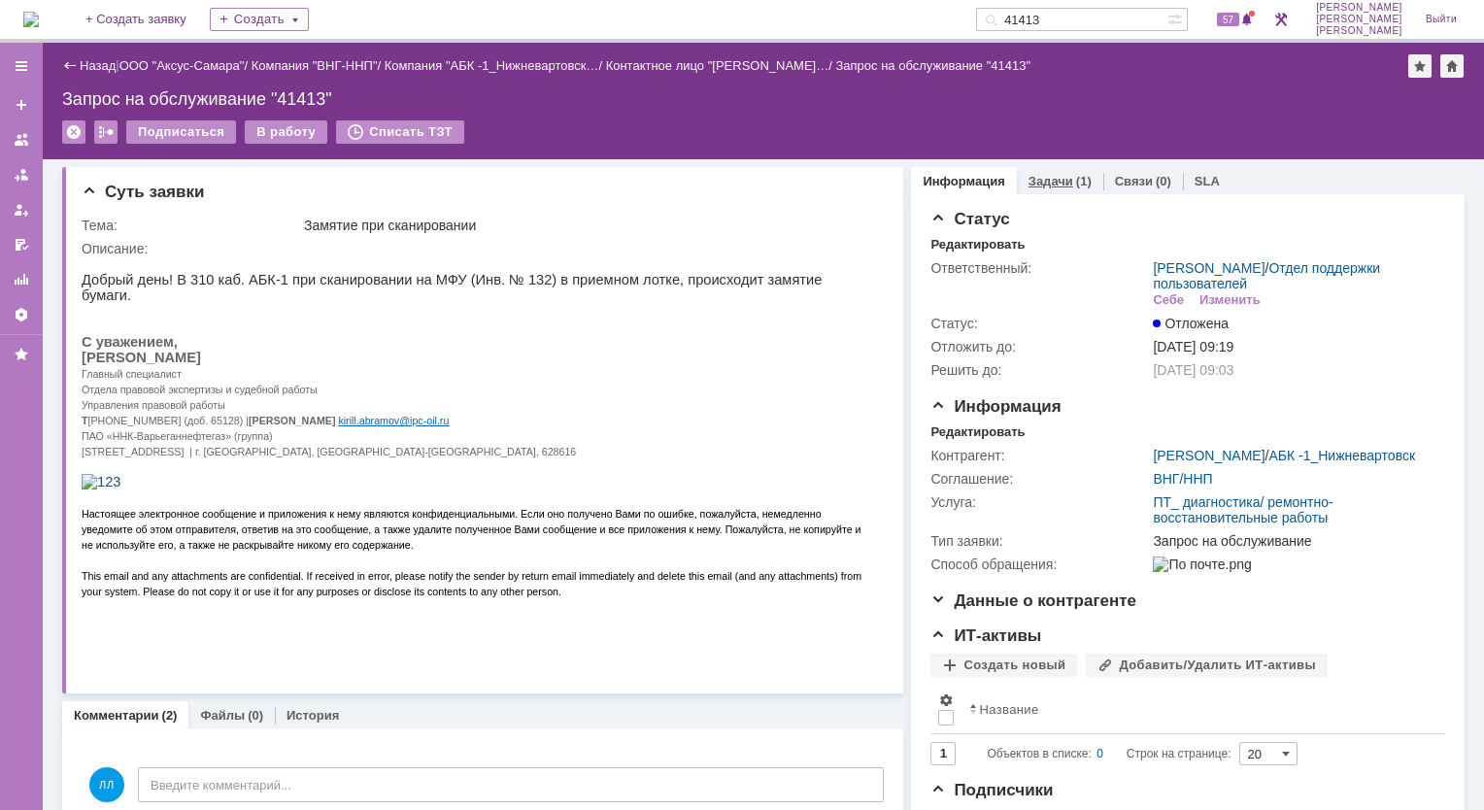
click at [1030, 185] on link "Задачи" at bounding box center [1050, 181] width 45 height 15
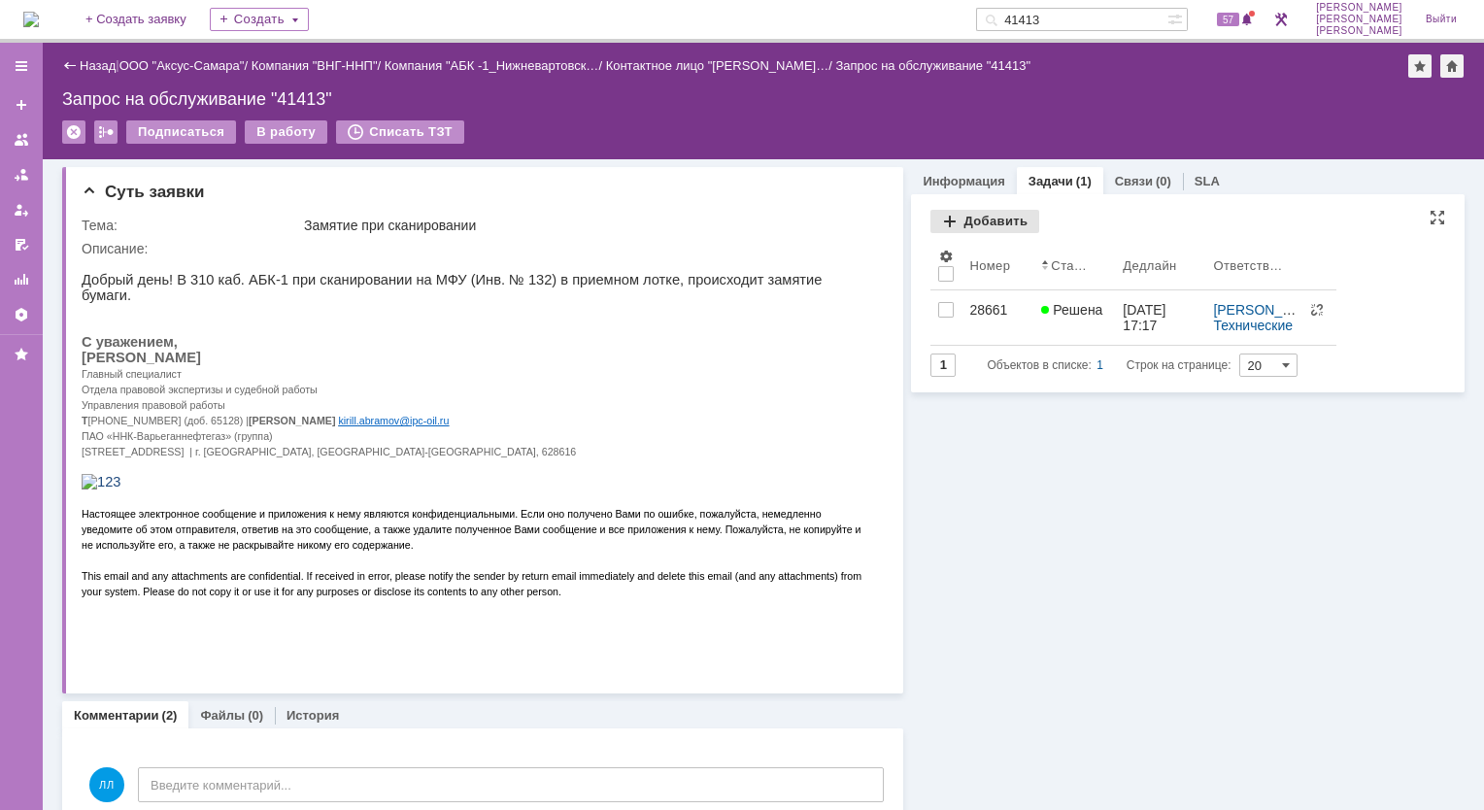
click at [964, 217] on div "Добавить" at bounding box center [984, 221] width 109 height 23
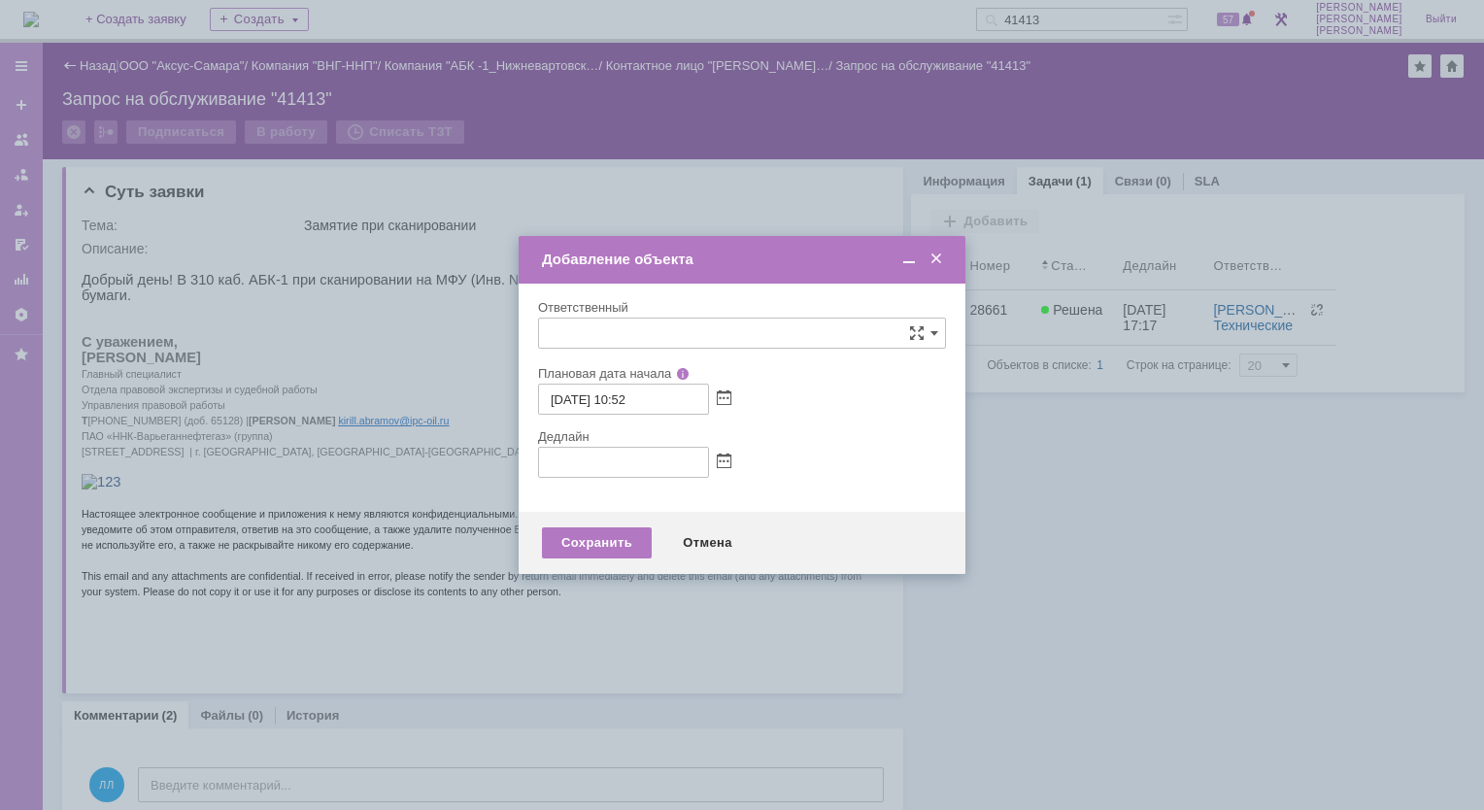
type input "[не указано]"
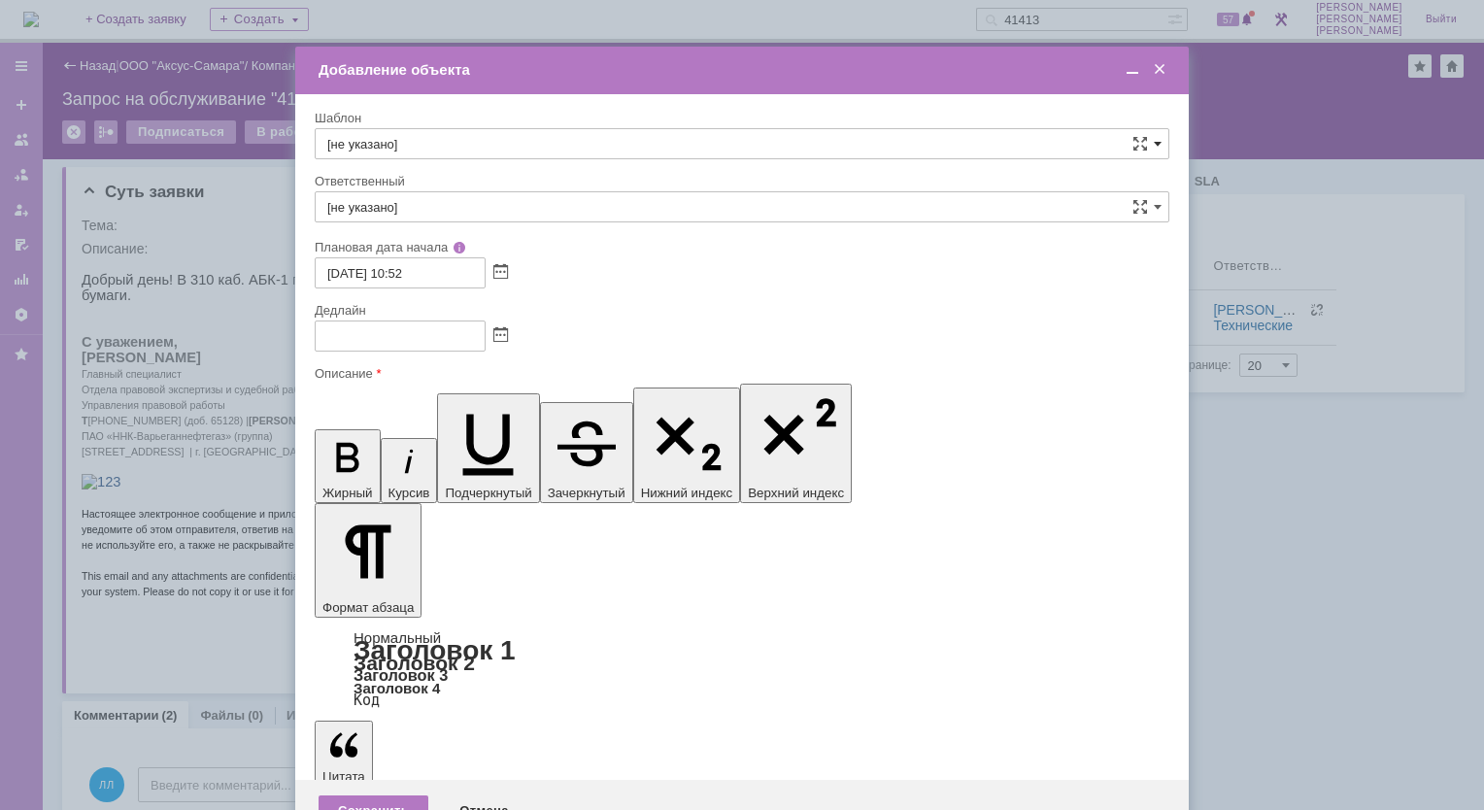
click at [1154, 144] on span at bounding box center [1157, 144] width 8 height 16
click at [744, 251] on span "ВНГ / ННП - диагностика, ремонт без использования ЗИП (Запрос на обслуживание)" at bounding box center [741, 256] width 829 height 16
type input "ВНГ / ННП - диагностика, ремонт без использования ЗИП (Запрос на обслуживание)"
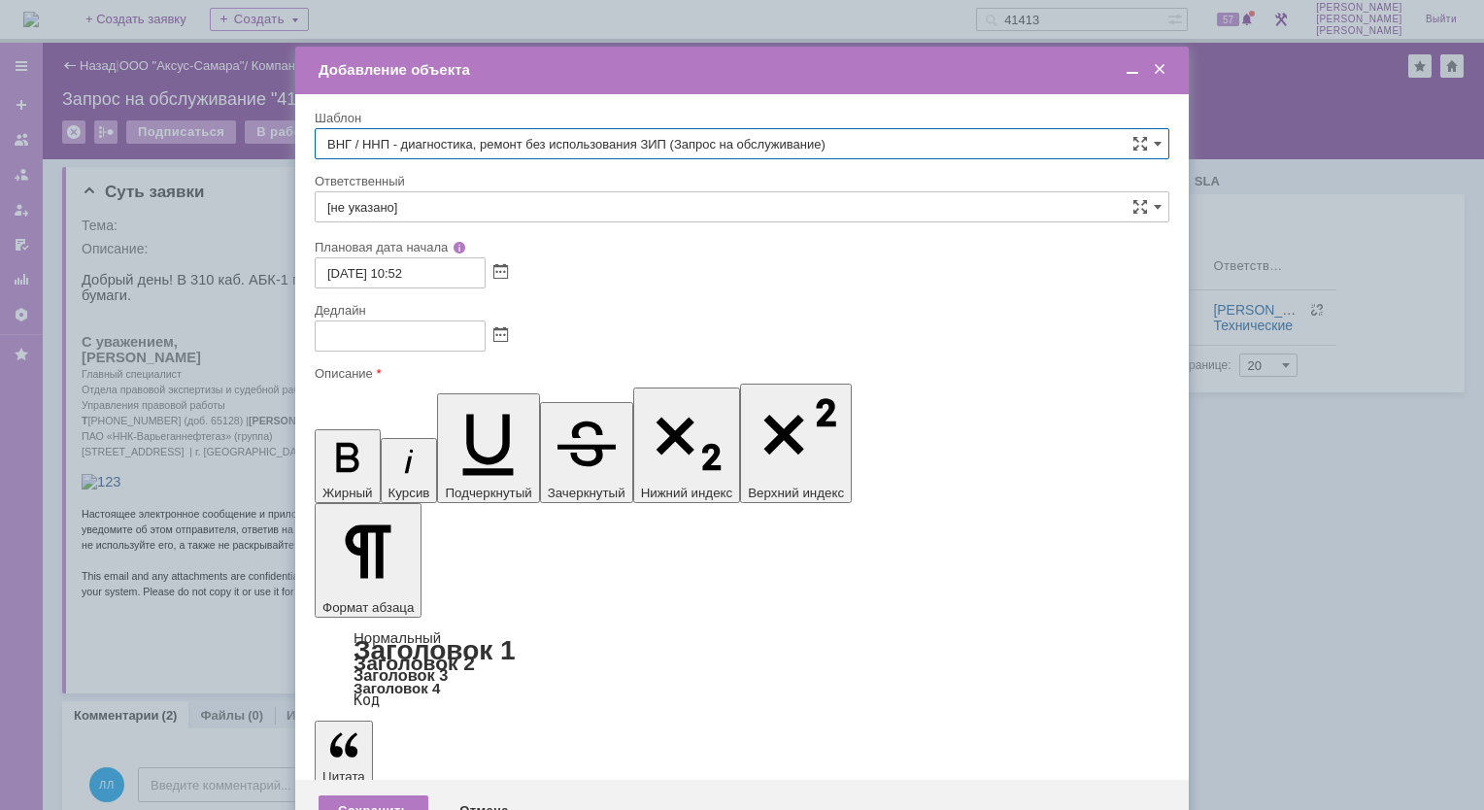
type input "[PERSON_NAME]"
type input "[DATE] 18:52"
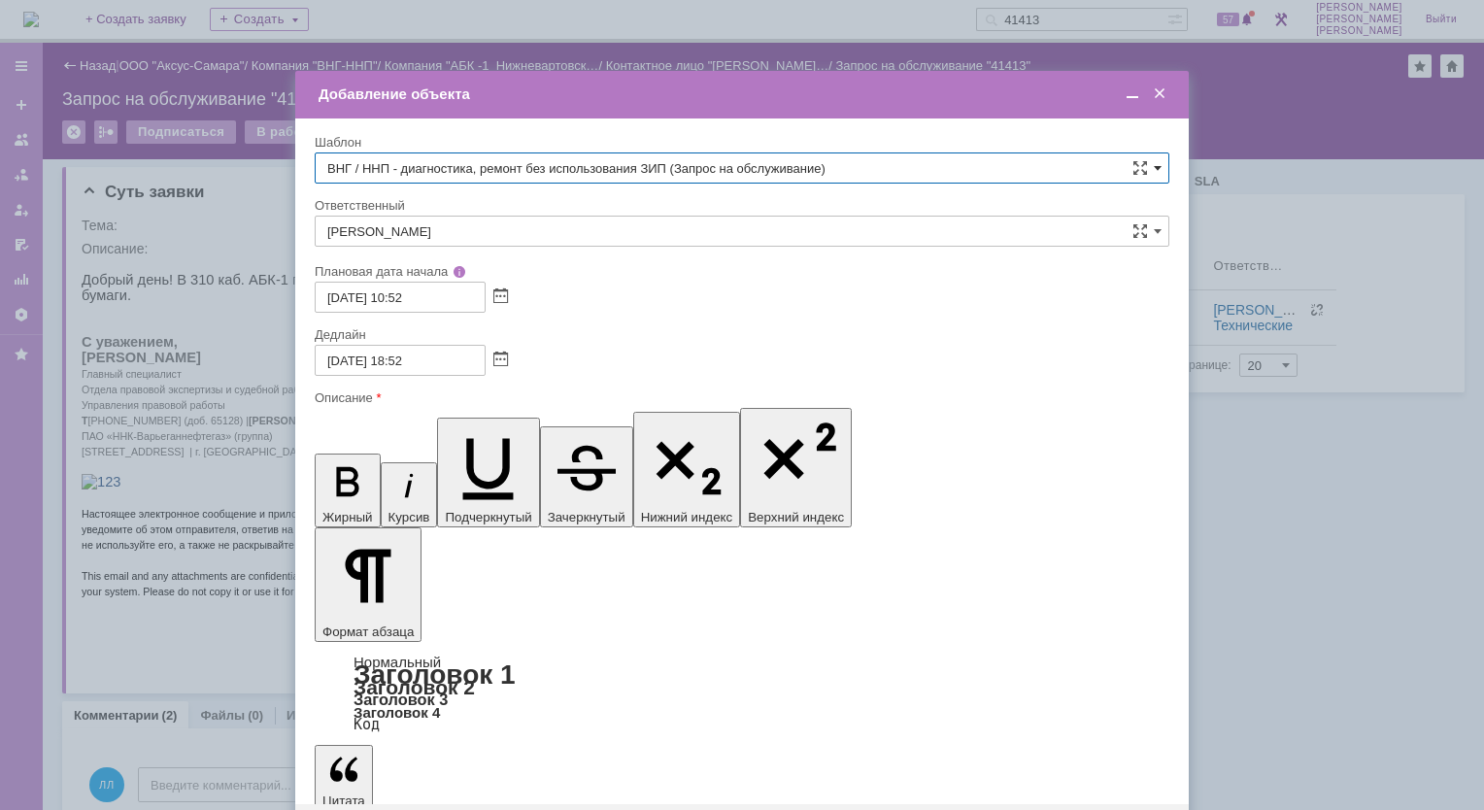
click at [1154, 173] on span at bounding box center [1157, 168] width 8 height 16
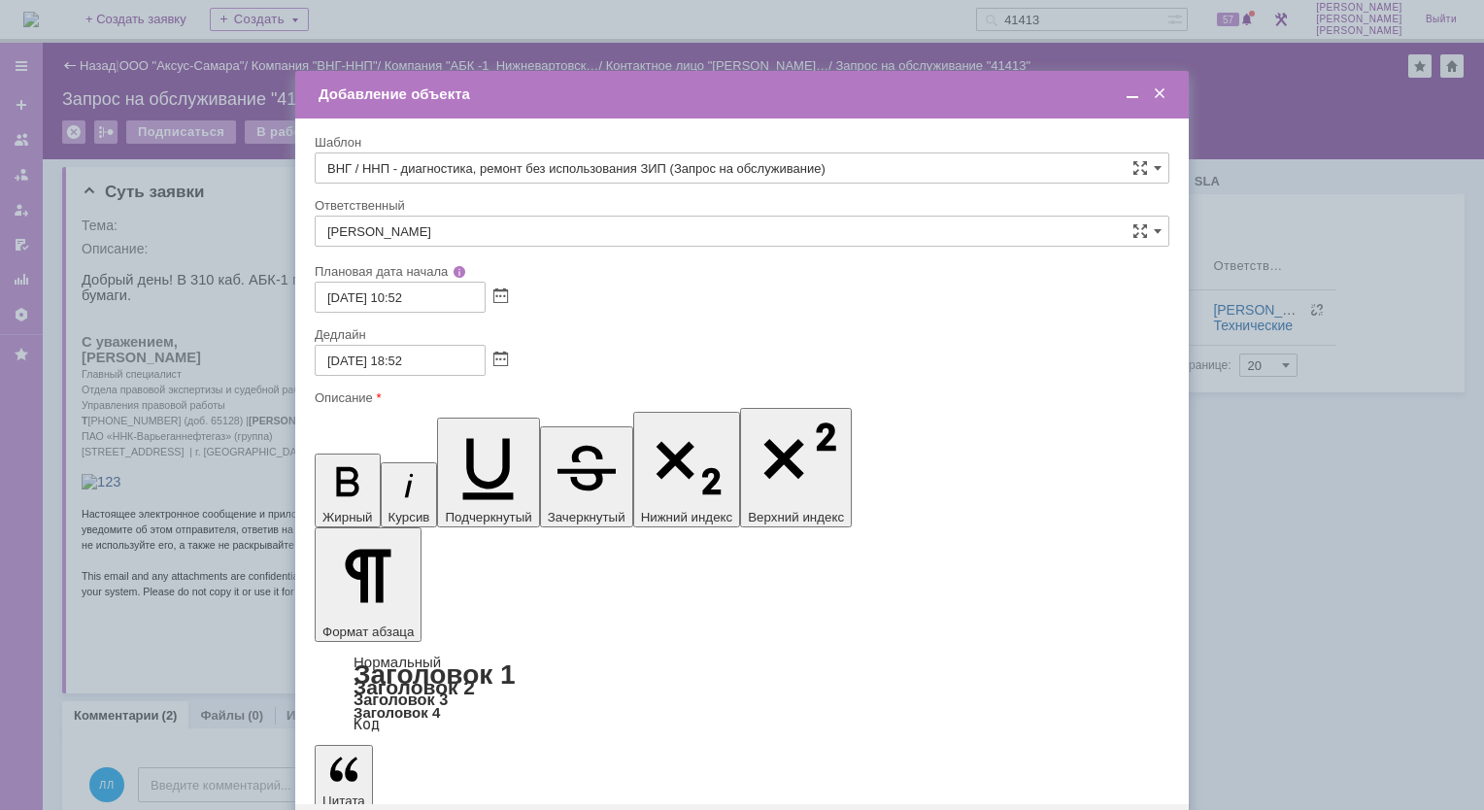
scroll to position [736, 0]
click at [673, 233] on span "ВНГ / ННП - диагностика, ремонт без использования ЗИП (Инцидент)" at bounding box center [741, 237] width 829 height 16
type input "ВНГ / ННП - диагностика, ремонт без использования ЗИП (Инцидент)"
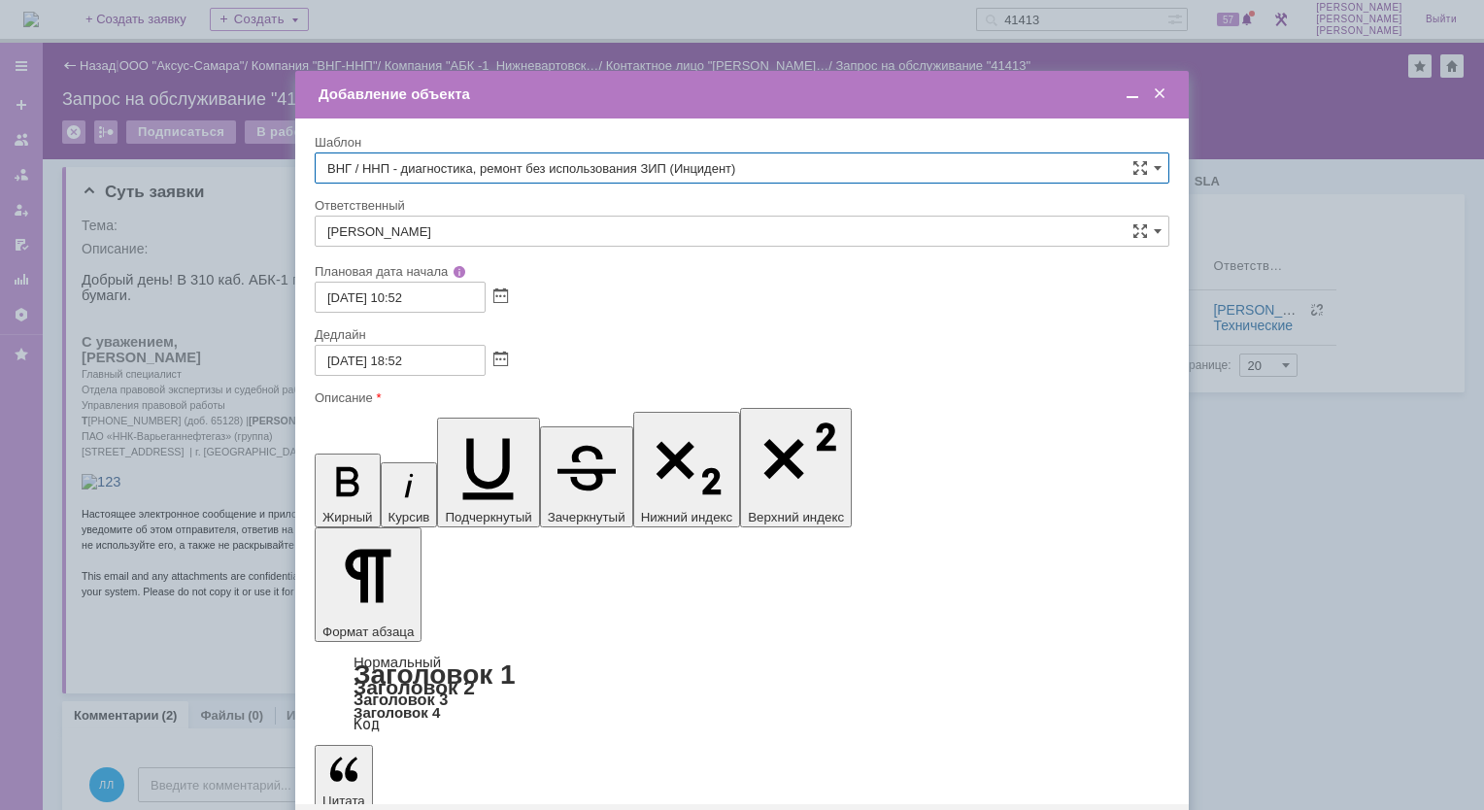
type input "[DATE] 15:52"
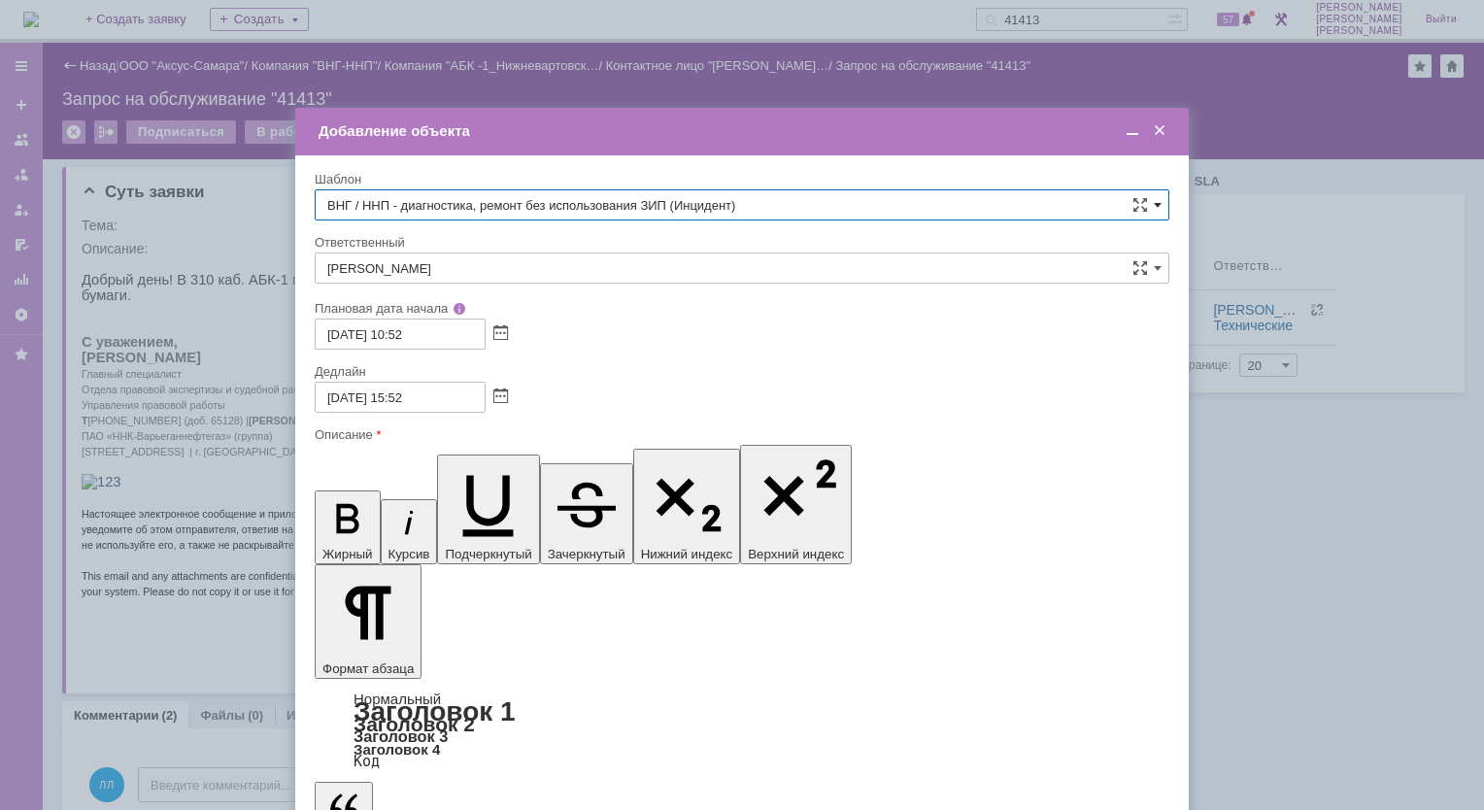
click at [1157, 201] on span at bounding box center [1157, 205] width 8 height 16
click at [477, 394] on span "ВНГ / ННП - отгрузка РМ" at bounding box center [741, 402] width 829 height 16
type input "ВНГ / ННП - отгрузка РМ"
type input "[PERSON_NAME]"
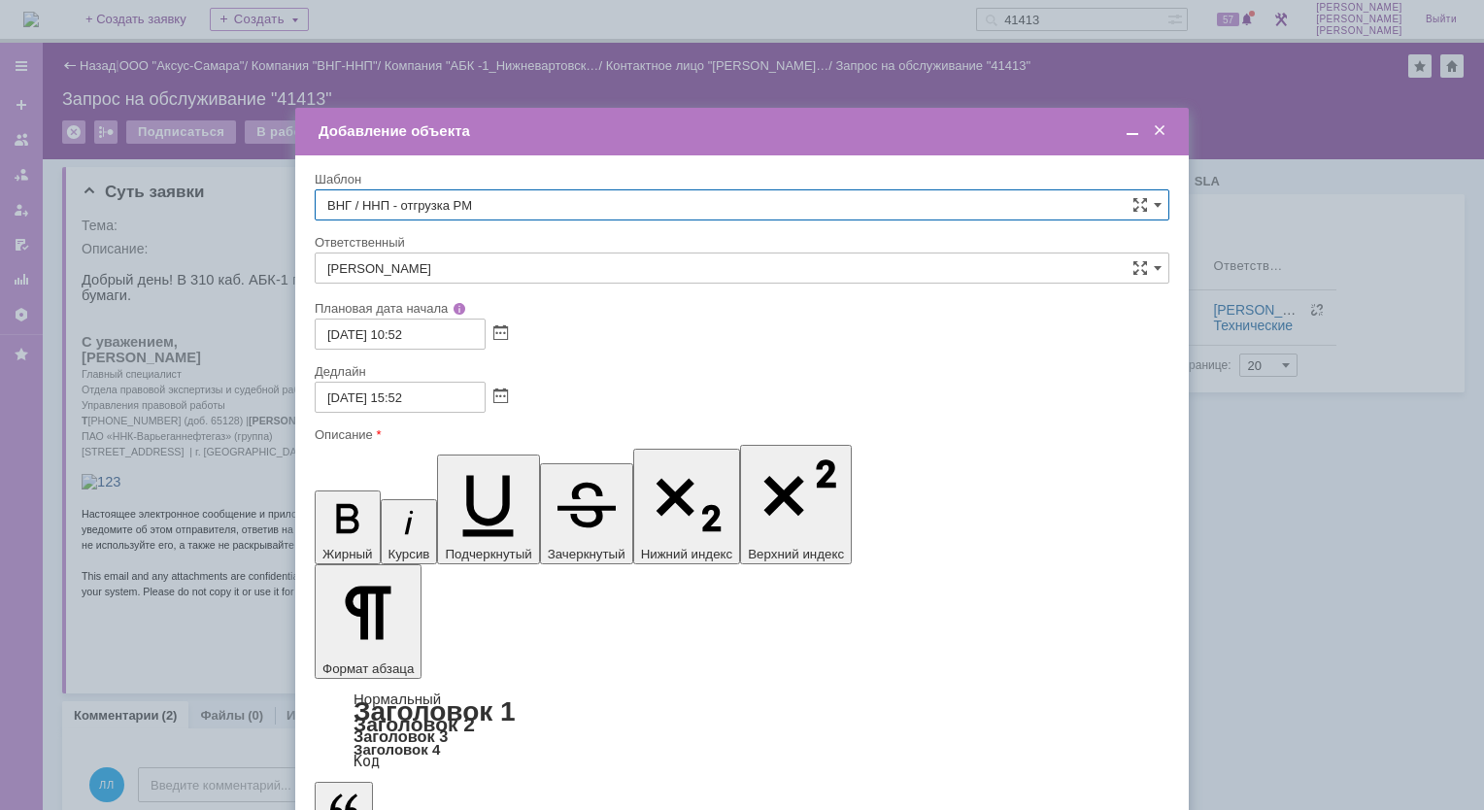
type input "[DATE] 11:52"
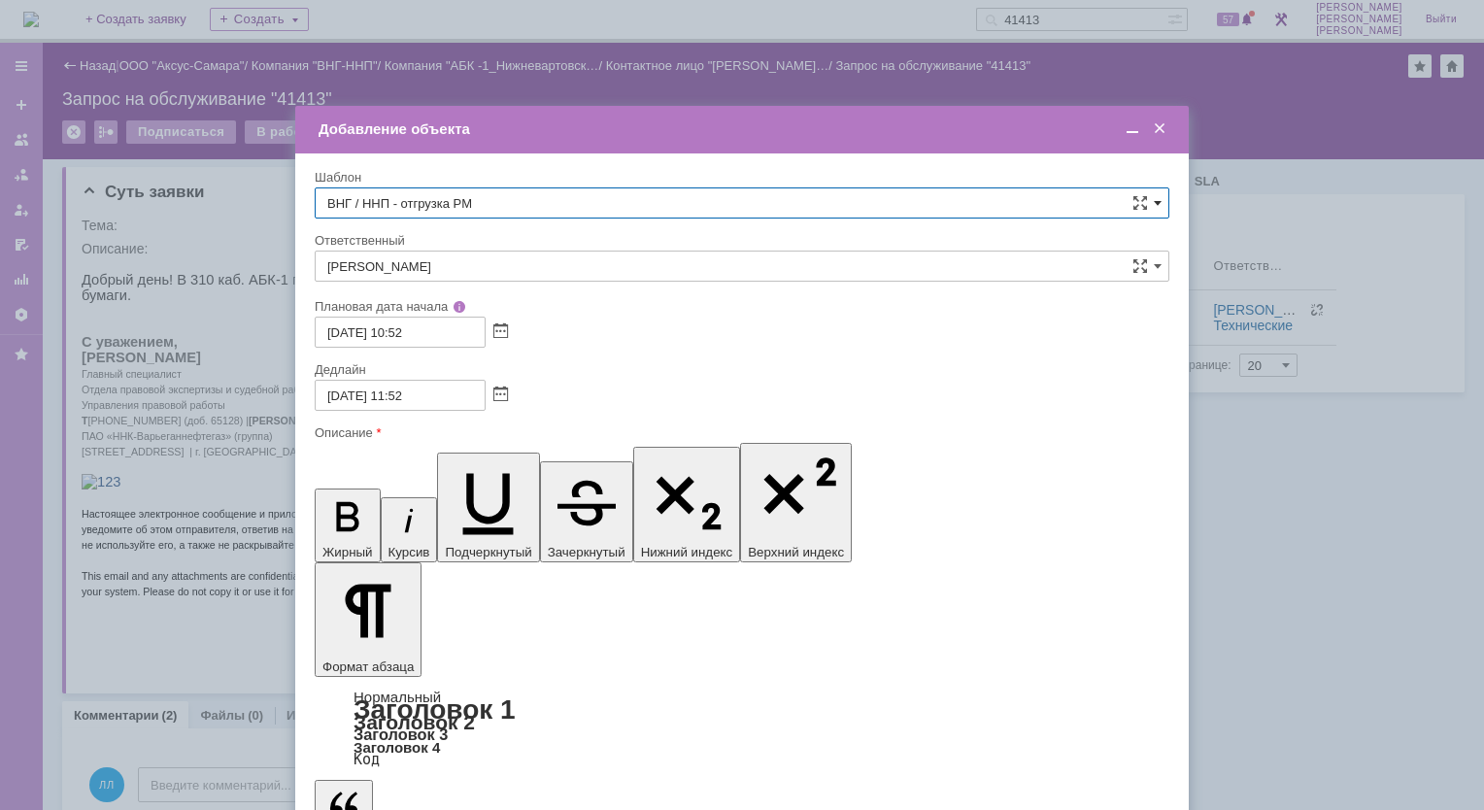
click at [1160, 203] on span at bounding box center [1157, 203] width 8 height 16
click at [561, 360] on span "ВНГ / ННП - установка аппарата/РМ" at bounding box center [741, 368] width 829 height 16
type input "ВНГ / ННП - установка аппарата/РМ"
type input "[PERSON_NAME]"
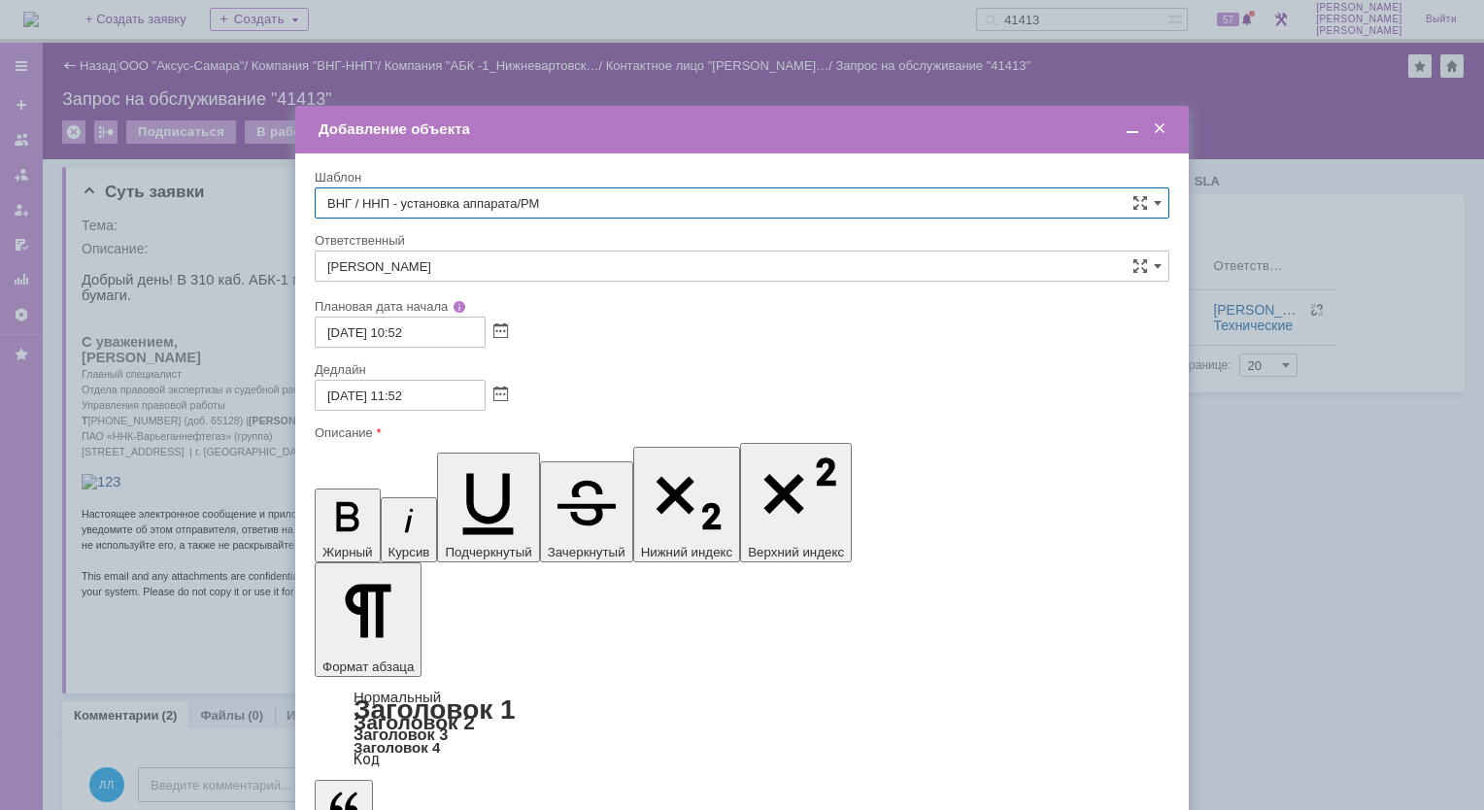
type input "[DATE] 18:52"
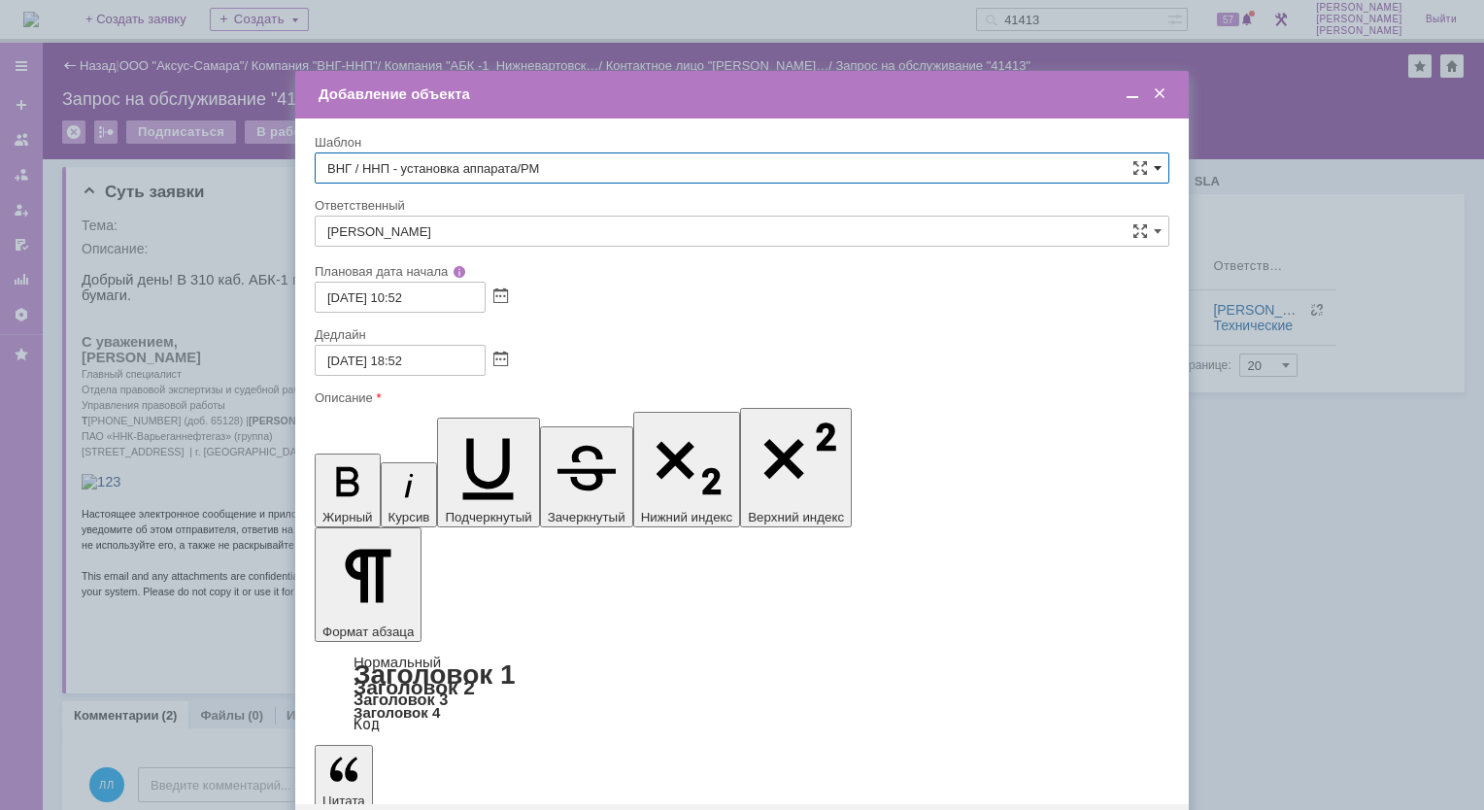
click at [1159, 164] on span at bounding box center [1157, 168] width 8 height 16
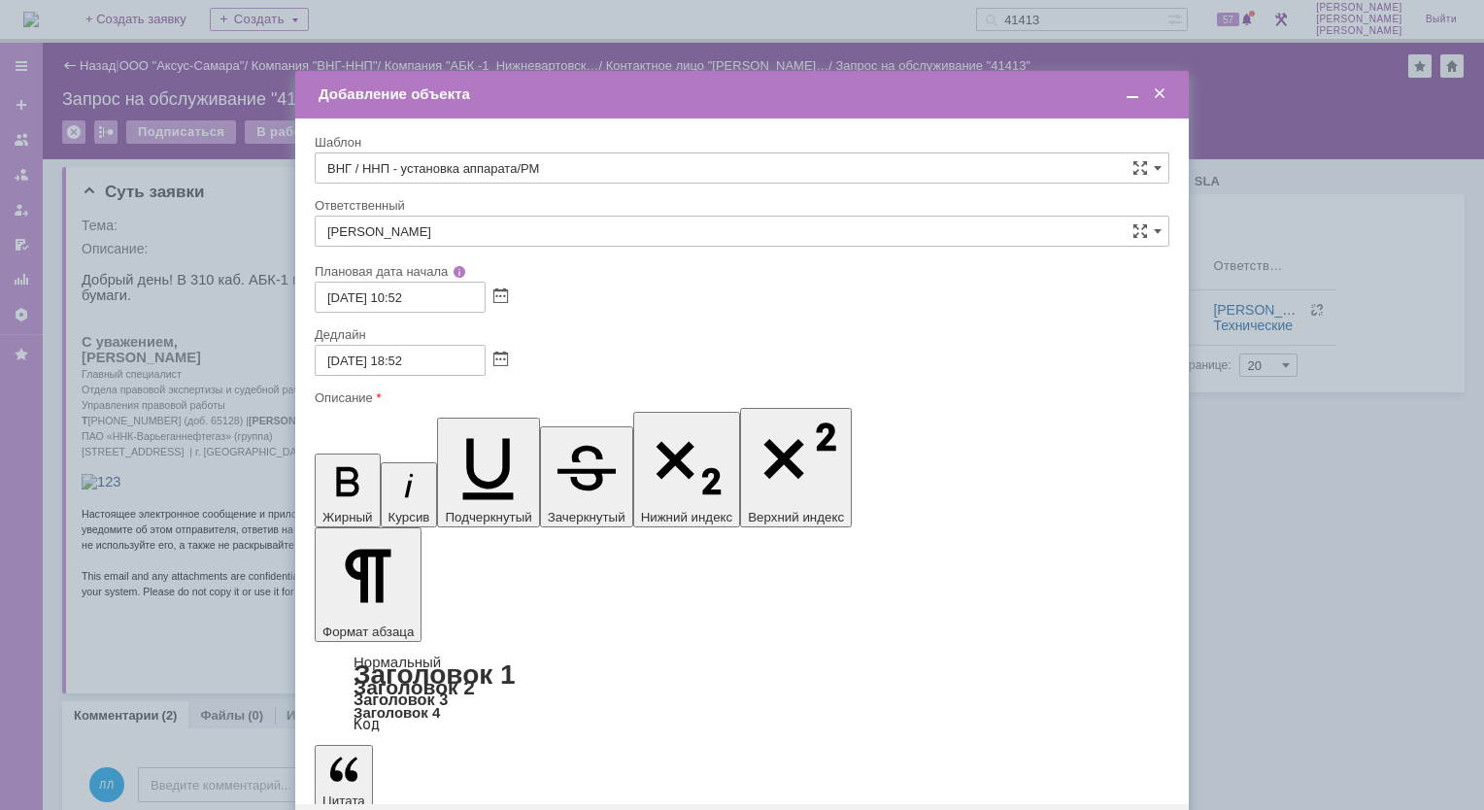
scroll to position [797, 0]
click at [491, 367] on span "ВНГ / ННП - передача РМ на УНП-3 _Орехово-Емаковское мр." at bounding box center [741, 368] width 829 height 16
type input "ВНГ / ННП - передача РМ на УНП-3 _Орехово-Емаковское мр."
type input "[PERSON_NAME]"
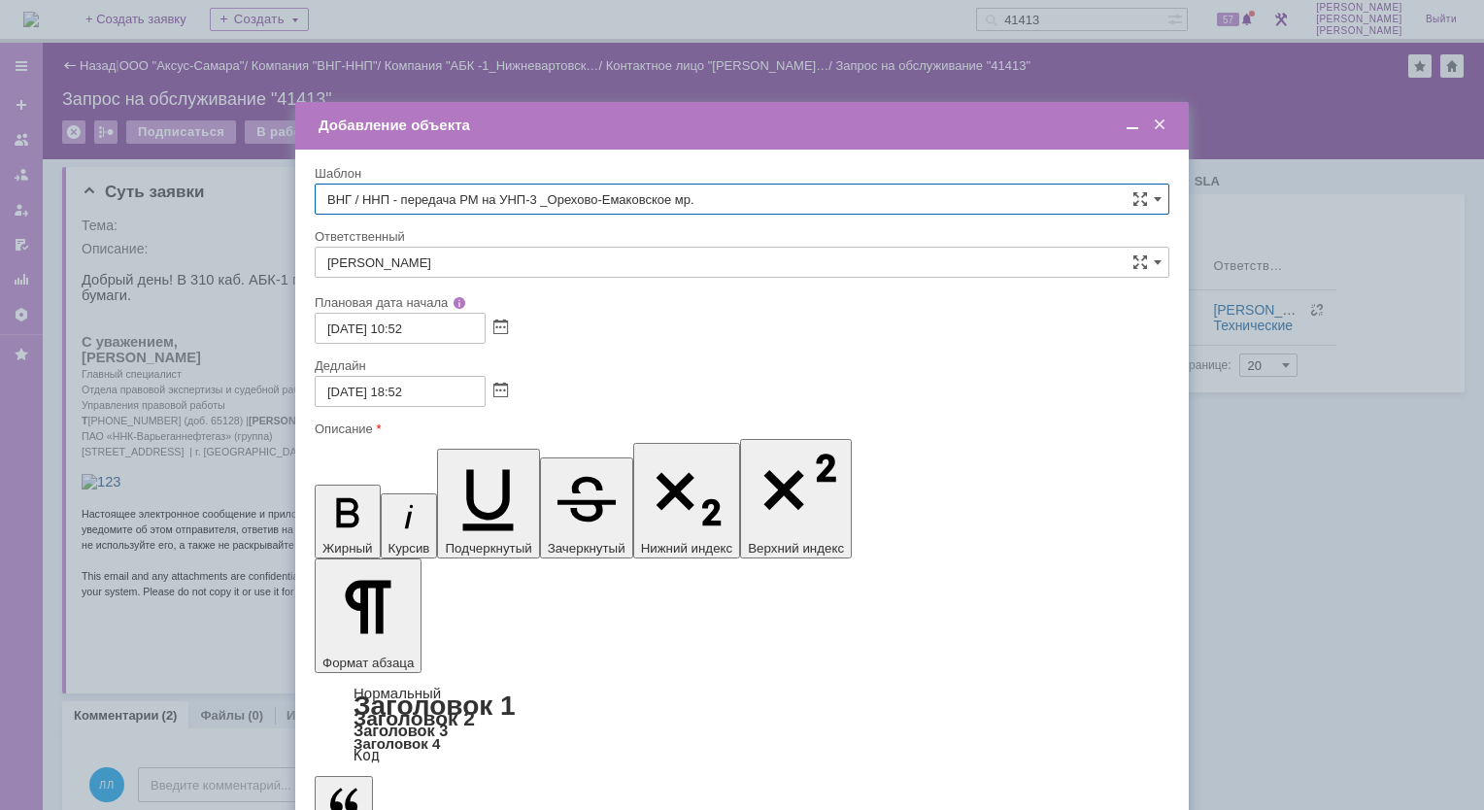
type input "ВНГ / ННП - передача РМ на УНП-3 _Орехово-Емаковское мр."
drag, startPoint x: 1162, startPoint y: 122, endPoint x: 1155, endPoint y: 142, distance: 20.6
click at [1163, 122] on span at bounding box center [1159, 125] width 19 height 17
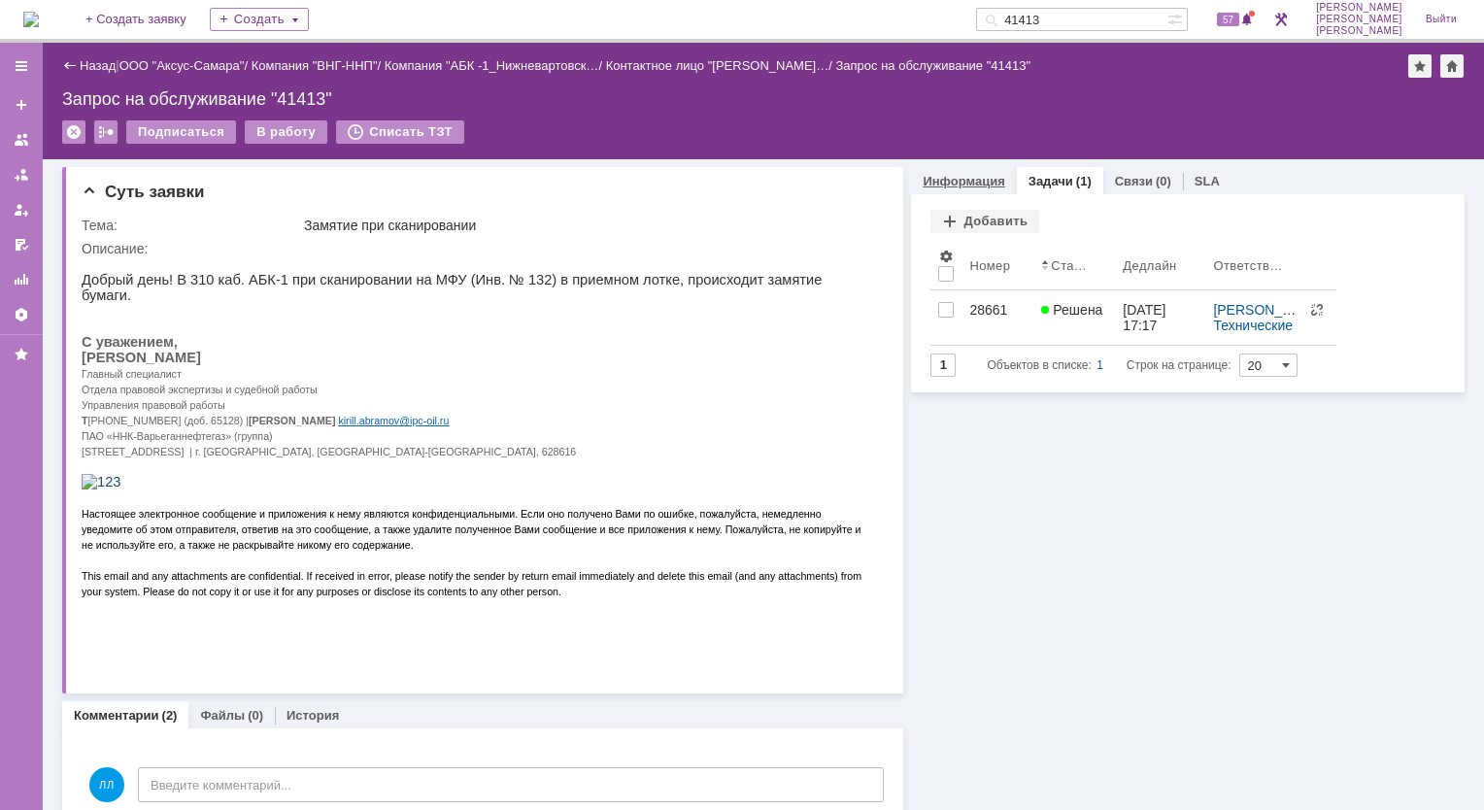
click at [944, 184] on link "Информация" at bounding box center [963, 181] width 82 height 15
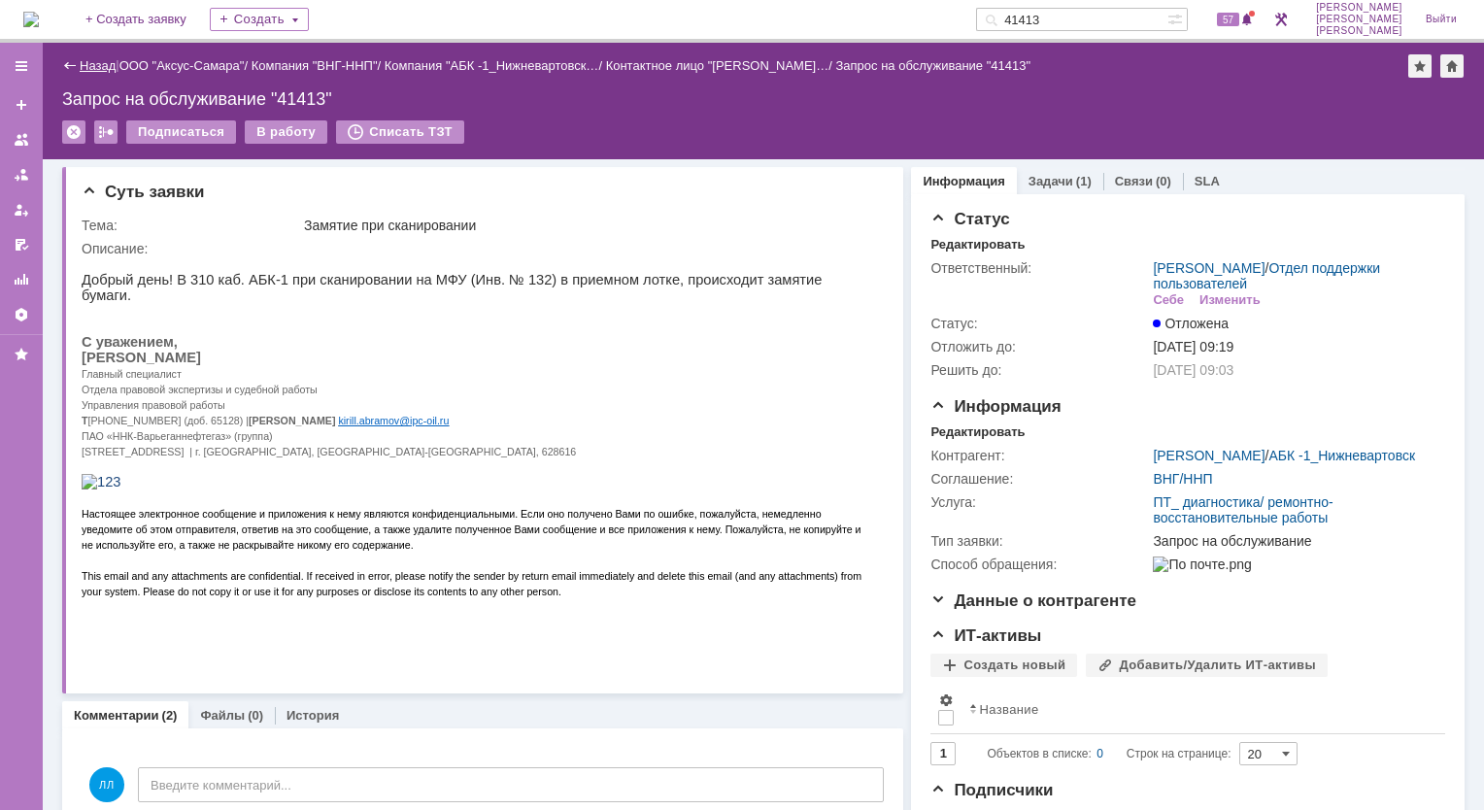
click at [91, 63] on link "Назад" at bounding box center [98, 65] width 36 height 15
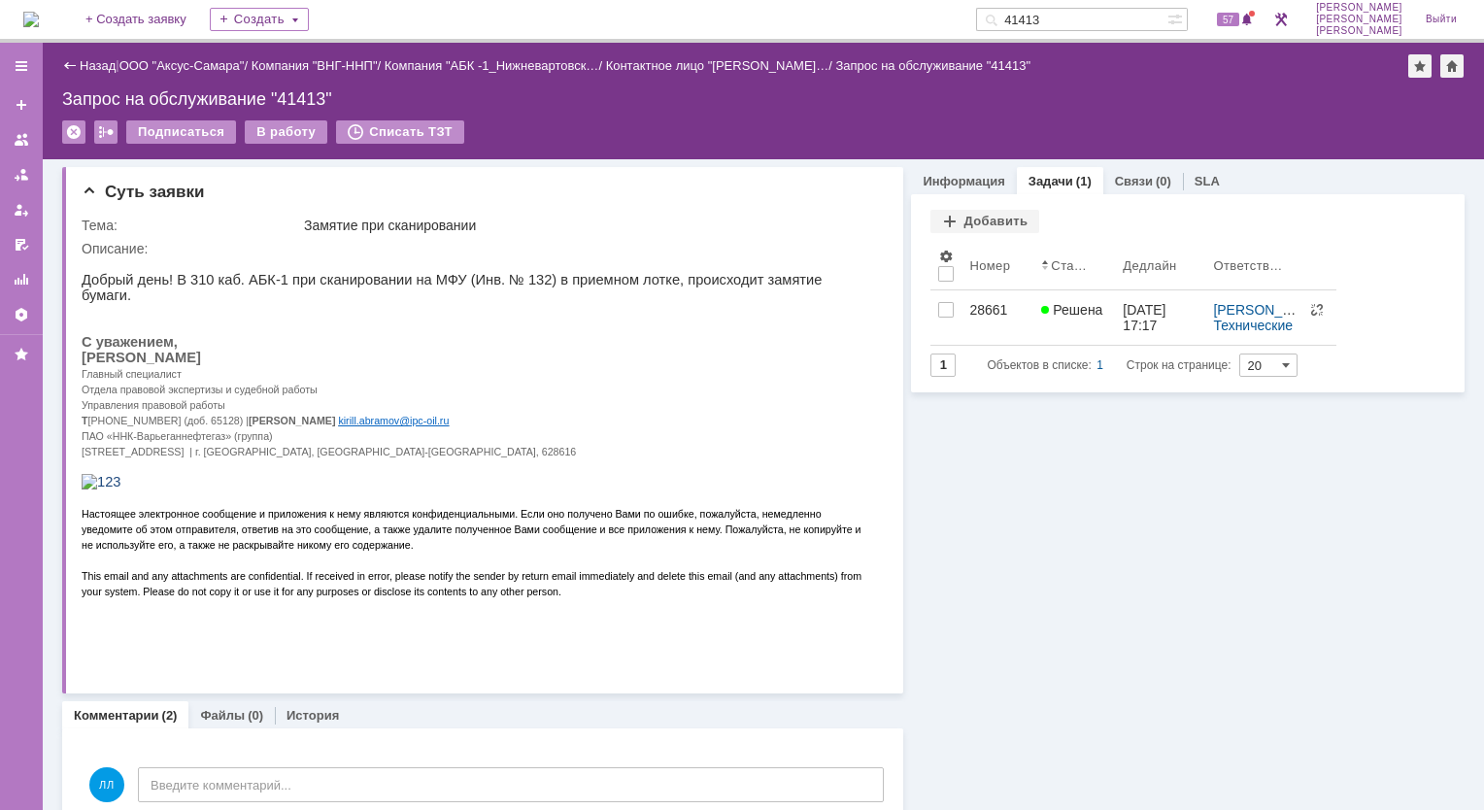
click at [38, 12] on img at bounding box center [31, 20] width 16 height 16
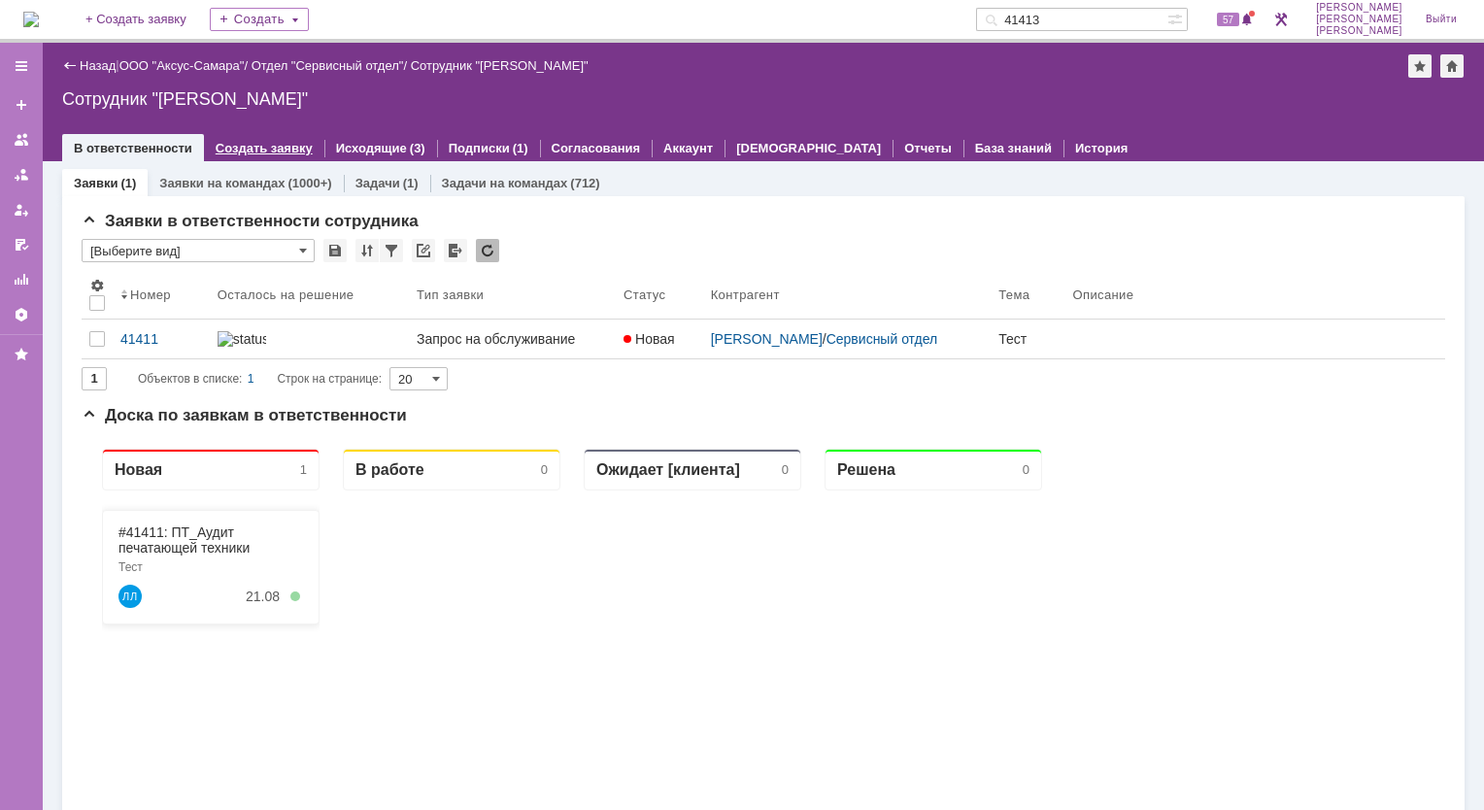
click at [258, 146] on link "Создать заявку" at bounding box center [264, 148] width 97 height 15
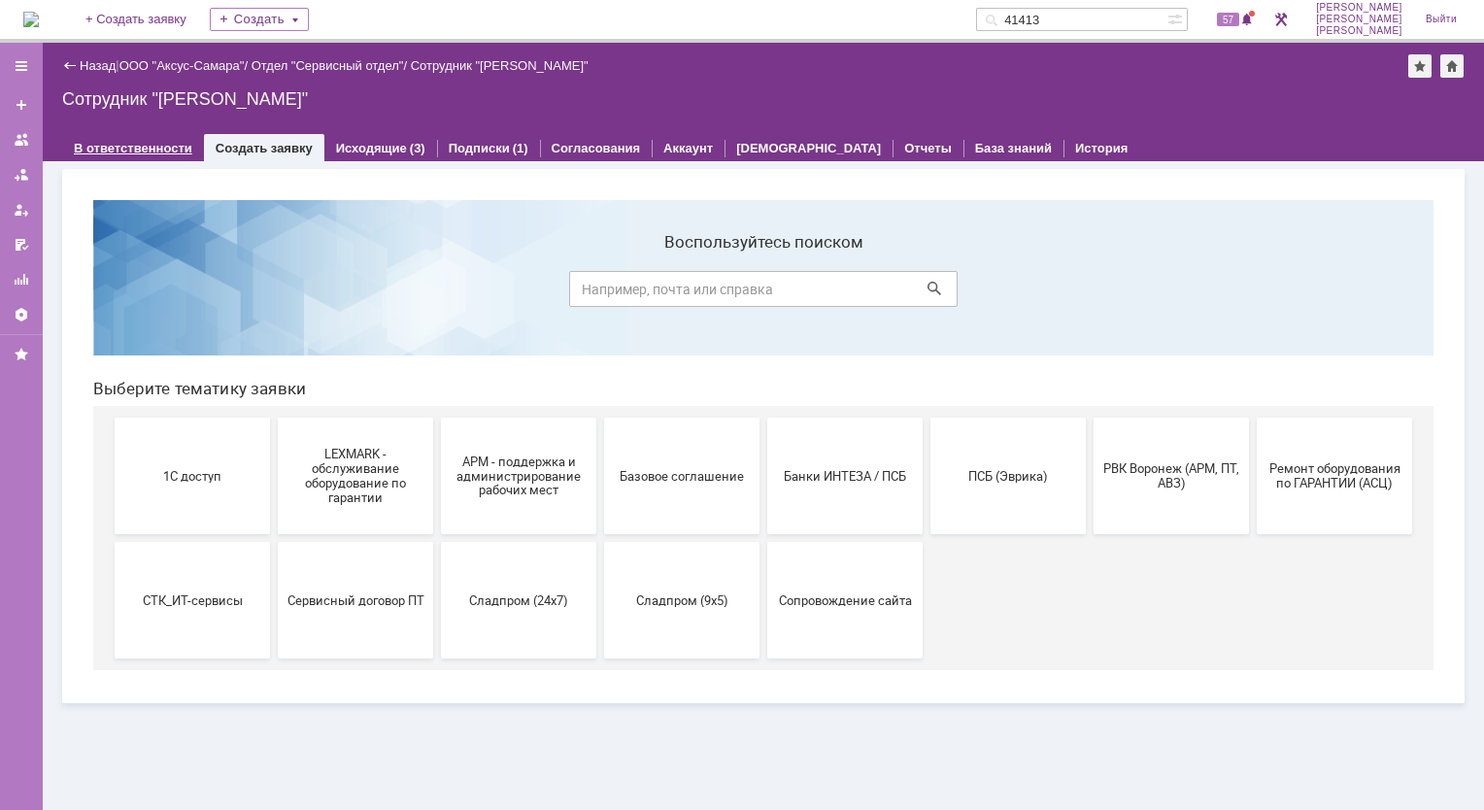
click at [129, 145] on link "В ответственности" at bounding box center [133, 148] width 118 height 15
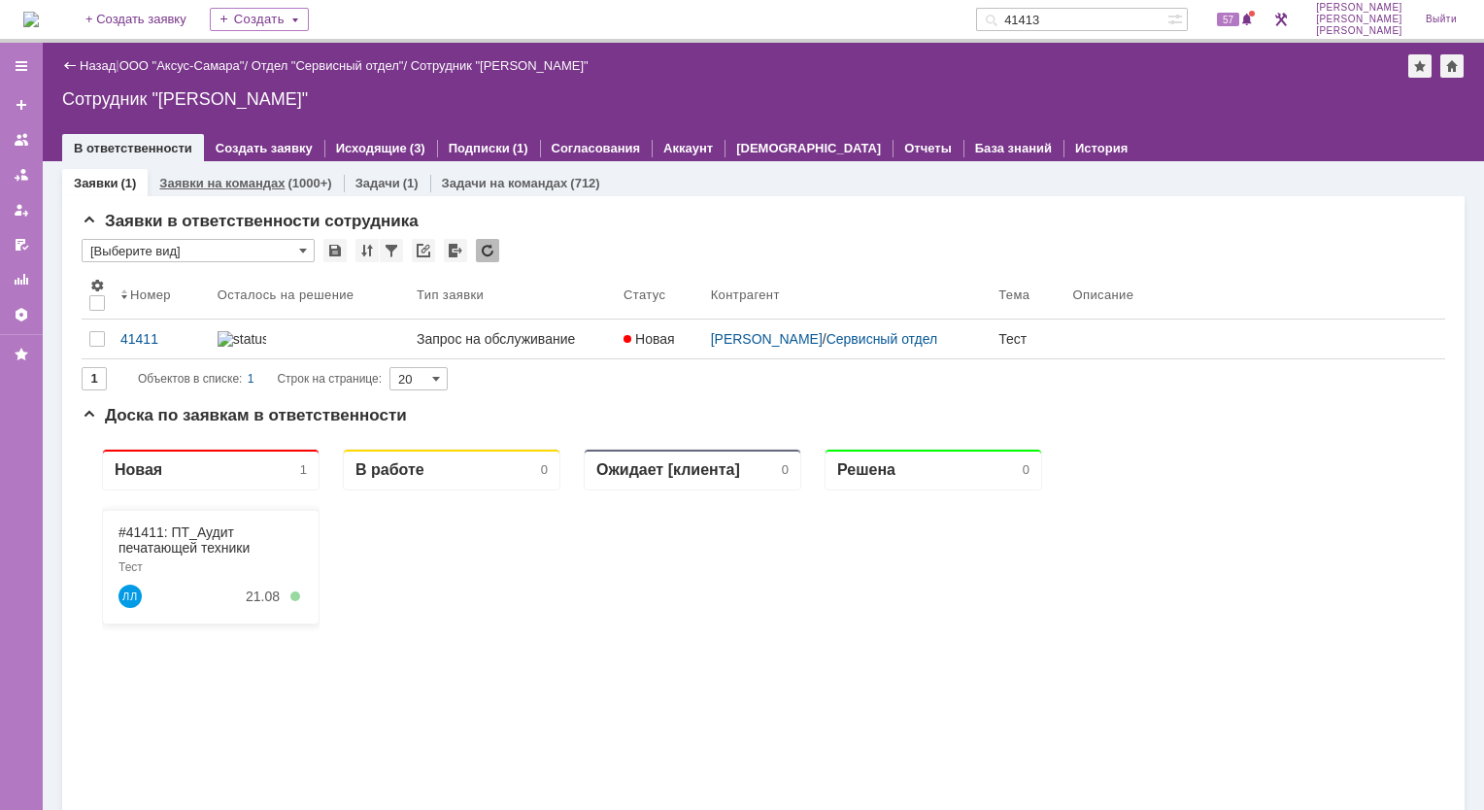
click at [234, 191] on div "Заявки на командах (1000+)" at bounding box center [245, 183] width 195 height 28
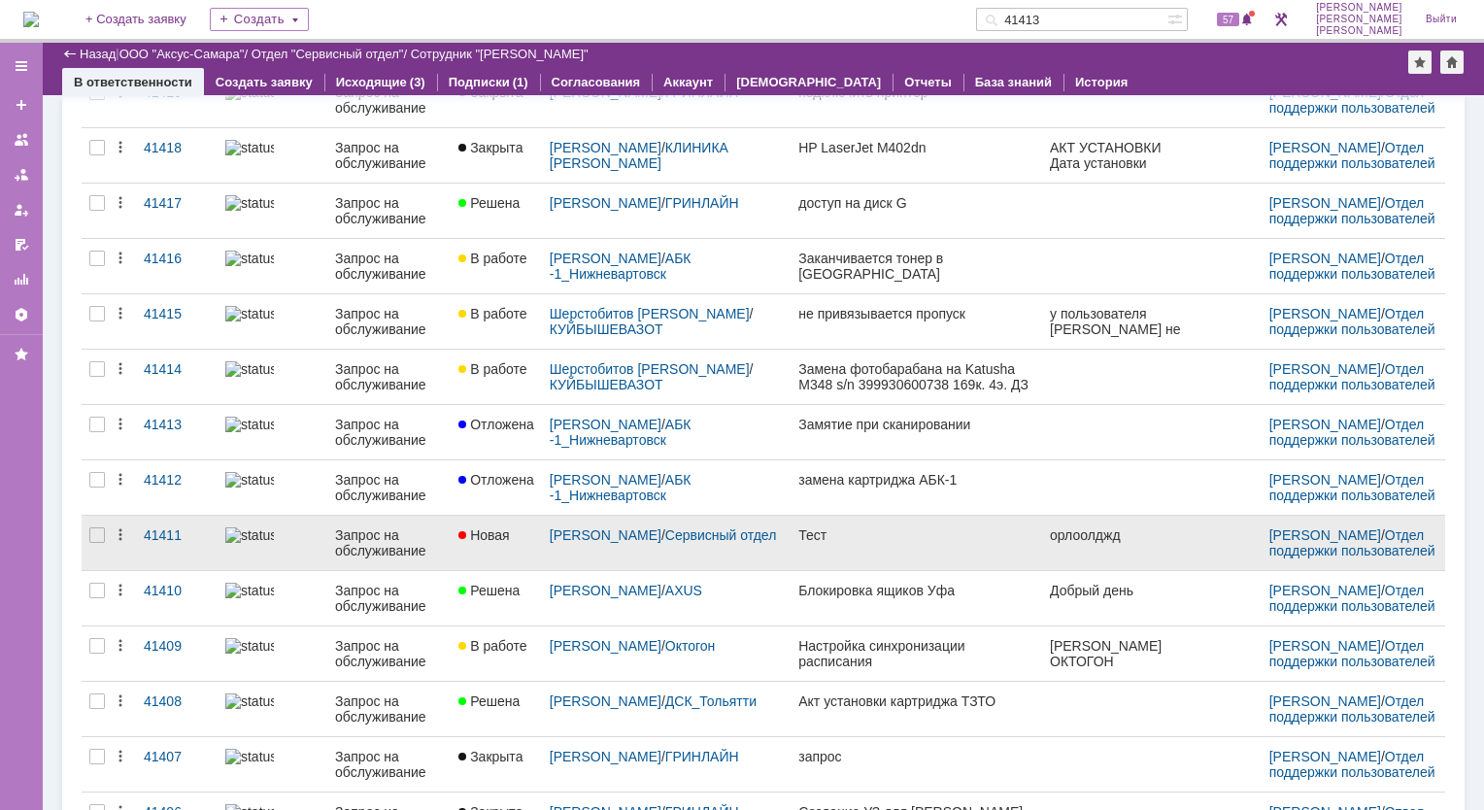
click at [224, 542] on link at bounding box center [272, 543] width 110 height 54
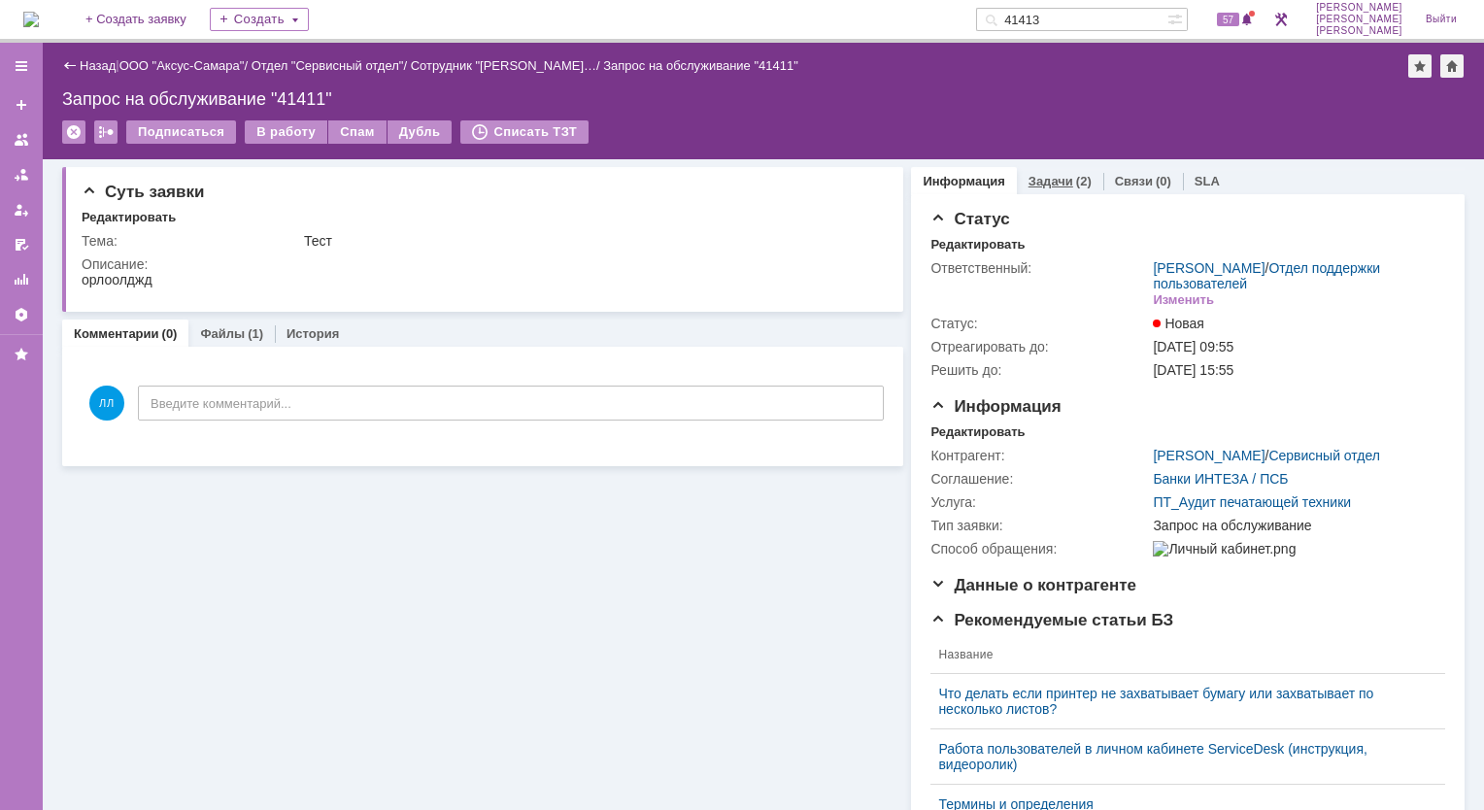
click at [1056, 177] on link "Задачи" at bounding box center [1050, 181] width 45 height 15
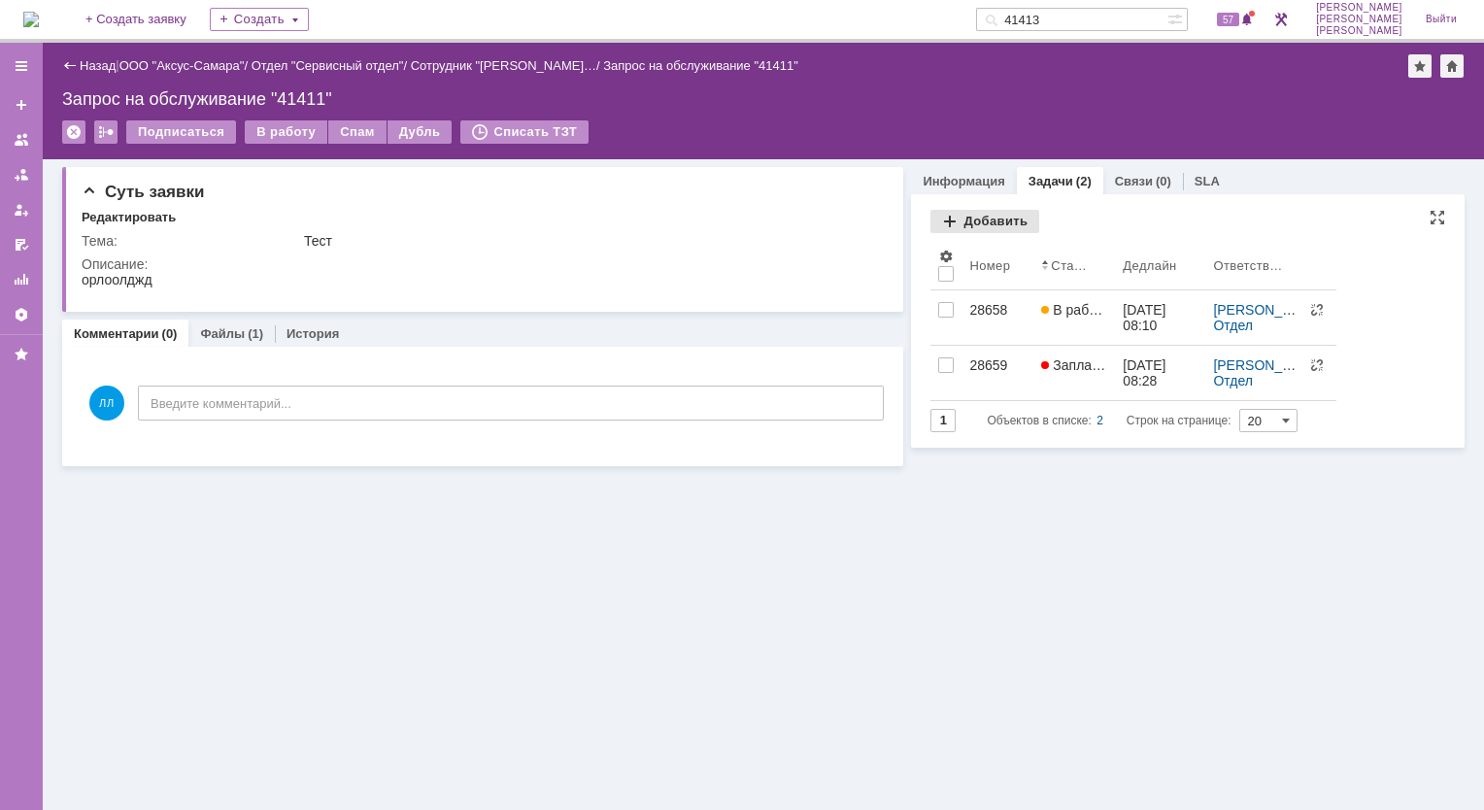
click at [945, 214] on div "Добавить" at bounding box center [984, 221] width 109 height 23
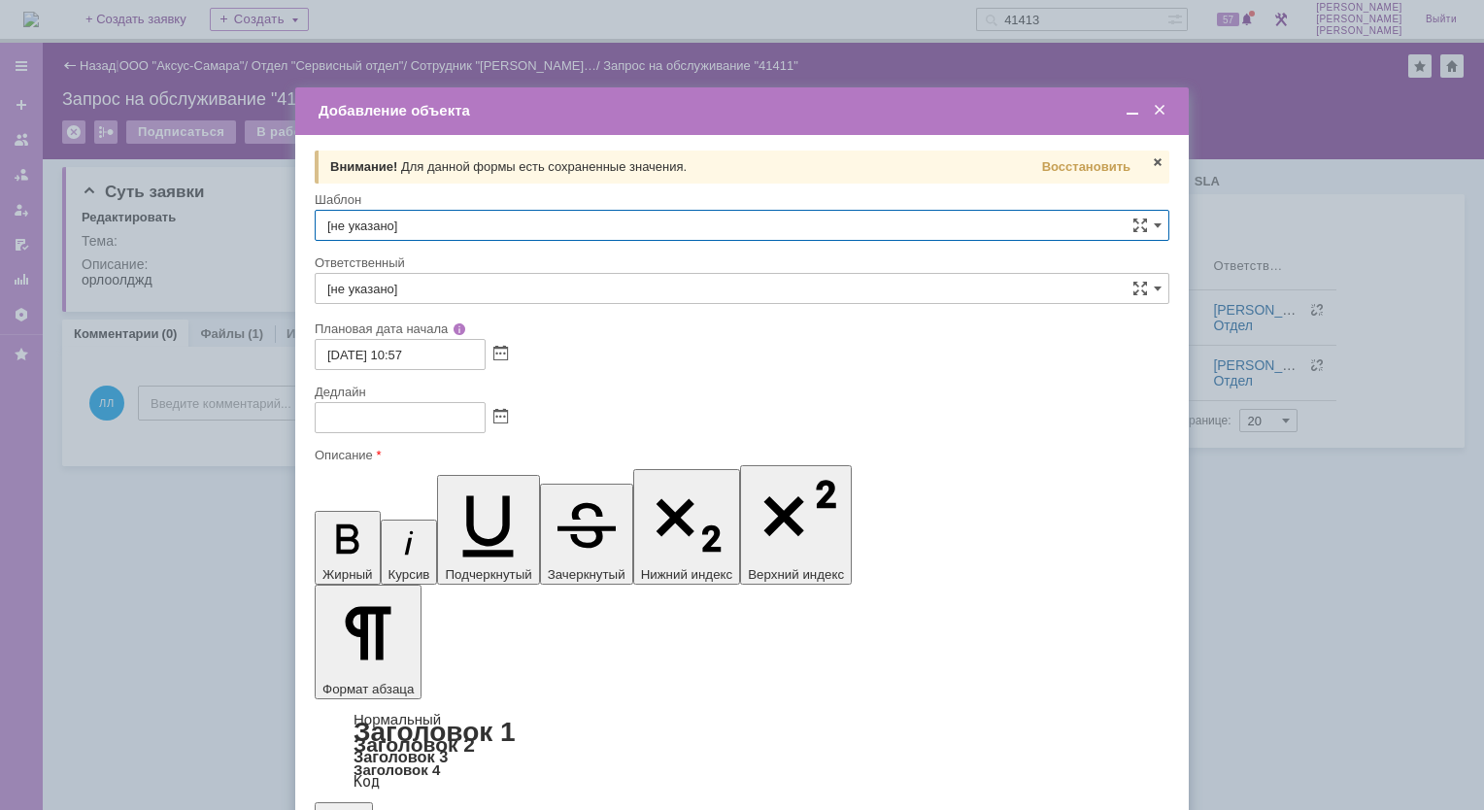
click at [1161, 114] on span at bounding box center [1159, 110] width 19 height 17
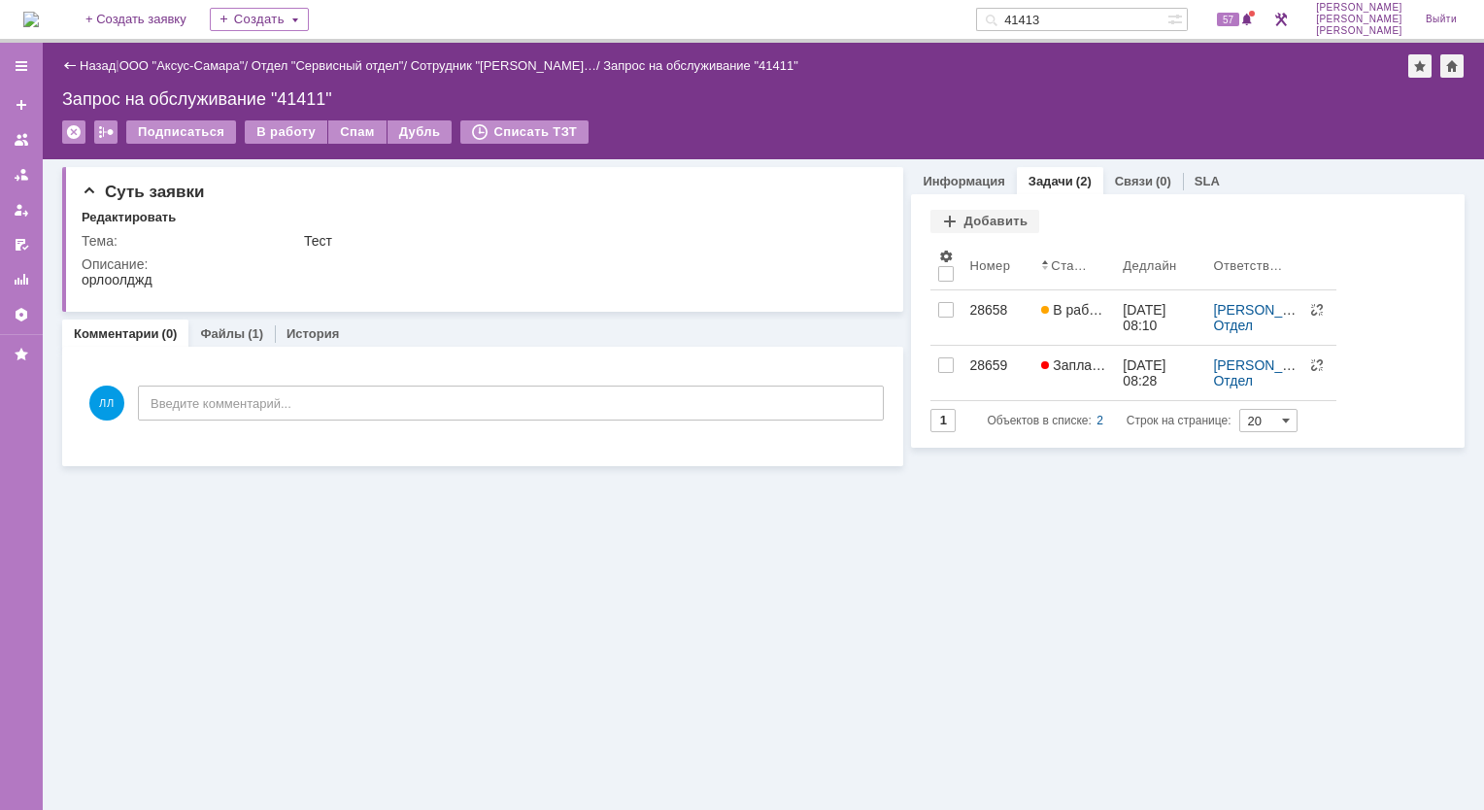
click at [39, 21] on img at bounding box center [31, 20] width 16 height 16
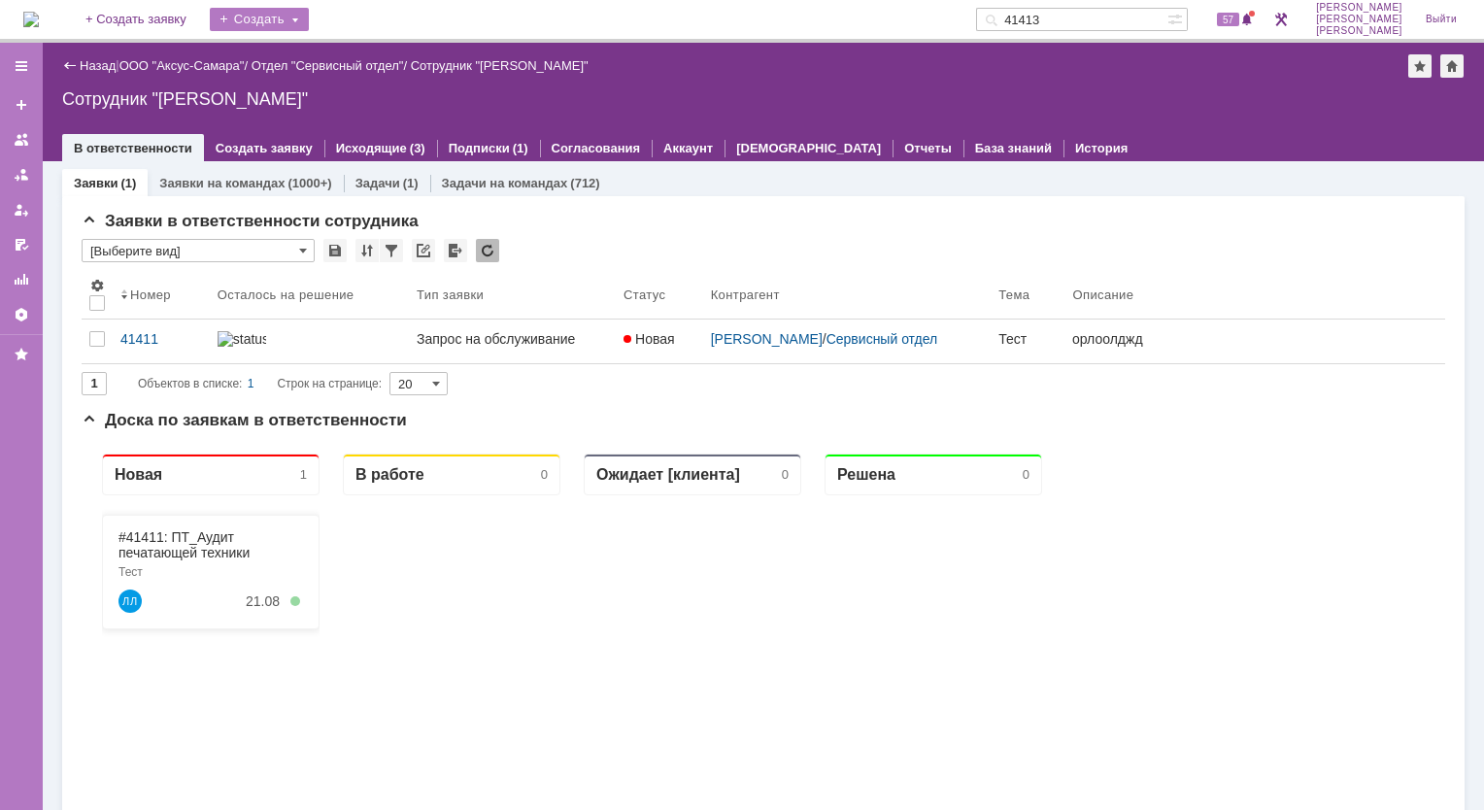
click at [309, 17] on div "Создать" at bounding box center [259, 19] width 99 height 23
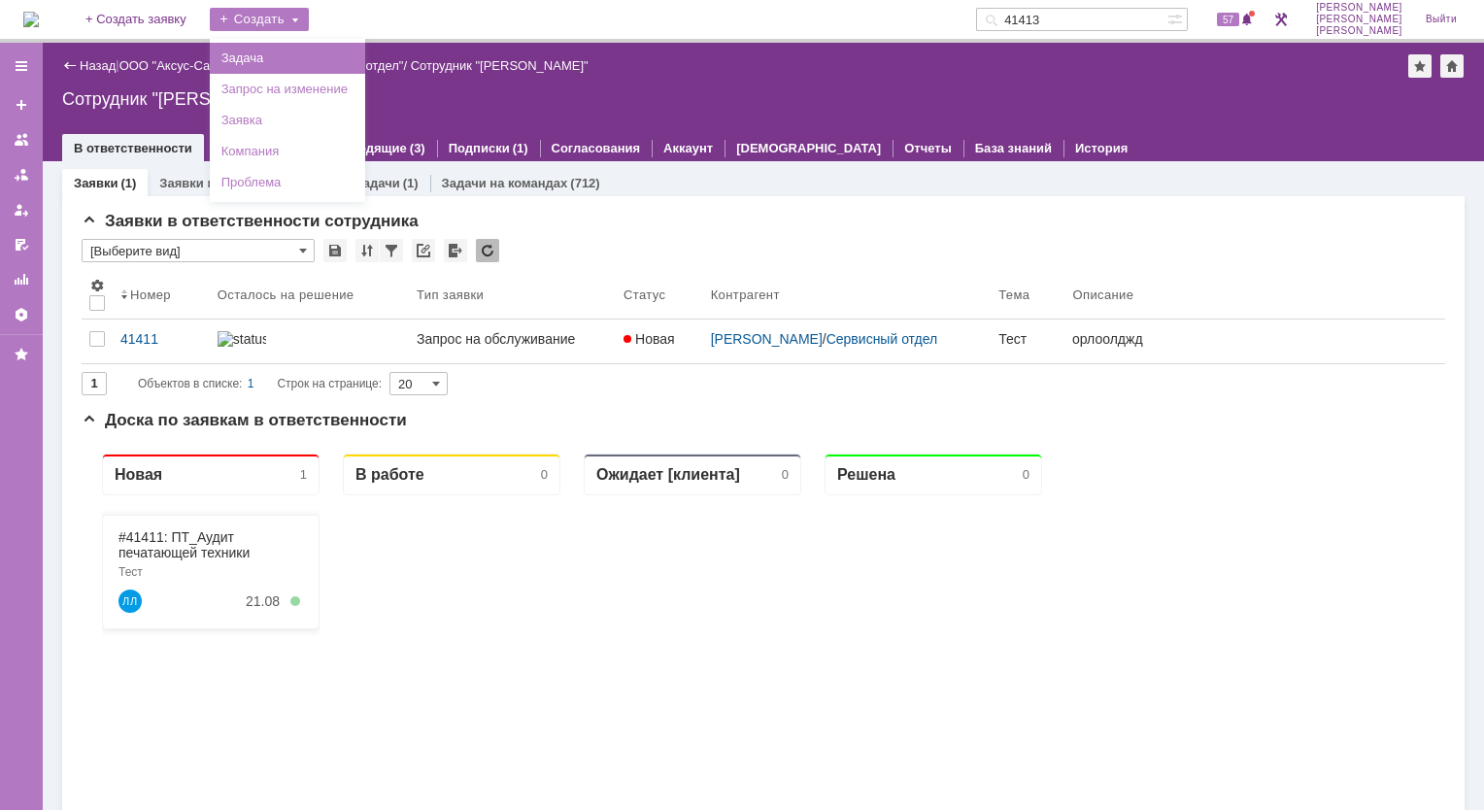
drag, startPoint x: 308, startPoint y: 52, endPoint x: 317, endPoint y: 45, distance: 11.7
click at [309, 52] on link "Задача" at bounding box center [288, 58] width 148 height 23
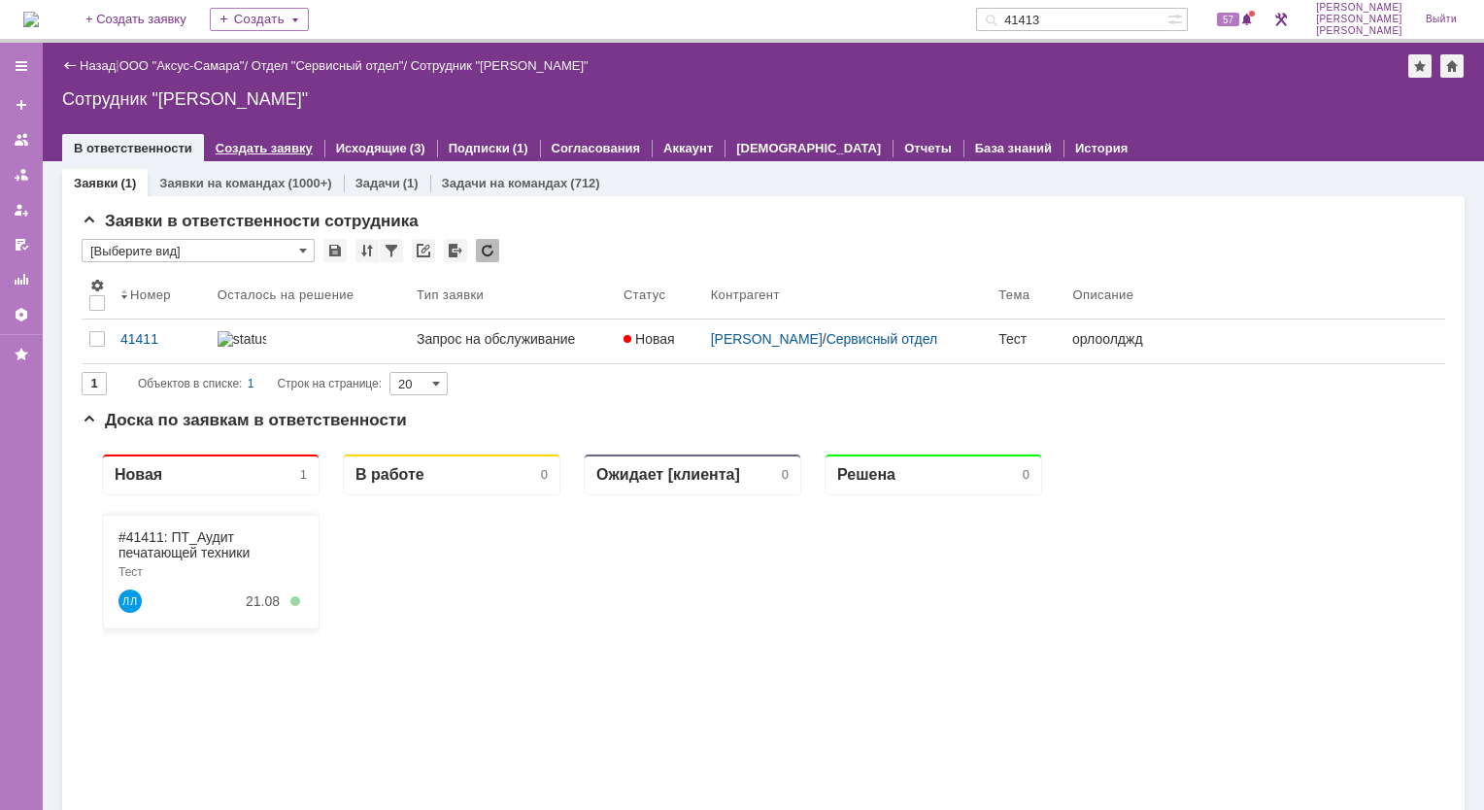
click at [272, 148] on link "Создать заявку" at bounding box center [264, 148] width 97 height 15
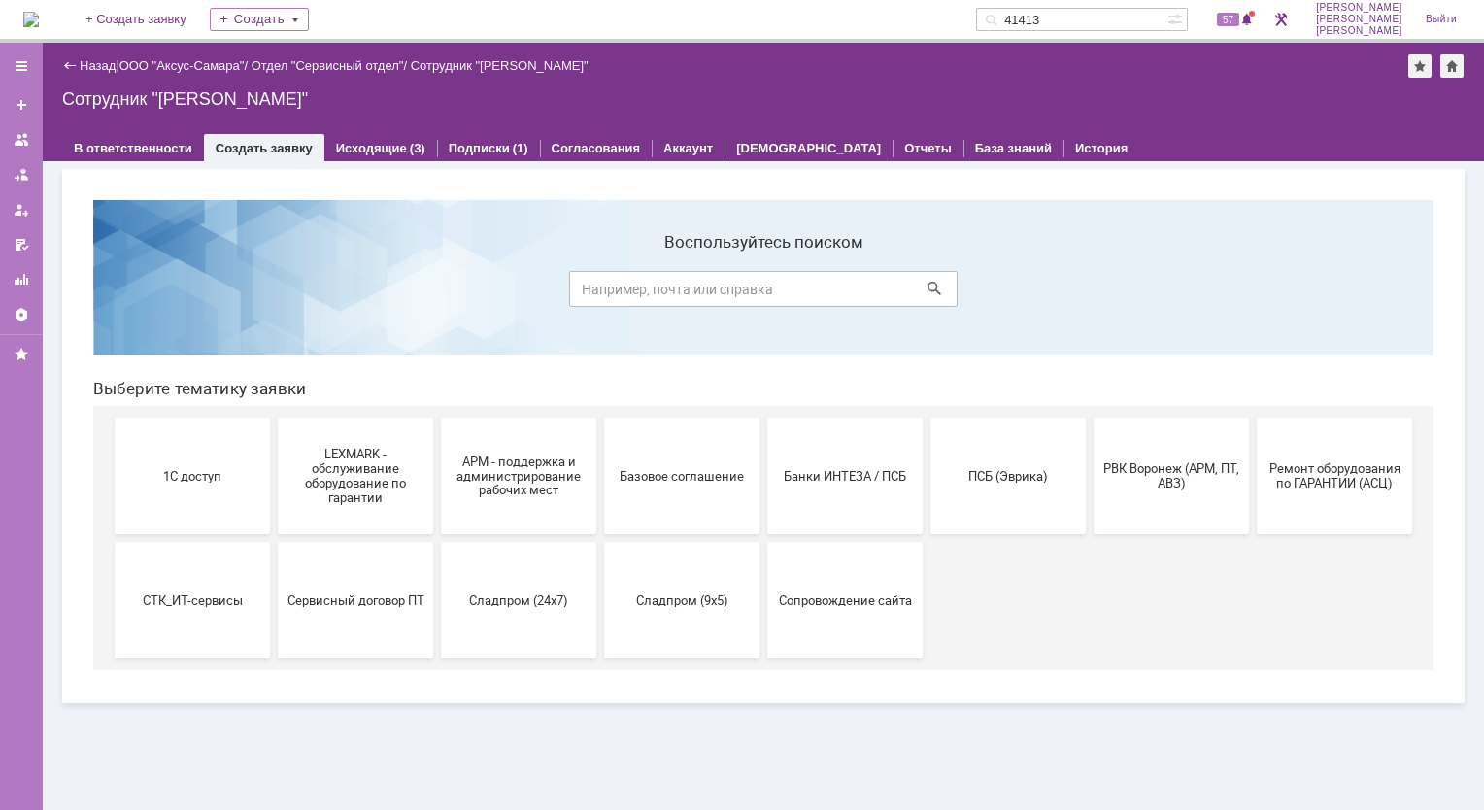
click at [39, 17] on img at bounding box center [31, 20] width 16 height 16
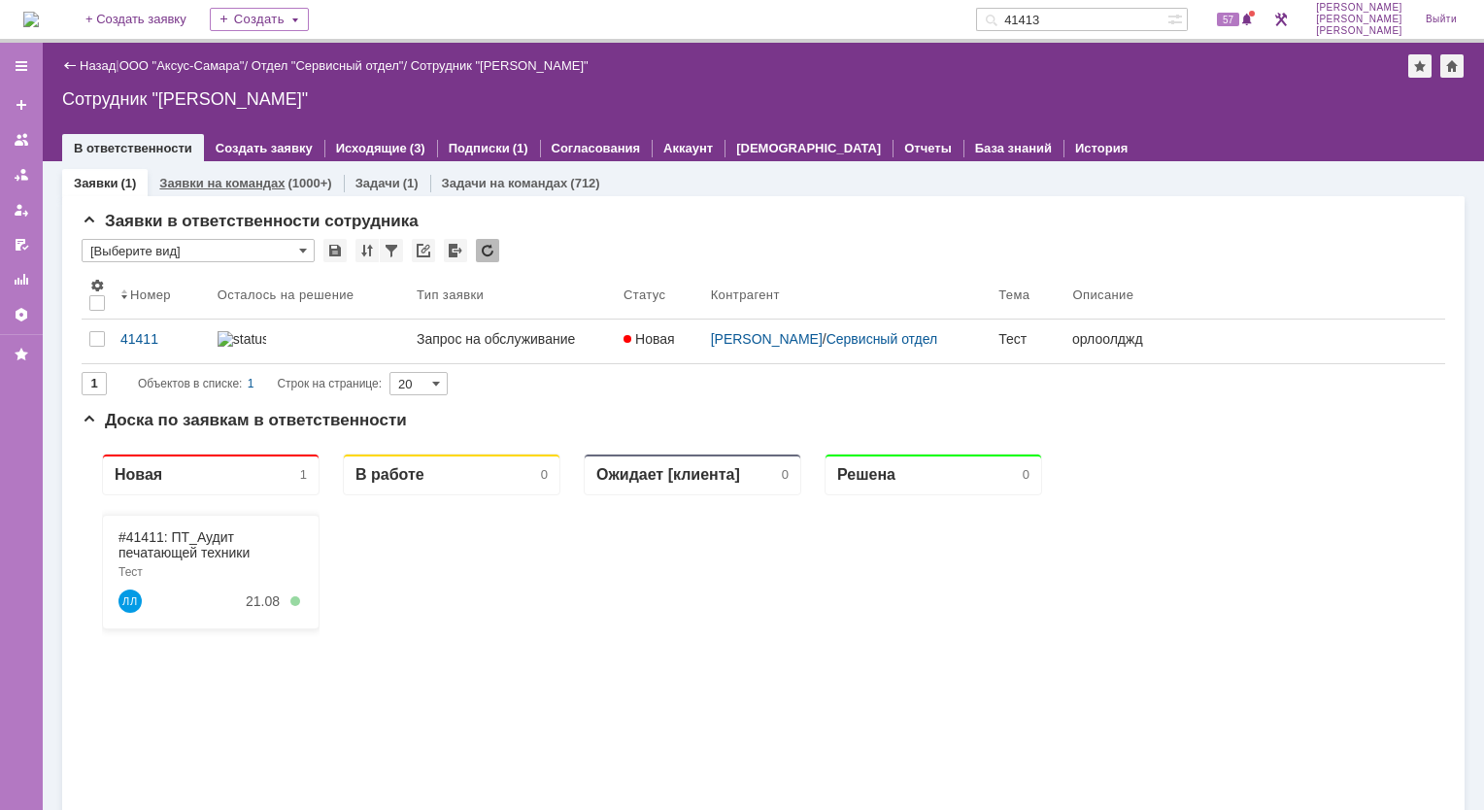
click at [262, 179] on link "Заявки на командах" at bounding box center [221, 183] width 125 height 15
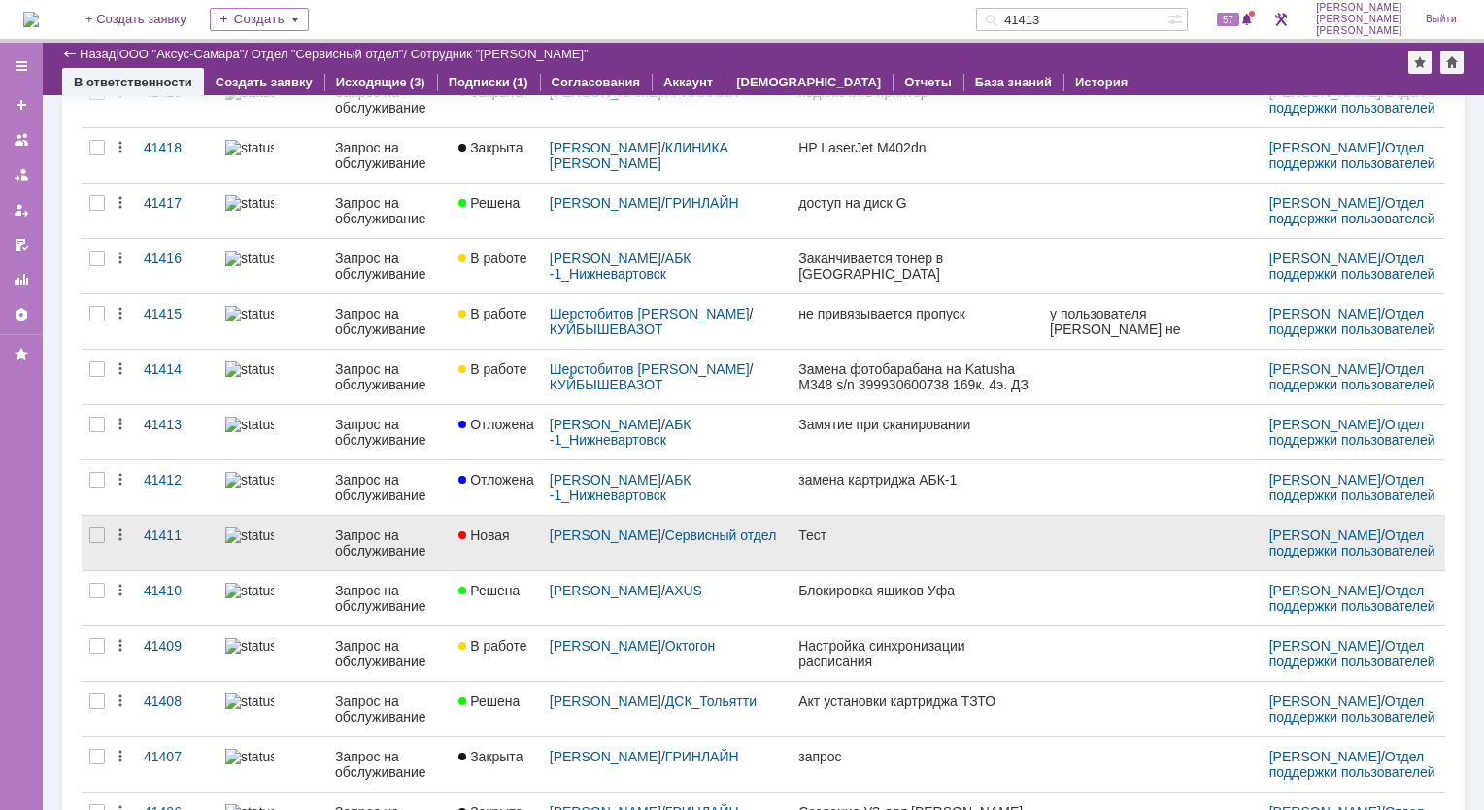
click at [318, 537] on link at bounding box center [272, 543] width 110 height 54
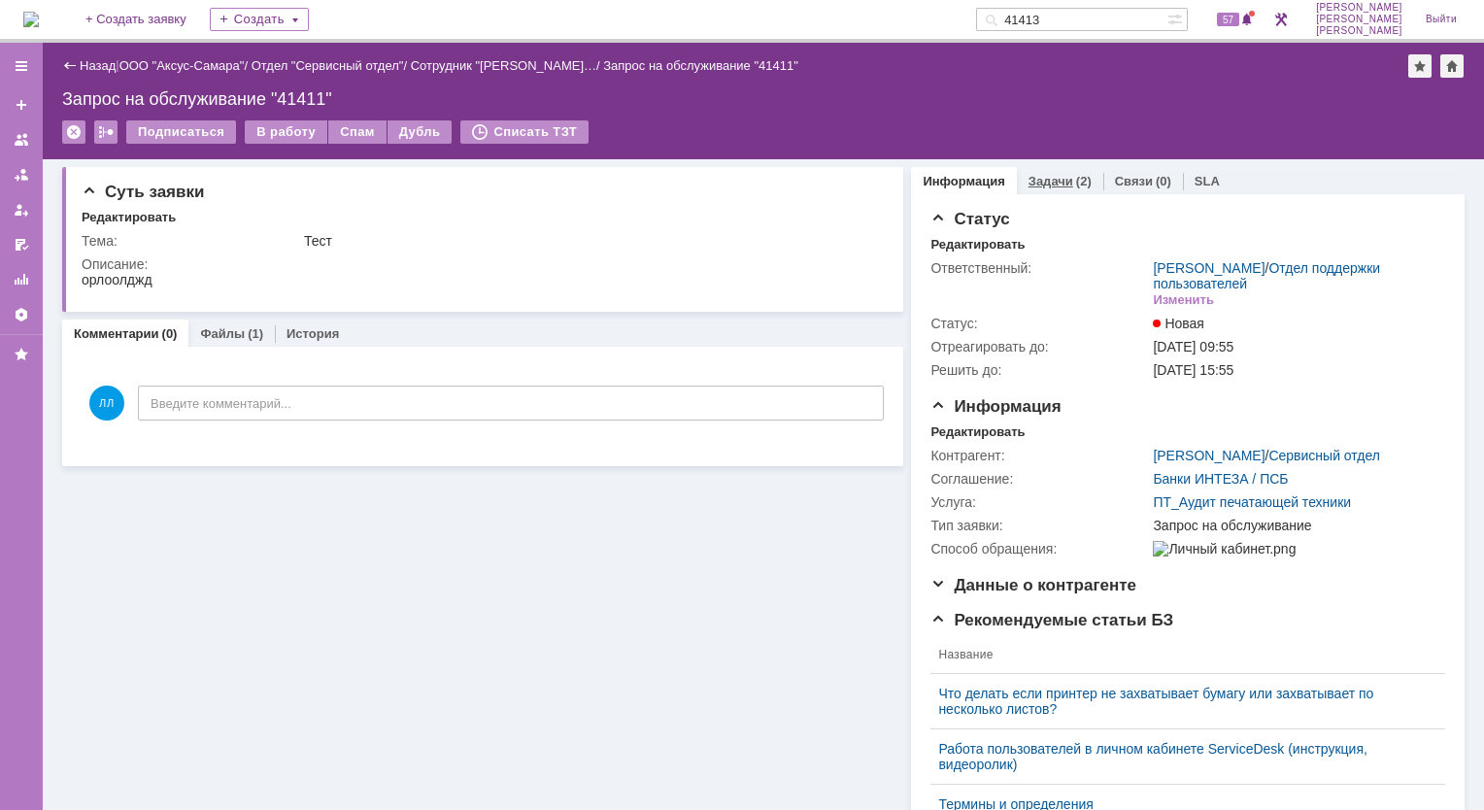
click at [1050, 181] on link "Задачи" at bounding box center [1050, 181] width 45 height 15
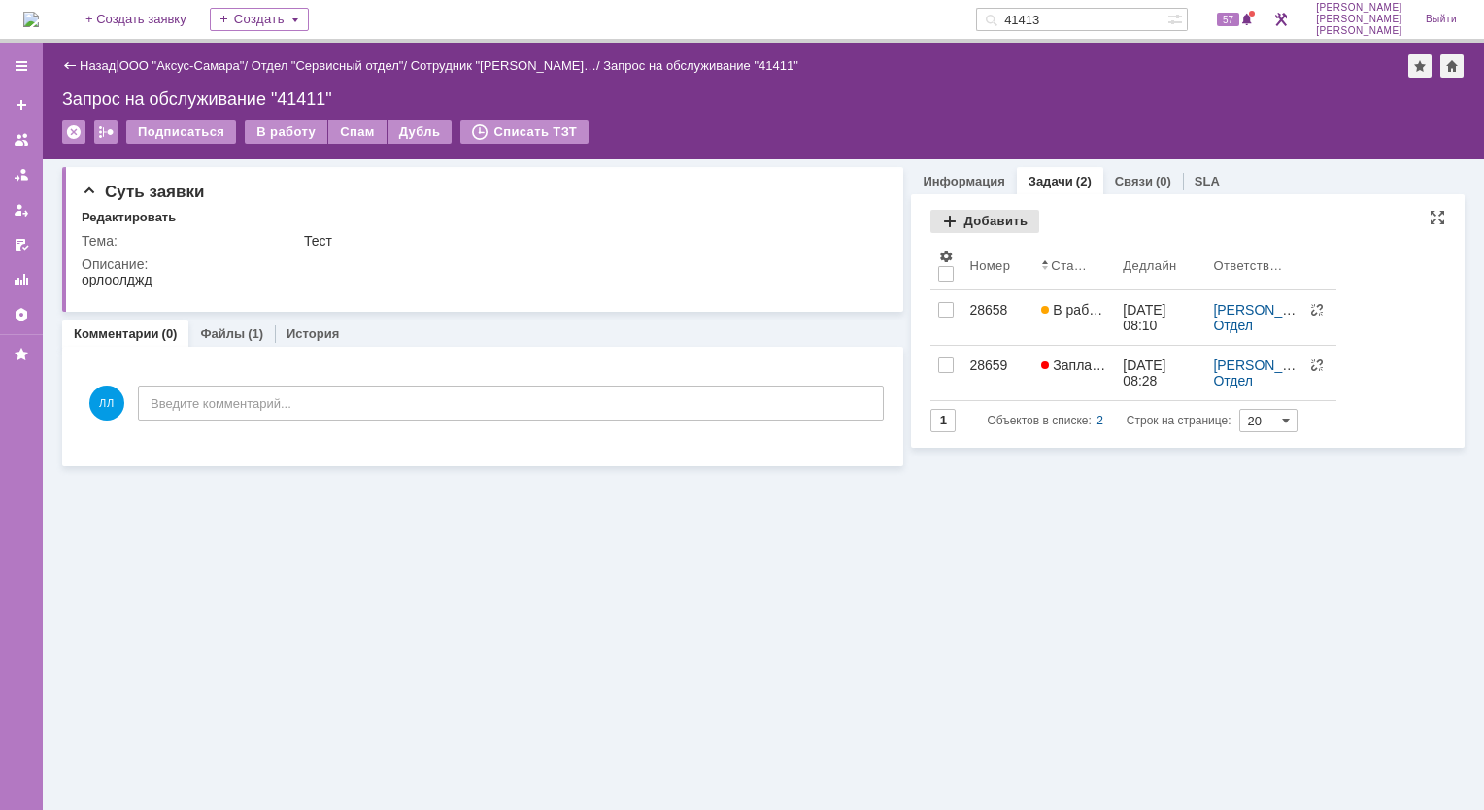
click at [949, 222] on div "Добавить" at bounding box center [984, 221] width 109 height 23
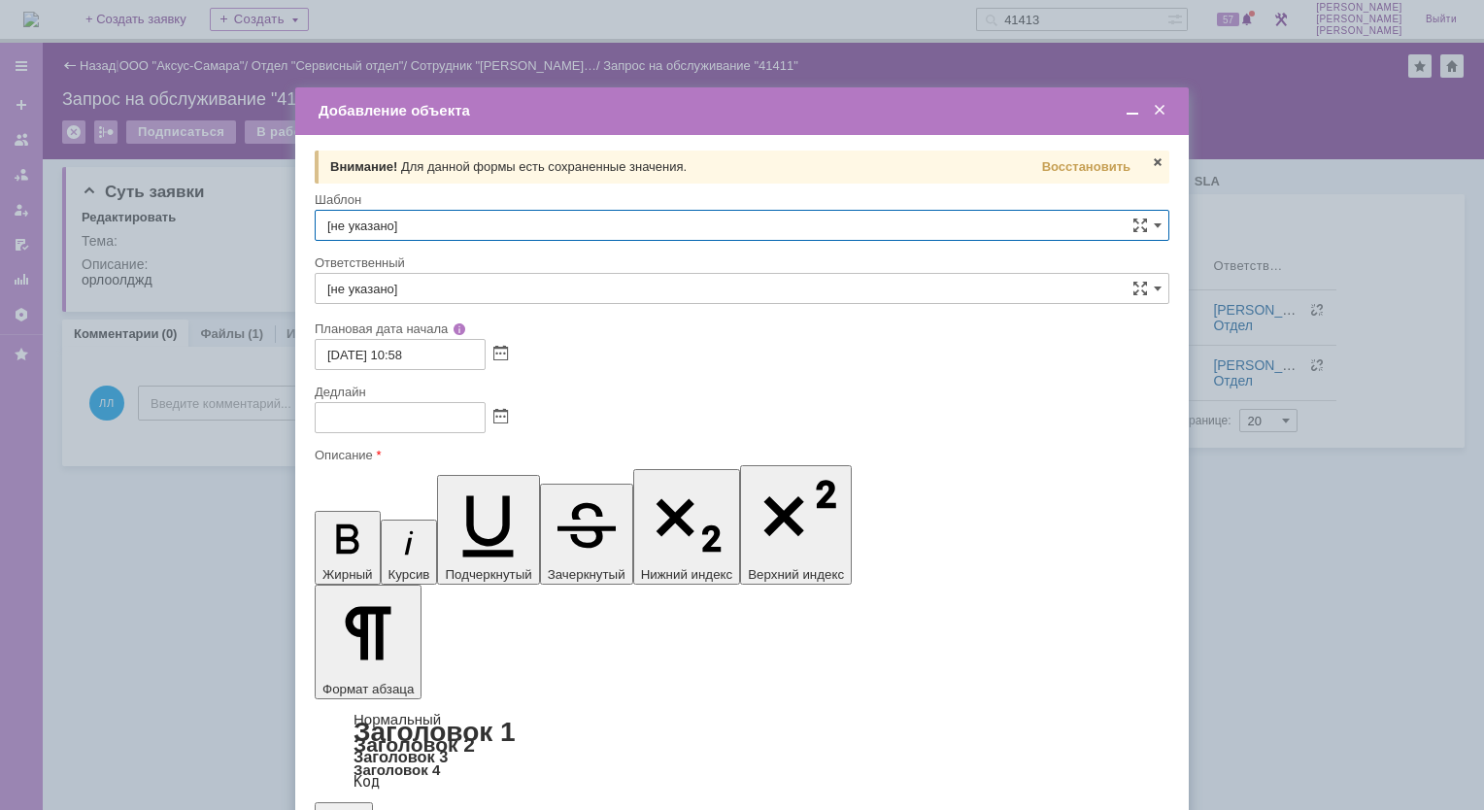
click at [1161, 111] on span at bounding box center [1159, 110] width 19 height 17
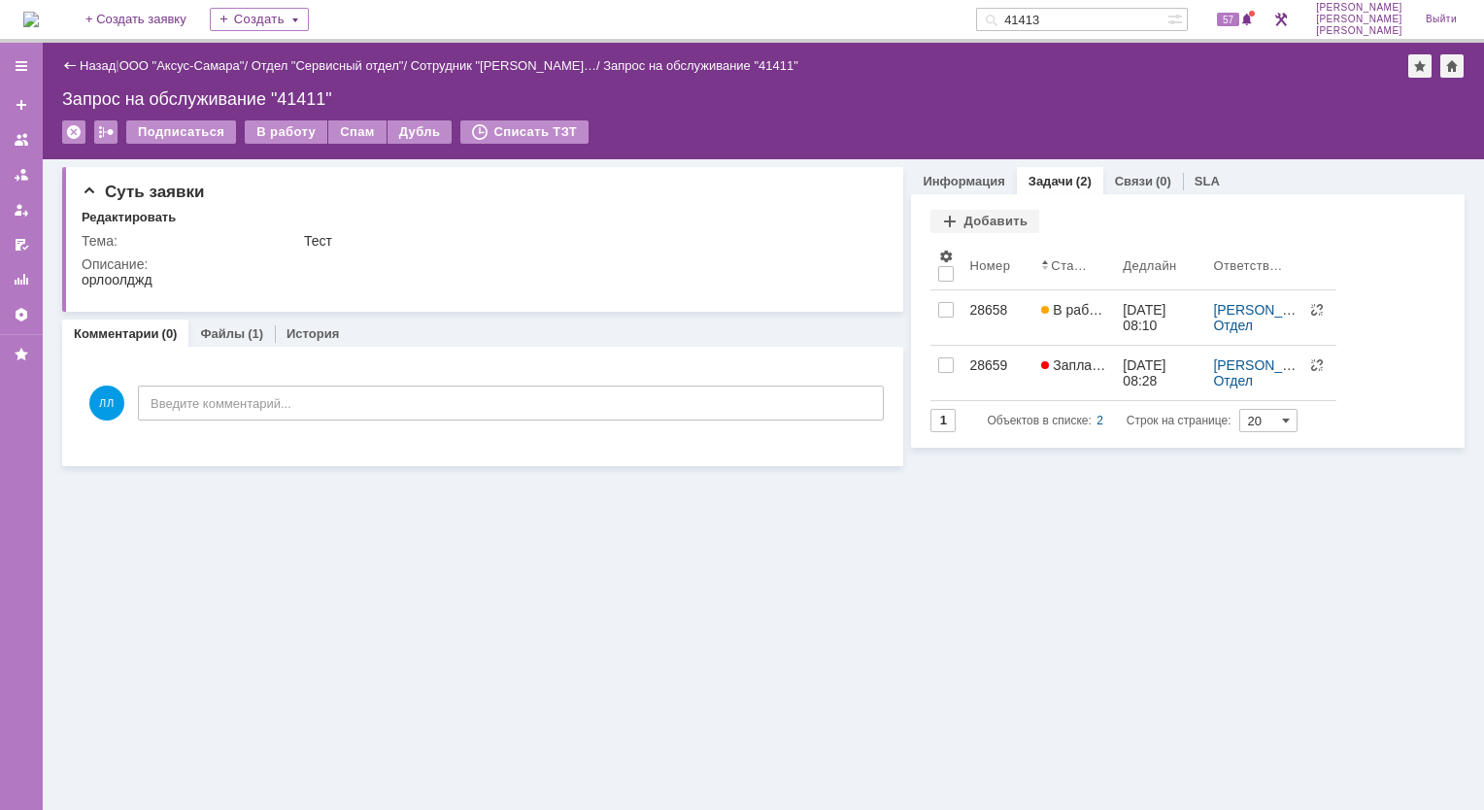
click at [39, 14] on img at bounding box center [31, 20] width 16 height 16
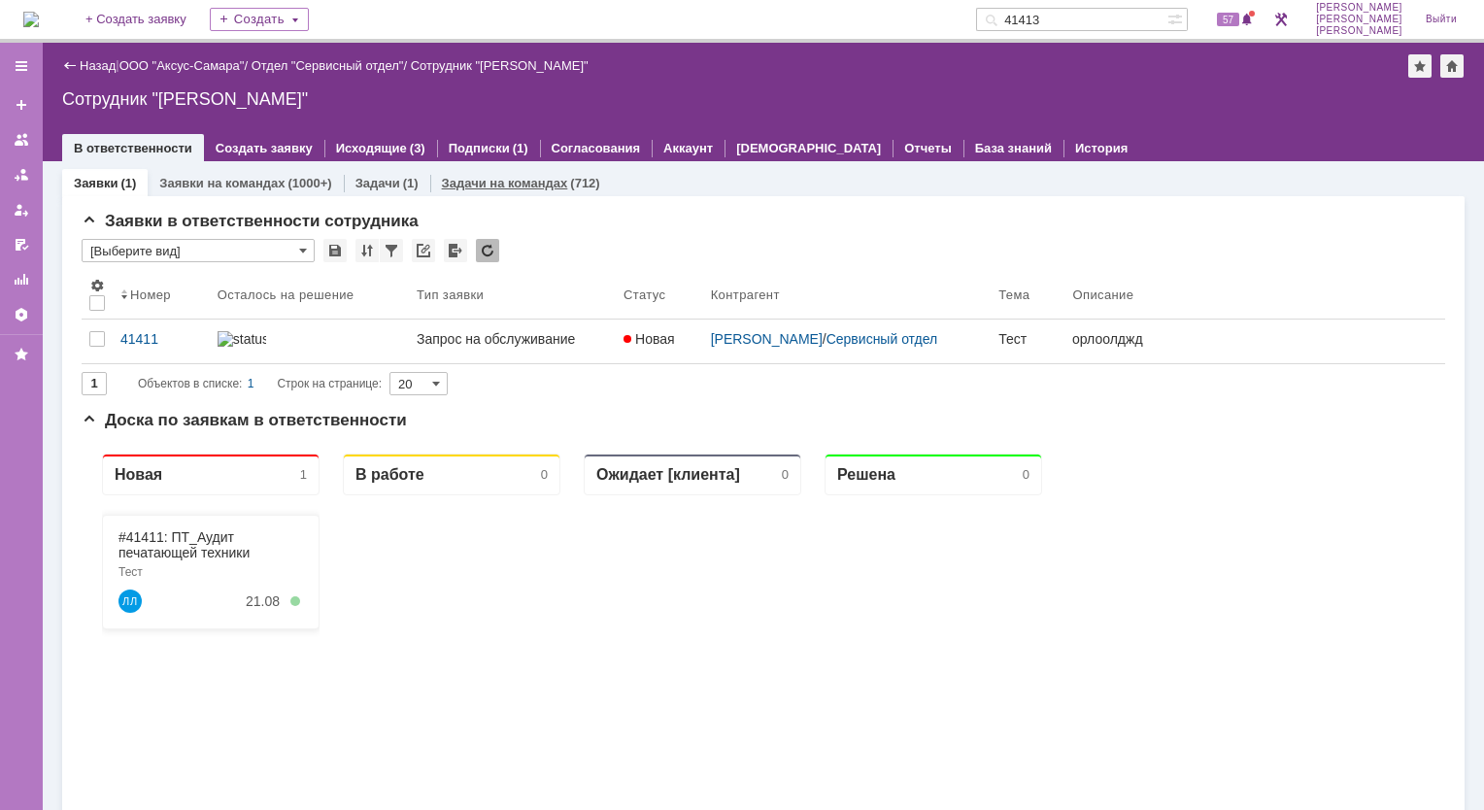
click at [467, 186] on link "Задачи на командах" at bounding box center [505, 183] width 126 height 15
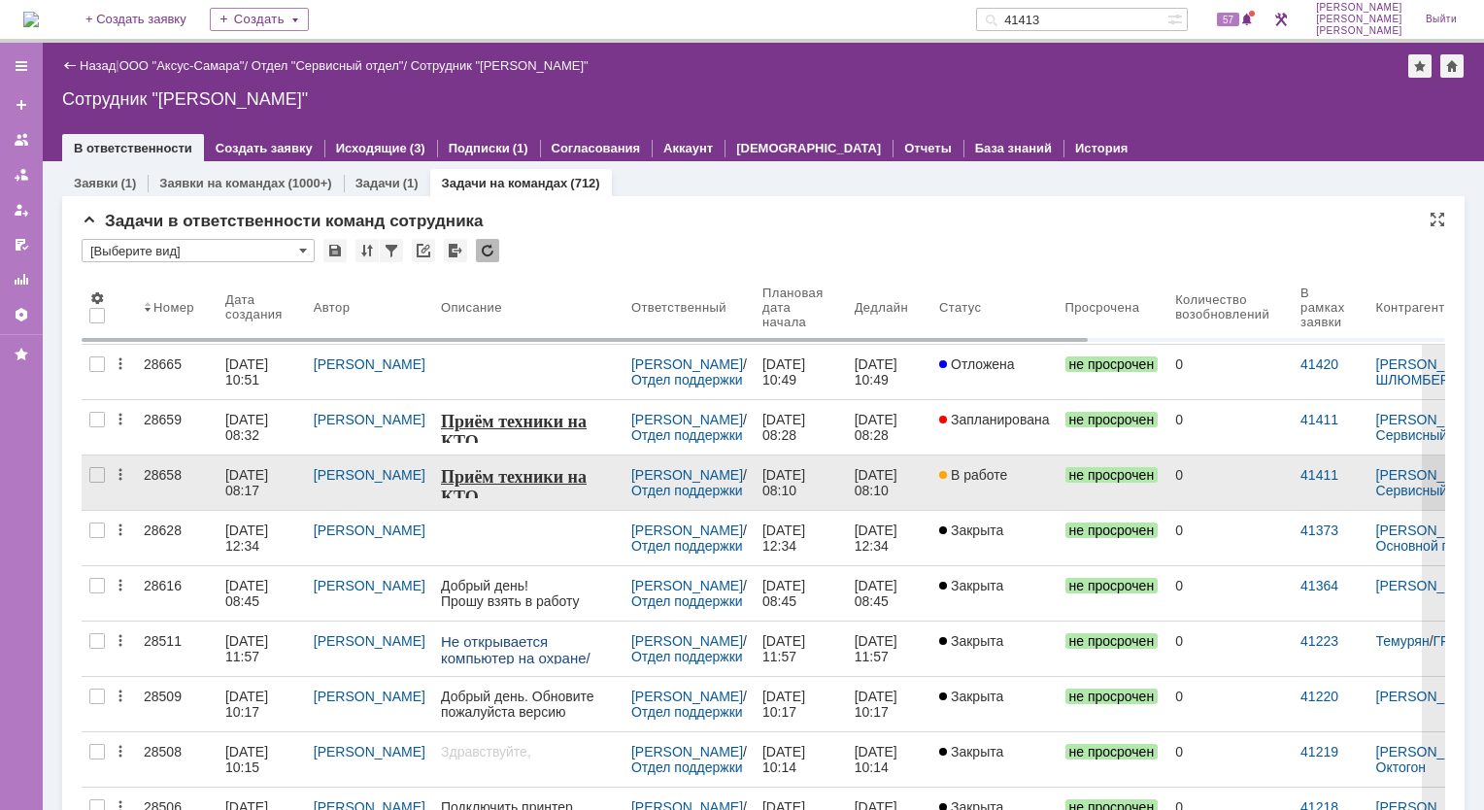
click at [184, 468] on div "28658" at bounding box center [177, 475] width 66 height 16
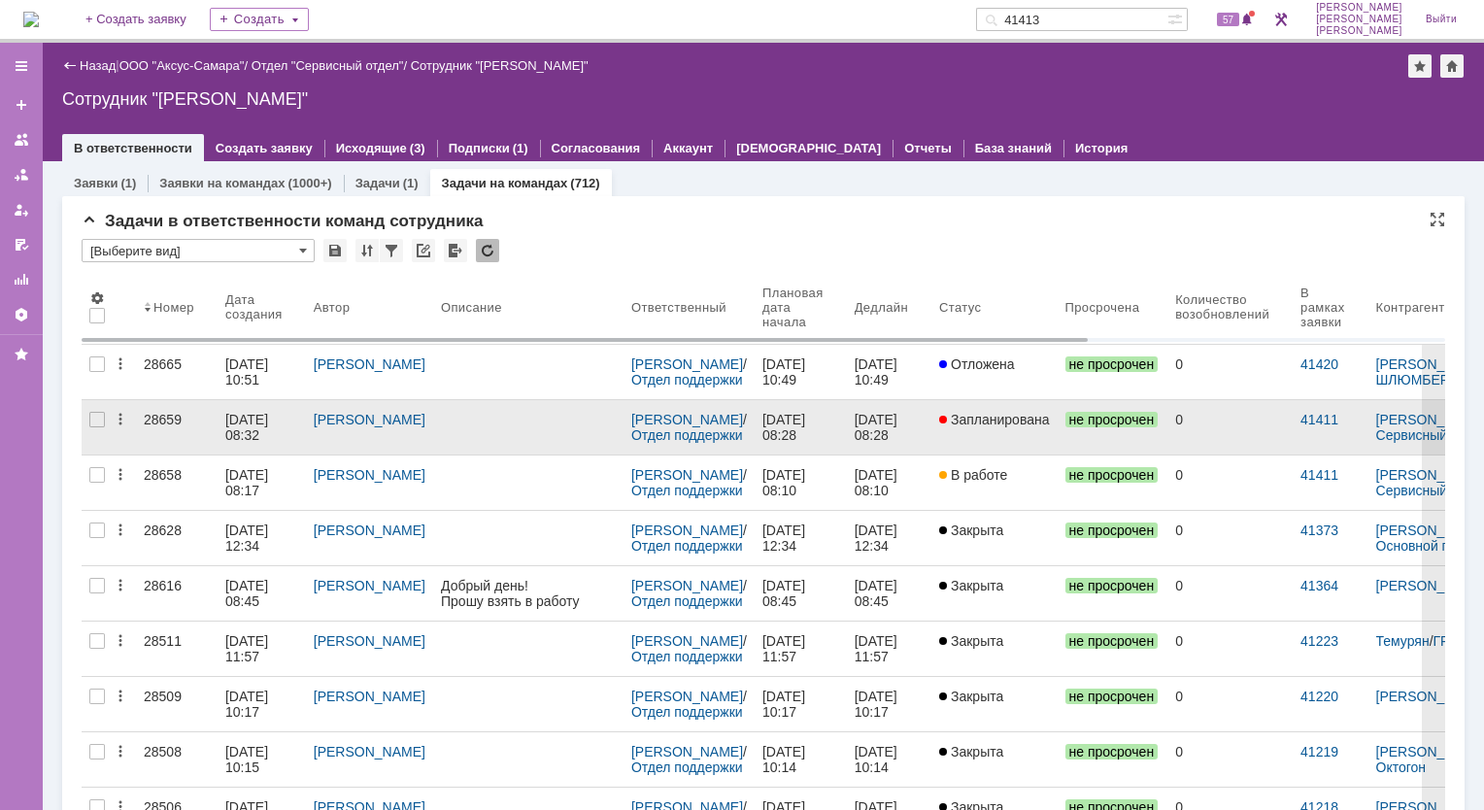
click at [183, 424] on div "28659" at bounding box center [177, 420] width 66 height 16
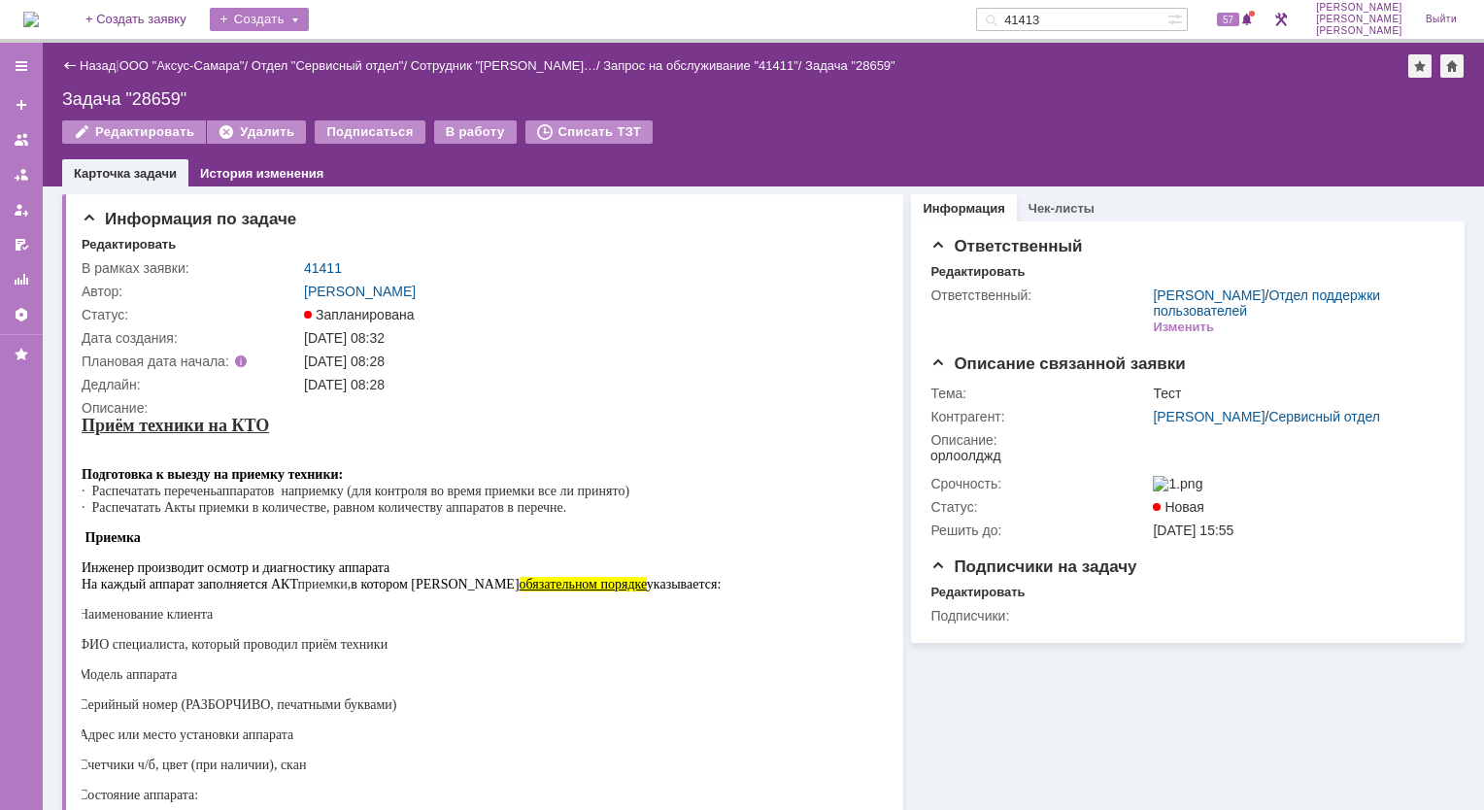
click at [309, 17] on div "Создать" at bounding box center [259, 19] width 99 height 23
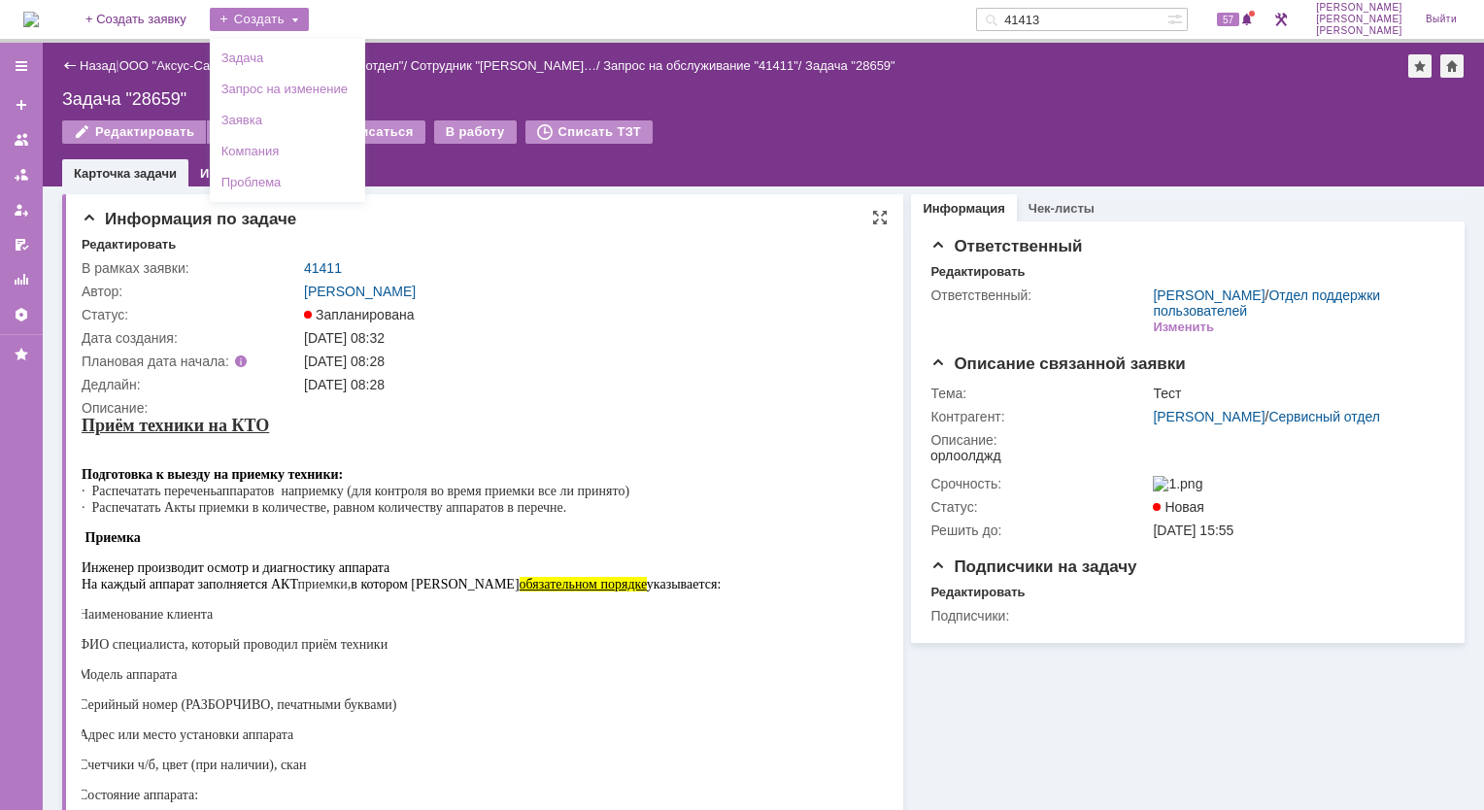
click at [575, 284] on div "[PERSON_NAME]" at bounding box center [590, 292] width 572 height 16
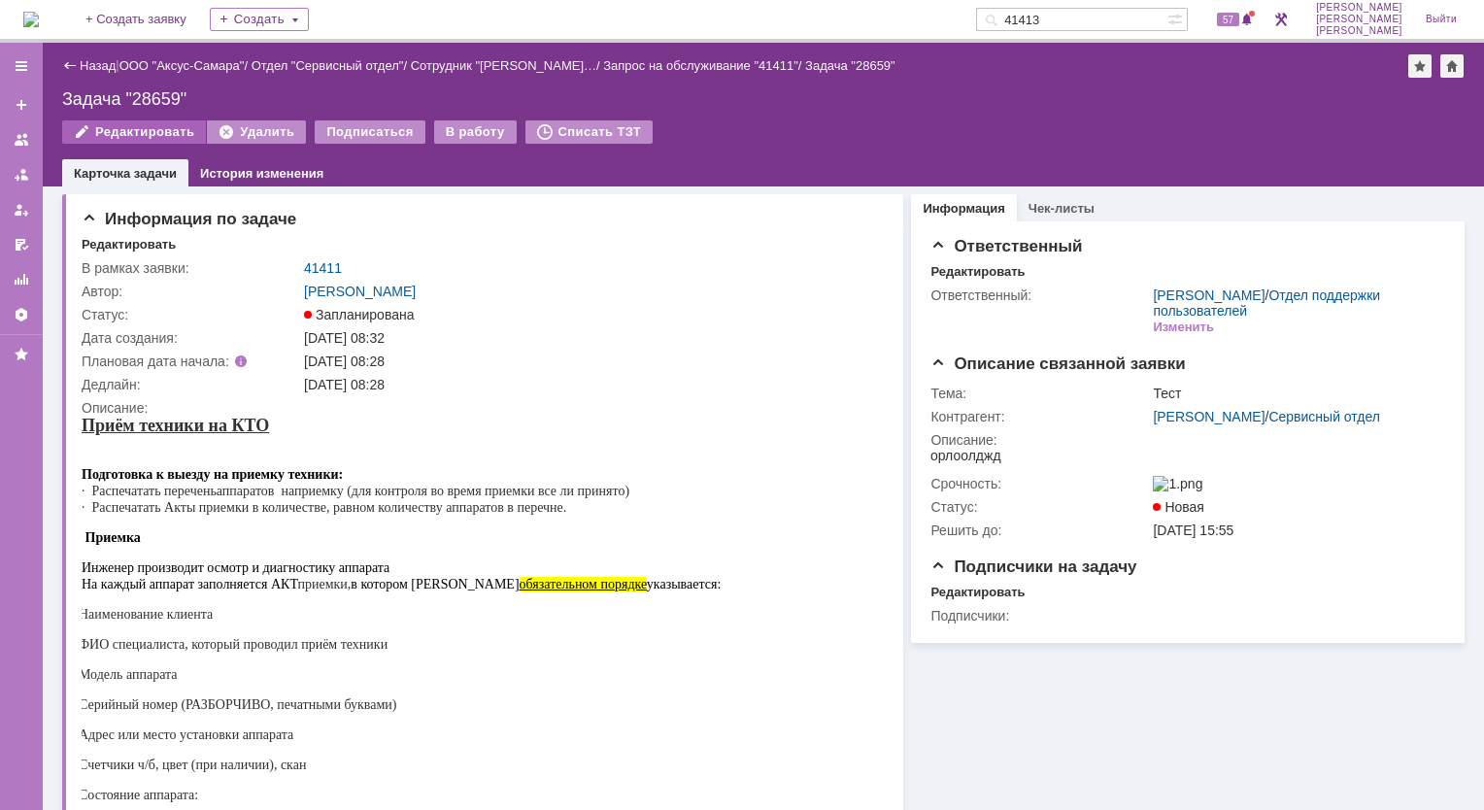
click at [145, 130] on div "Редактировать" at bounding box center [134, 131] width 144 height 23
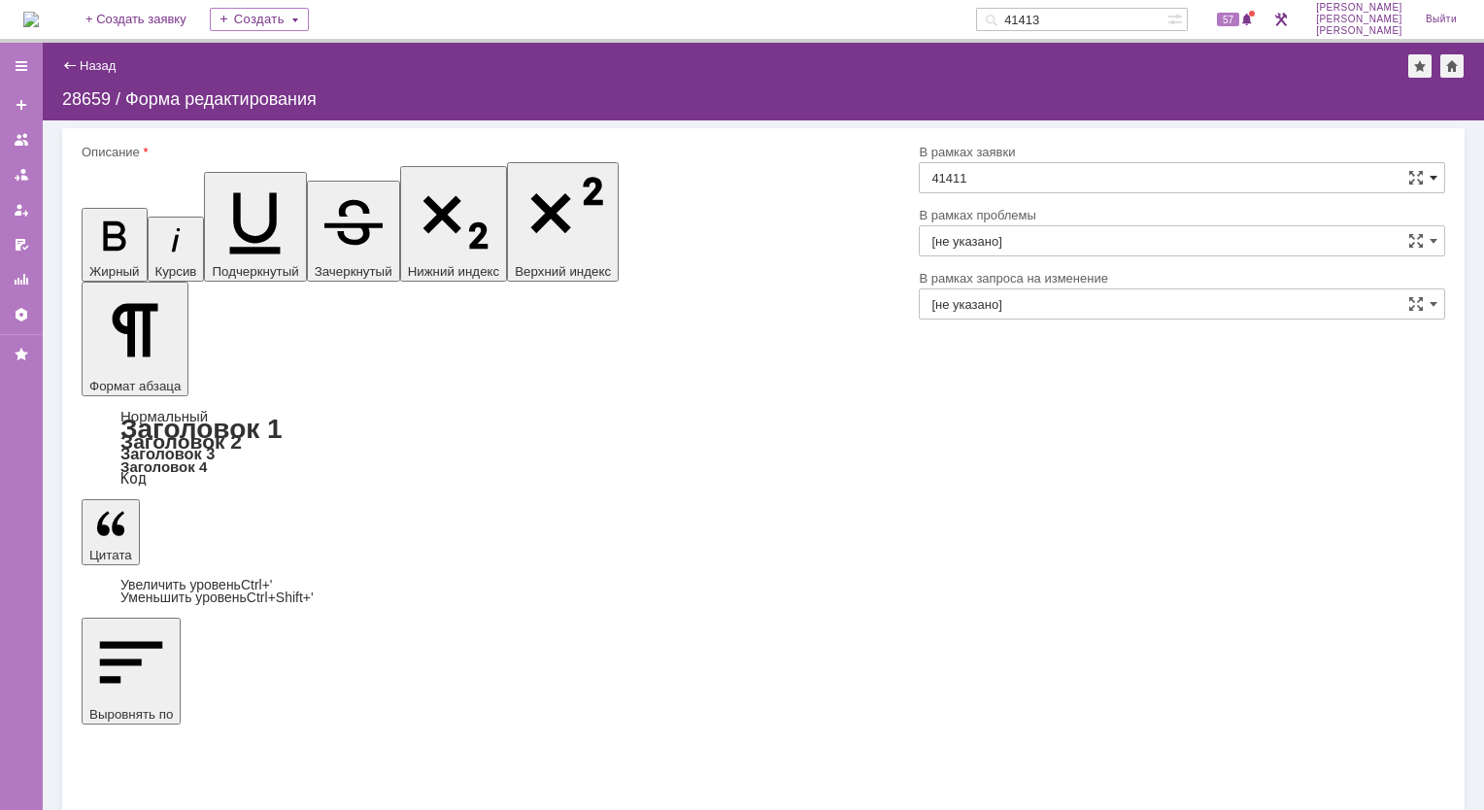
click at [1437, 181] on span at bounding box center [1433, 178] width 8 height 16
click at [865, 145] on div "Описание" at bounding box center [491, 153] width 818 height 18
type input "41411"
click at [309, 21] on div "Создать" at bounding box center [259, 19] width 99 height 23
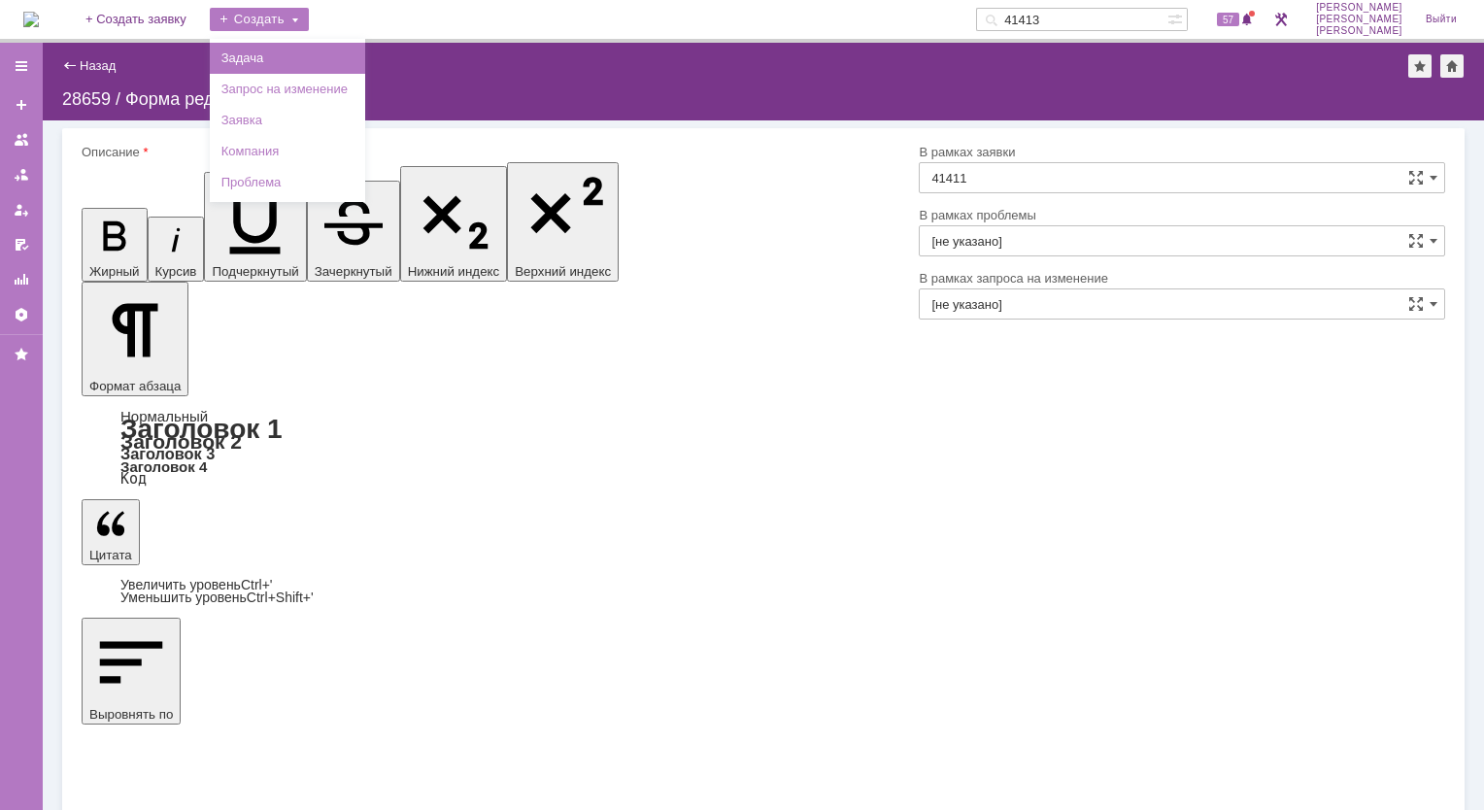
click at [279, 56] on link "Задача" at bounding box center [288, 58] width 148 height 23
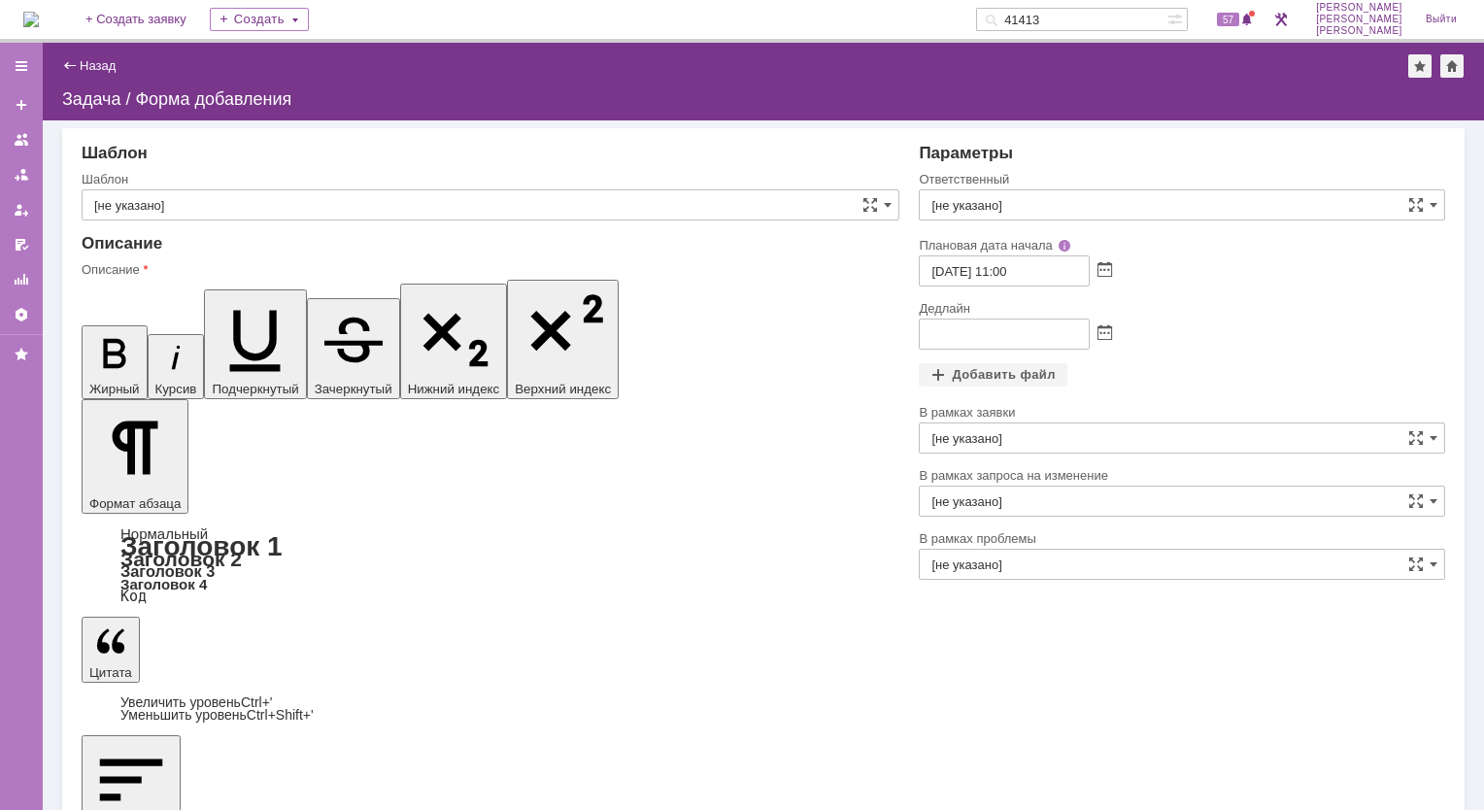
click at [39, 14] on img at bounding box center [31, 20] width 16 height 16
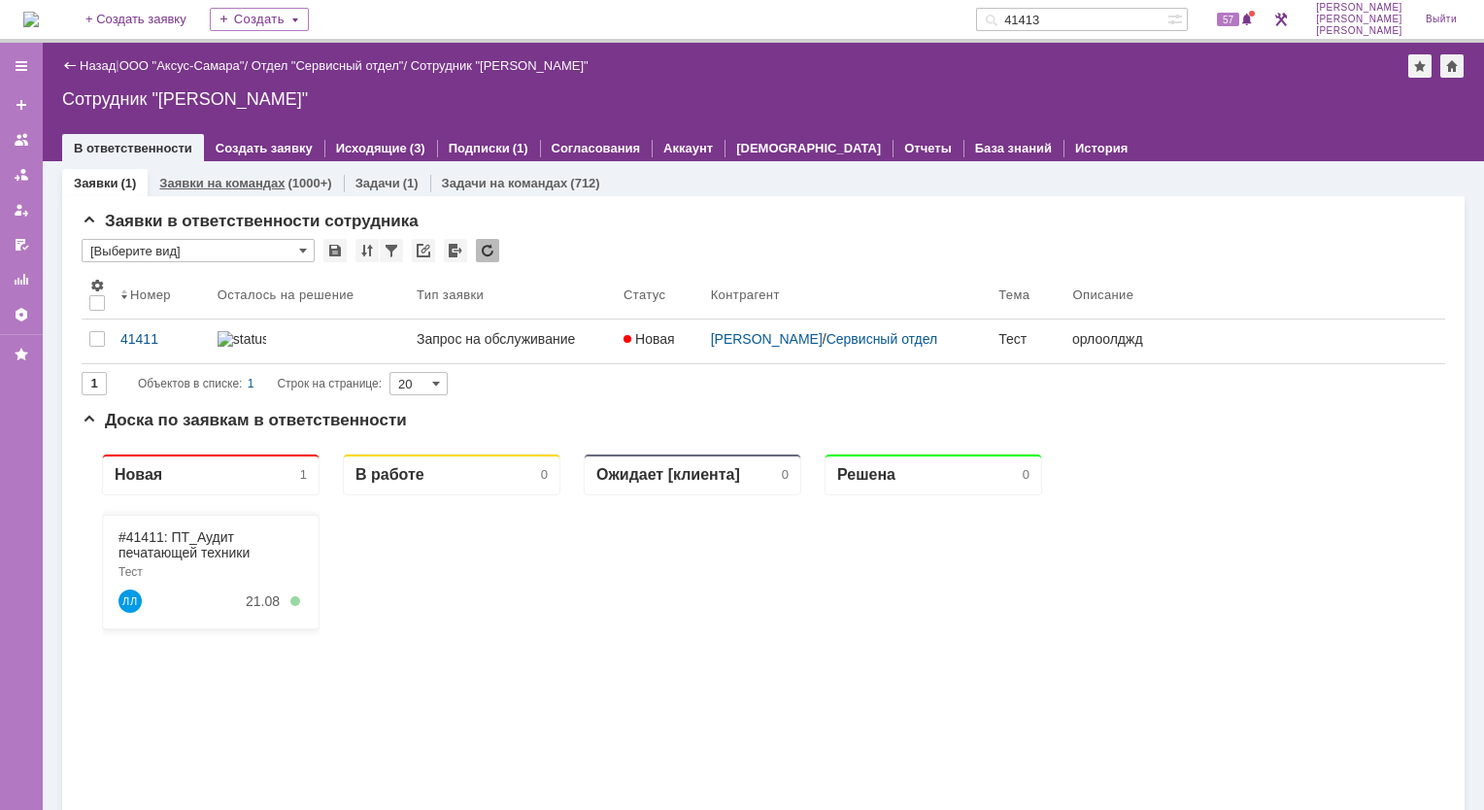
click at [256, 186] on link "Заявки на командах" at bounding box center [221, 183] width 125 height 15
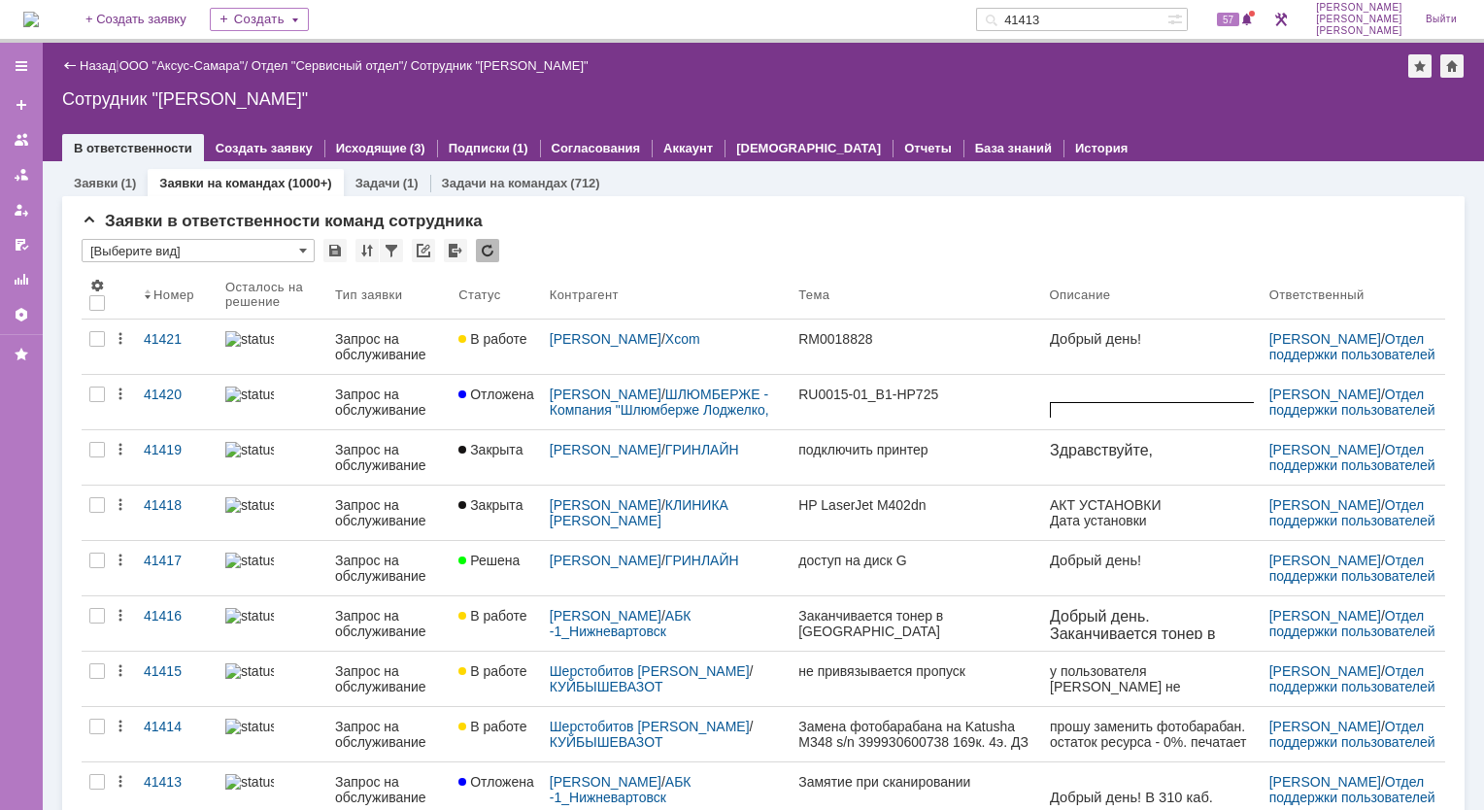
drag, startPoint x: 1082, startPoint y: 22, endPoint x: 974, endPoint y: 29, distance: 108.0
click at [974, 29] on div "На домашнюю + Создать заявку Создать 41413 57 [PERSON_NAME]" at bounding box center [742, 21] width 1484 height 43
type input "4"
type input "28658"
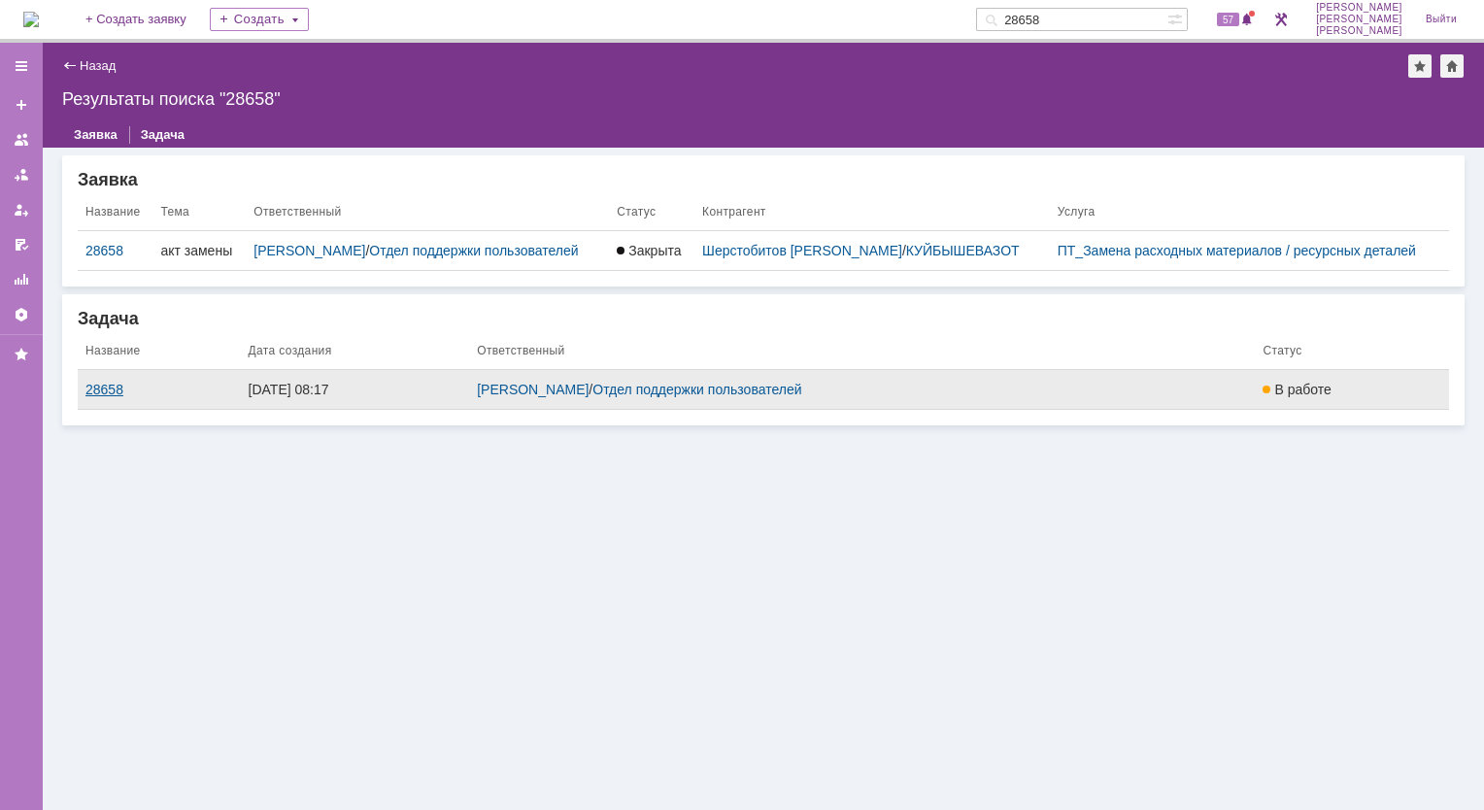
click at [99, 397] on div "28658" at bounding box center [159, 390] width 148 height 16
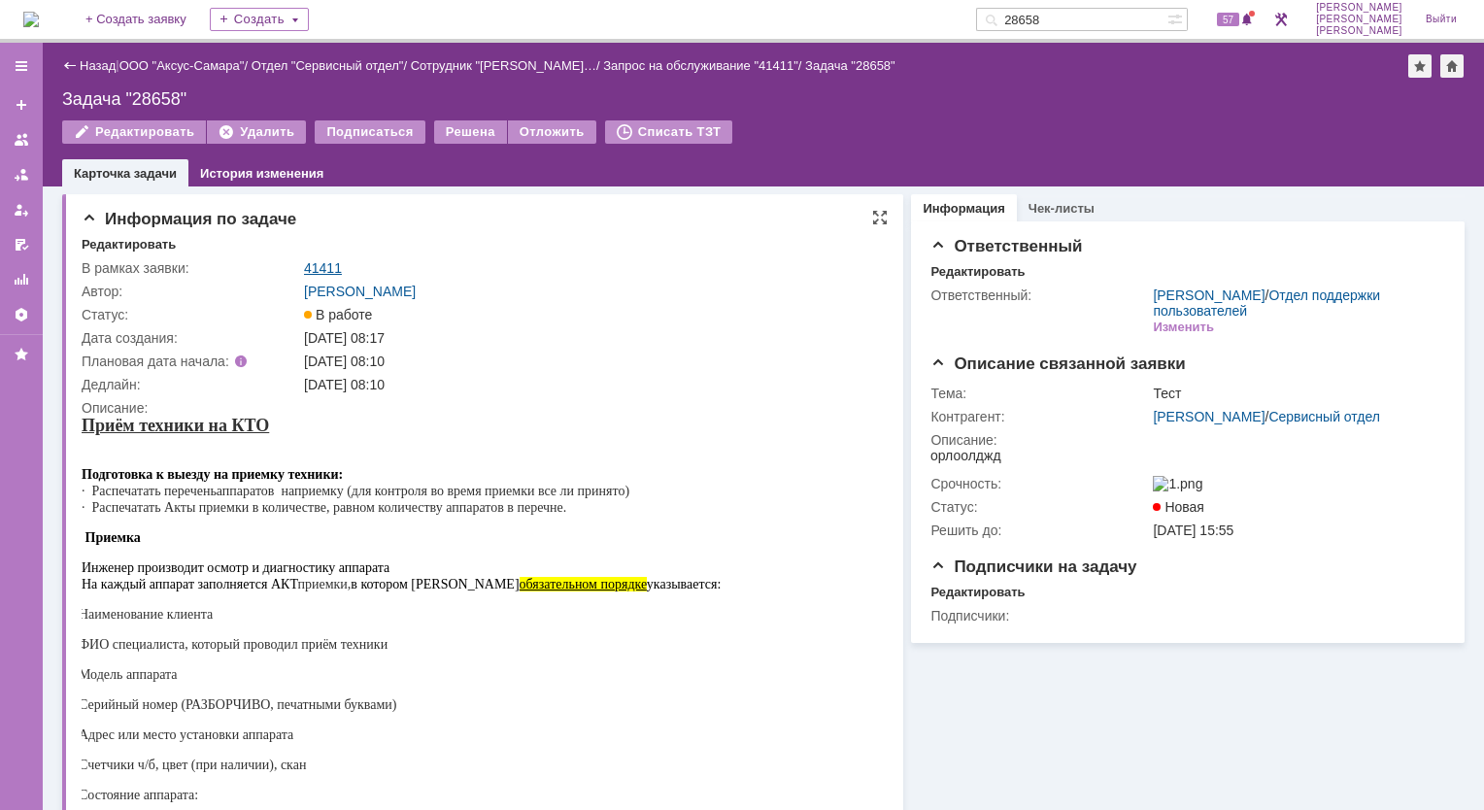
click at [330, 262] on link "41411" at bounding box center [323, 268] width 38 height 16
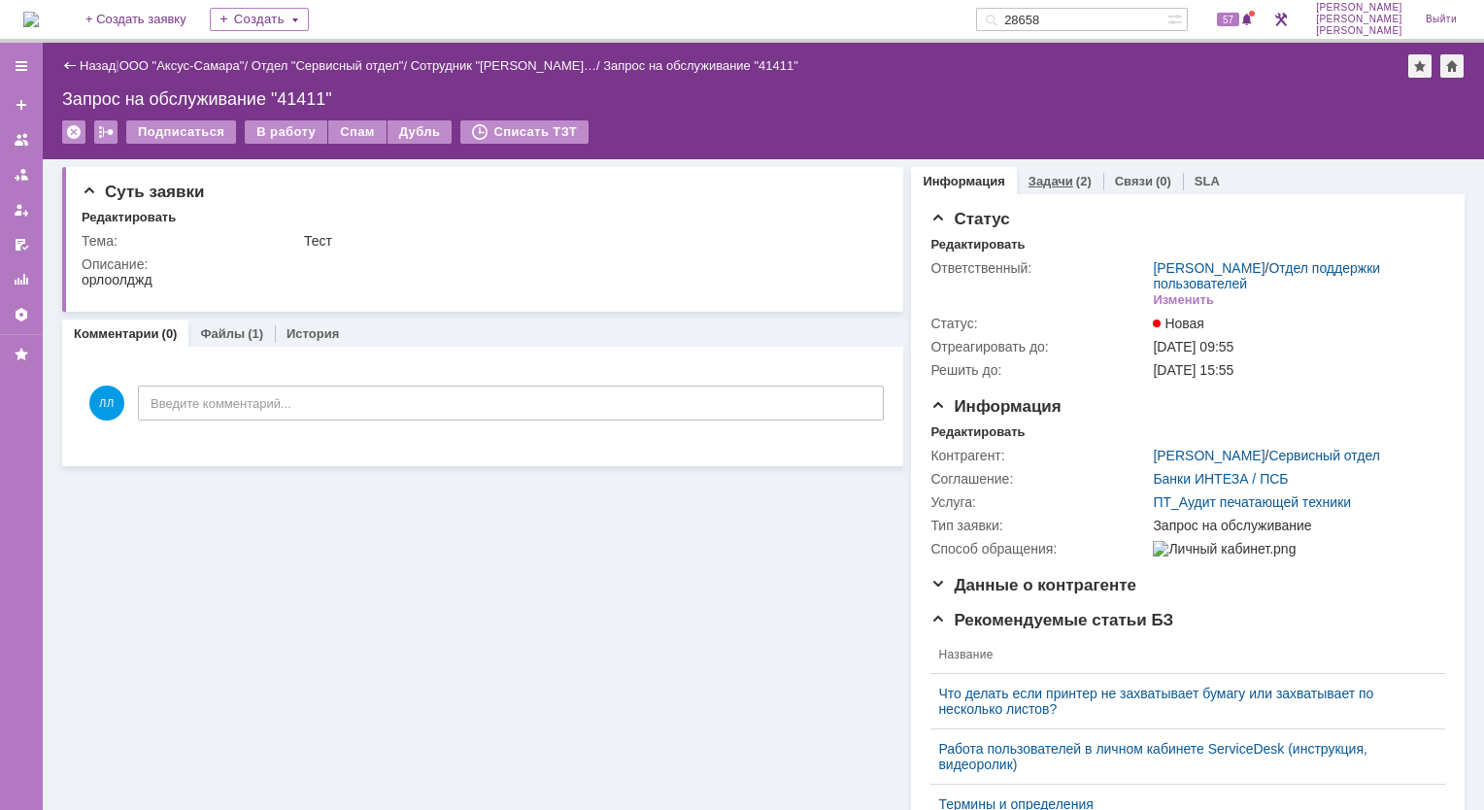
click at [1076, 181] on div "(2)" at bounding box center [1084, 181] width 16 height 15
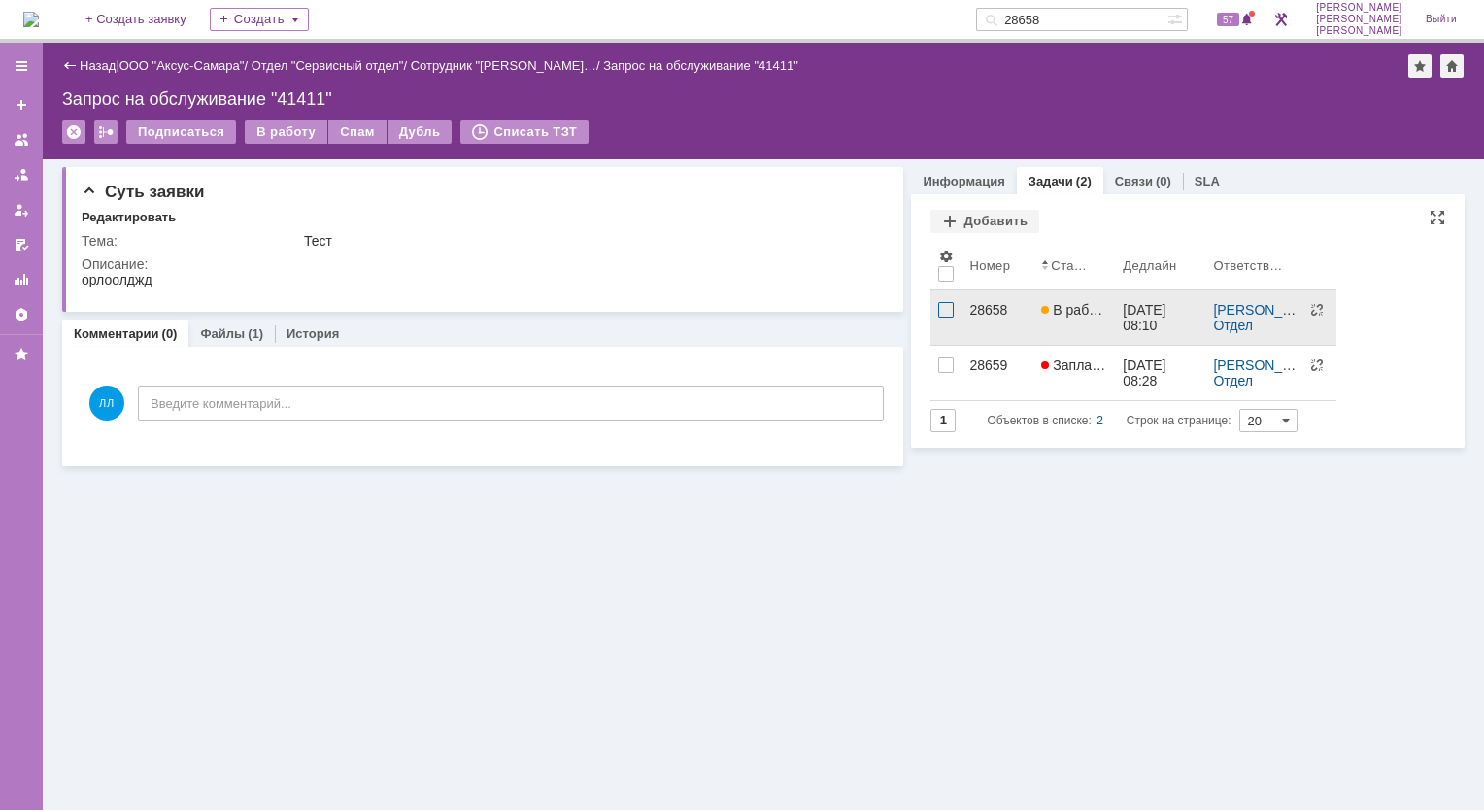
click at [950, 309] on div at bounding box center [946, 310] width 16 height 16
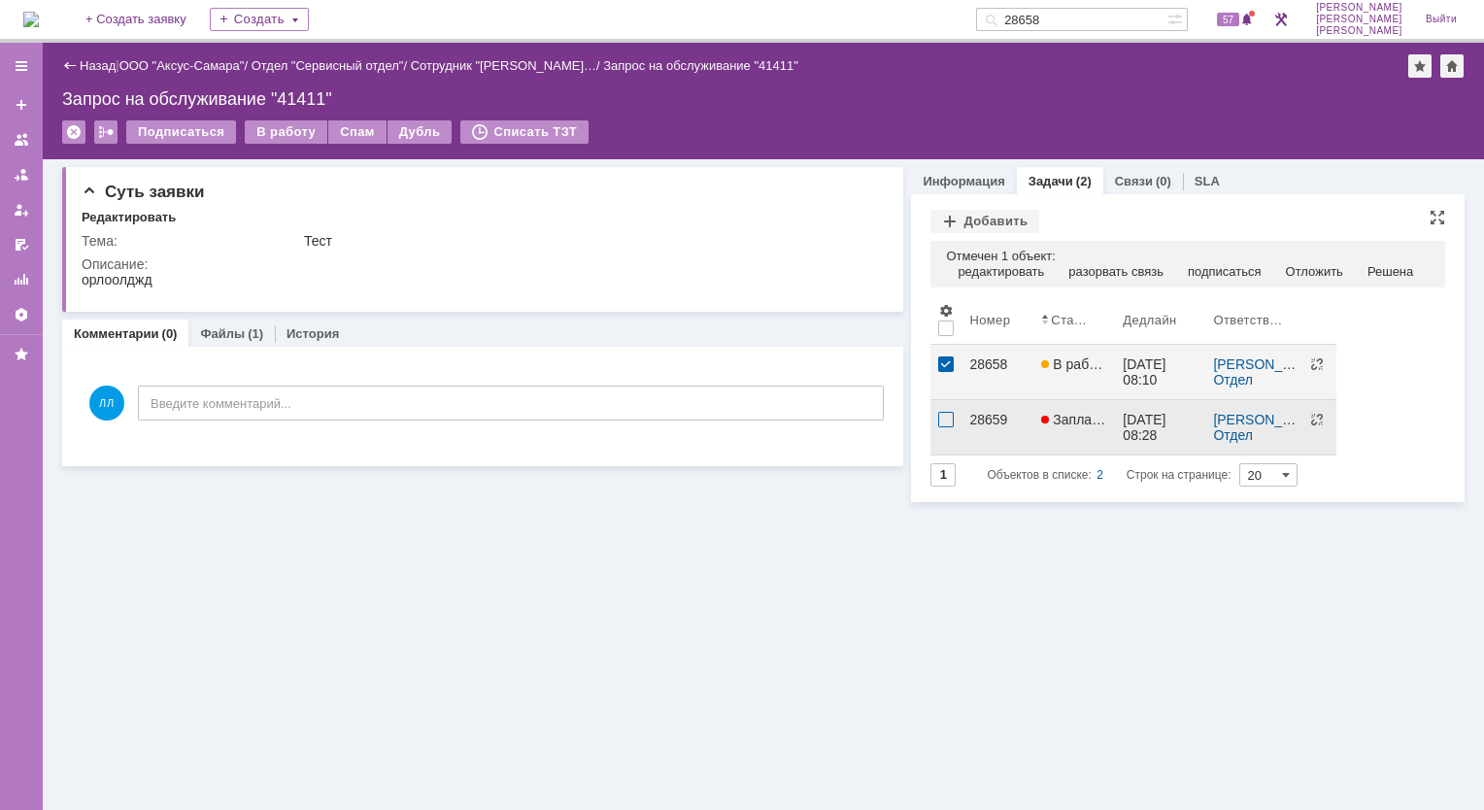
click at [949, 427] on div at bounding box center [946, 420] width 16 height 16
click at [997, 368] on div "28658" at bounding box center [997, 364] width 56 height 16
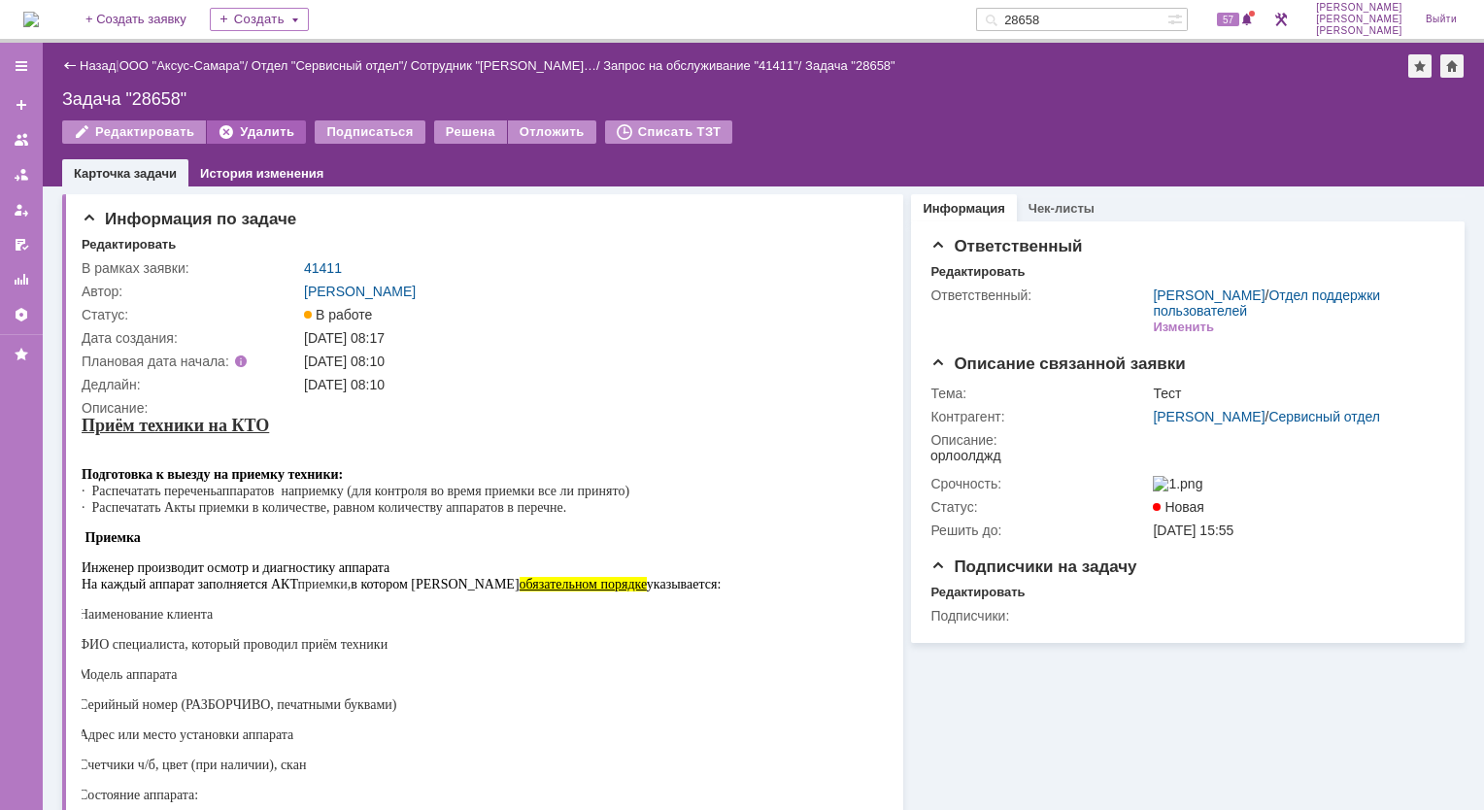
click at [258, 134] on div "Удалить" at bounding box center [256, 131] width 99 height 23
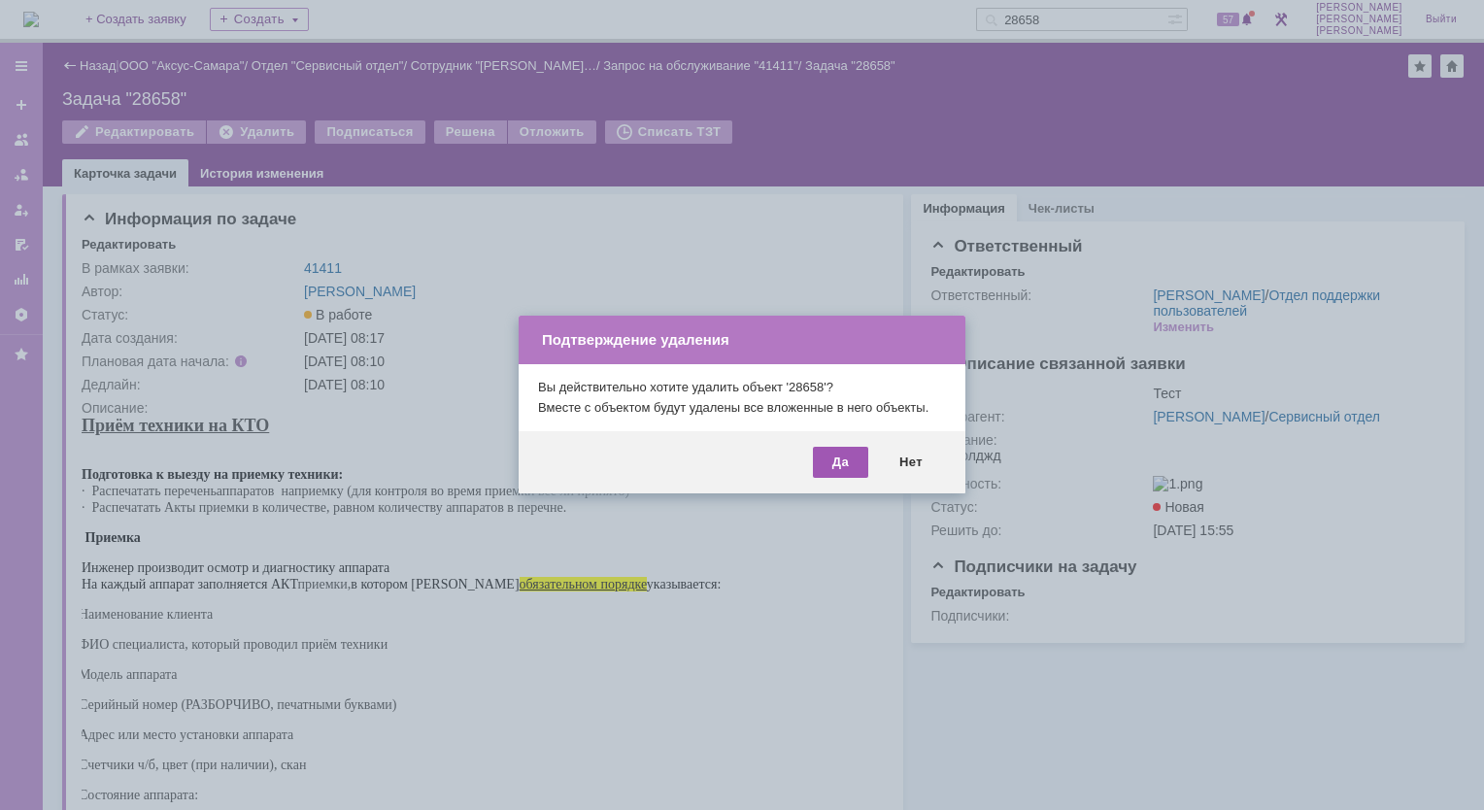
click at [851, 468] on div "Да" at bounding box center [840, 462] width 55 height 31
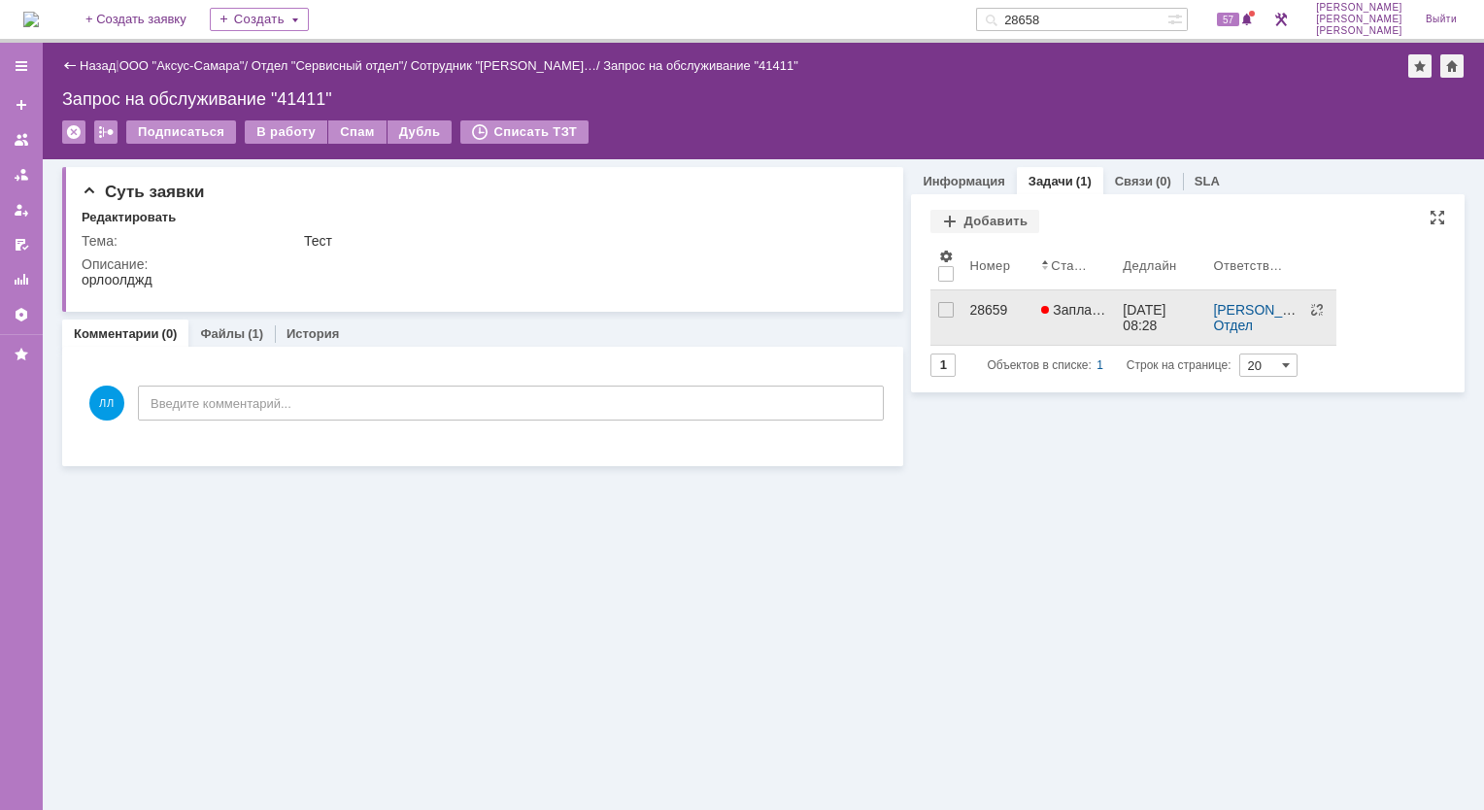
click at [990, 309] on div "28659" at bounding box center [997, 310] width 56 height 16
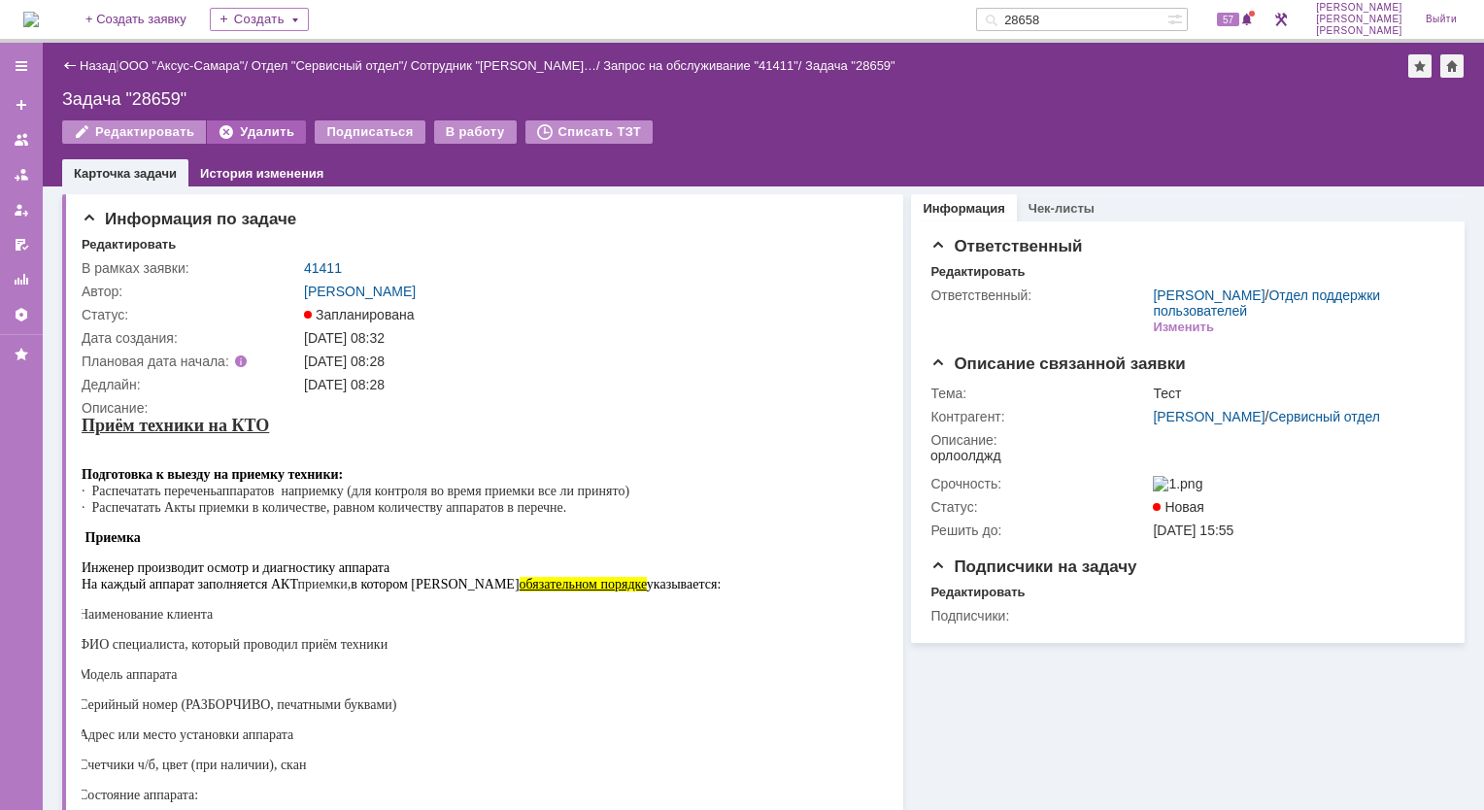
click at [268, 138] on div "Удалить" at bounding box center [256, 131] width 99 height 23
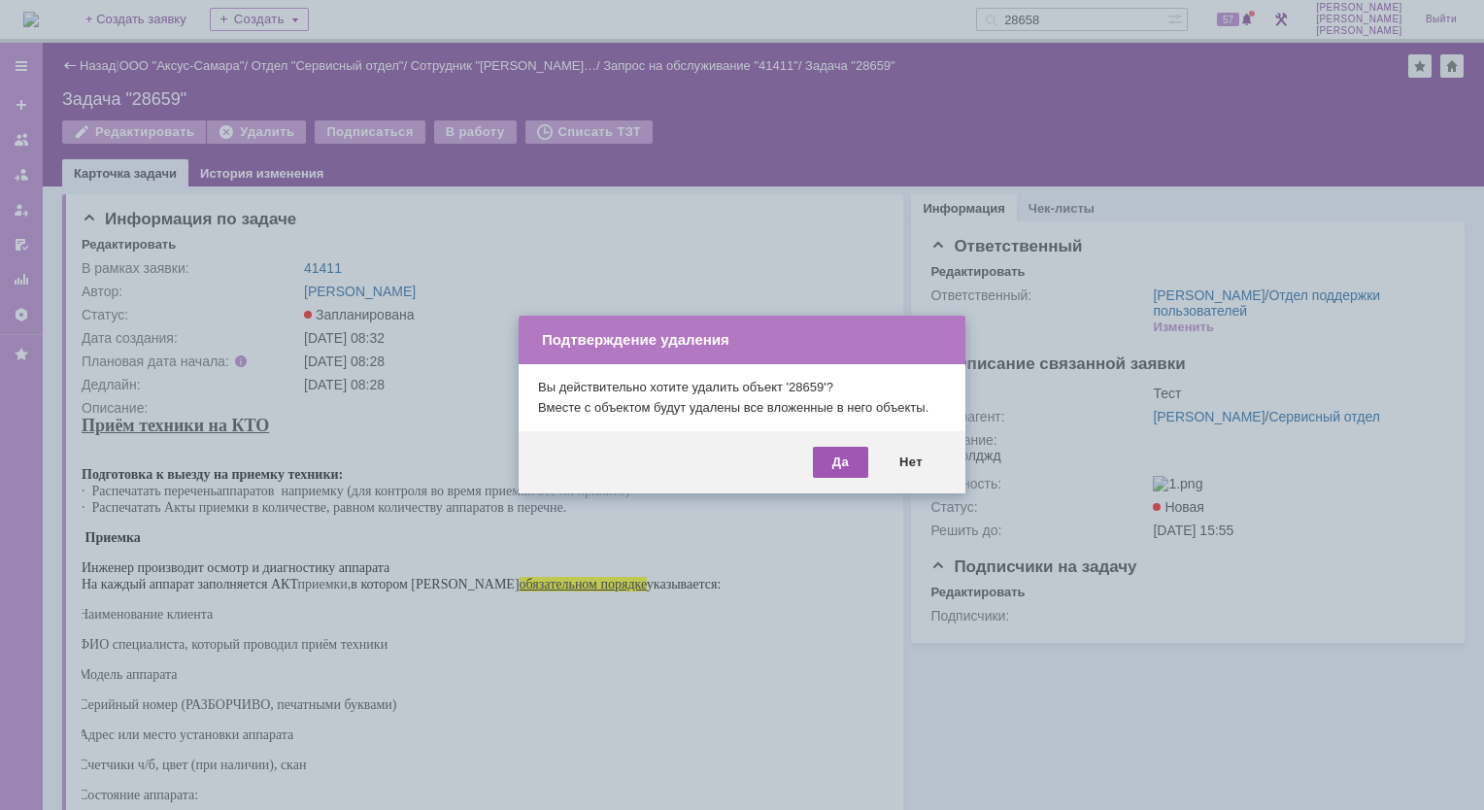
click at [847, 465] on div "Да" at bounding box center [840, 462] width 55 height 31
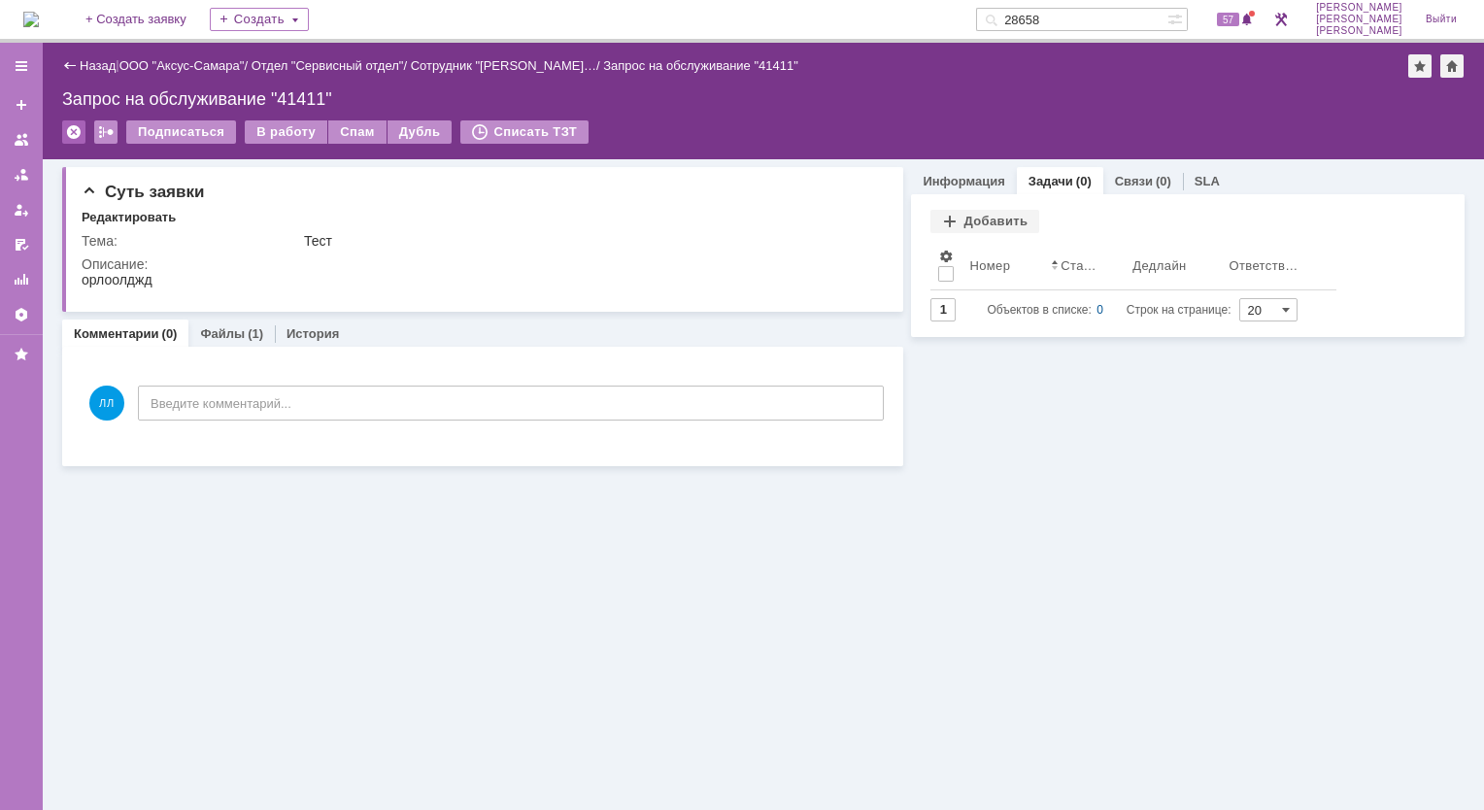
click at [74, 134] on div at bounding box center [73, 131] width 23 height 23
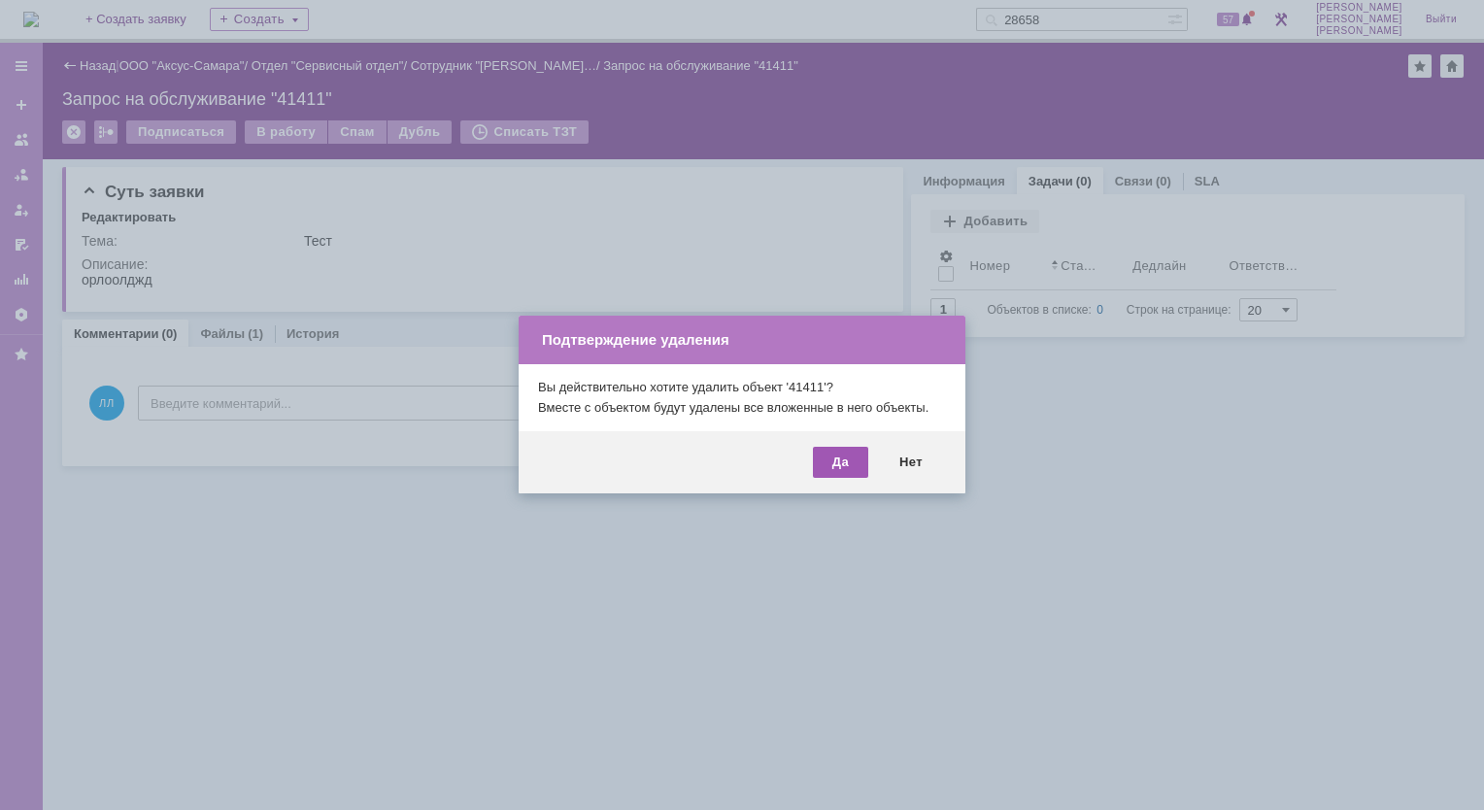
click at [832, 459] on div "Да" at bounding box center [840, 462] width 55 height 31
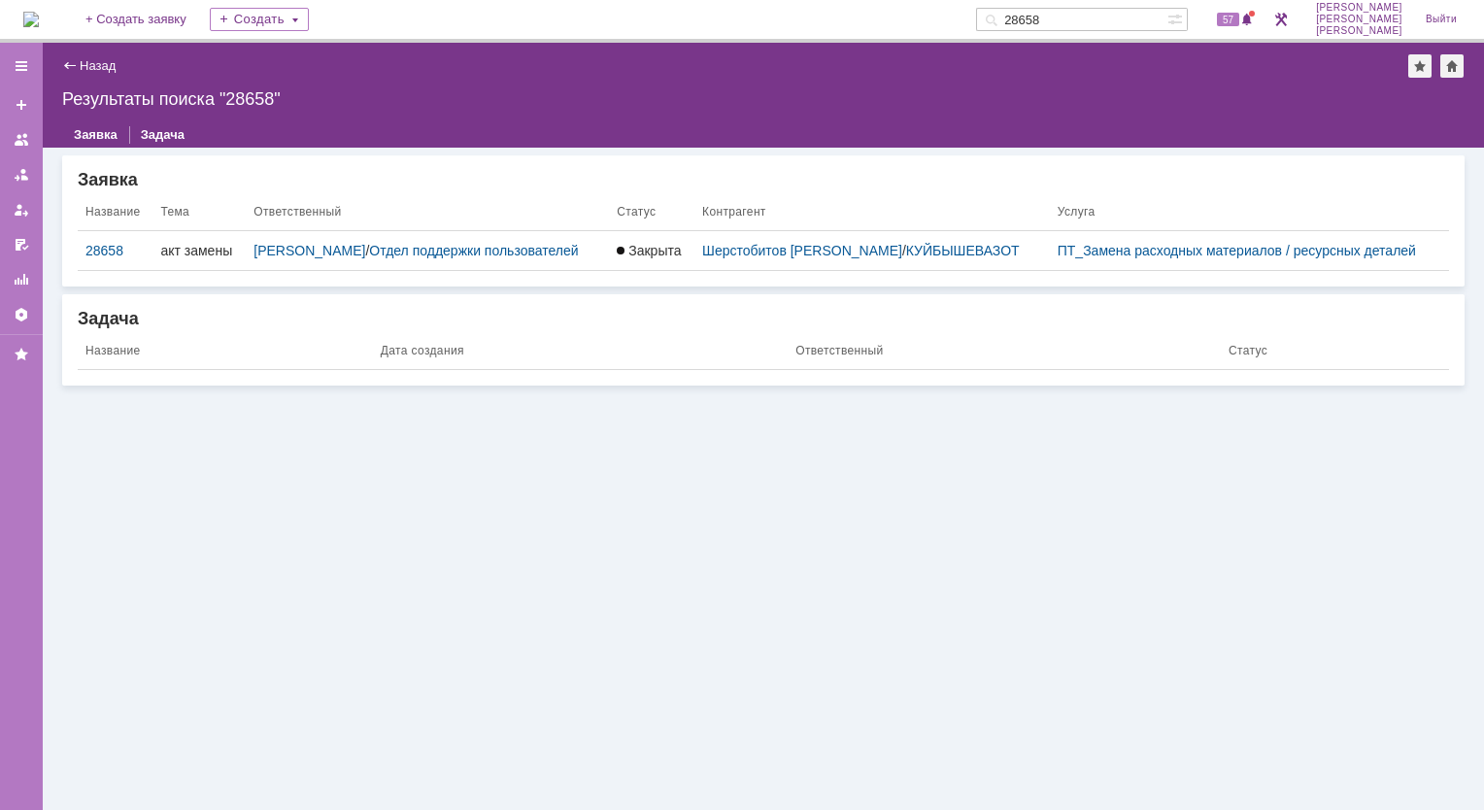
click at [39, 15] on img at bounding box center [31, 20] width 16 height 16
